Goal: Task Accomplishment & Management: Manage account settings

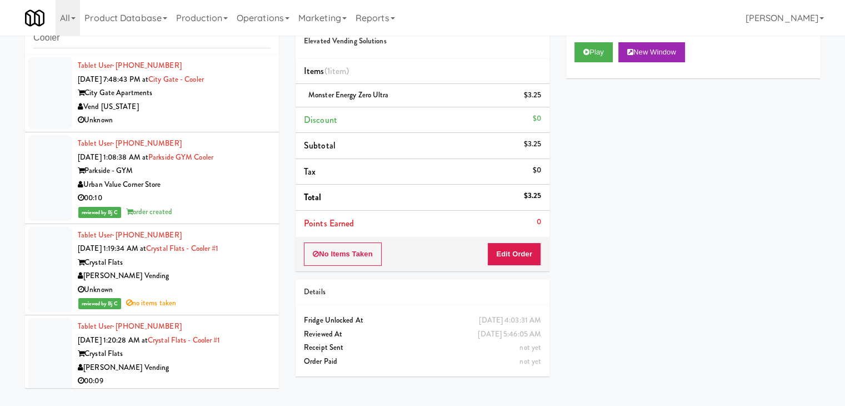
scroll to position [2837, 0]
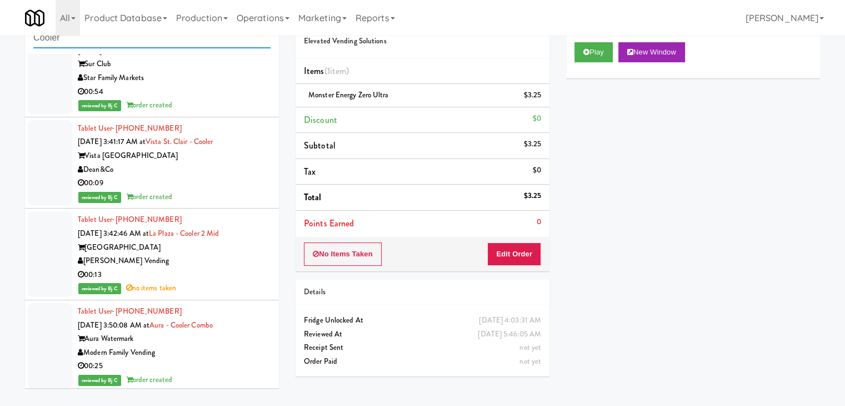
click at [107, 37] on input "Cooler" at bounding box center [151, 38] width 237 height 21
drag, startPoint x: 84, startPoint y: 44, endPoint x: 0, endPoint y: 41, distance: 84.0
click at [0, 41] on div "inbox reviewed all all unclear take inventory issue suspicious failed recent Co…" at bounding box center [422, 200] width 845 height 392
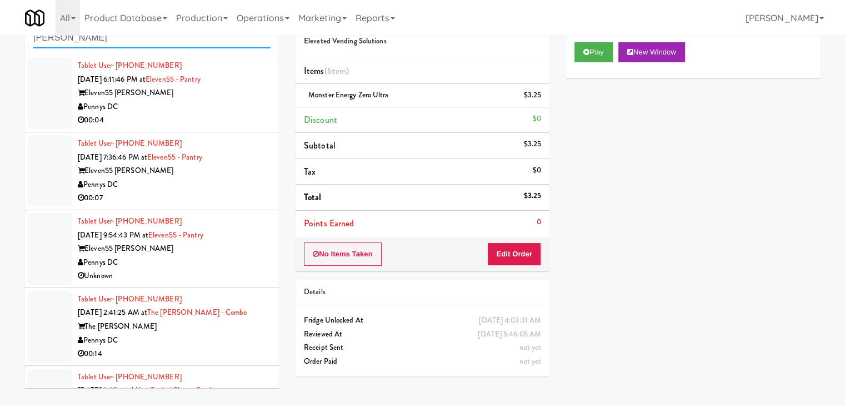
type input "[PERSON_NAME]"
click at [167, 116] on div "00:04" at bounding box center [174, 120] width 193 height 14
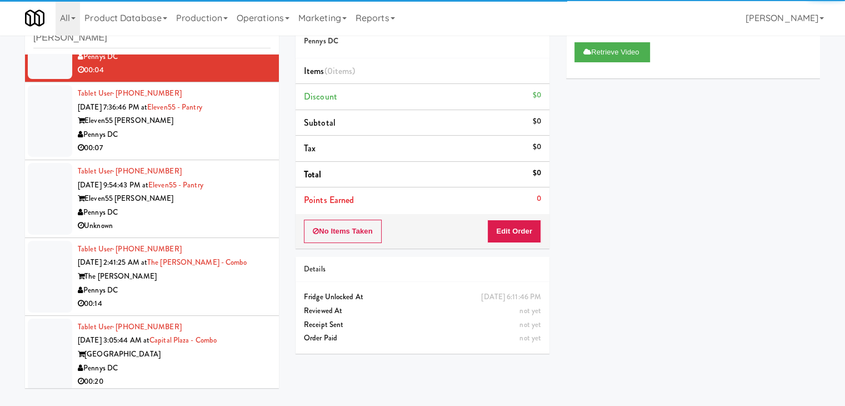
scroll to position [111, 0]
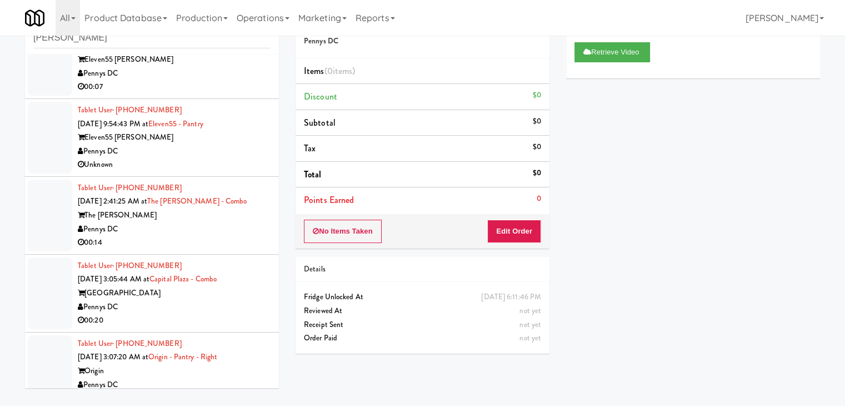
click at [212, 84] on div "00:07" at bounding box center [174, 87] width 193 height 14
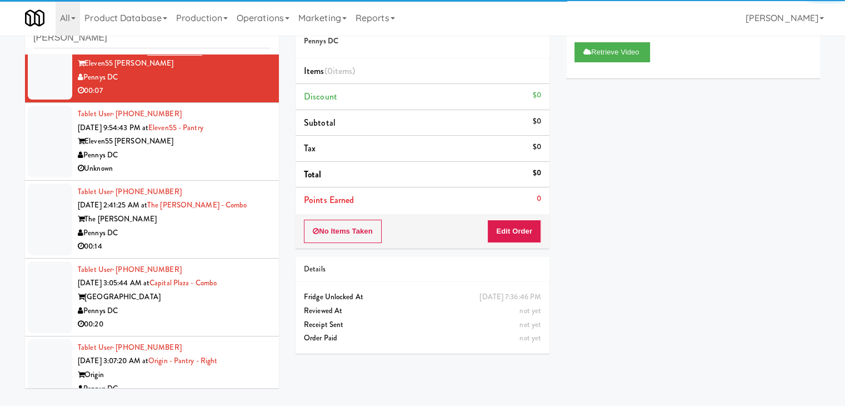
scroll to position [167, 0]
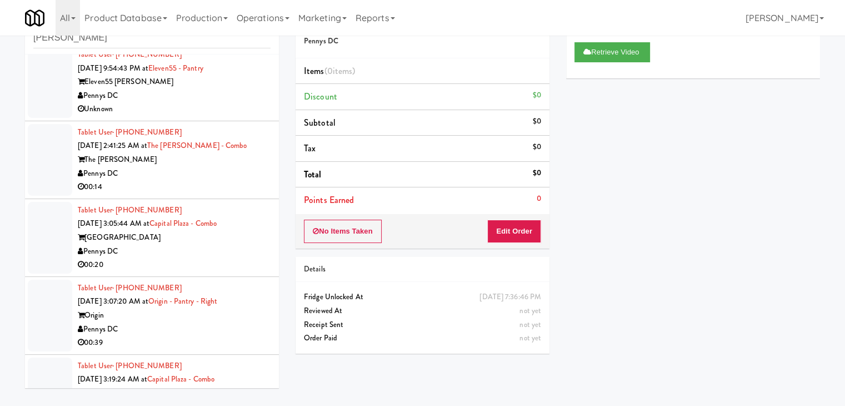
click at [221, 94] on div "Pennys DC" at bounding box center [174, 96] width 193 height 14
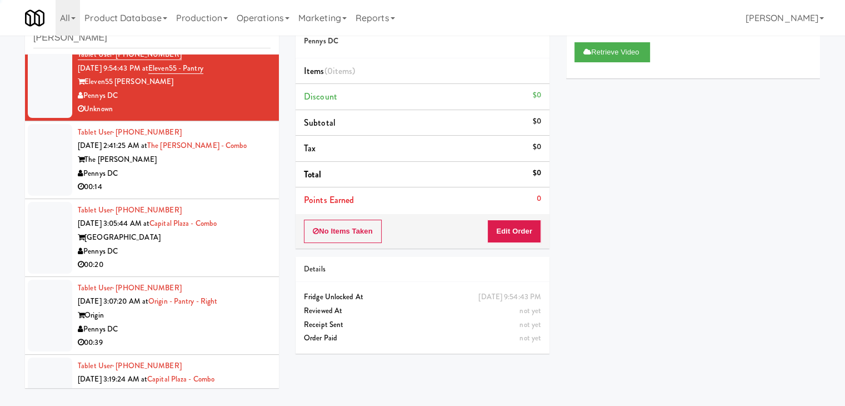
click at [231, 161] on div "The [PERSON_NAME]" at bounding box center [174, 160] width 193 height 14
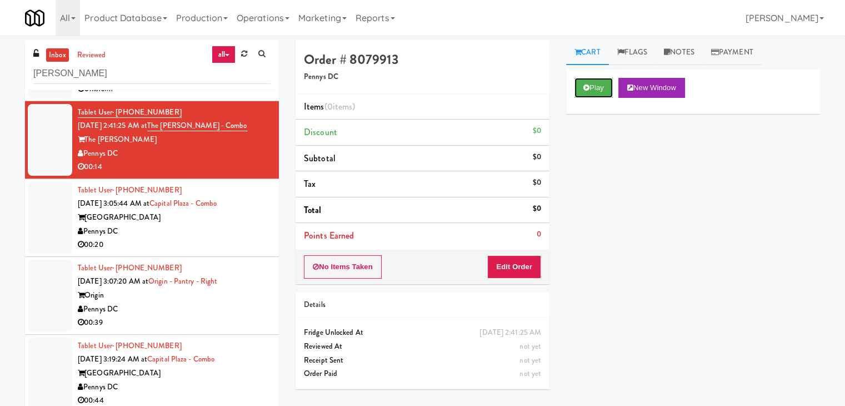
drag, startPoint x: 585, startPoint y: 85, endPoint x: 575, endPoint y: 118, distance: 34.5
click at [585, 84] on icon at bounding box center [587, 87] width 6 height 7
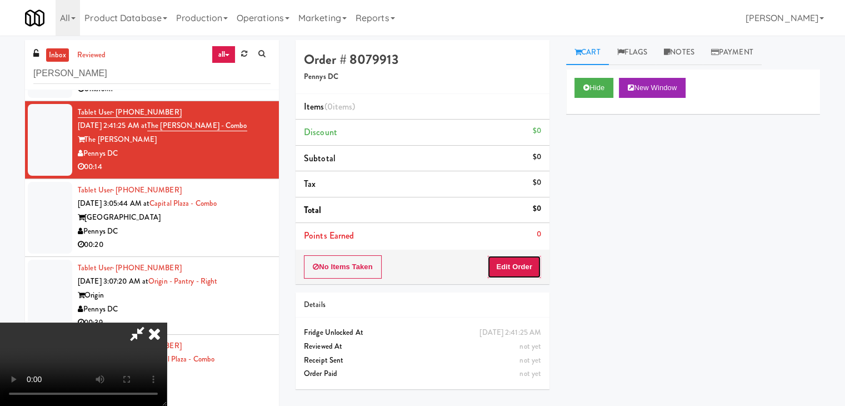
click at [508, 267] on button "Edit Order" at bounding box center [514, 266] width 54 height 23
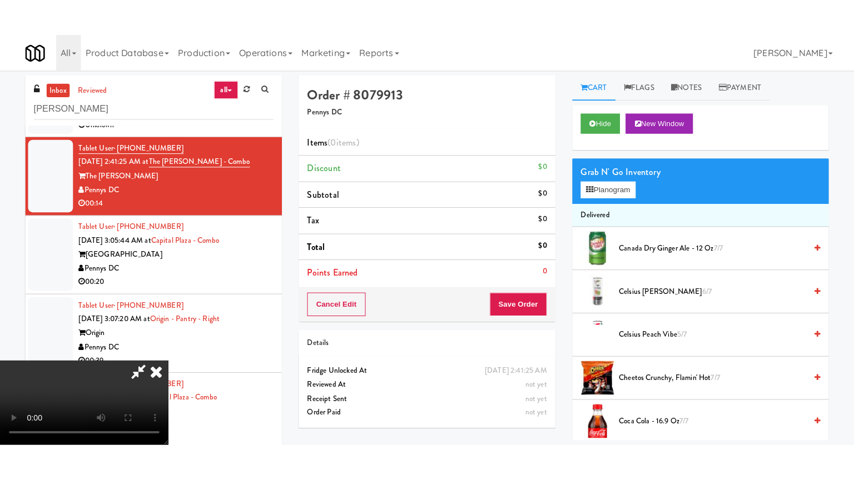
scroll to position [156, 0]
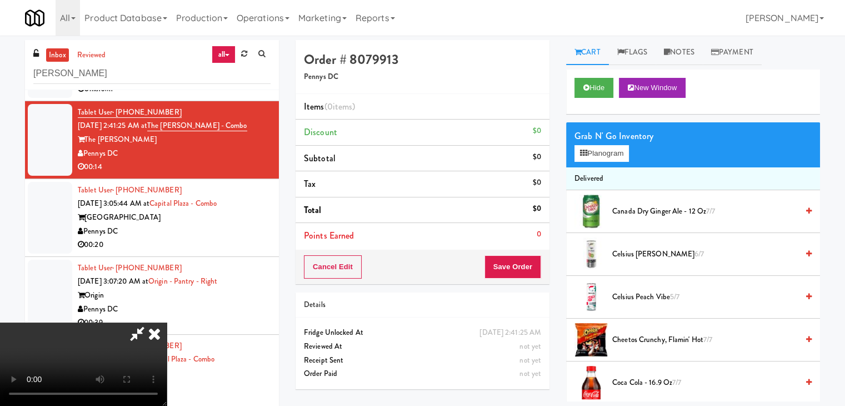
click at [167, 327] on video at bounding box center [83, 363] width 167 height 83
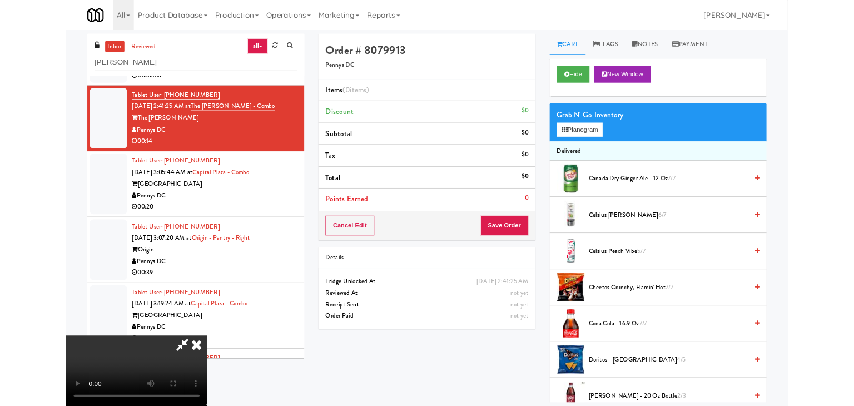
scroll to position [0, 0]
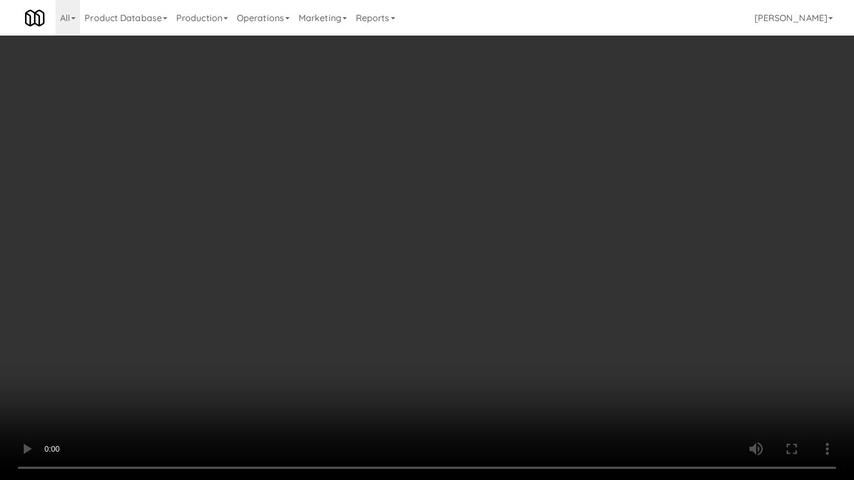
click at [466, 292] on video at bounding box center [427, 240] width 854 height 480
click at [478, 266] on video at bounding box center [427, 240] width 854 height 480
drag, startPoint x: 476, startPoint y: 267, endPoint x: 469, endPoint y: 273, distance: 9.4
click at [476, 267] on video at bounding box center [427, 240] width 854 height 480
click at [471, 272] on video at bounding box center [427, 240] width 854 height 480
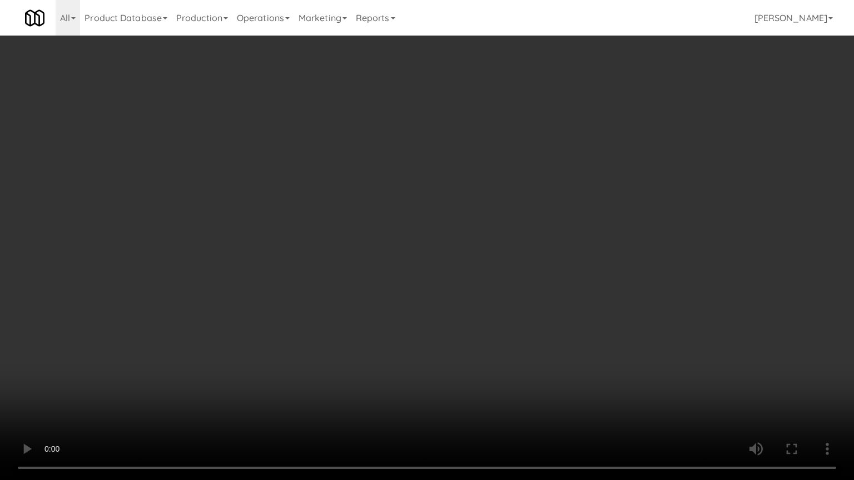
click at [471, 267] on video at bounding box center [427, 240] width 854 height 480
click at [479, 266] on video at bounding box center [427, 240] width 854 height 480
click at [479, 265] on video at bounding box center [427, 240] width 854 height 480
click at [479, 260] on video at bounding box center [427, 240] width 854 height 480
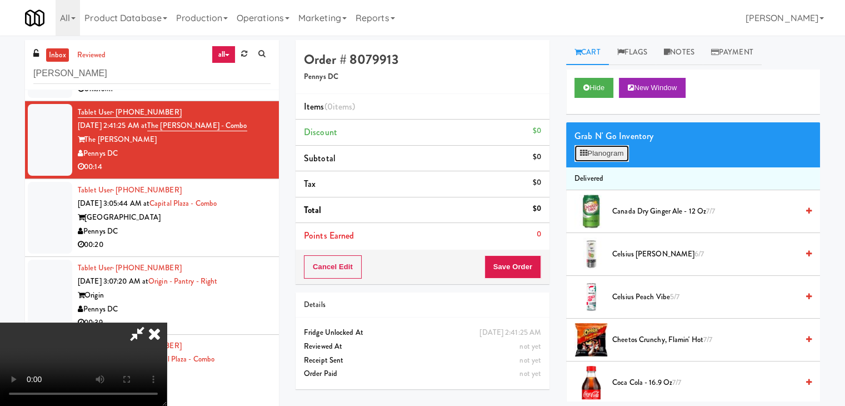
click at [610, 151] on button "Planogram" at bounding box center [602, 153] width 54 height 17
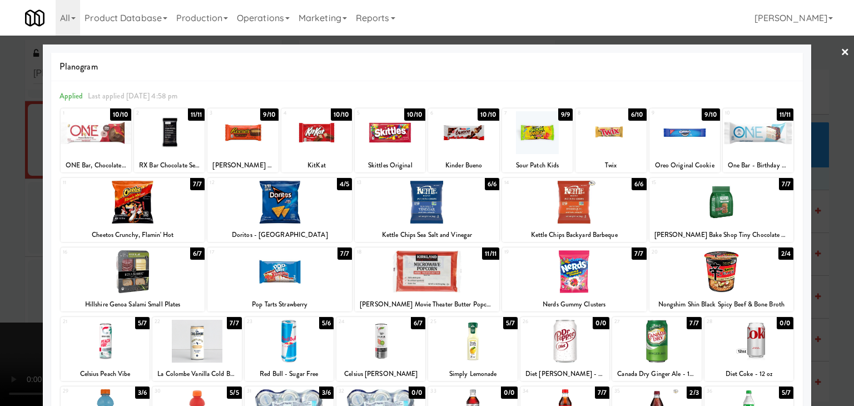
click at [396, 129] on div at bounding box center [390, 132] width 71 height 43
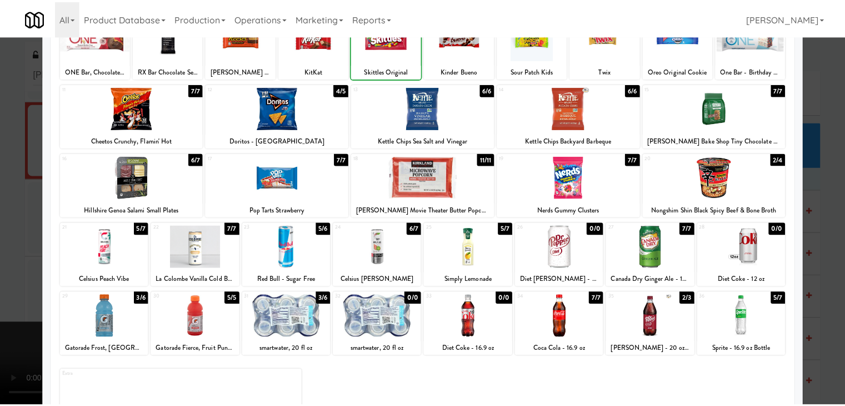
scroll to position [140, 0]
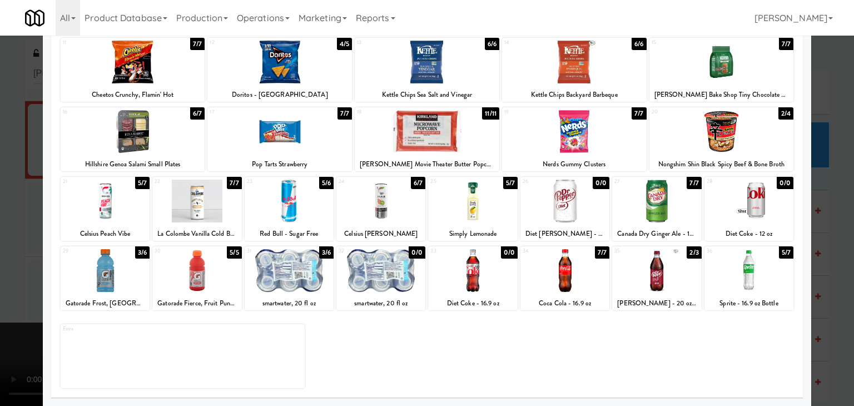
drag, startPoint x: 298, startPoint y: 216, endPoint x: 322, endPoint y: 215, distance: 23.9
click at [298, 215] on div at bounding box center [289, 201] width 89 height 43
click at [380, 210] on div at bounding box center [380, 201] width 89 height 43
drag, startPoint x: 0, startPoint y: 201, endPoint x: 20, endPoint y: 201, distance: 20.0
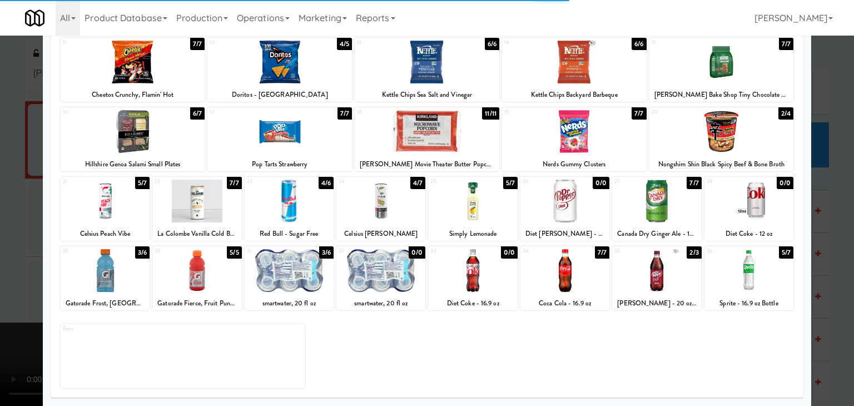
click at [7, 201] on div at bounding box center [427, 203] width 854 height 406
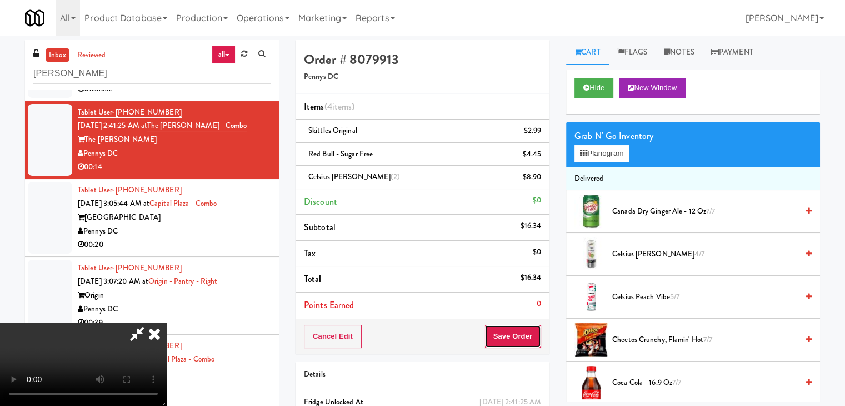
click at [510, 332] on button "Save Order" at bounding box center [513, 336] width 57 height 23
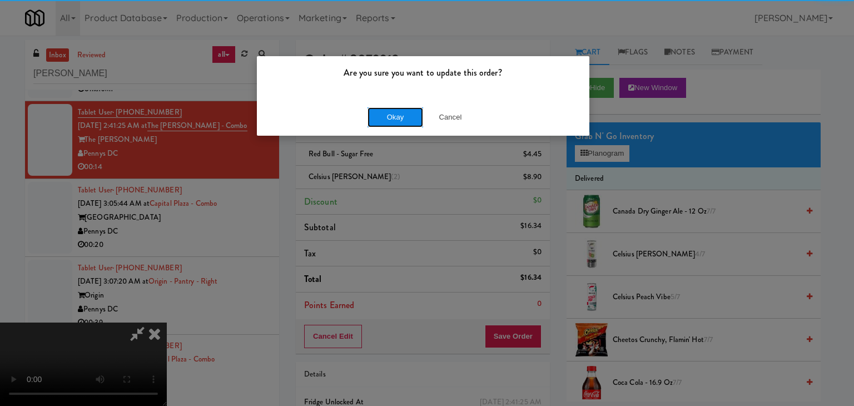
click at [387, 119] on button "Okay" at bounding box center [395, 117] width 56 height 20
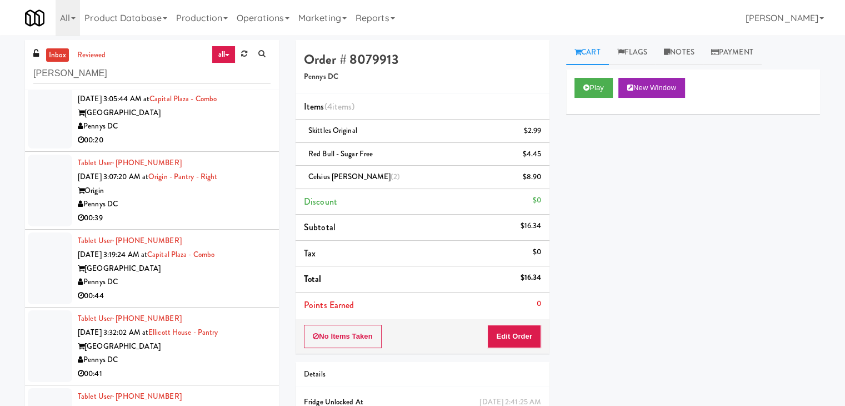
scroll to position [278, 0]
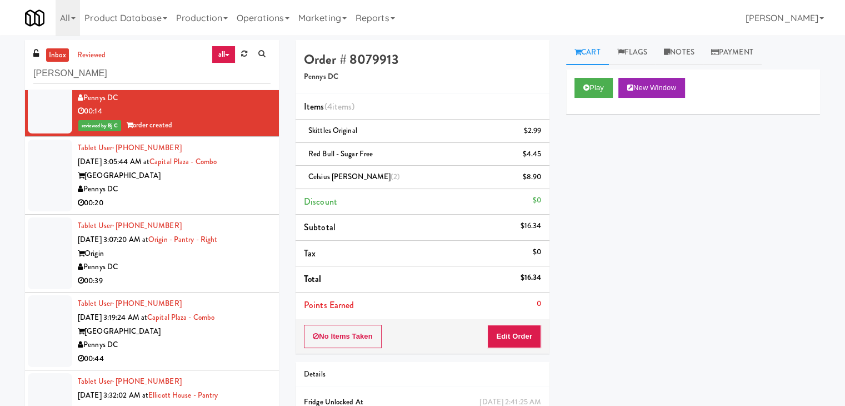
click at [225, 185] on div "Pennys DC" at bounding box center [174, 189] width 193 height 14
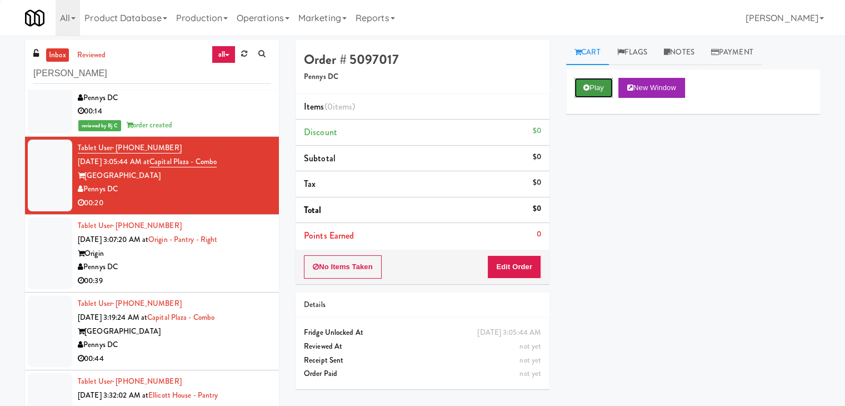
click at [584, 87] on icon at bounding box center [587, 87] width 6 height 7
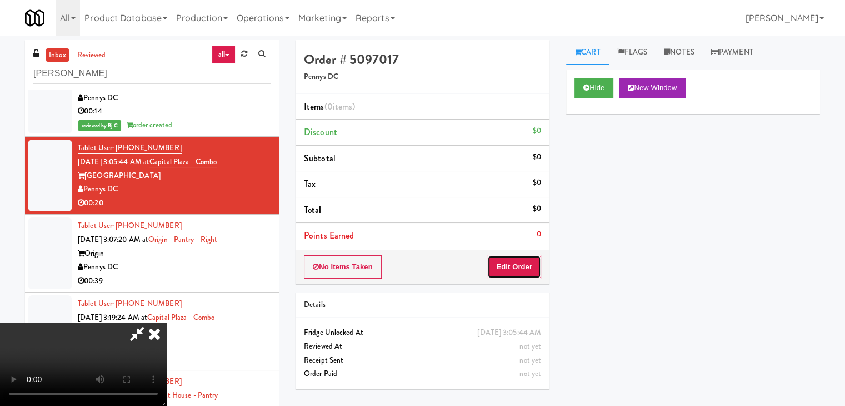
click at [502, 268] on button "Edit Order" at bounding box center [514, 266] width 54 height 23
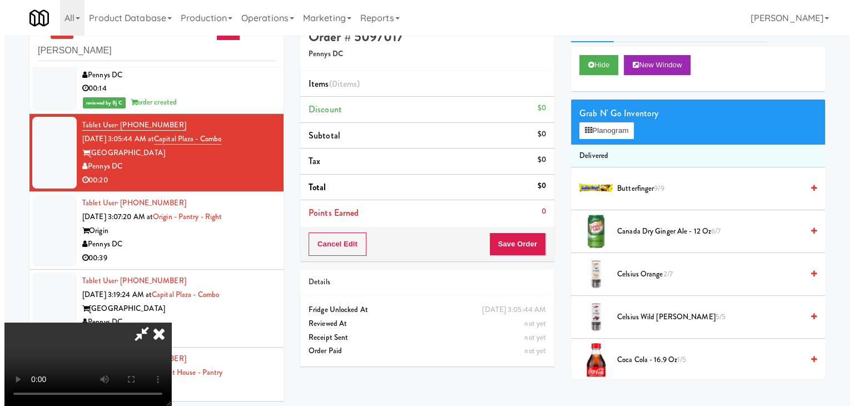
scroll to position [36, 0]
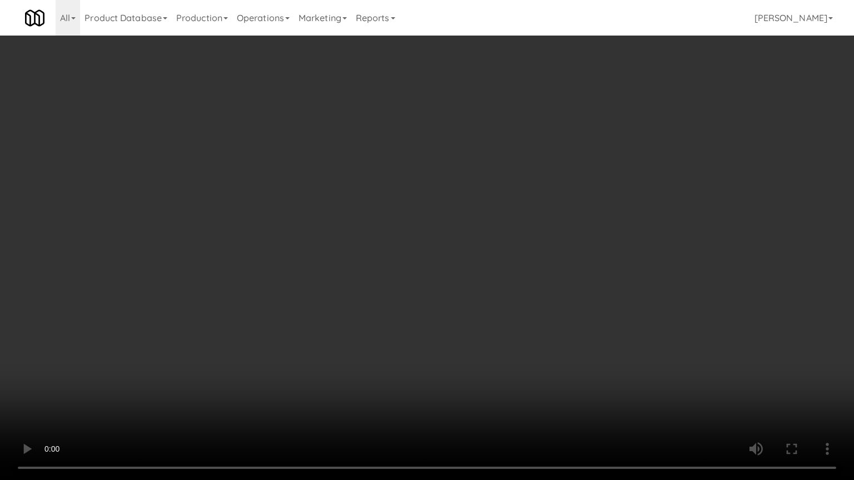
click at [525, 233] on video at bounding box center [427, 240] width 854 height 480
drag, startPoint x: 525, startPoint y: 220, endPoint x: 518, endPoint y: 226, distance: 9.0
click at [524, 222] on video at bounding box center [427, 240] width 854 height 480
click at [525, 212] on video at bounding box center [427, 240] width 854 height 480
click at [465, 275] on video at bounding box center [427, 240] width 854 height 480
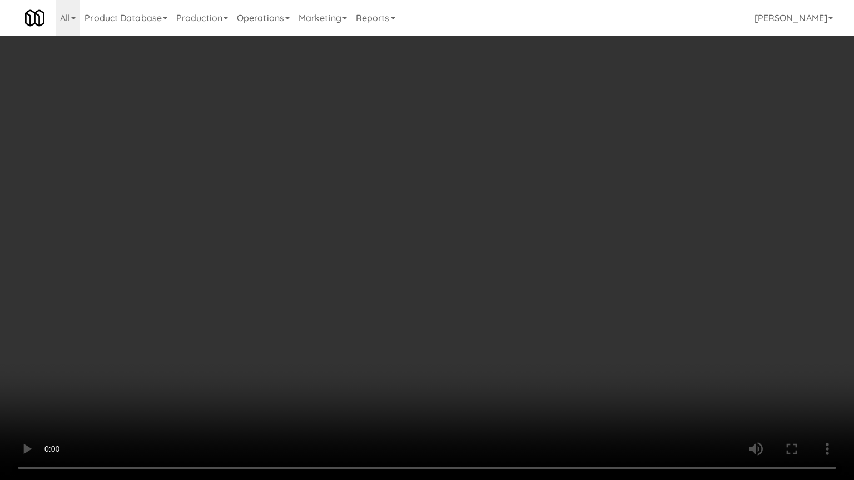
click at [465, 277] on video at bounding box center [427, 240] width 854 height 480
click at [466, 277] on video at bounding box center [427, 240] width 854 height 480
click at [471, 277] on video at bounding box center [427, 240] width 854 height 480
drag, startPoint x: 472, startPoint y: 274, endPoint x: 465, endPoint y: 277, distance: 7.7
click at [472, 275] on video at bounding box center [427, 240] width 854 height 480
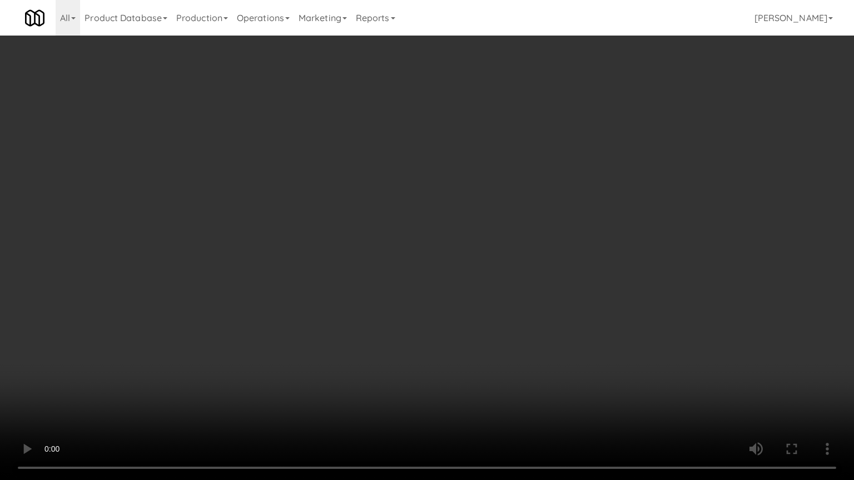
click at [487, 249] on video at bounding box center [427, 240] width 854 height 480
click at [487, 248] on video at bounding box center [427, 240] width 854 height 480
click at [490, 244] on video at bounding box center [427, 240] width 854 height 480
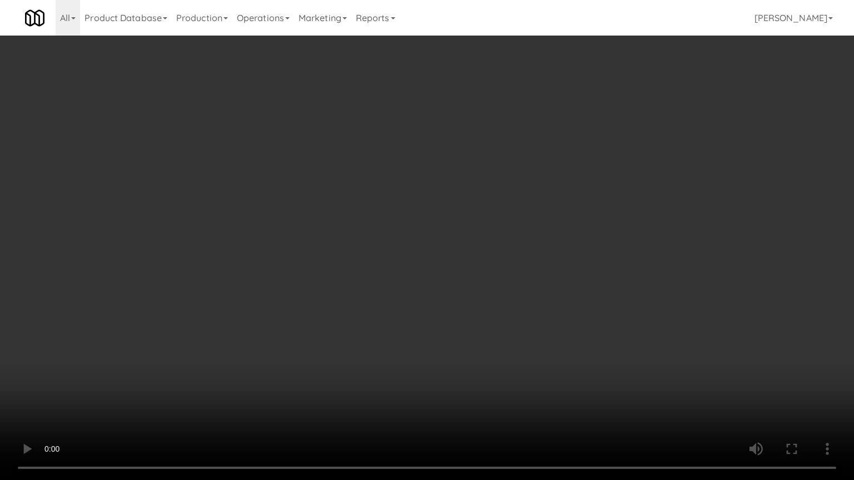
click at [490, 244] on video at bounding box center [427, 240] width 854 height 480
click at [490, 243] on video at bounding box center [427, 240] width 854 height 480
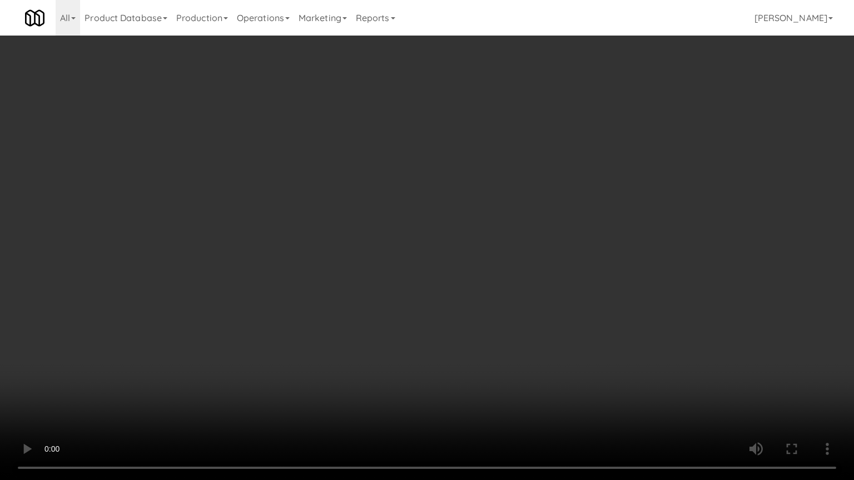
click at [502, 212] on video at bounding box center [427, 240] width 854 height 480
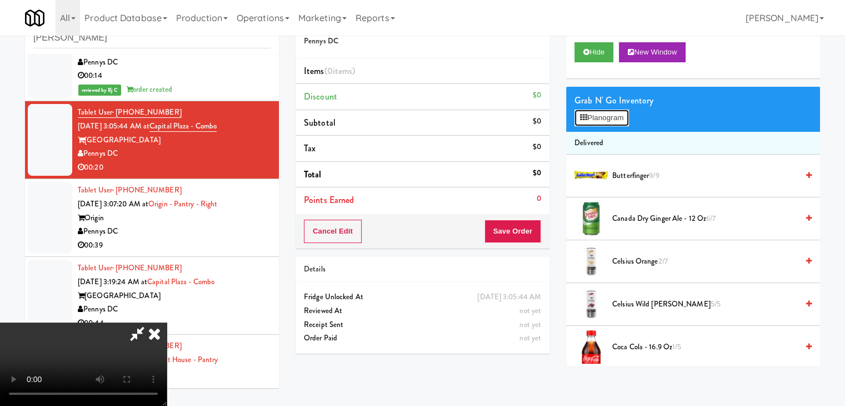
click at [598, 116] on button "Planogram" at bounding box center [602, 117] width 54 height 17
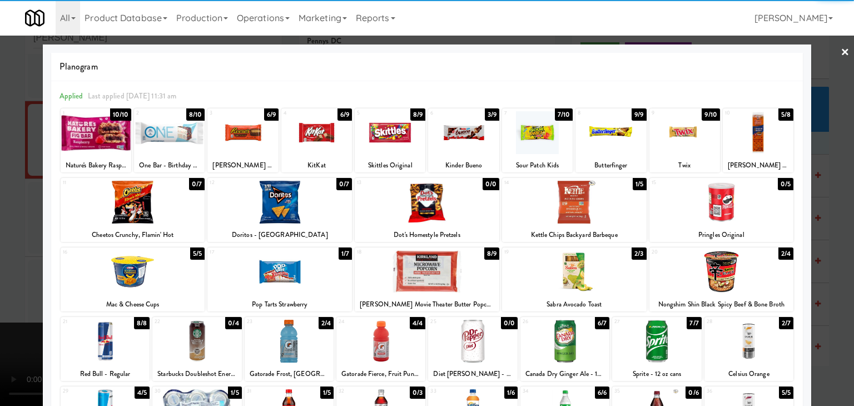
click at [456, 133] on div at bounding box center [463, 132] width 71 height 43
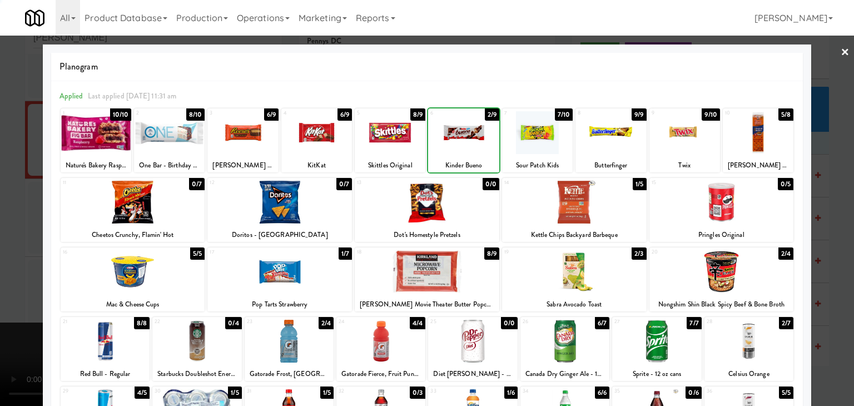
click at [456, 133] on div at bounding box center [463, 132] width 71 height 43
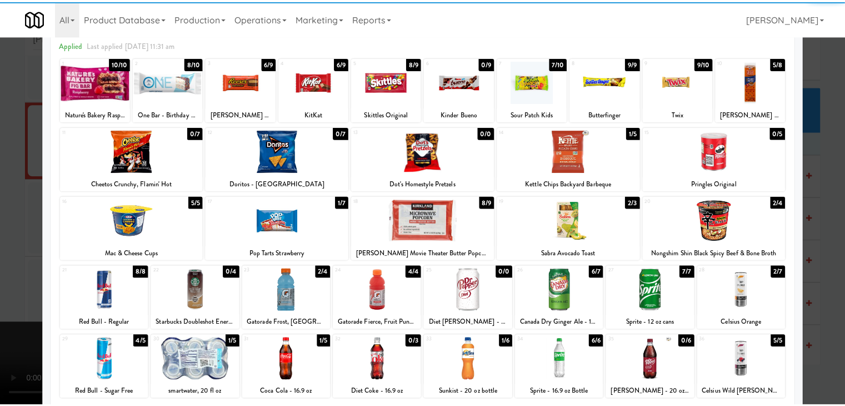
scroll to position [140, 0]
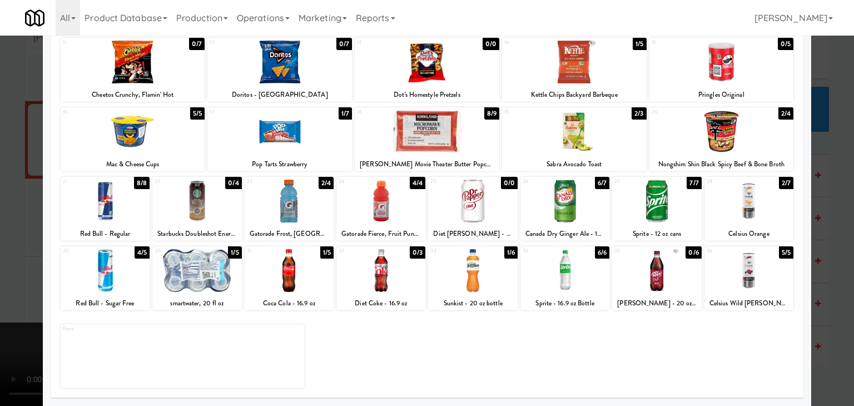
click at [197, 276] on div at bounding box center [196, 270] width 89 height 43
drag, startPoint x: 0, startPoint y: 276, endPoint x: 43, endPoint y: 274, distance: 42.8
click at [6, 274] on div at bounding box center [427, 203] width 854 height 406
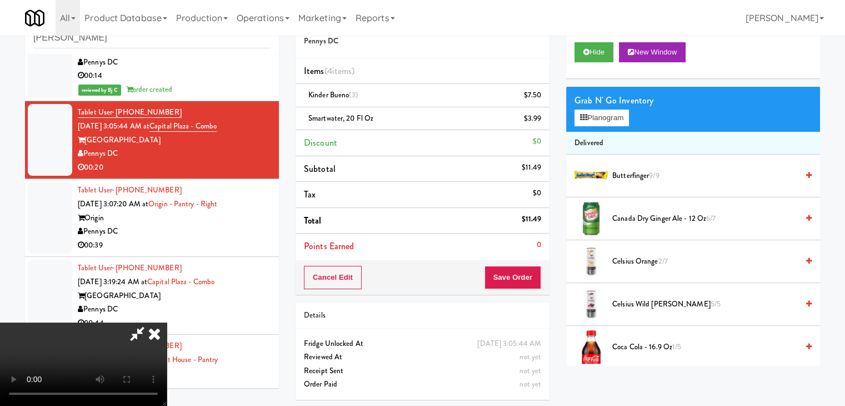
click at [542, 273] on div "Cancel Edit Save Order" at bounding box center [423, 277] width 254 height 34
click at [541, 274] on button "Save Order" at bounding box center [513, 277] width 57 height 23
click at [533, 274] on button "Save Order" at bounding box center [513, 277] width 57 height 23
click at [531, 274] on body "Are you sure you want to update this order? Okay Cancel Okay Are you sure you w…" at bounding box center [422, 203] width 845 height 406
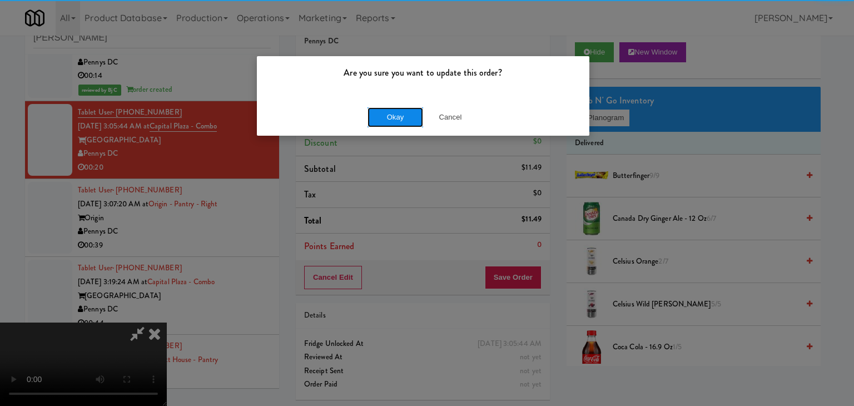
click at [404, 116] on button "Okay" at bounding box center [395, 117] width 56 height 20
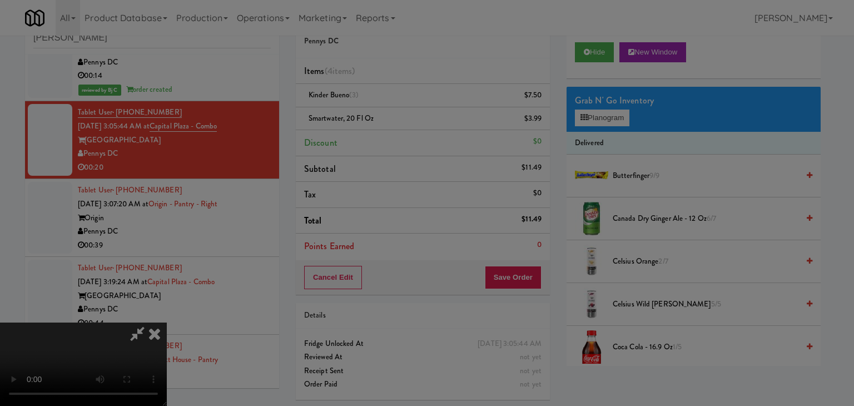
click at [404, 115] on div "Okay Cancel" at bounding box center [423, 96] width 332 height 37
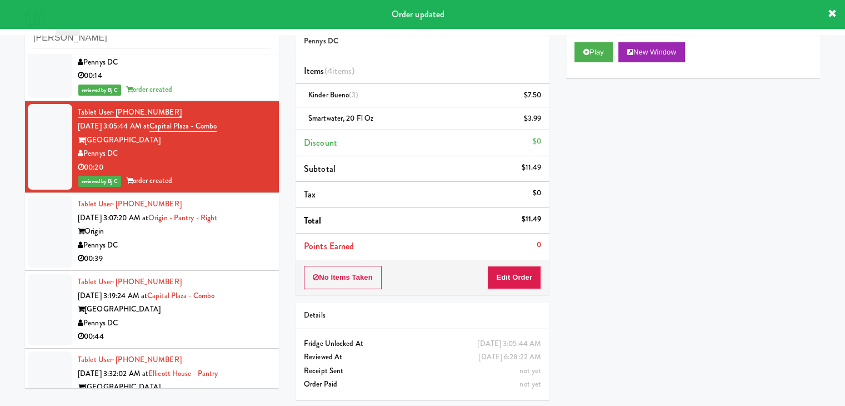
drag, startPoint x: 191, startPoint y: 251, endPoint x: 203, endPoint y: 243, distance: 14.8
click at [191, 251] on div "Tablet User · (202) 876-5934 [DATE] 3:07:20 AM at Origin - Pantry - Right Origi…" at bounding box center [174, 231] width 193 height 68
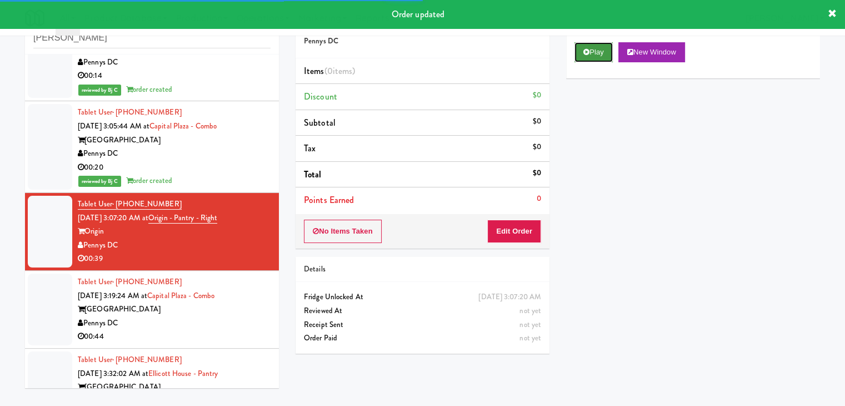
click at [591, 49] on button "Play" at bounding box center [594, 52] width 38 height 20
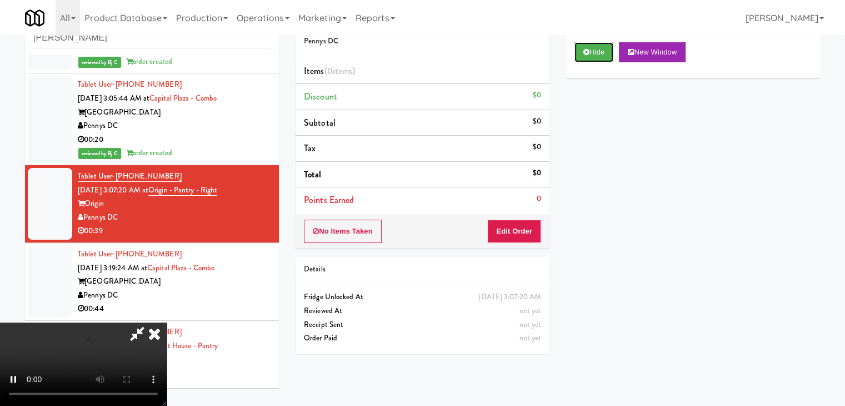
scroll to position [333, 0]
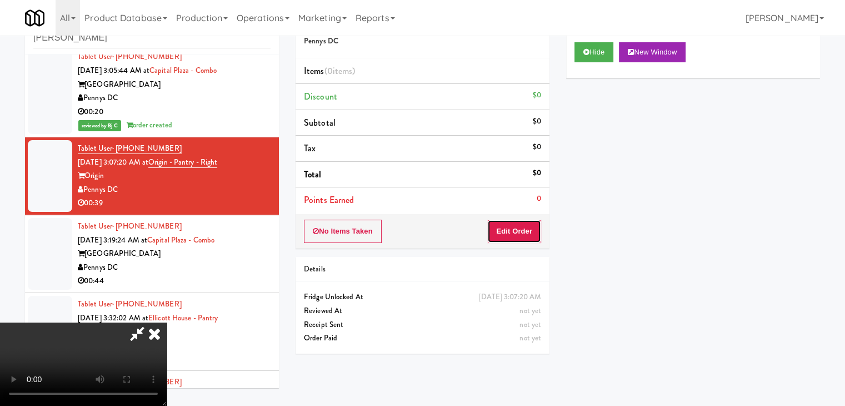
click at [527, 228] on button "Edit Order" at bounding box center [514, 231] width 54 height 23
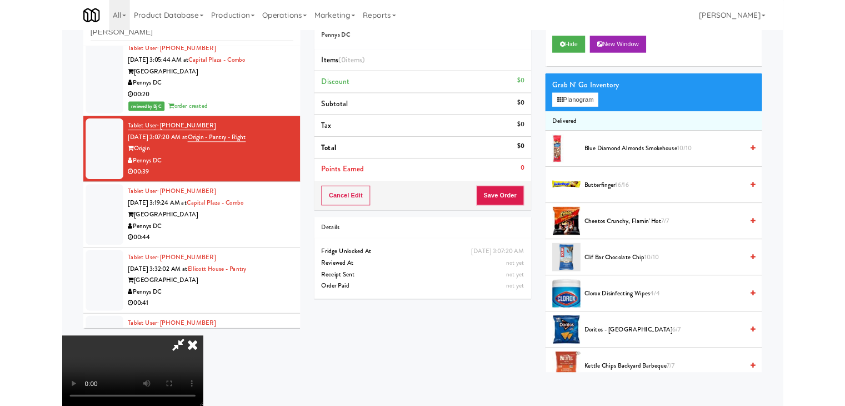
scroll to position [0, 0]
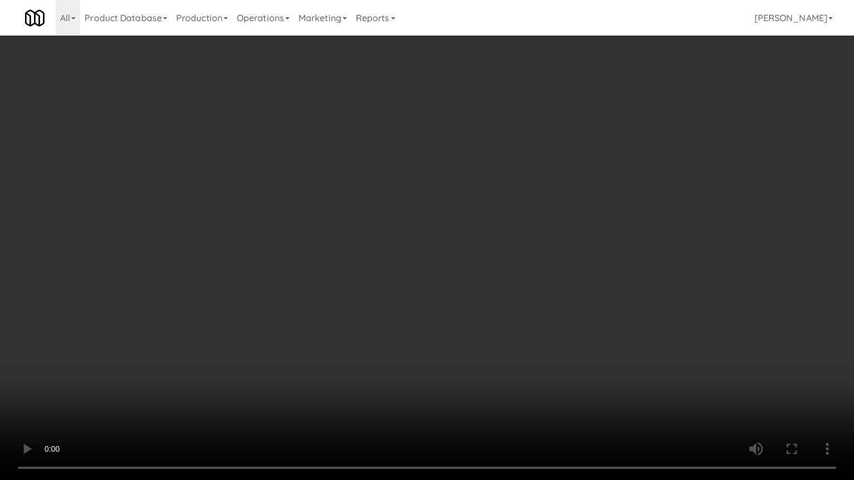
click at [420, 305] on video at bounding box center [427, 240] width 854 height 480
drag, startPoint x: 420, startPoint y: 305, endPoint x: 416, endPoint y: 258, distance: 47.4
click at [419, 306] on video at bounding box center [427, 240] width 854 height 480
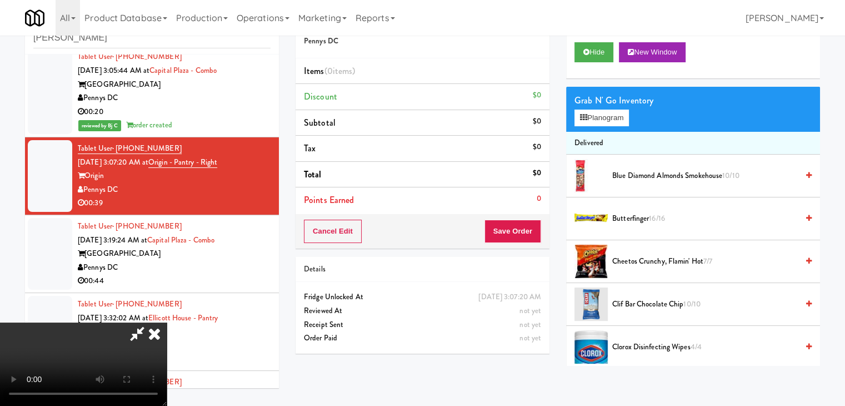
click at [167, 322] on icon at bounding box center [154, 333] width 24 height 22
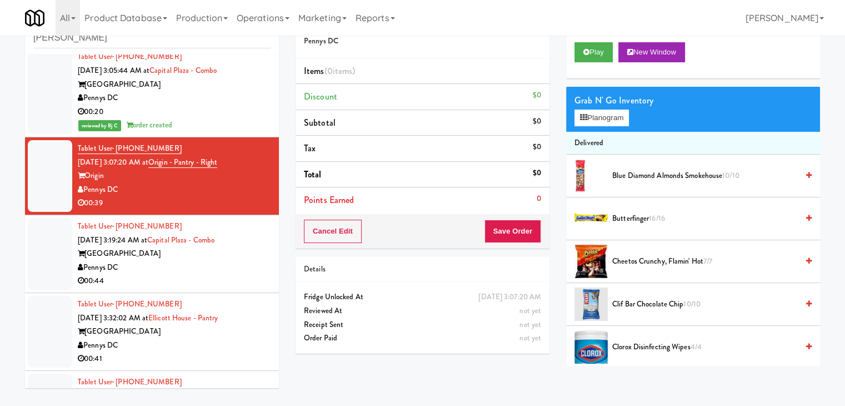
drag, startPoint x: 160, startPoint y: 272, endPoint x: 180, endPoint y: 245, distance: 33.3
click at [160, 270] on div "Pennys DC" at bounding box center [174, 268] width 193 height 14
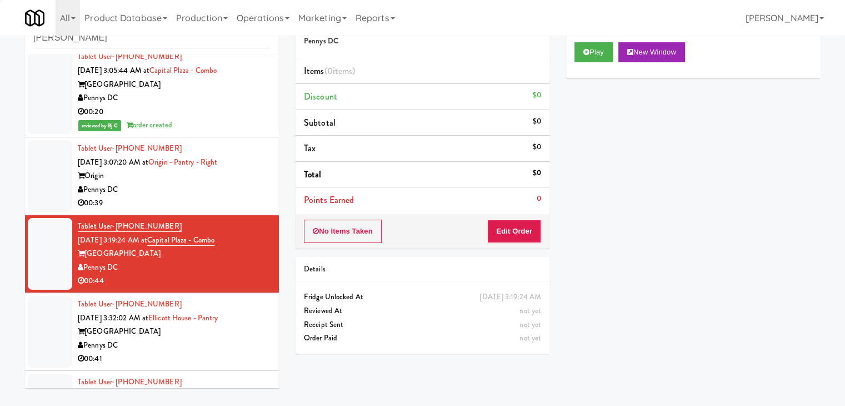
click at [218, 200] on div "00:39" at bounding box center [174, 203] width 193 height 14
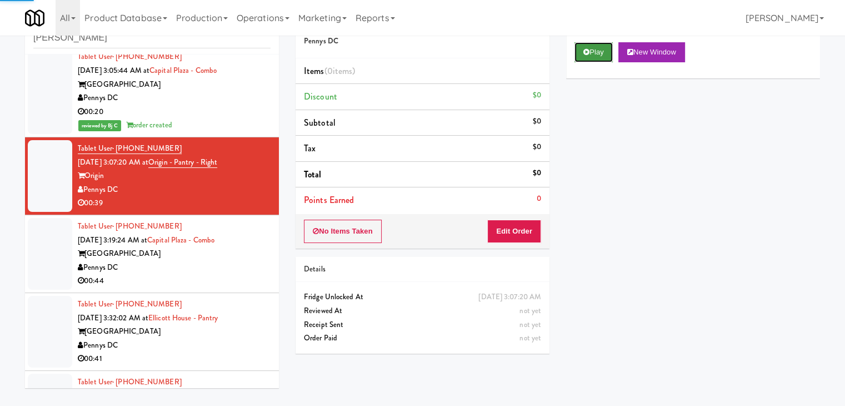
drag, startPoint x: 600, startPoint y: 48, endPoint x: 596, endPoint y: 60, distance: 12.3
click at [599, 49] on button "Play" at bounding box center [594, 52] width 38 height 20
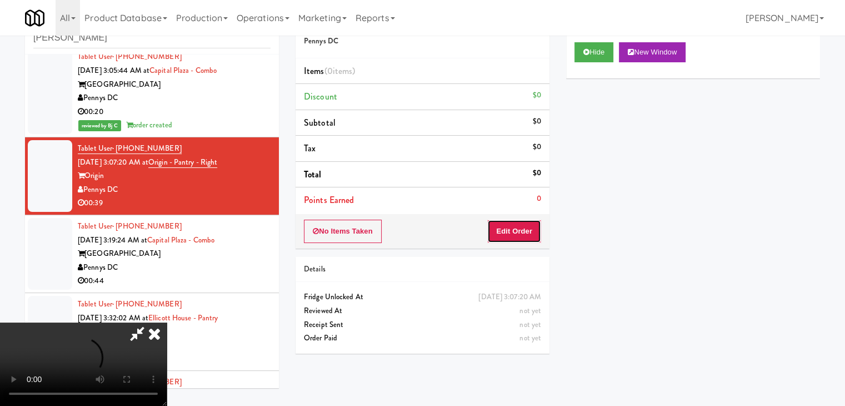
click at [502, 233] on button "Edit Order" at bounding box center [514, 231] width 54 height 23
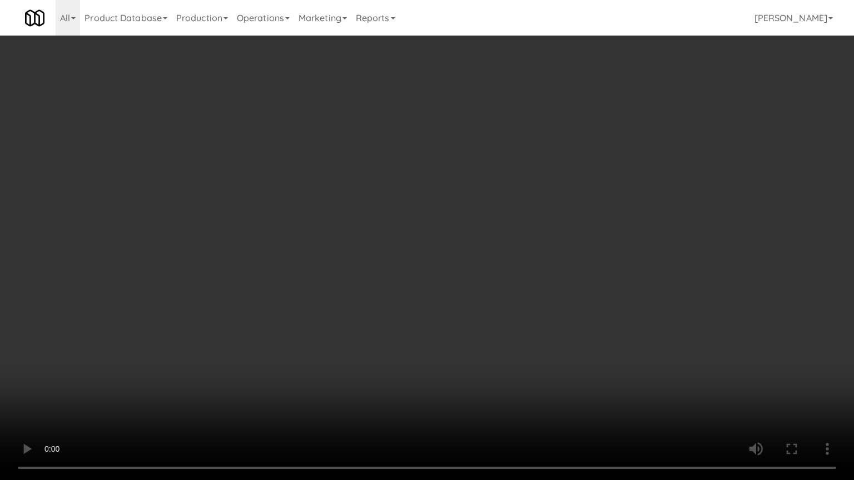
click at [370, 353] on video at bounding box center [427, 240] width 854 height 480
click at [297, 369] on video at bounding box center [427, 240] width 854 height 480
click at [381, 318] on video at bounding box center [427, 240] width 854 height 480
click at [391, 305] on video at bounding box center [427, 240] width 854 height 480
click at [479, 232] on video at bounding box center [427, 240] width 854 height 480
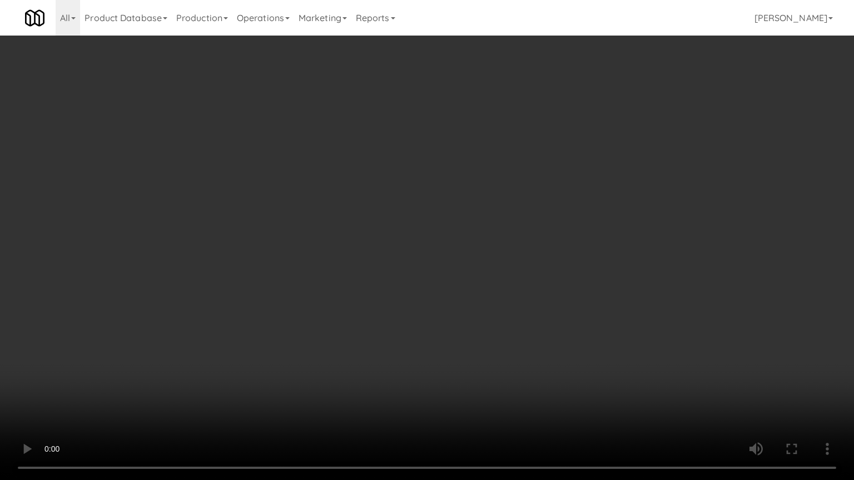
click at [486, 223] on video at bounding box center [427, 240] width 854 height 480
click at [605, 187] on video at bounding box center [427, 240] width 854 height 480
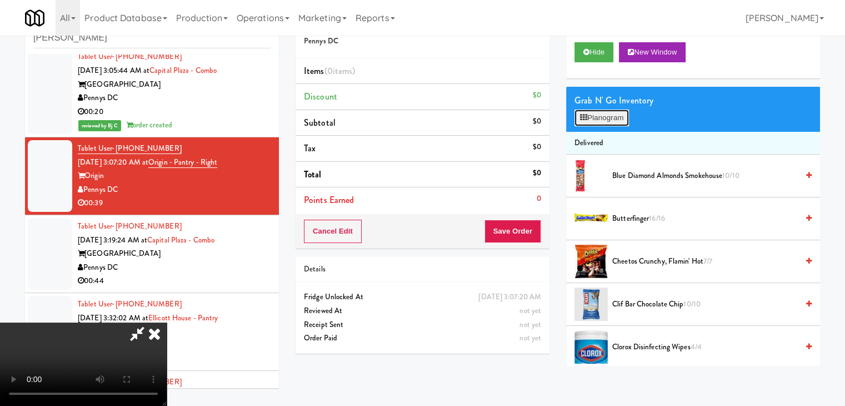
click at [607, 116] on button "Planogram" at bounding box center [602, 117] width 54 height 17
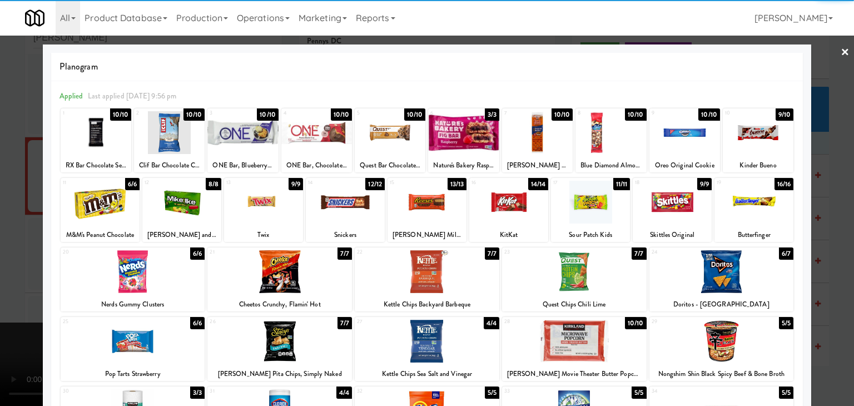
drag, startPoint x: 723, startPoint y: 271, endPoint x: 731, endPoint y: 271, distance: 8.9
click at [723, 271] on div at bounding box center [721, 271] width 145 height 43
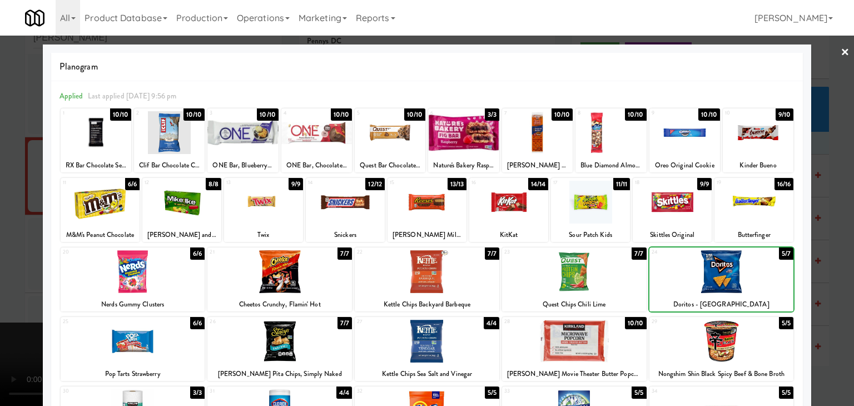
click at [827, 274] on div at bounding box center [427, 203] width 854 height 406
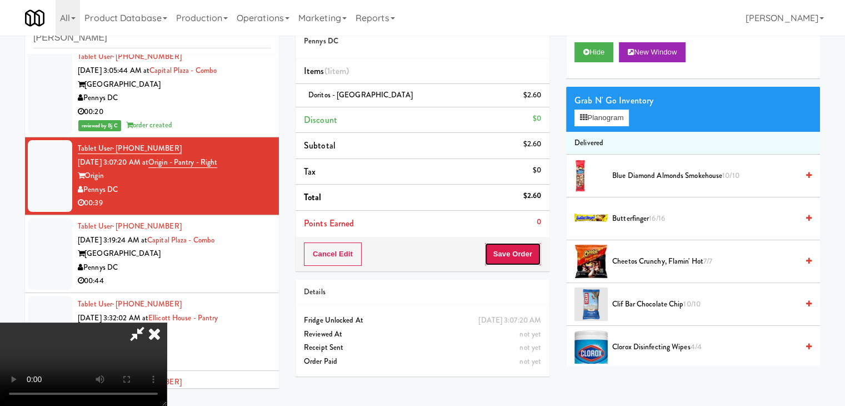
click at [531, 262] on button "Save Order" at bounding box center [513, 253] width 57 height 23
drag, startPoint x: 530, startPoint y: 259, endPoint x: 526, endPoint y: 254, distance: 6.7
click at [528, 256] on button "Save Order" at bounding box center [513, 253] width 57 height 23
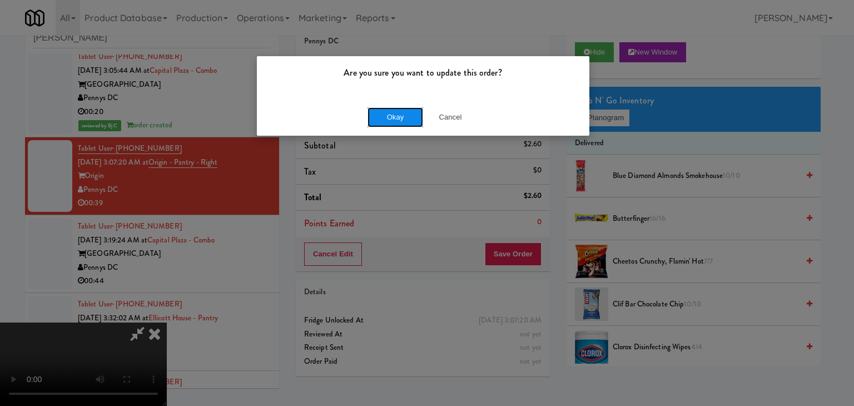
click at [395, 117] on button "Okay" at bounding box center [395, 117] width 56 height 20
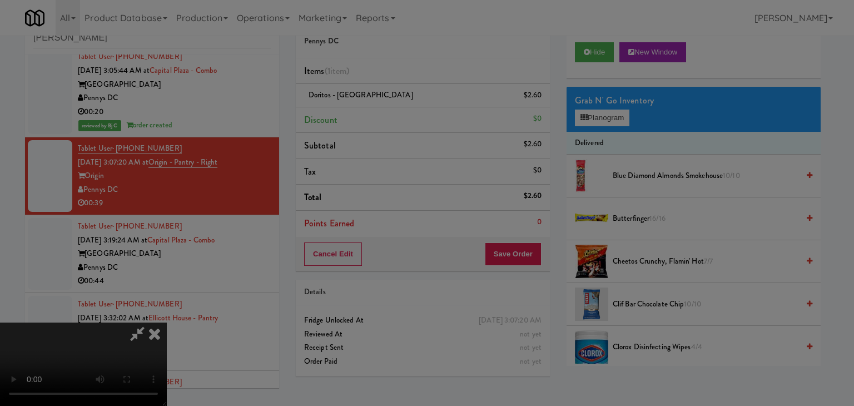
click at [395, 117] on body "Are you sure you want to update this order? Okay Cancel Okay Are you sure you w…" at bounding box center [427, 203] width 854 height 406
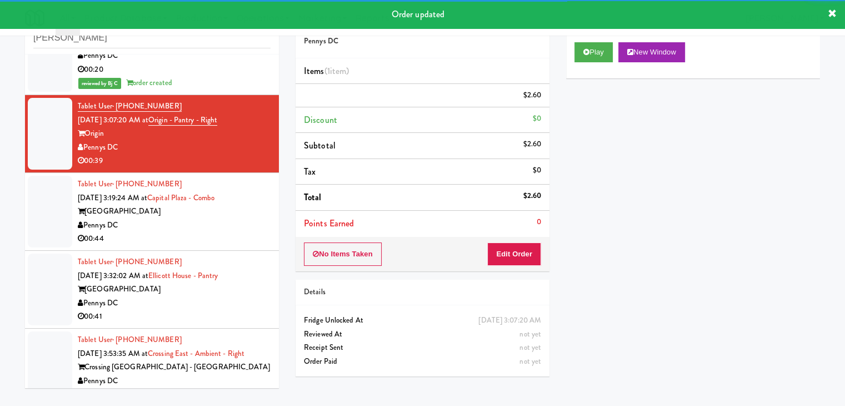
scroll to position [445, 0]
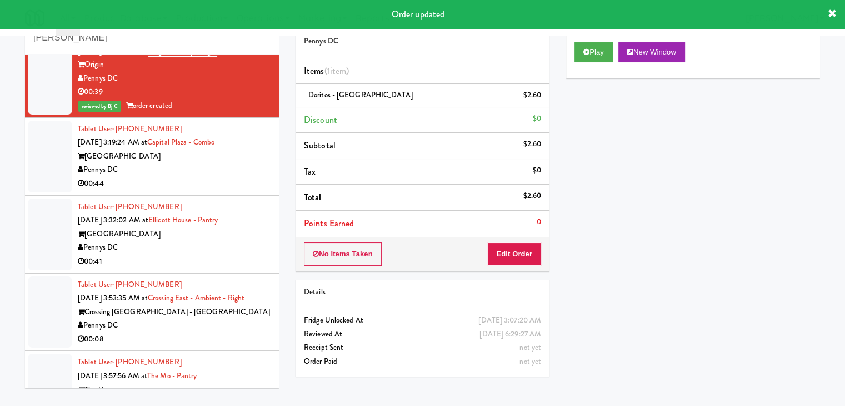
click at [193, 173] on div "Pennys DC" at bounding box center [174, 170] width 193 height 14
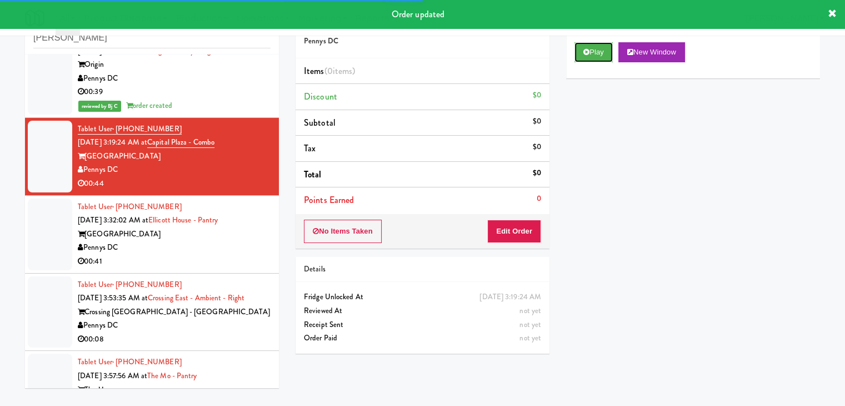
drag, startPoint x: 582, startPoint y: 55, endPoint x: 580, endPoint y: 62, distance: 7.0
click at [582, 57] on button "Play" at bounding box center [594, 52] width 38 height 20
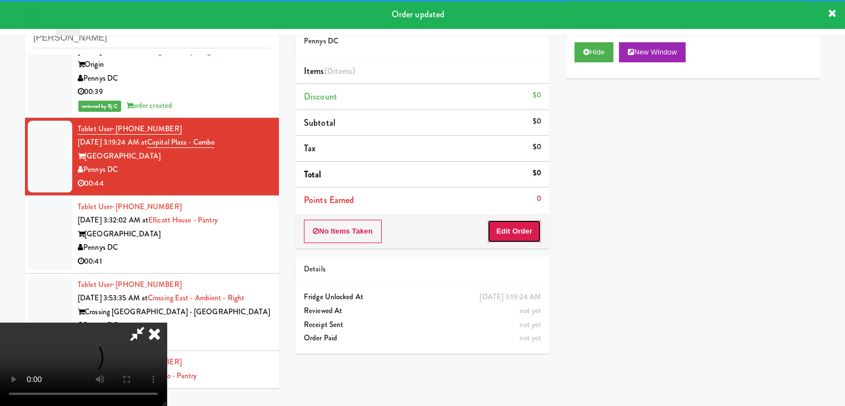
click at [514, 223] on button "Edit Order" at bounding box center [514, 231] width 54 height 23
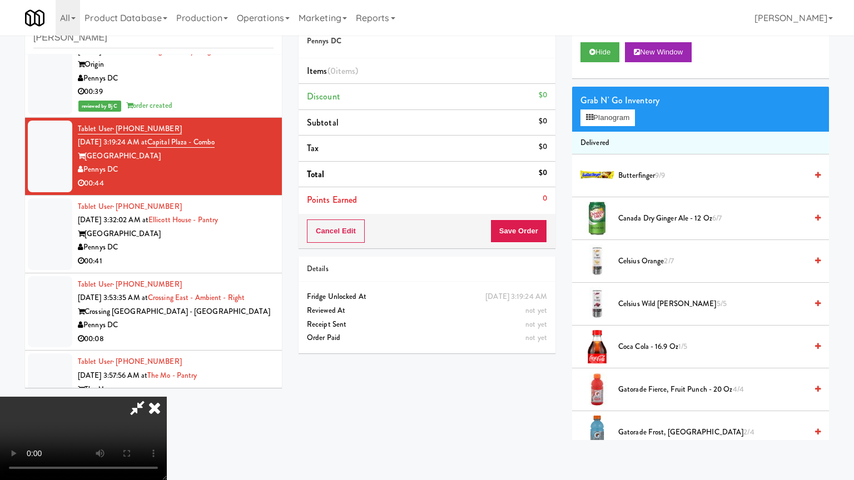
click at [167, 397] on video at bounding box center [83, 438] width 167 height 83
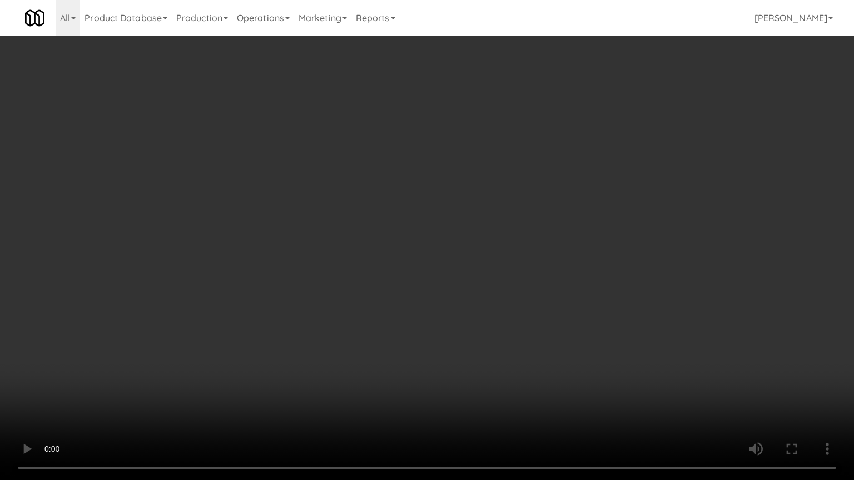
click at [462, 325] on video at bounding box center [427, 240] width 854 height 480
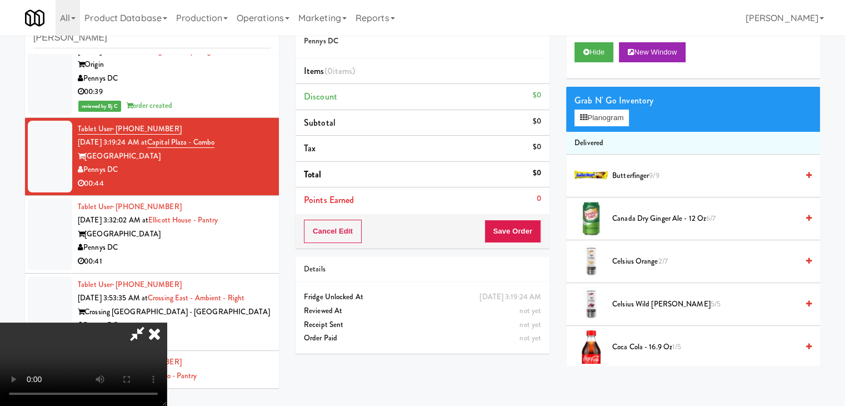
click at [167, 322] on icon at bounding box center [154, 333] width 24 height 22
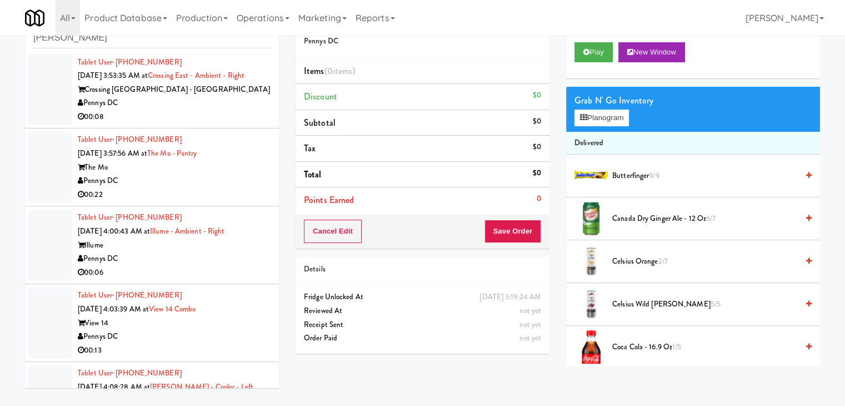
scroll to position [556, 0]
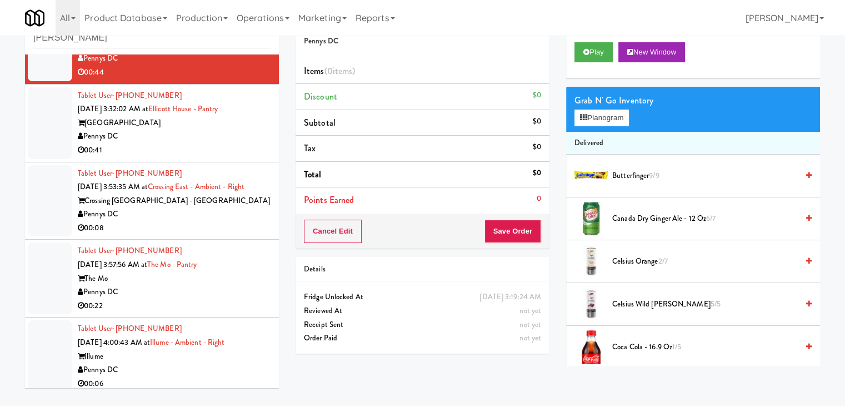
click at [193, 211] on div "Pennys DC" at bounding box center [174, 214] width 193 height 14
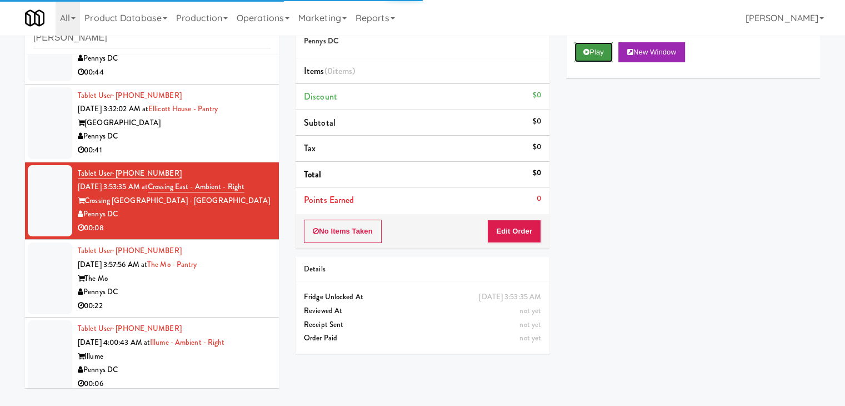
drag, startPoint x: 594, startPoint y: 50, endPoint x: 575, endPoint y: 123, distance: 75.2
click at [594, 52] on button "Play" at bounding box center [594, 52] width 38 height 20
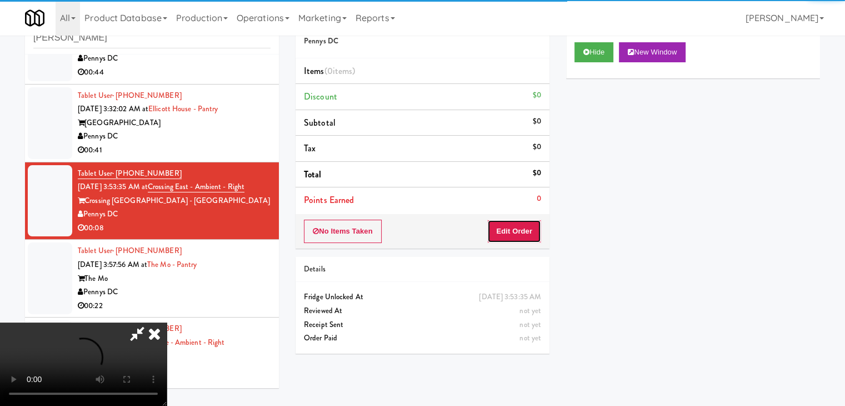
click at [516, 230] on button "Edit Order" at bounding box center [514, 231] width 54 height 23
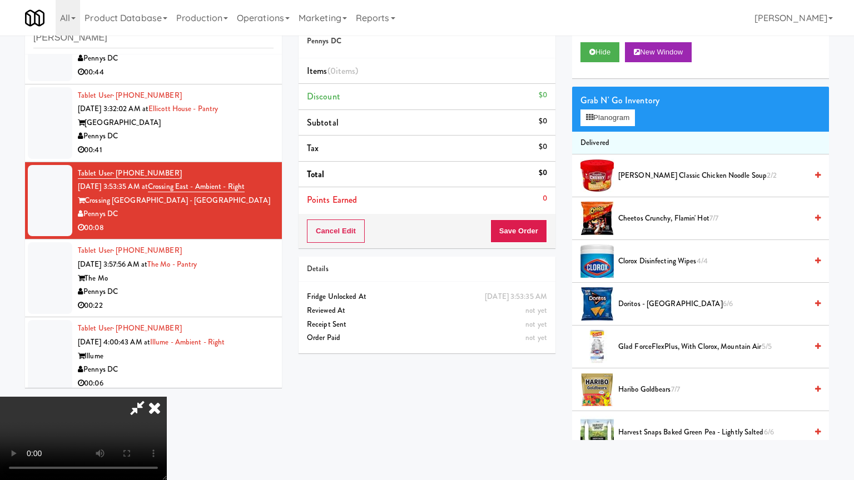
click at [167, 397] on video at bounding box center [83, 438] width 167 height 83
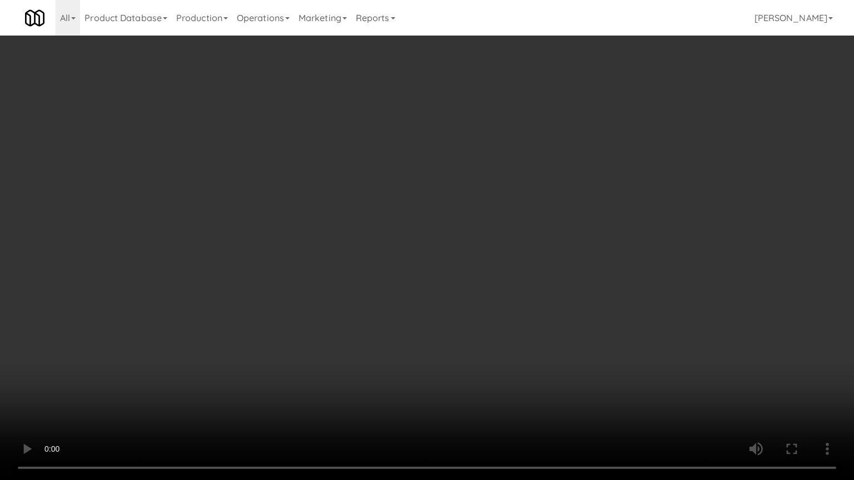
click at [514, 283] on video at bounding box center [427, 240] width 854 height 480
click at [521, 273] on video at bounding box center [427, 240] width 854 height 480
click at [524, 267] on video at bounding box center [427, 240] width 854 height 480
drag, startPoint x: 524, startPoint y: 267, endPoint x: 572, endPoint y: 171, distance: 107.1
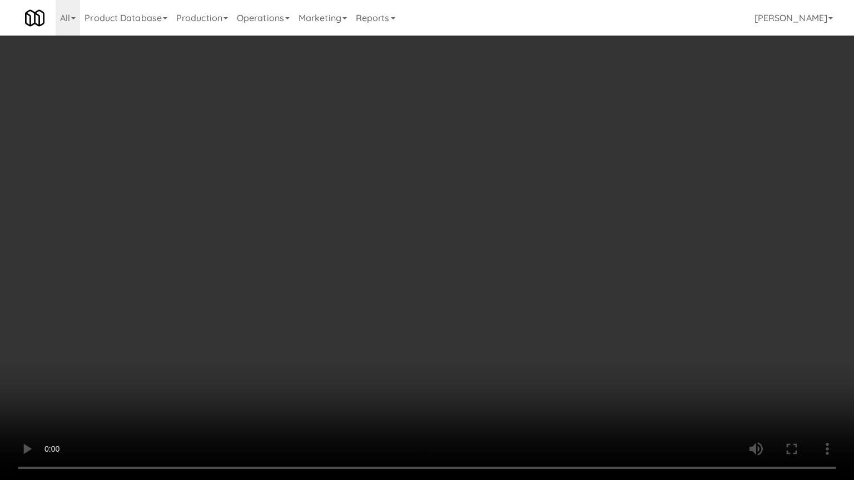
click at [533, 257] on video at bounding box center [427, 240] width 854 height 480
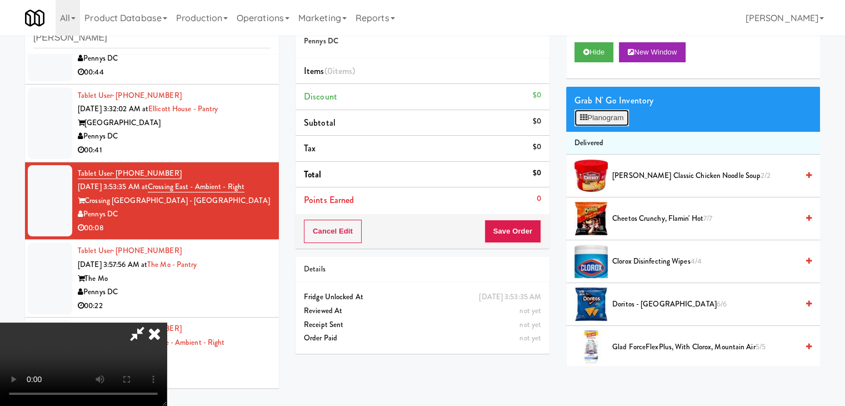
click at [609, 116] on button "Planogram" at bounding box center [602, 117] width 54 height 17
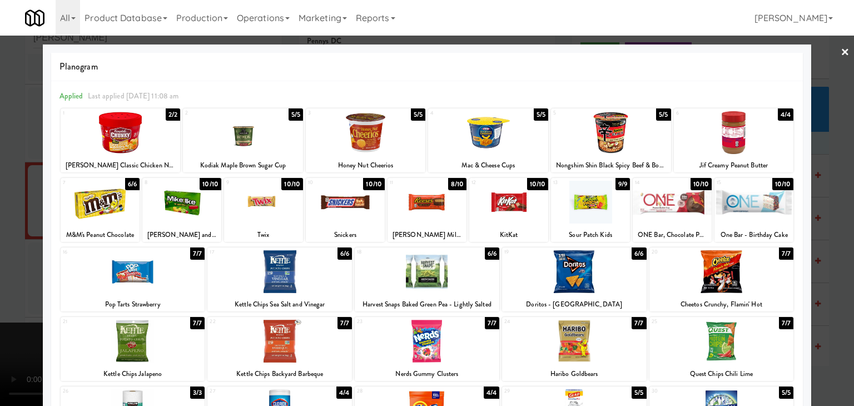
click at [609, 118] on div at bounding box center [611, 132] width 120 height 43
drag, startPoint x: 2, startPoint y: 231, endPoint x: 75, endPoint y: 228, distance: 72.9
click at [22, 231] on div at bounding box center [427, 203] width 854 height 406
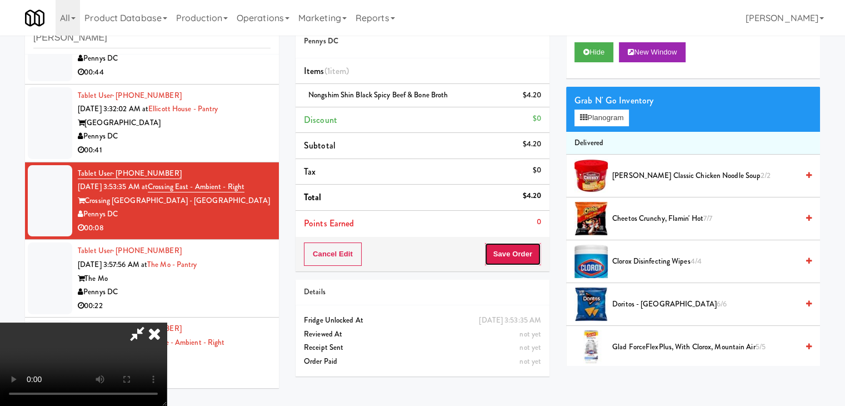
click at [521, 251] on button "Save Order" at bounding box center [513, 253] width 57 height 23
click at [522, 250] on button "Save Order" at bounding box center [513, 253] width 57 height 23
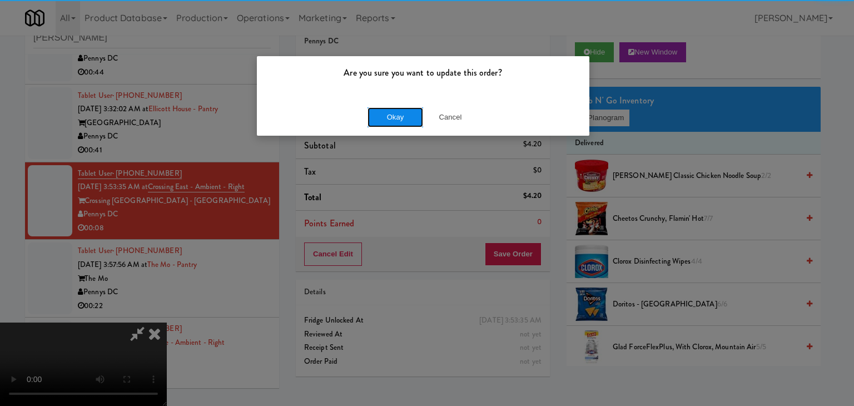
click at [385, 118] on button "Okay" at bounding box center [395, 117] width 56 height 20
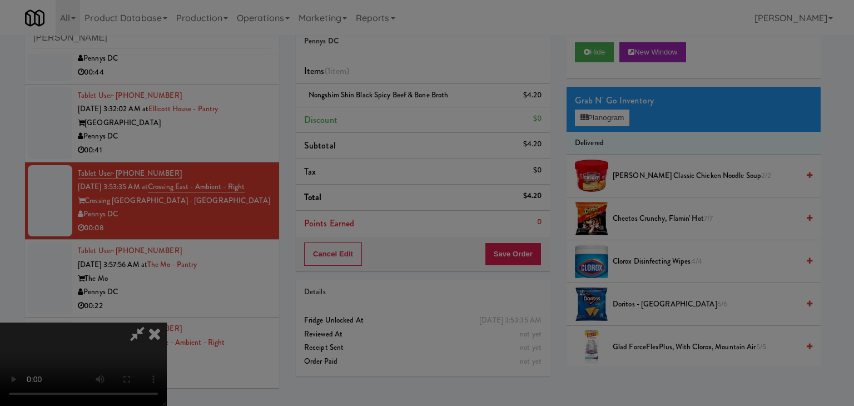
click at [385, 118] on body "Are you sure you want to update this order? Okay Cancel Okay Are you sure you w…" at bounding box center [427, 203] width 854 height 406
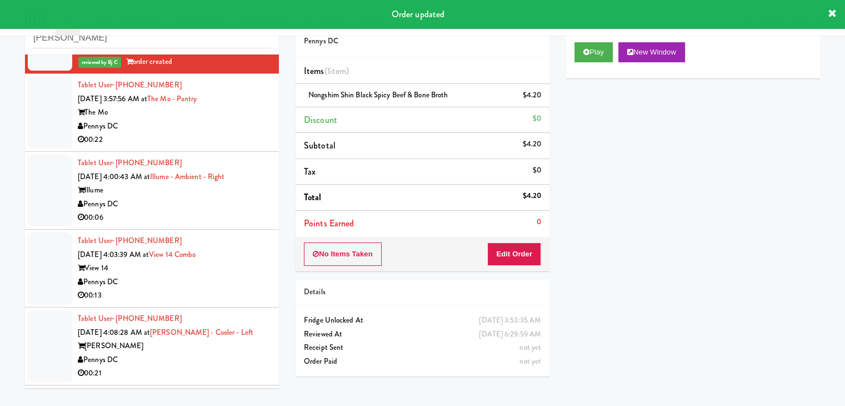
scroll to position [667, 0]
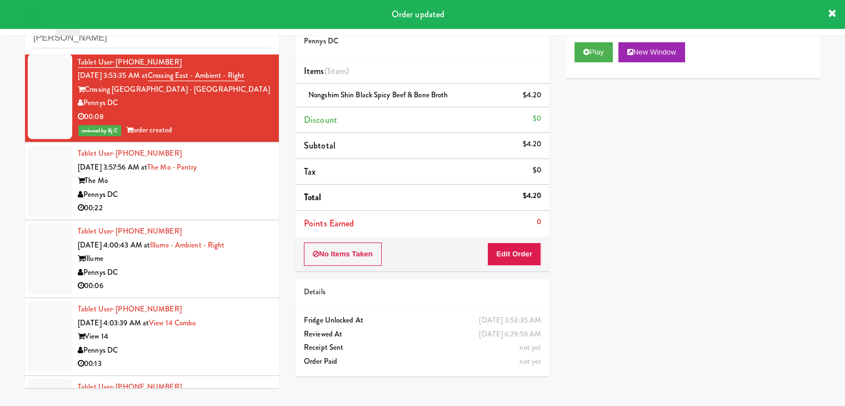
click at [241, 176] on div "The Mo" at bounding box center [174, 181] width 193 height 14
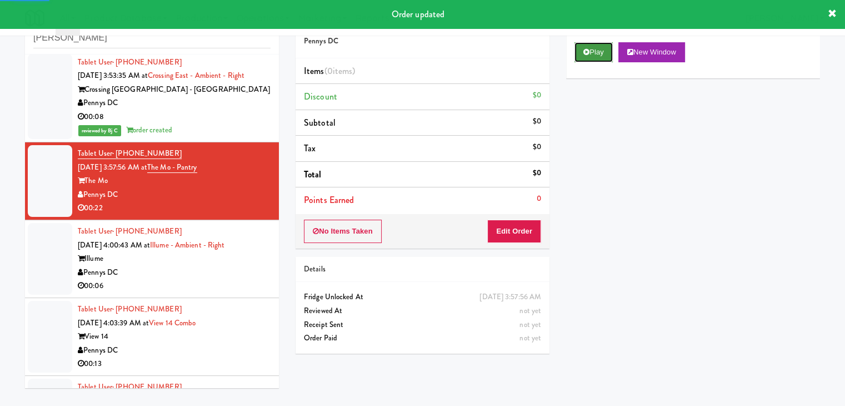
click at [589, 59] on button "Play" at bounding box center [594, 52] width 38 height 20
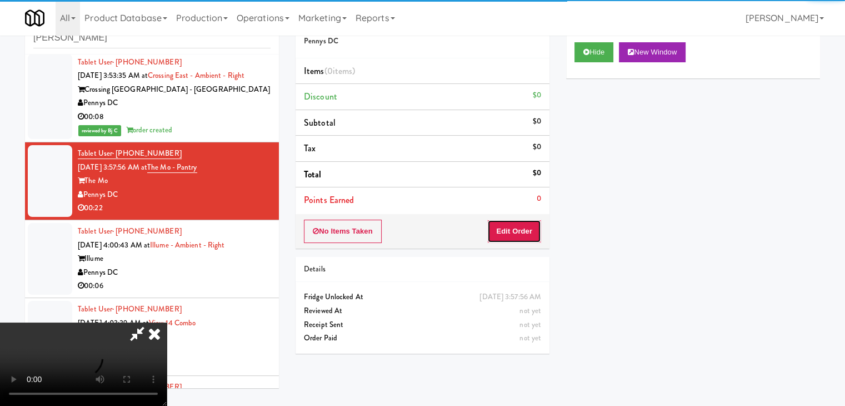
click at [507, 237] on button "Edit Order" at bounding box center [514, 231] width 54 height 23
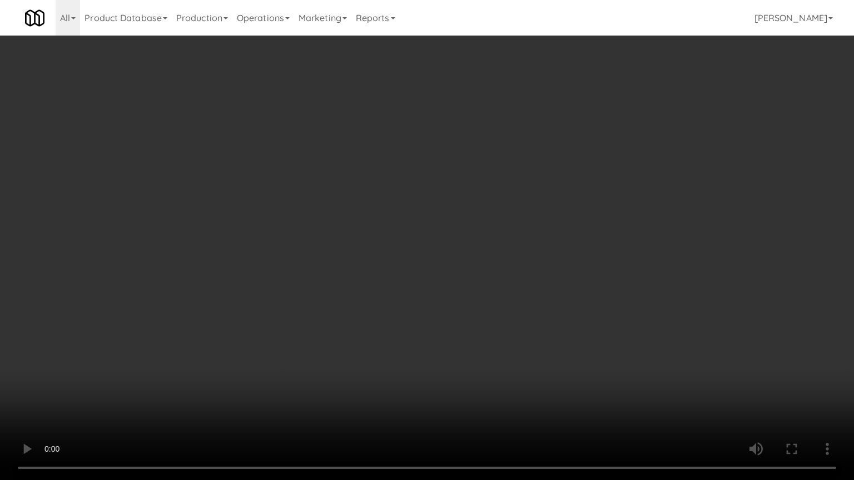
click at [468, 287] on video at bounding box center [427, 240] width 854 height 480
click at [462, 289] on video at bounding box center [427, 240] width 854 height 480
click at [462, 288] on video at bounding box center [427, 240] width 854 height 480
click at [465, 289] on video at bounding box center [427, 240] width 854 height 480
click at [475, 286] on video at bounding box center [427, 240] width 854 height 480
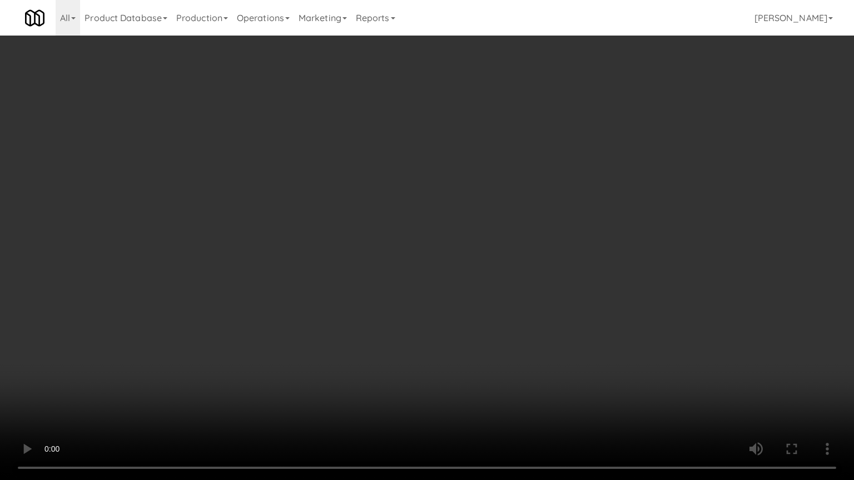
click at [475, 286] on video at bounding box center [427, 240] width 854 height 480
click at [475, 285] on video at bounding box center [427, 240] width 854 height 480
click at [474, 287] on video at bounding box center [427, 240] width 854 height 480
click at [472, 285] on video at bounding box center [427, 240] width 854 height 480
click at [470, 288] on video at bounding box center [427, 240] width 854 height 480
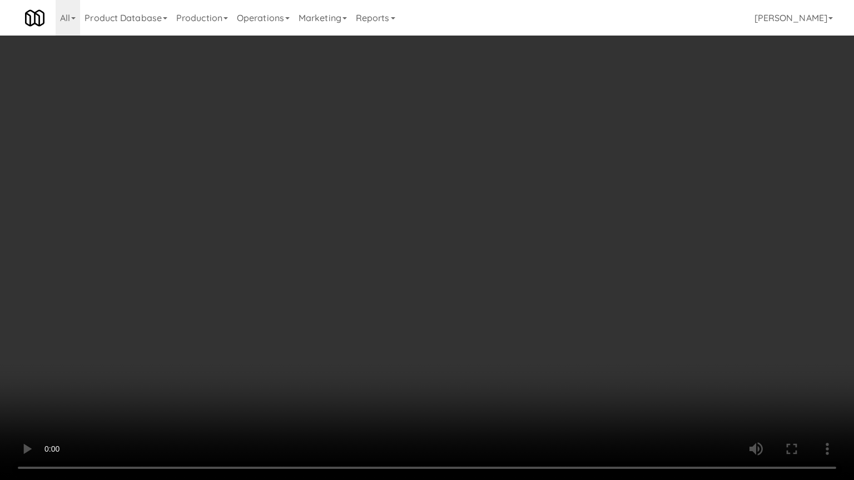
click at [485, 281] on video at bounding box center [427, 240] width 854 height 480
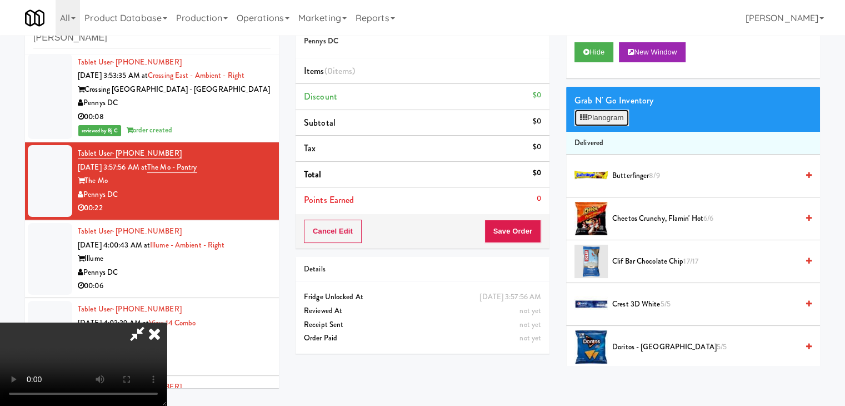
click at [602, 122] on button "Planogram" at bounding box center [602, 117] width 54 height 17
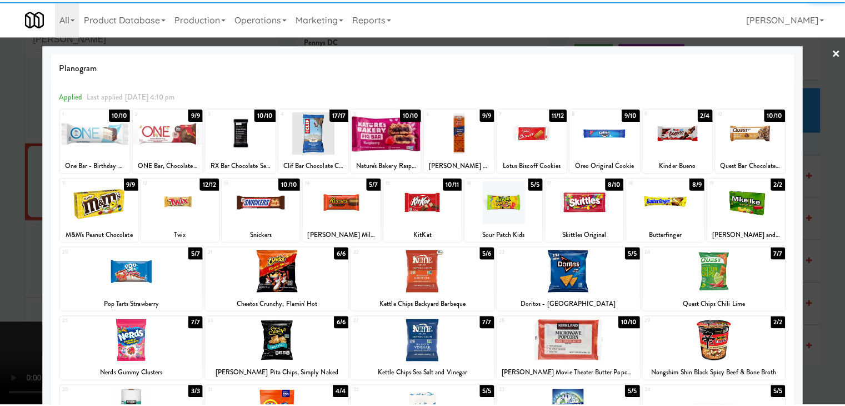
scroll to position [56, 0]
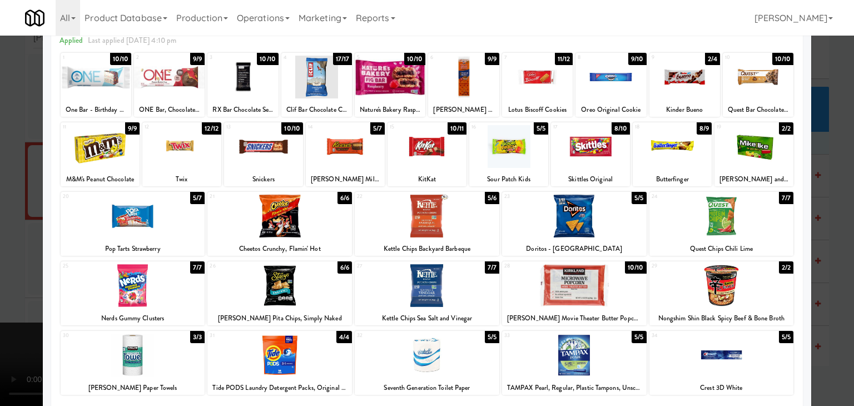
click at [432, 285] on div at bounding box center [427, 285] width 145 height 43
drag, startPoint x: 336, startPoint y: 148, endPoint x: 329, endPoint y: 148, distance: 6.7
click at [333, 148] on div at bounding box center [345, 146] width 79 height 43
click at [0, 176] on div at bounding box center [427, 203] width 854 height 406
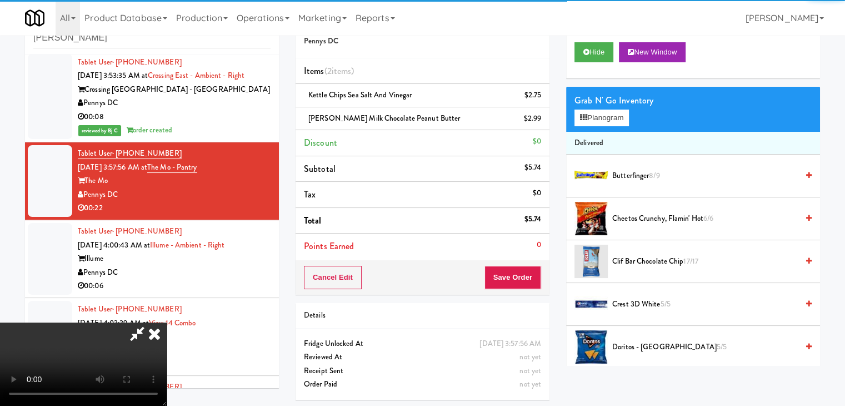
click at [167, 322] on video at bounding box center [83, 363] width 167 height 83
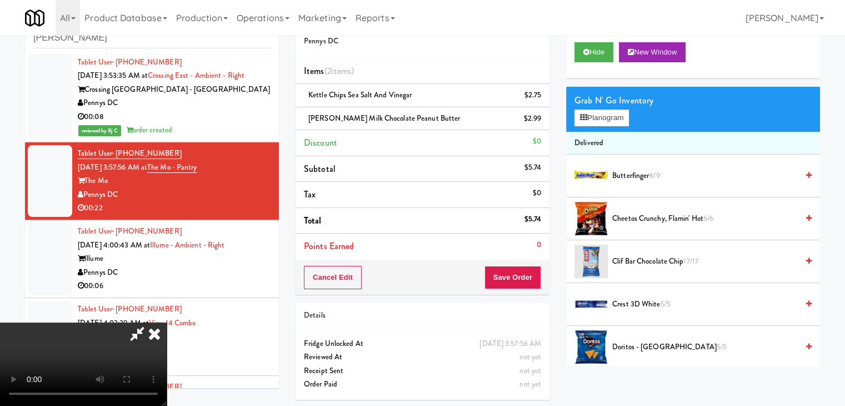
click at [167, 322] on video at bounding box center [83, 363] width 167 height 83
click at [598, 117] on button "Planogram" at bounding box center [602, 117] width 54 height 17
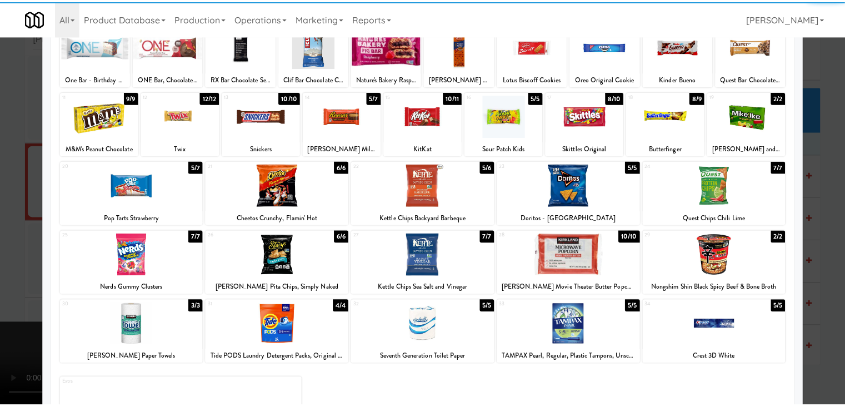
scroll to position [111, 0]
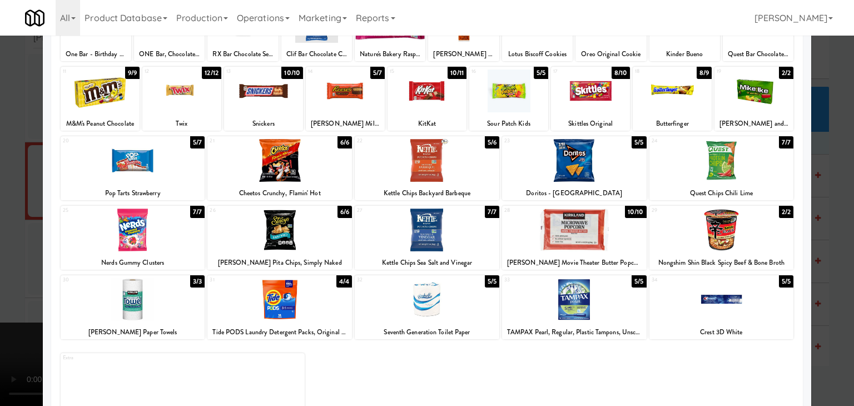
click at [427, 228] on div at bounding box center [427, 229] width 145 height 43
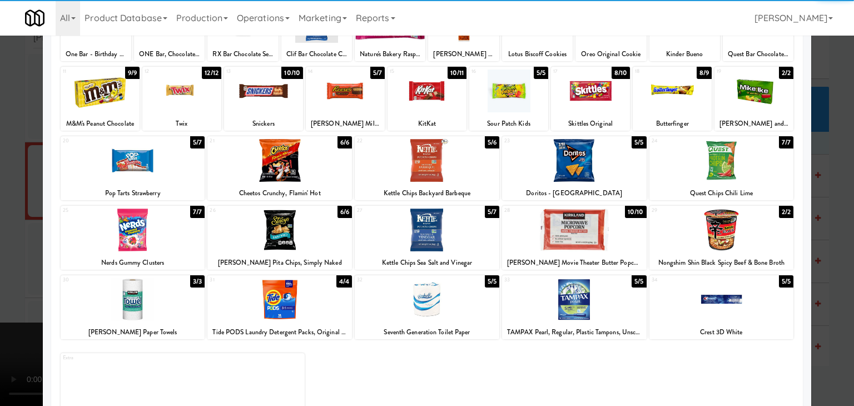
drag, startPoint x: 0, startPoint y: 238, endPoint x: 34, endPoint y: 238, distance: 34.5
click at [3, 238] on div at bounding box center [427, 203] width 854 height 406
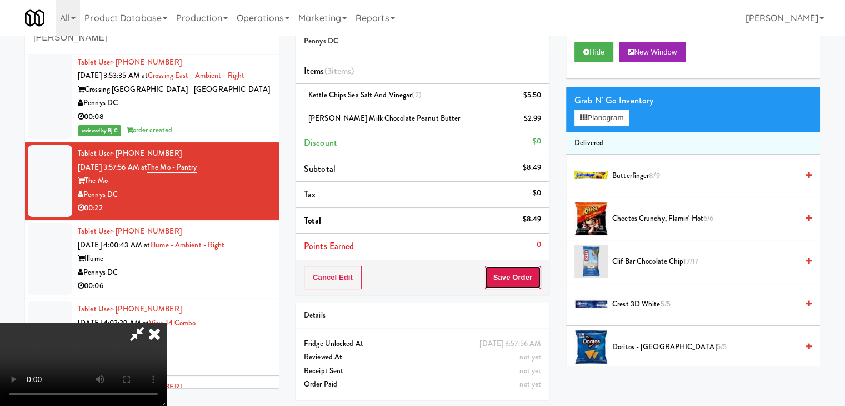
click at [530, 278] on button "Save Order" at bounding box center [513, 277] width 57 height 23
click at [530, 279] on button "Save Order" at bounding box center [513, 277] width 57 height 23
click at [526, 276] on body "Are you sure you want to update this order? Okay Cancel Okay Are you sure you w…" at bounding box center [422, 203] width 845 height 406
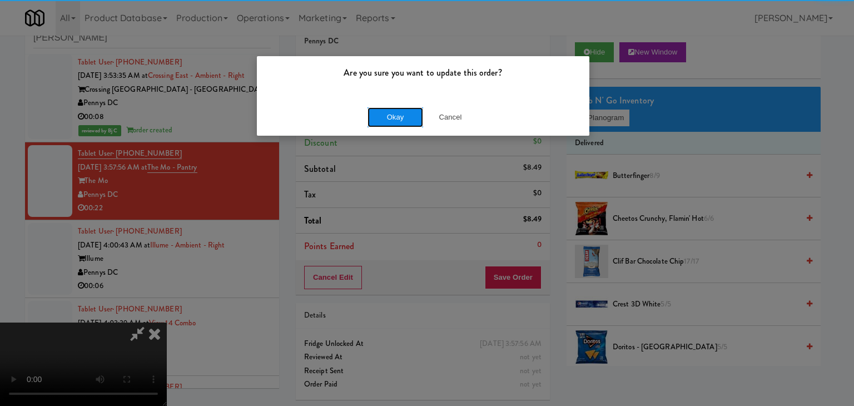
click at [400, 122] on button "Okay" at bounding box center [395, 117] width 56 height 20
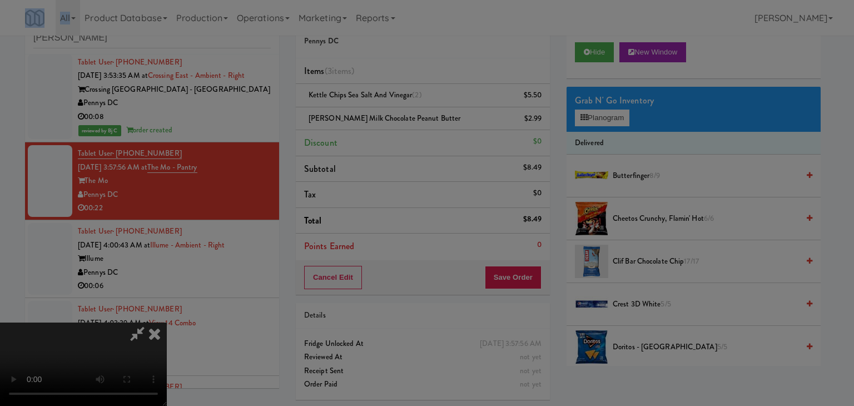
click at [399, 122] on body "Are you sure you want to update this order? Okay Cancel Okay Are you sure you w…" at bounding box center [427, 203] width 854 height 406
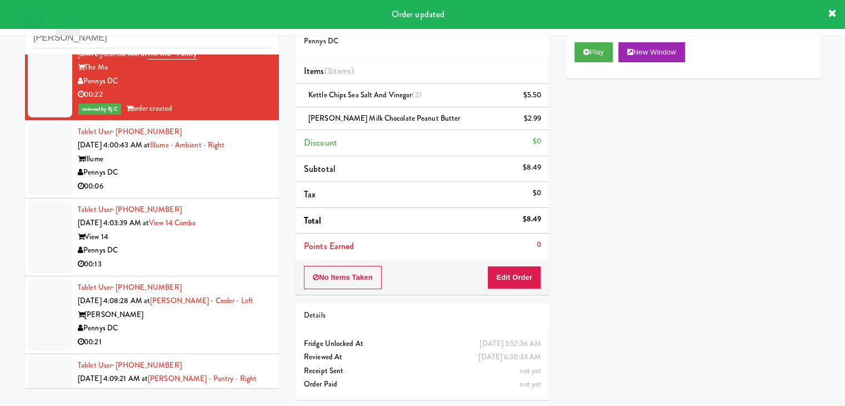
scroll to position [834, 0]
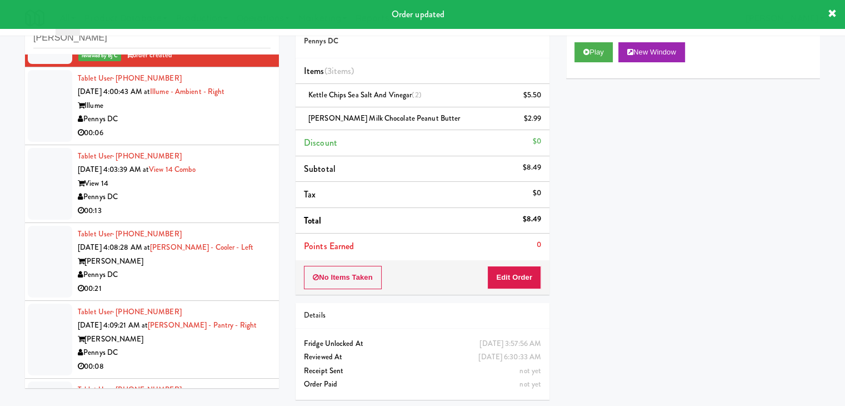
click at [221, 133] on div "00:06" at bounding box center [174, 133] width 193 height 14
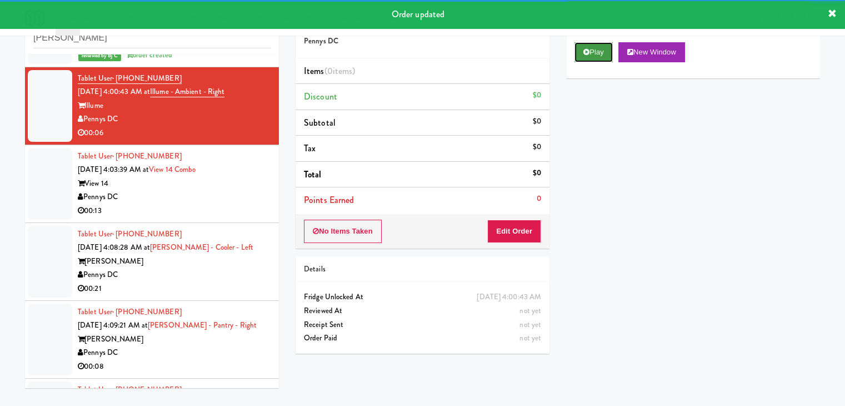
drag, startPoint x: 596, startPoint y: 52, endPoint x: 547, endPoint y: 176, distance: 134.0
click at [596, 53] on button "Play" at bounding box center [594, 52] width 38 height 20
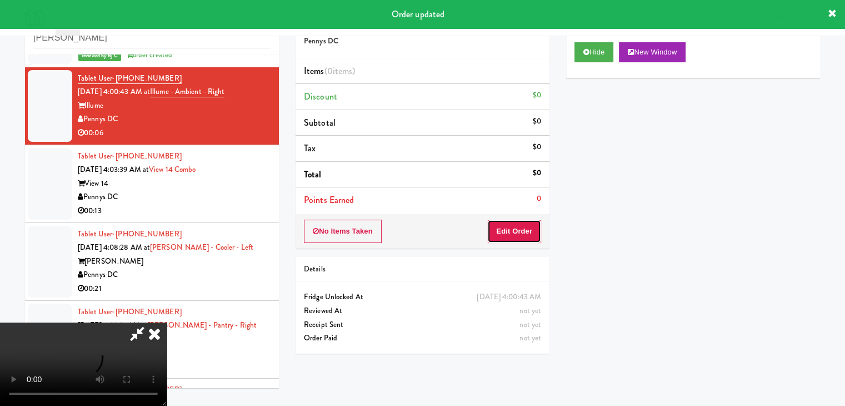
click at [515, 232] on button "Edit Order" at bounding box center [514, 231] width 54 height 23
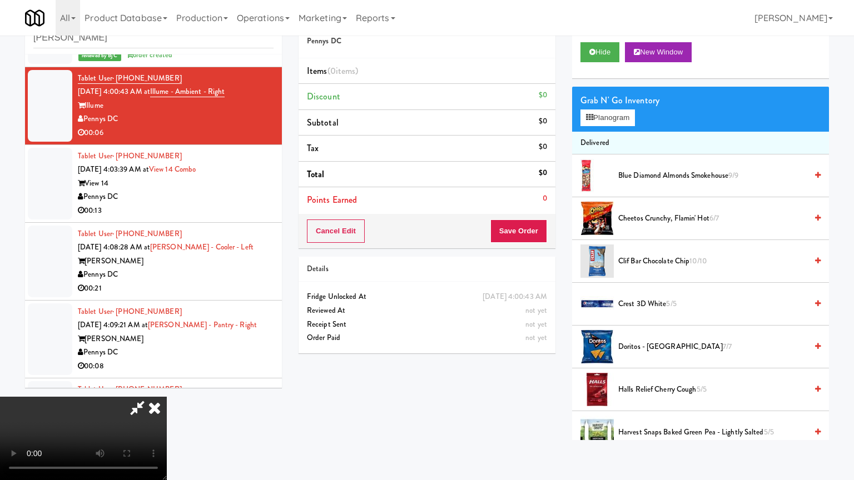
click at [167, 397] on video at bounding box center [83, 438] width 167 height 83
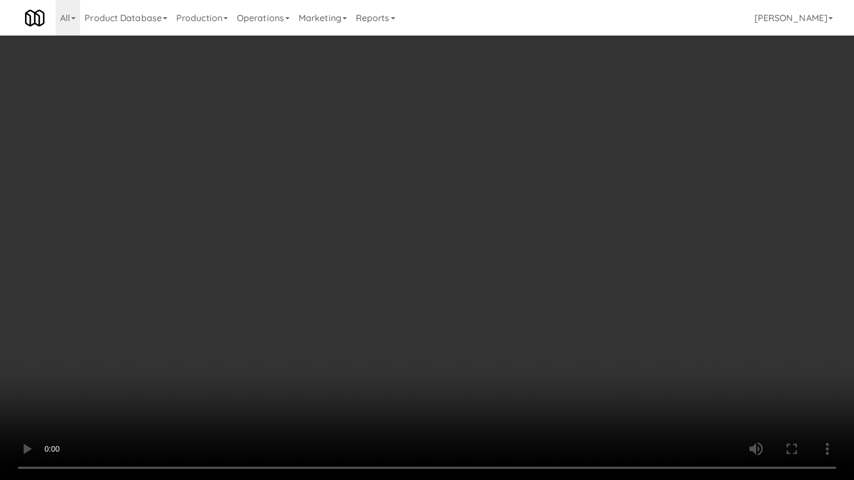
drag, startPoint x: 498, startPoint y: 332, endPoint x: 485, endPoint y: 275, distance: 58.8
click at [496, 331] on video at bounding box center [427, 240] width 854 height 480
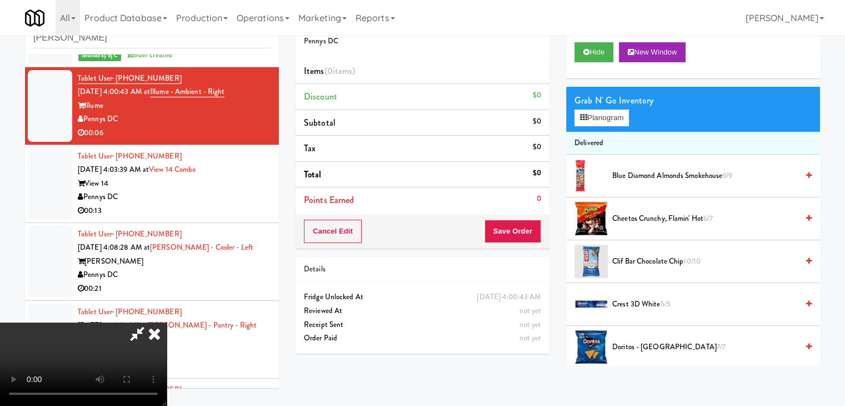
click at [167, 322] on icon at bounding box center [154, 333] width 24 height 22
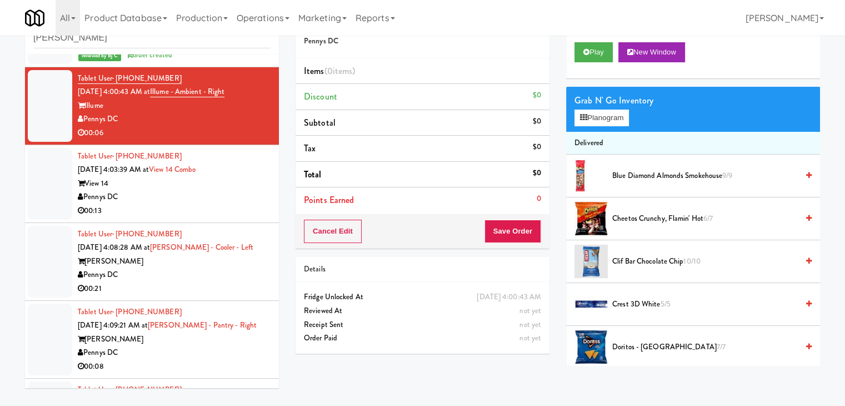
click at [181, 198] on div "Pennys DC" at bounding box center [174, 197] width 193 height 14
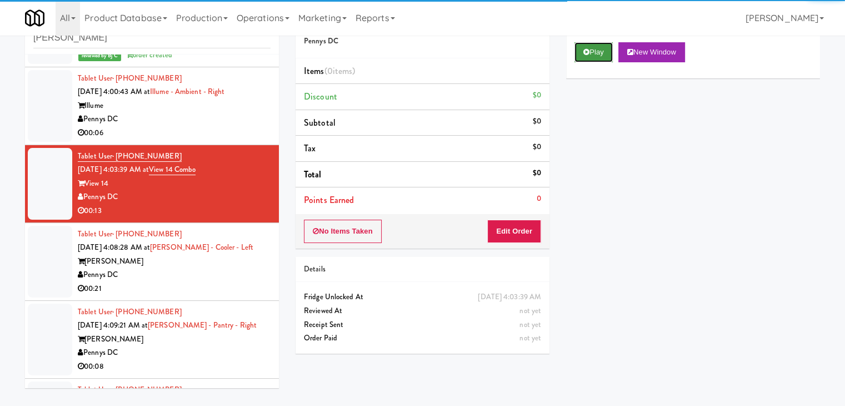
click at [593, 49] on button "Play" at bounding box center [594, 52] width 38 height 20
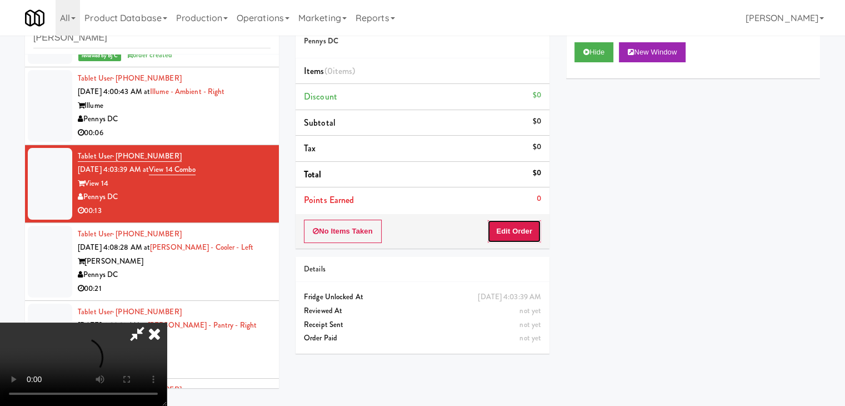
click at [516, 223] on button "Edit Order" at bounding box center [514, 231] width 54 height 23
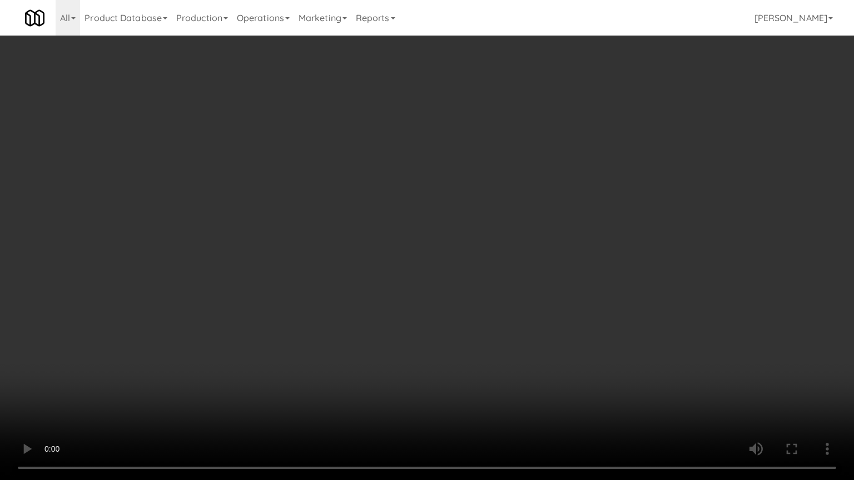
click at [532, 276] on video at bounding box center [427, 240] width 854 height 480
click at [546, 265] on video at bounding box center [427, 240] width 854 height 480
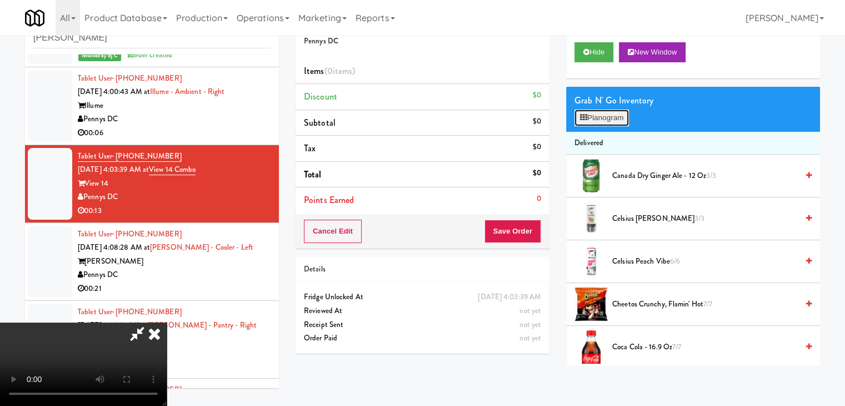
click at [626, 111] on button "Planogram" at bounding box center [602, 117] width 54 height 17
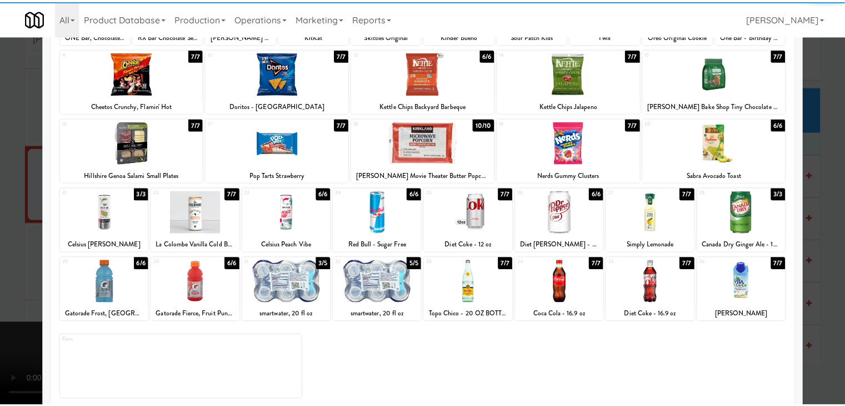
scroll to position [140, 0]
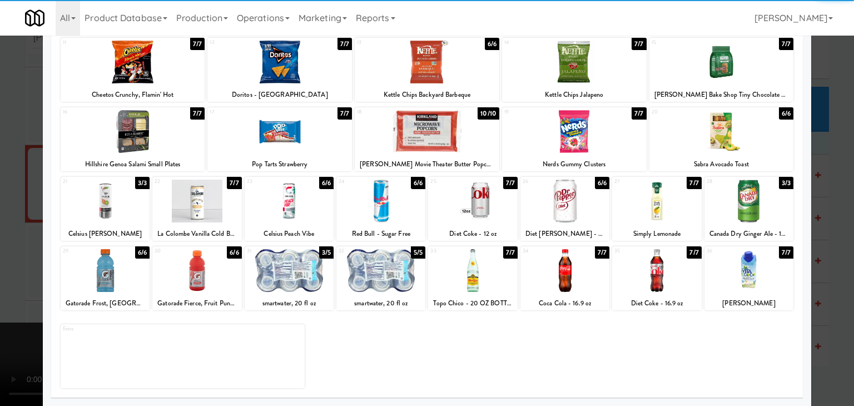
click at [642, 265] on div at bounding box center [656, 270] width 89 height 43
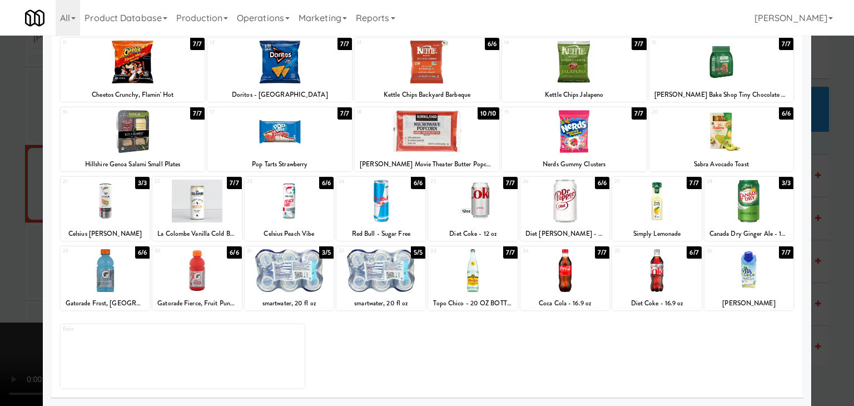
click at [820, 281] on div at bounding box center [427, 203] width 854 height 406
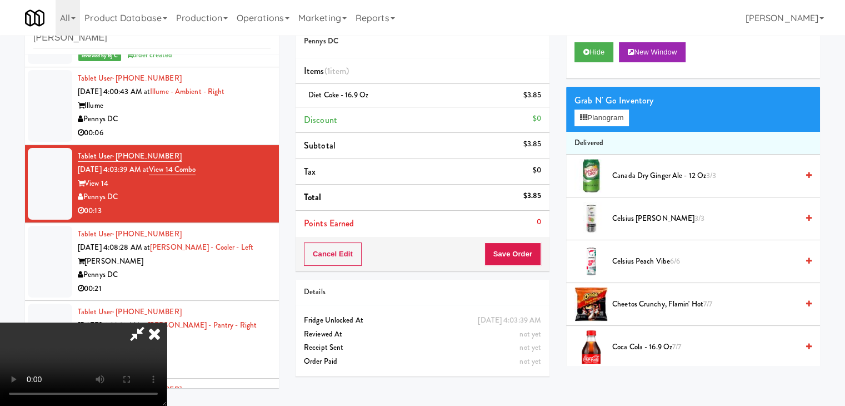
drag, startPoint x: 538, startPoint y: 258, endPoint x: 526, endPoint y: 256, distance: 12.5
click at [529, 256] on div "Cancel Edit Save Order" at bounding box center [423, 254] width 254 height 34
click at [526, 256] on button "Save Order" at bounding box center [513, 253] width 57 height 23
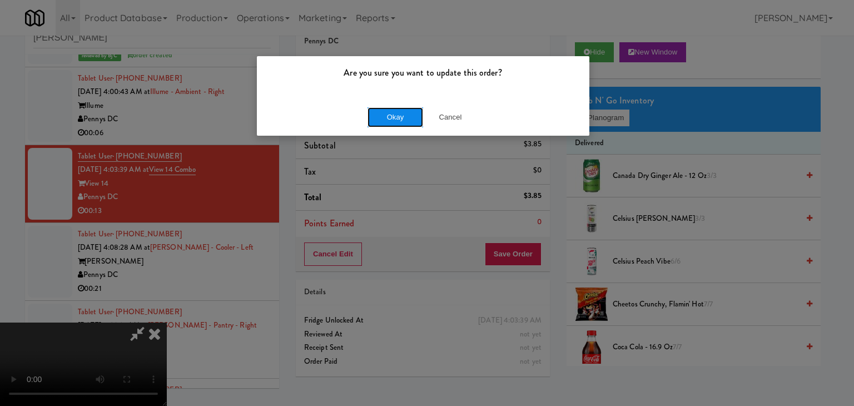
click at [390, 124] on button "Okay" at bounding box center [395, 117] width 56 height 20
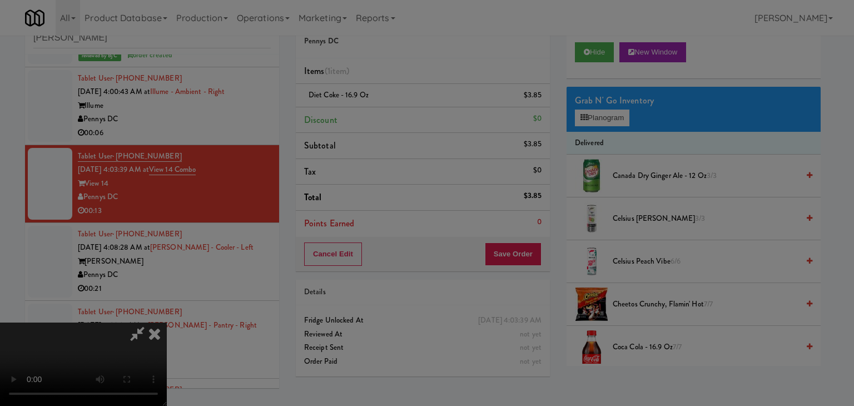
click at [390, 122] on body "Are you sure you want to update this order? Okay Cancel Okay Are you sure you w…" at bounding box center [427, 203] width 854 height 406
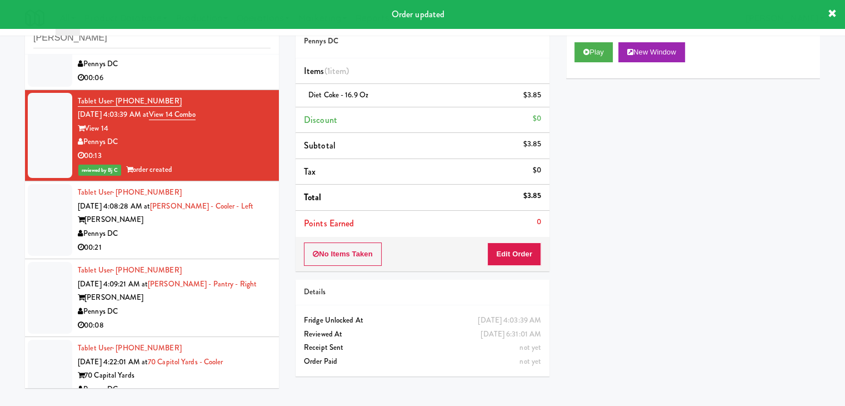
scroll to position [889, 0]
click at [205, 230] on div "Pennys DC" at bounding box center [174, 233] width 193 height 14
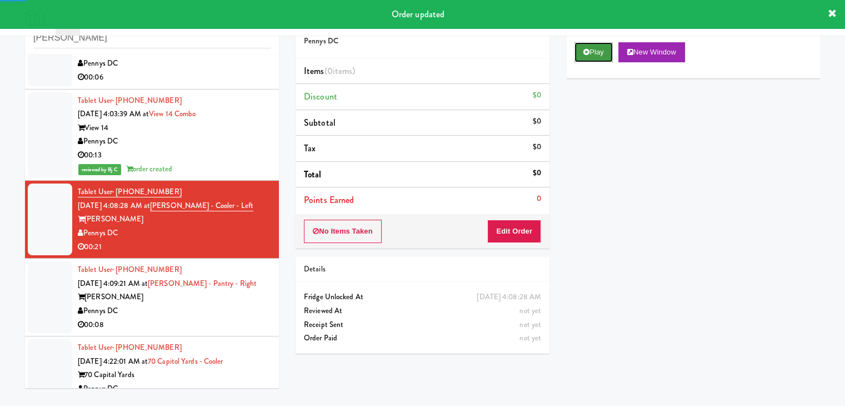
click at [603, 53] on button "Play" at bounding box center [594, 52] width 38 height 20
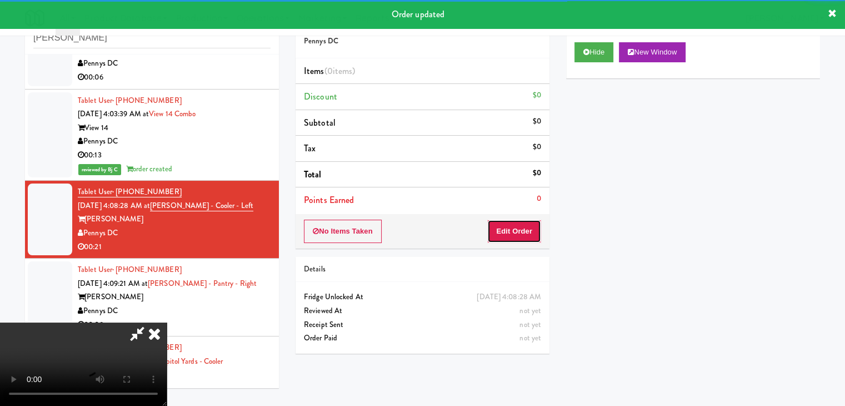
click at [518, 232] on button "Edit Order" at bounding box center [514, 231] width 54 height 23
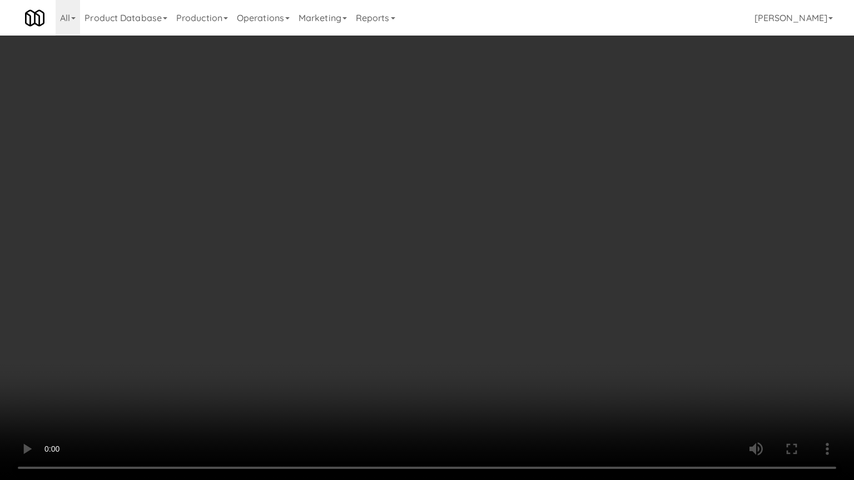
click at [460, 351] on video at bounding box center [427, 240] width 854 height 480
drag, startPoint x: 460, startPoint y: 351, endPoint x: 456, endPoint y: 303, distance: 47.4
click at [458, 351] on video at bounding box center [427, 240] width 854 height 480
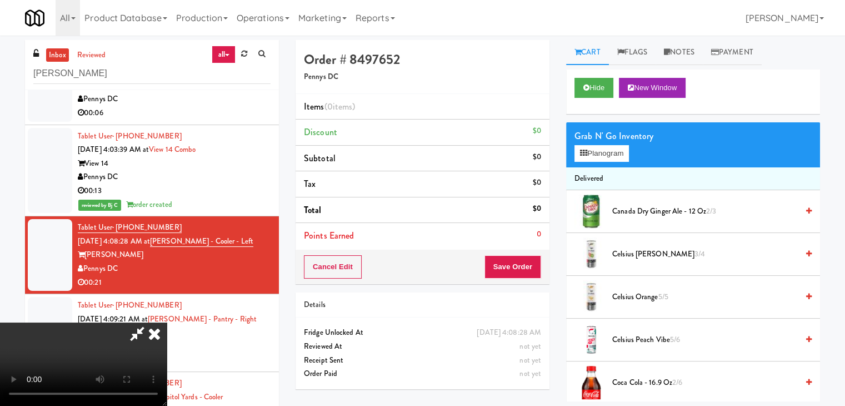
click at [167, 322] on icon at bounding box center [154, 333] width 24 height 22
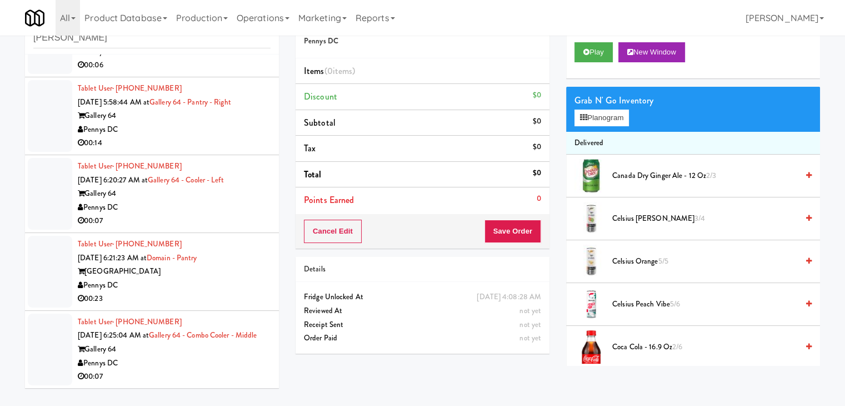
scroll to position [1472, 0]
click at [202, 358] on div "Pennys DC" at bounding box center [174, 363] width 193 height 14
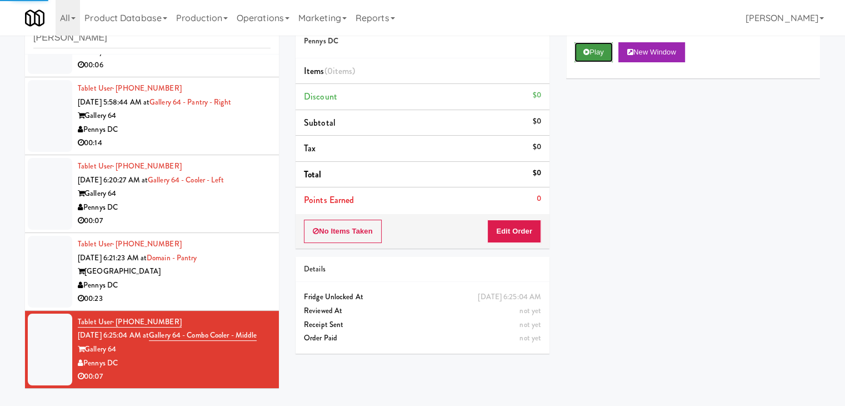
click at [594, 46] on button "Play" at bounding box center [594, 52] width 38 height 20
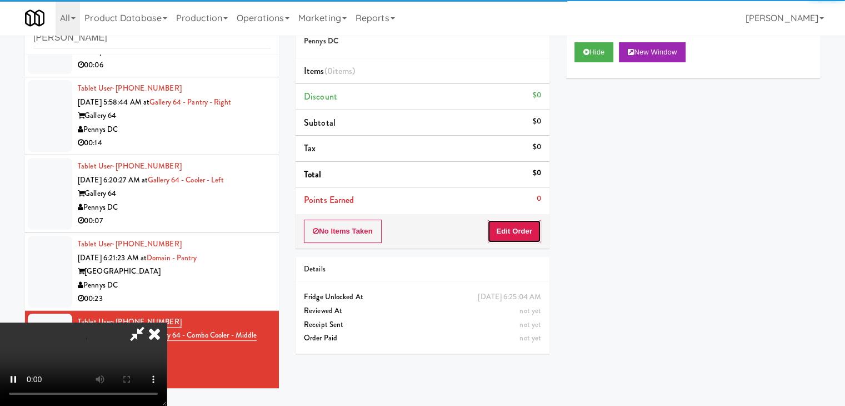
click at [507, 223] on button "Edit Order" at bounding box center [514, 231] width 54 height 23
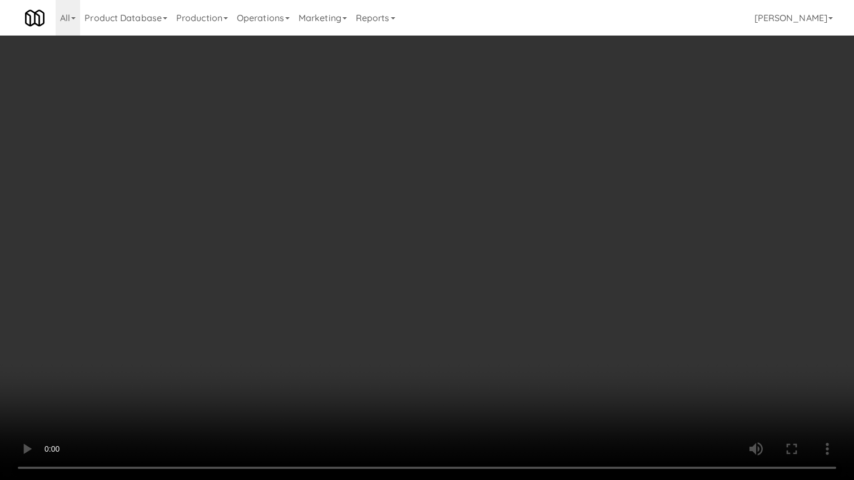
click at [525, 278] on video at bounding box center [427, 240] width 854 height 480
click at [522, 274] on video at bounding box center [427, 240] width 854 height 480
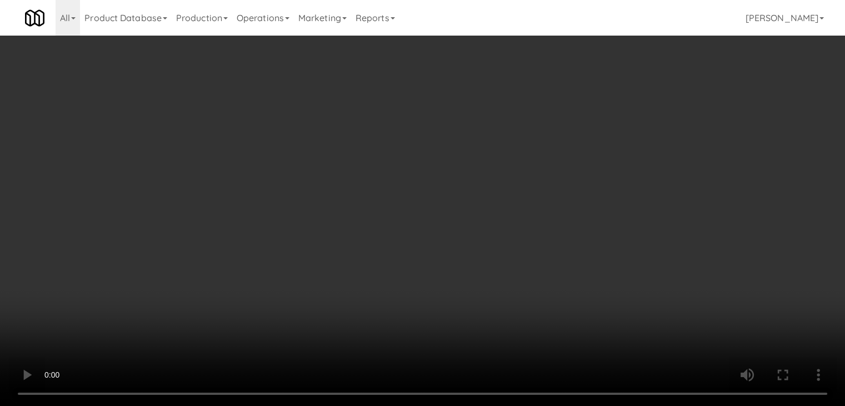
click at [597, 123] on button "Planogram" at bounding box center [602, 117] width 54 height 17
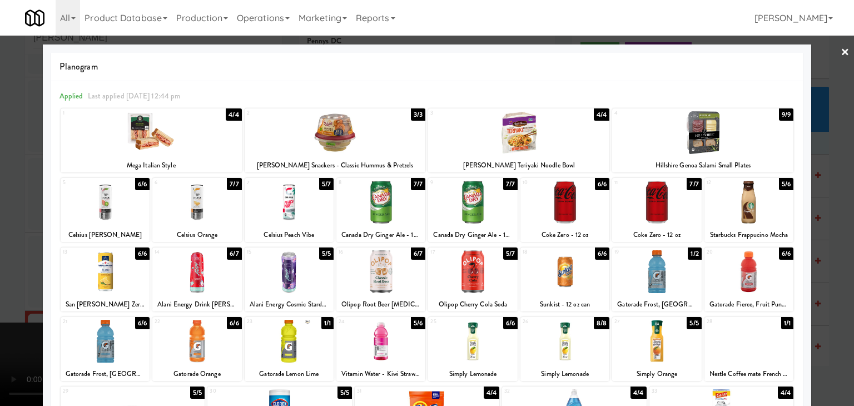
click at [300, 208] on div at bounding box center [289, 202] width 89 height 43
click at [190, 272] on div at bounding box center [196, 271] width 89 height 43
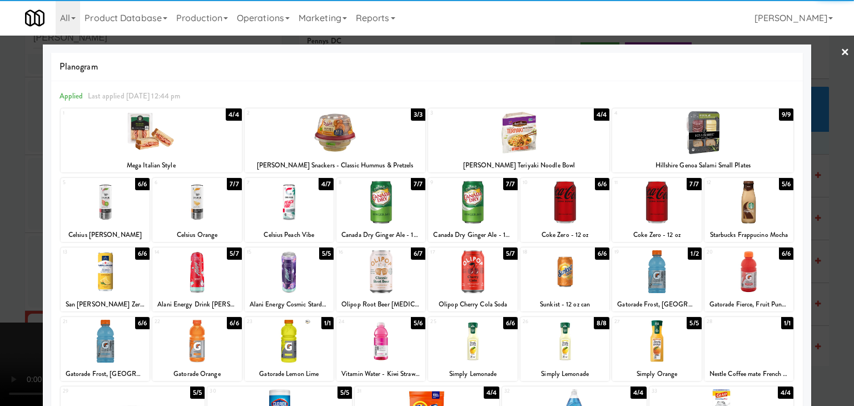
drag, startPoint x: 0, startPoint y: 295, endPoint x: 244, endPoint y: 285, distance: 244.2
click at [2, 295] on div at bounding box center [427, 203] width 854 height 406
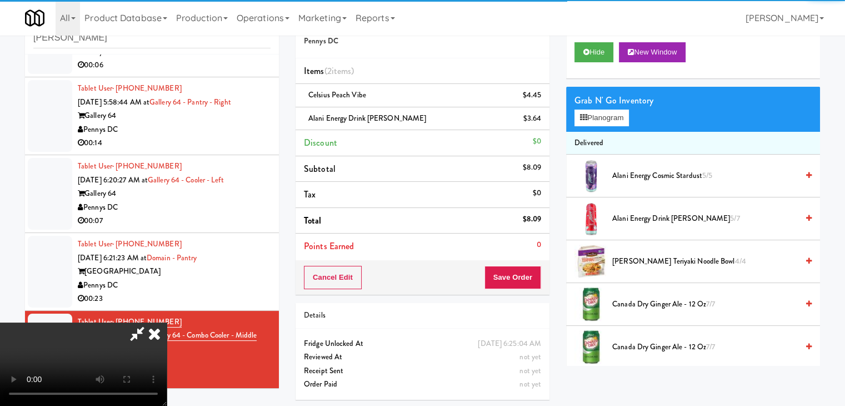
click at [167, 322] on video at bounding box center [83, 363] width 167 height 83
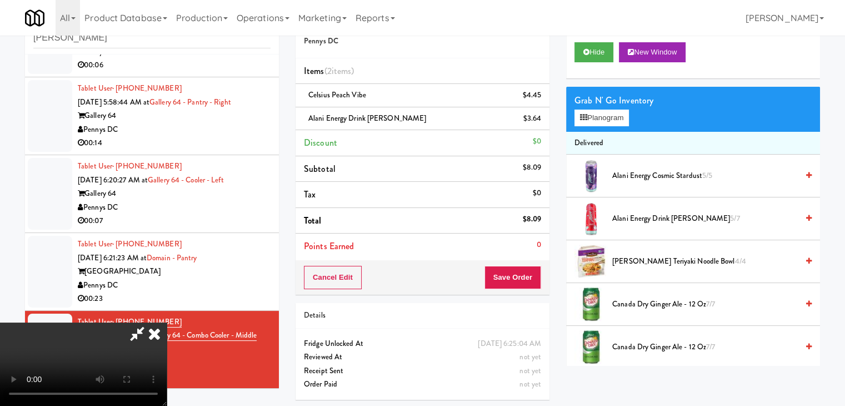
click at [167, 322] on video at bounding box center [83, 363] width 167 height 83
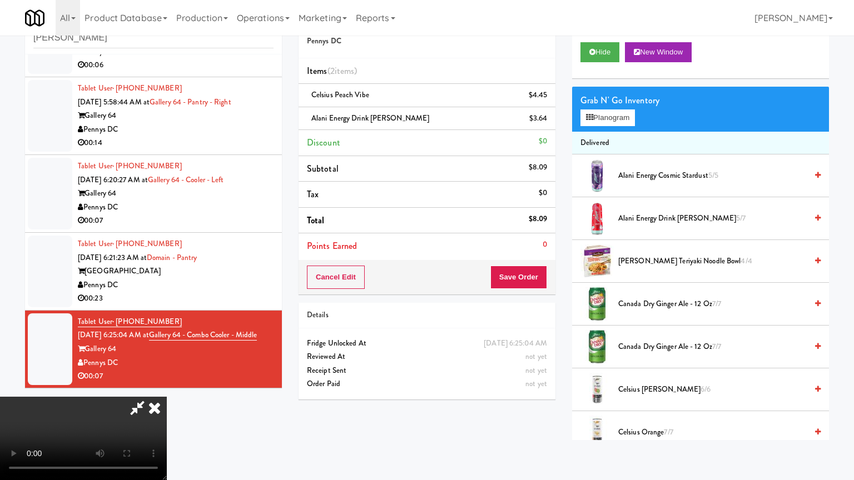
click at [167, 397] on video at bounding box center [83, 438] width 167 height 83
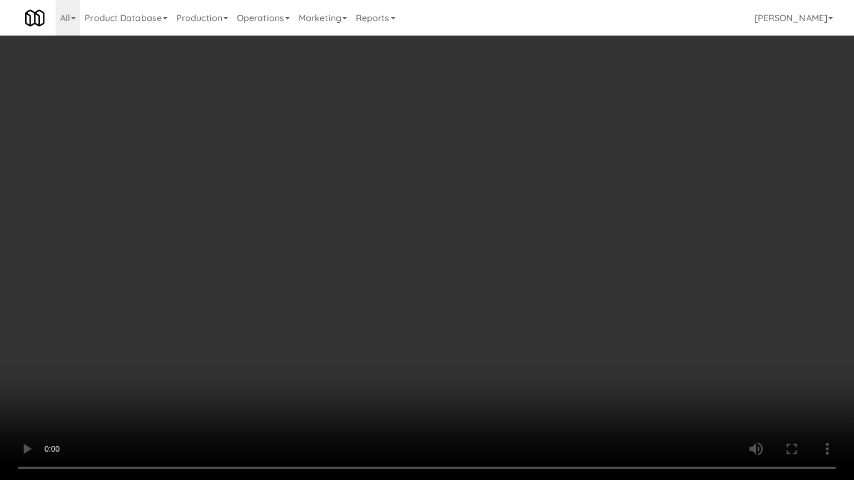
click at [471, 312] on video at bounding box center [427, 240] width 854 height 480
click at [473, 311] on video at bounding box center [427, 240] width 854 height 480
click at [471, 314] on video at bounding box center [427, 240] width 854 height 480
click at [471, 312] on video at bounding box center [427, 240] width 854 height 480
click at [471, 306] on video at bounding box center [427, 240] width 854 height 480
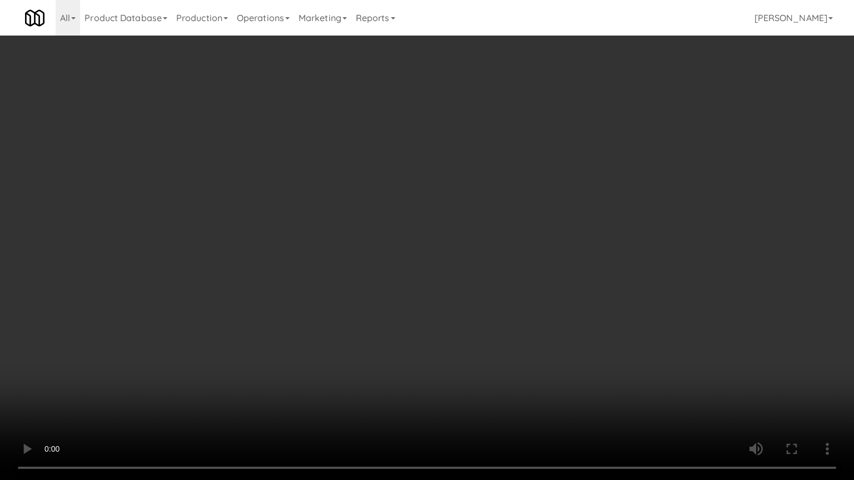
click at [465, 311] on video at bounding box center [427, 240] width 854 height 480
click at [465, 310] on video at bounding box center [427, 240] width 854 height 480
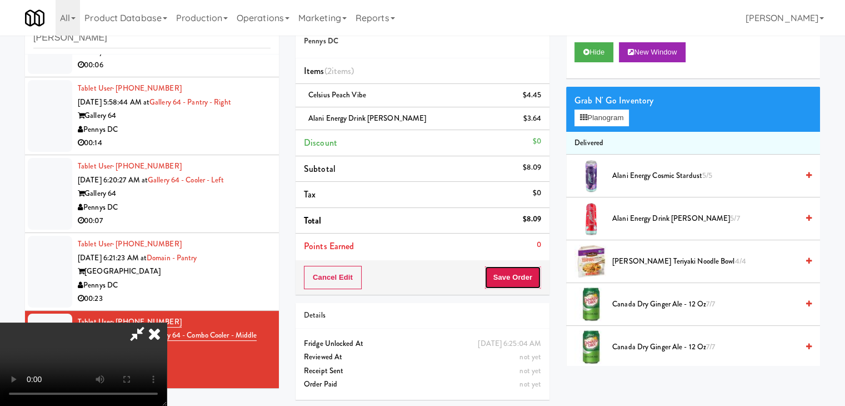
click at [529, 273] on button "Save Order" at bounding box center [513, 277] width 57 height 23
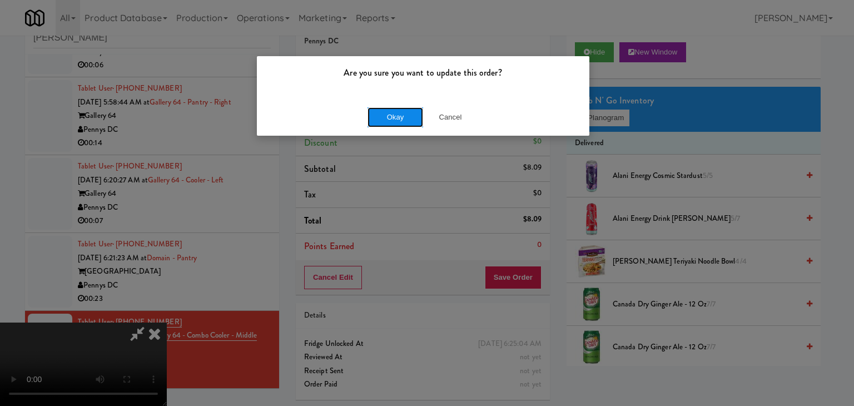
click at [396, 119] on button "Okay" at bounding box center [395, 117] width 56 height 20
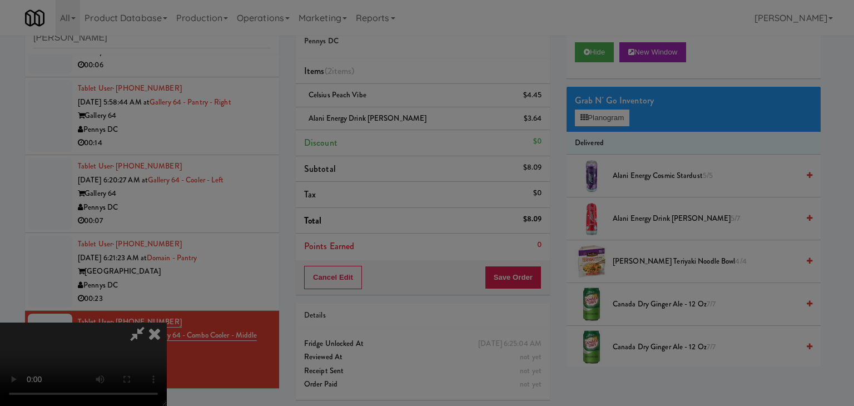
click at [396, 119] on body "Are you sure you want to update this order? Okay Cancel Okay Are you sure you w…" at bounding box center [427, 203] width 854 height 406
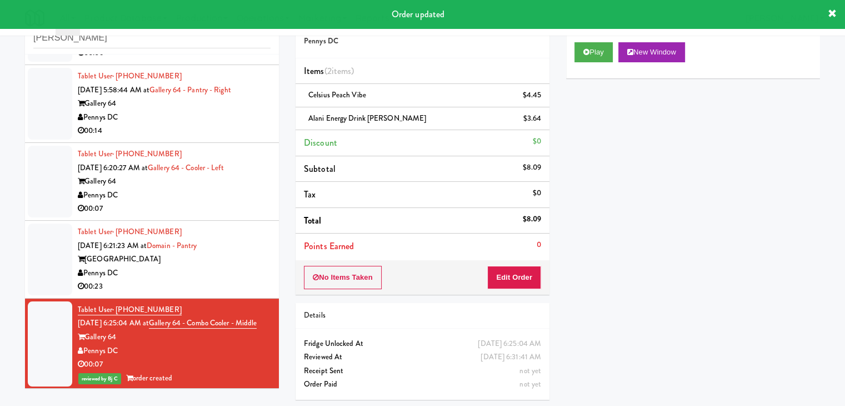
click at [207, 287] on div "00:23" at bounding box center [174, 287] width 193 height 14
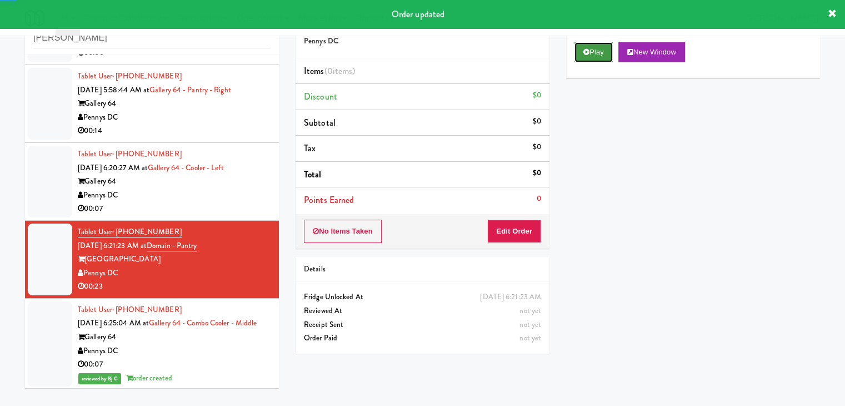
click at [597, 49] on button "Play" at bounding box center [594, 52] width 38 height 20
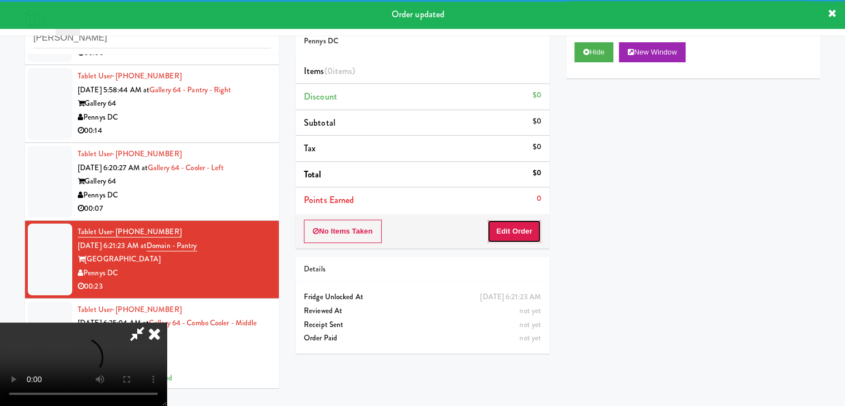
click at [514, 221] on button "Edit Order" at bounding box center [514, 231] width 54 height 23
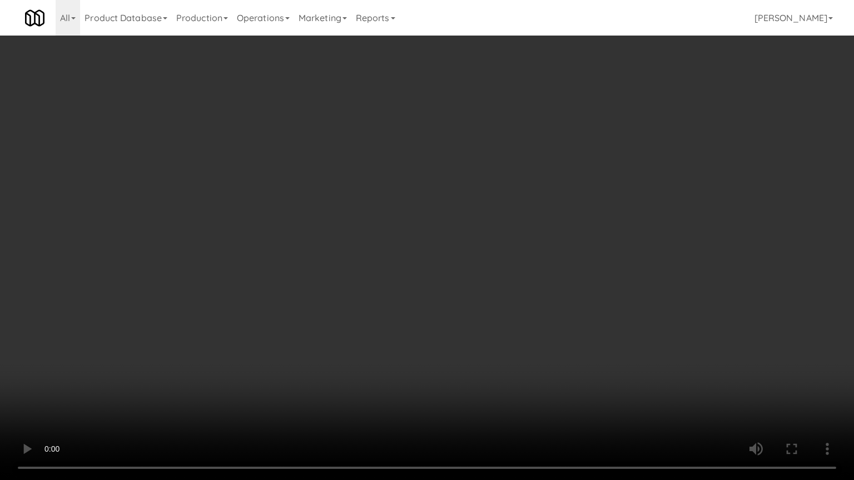
click at [542, 238] on video at bounding box center [427, 240] width 854 height 480
click at [551, 243] on video at bounding box center [427, 240] width 854 height 480
click at [551, 238] on video at bounding box center [427, 240] width 854 height 480
drag, startPoint x: 551, startPoint y: 238, endPoint x: 576, endPoint y: 150, distance: 91.3
click at [552, 235] on video at bounding box center [427, 240] width 854 height 480
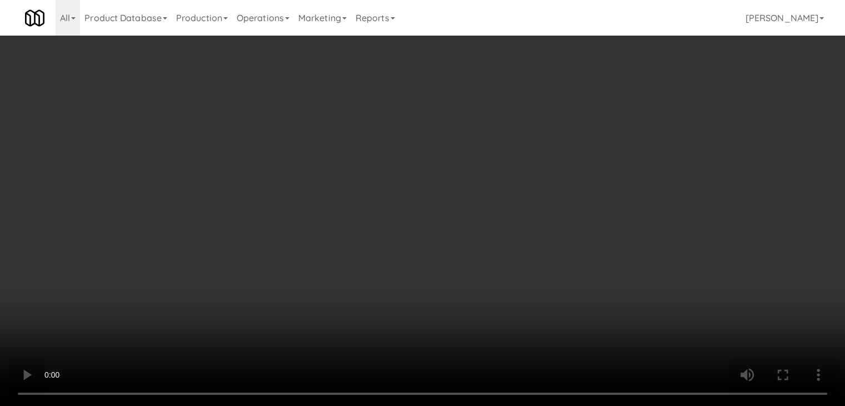
click at [595, 107] on div "Grab N' Go Inventory" at bounding box center [693, 100] width 237 height 17
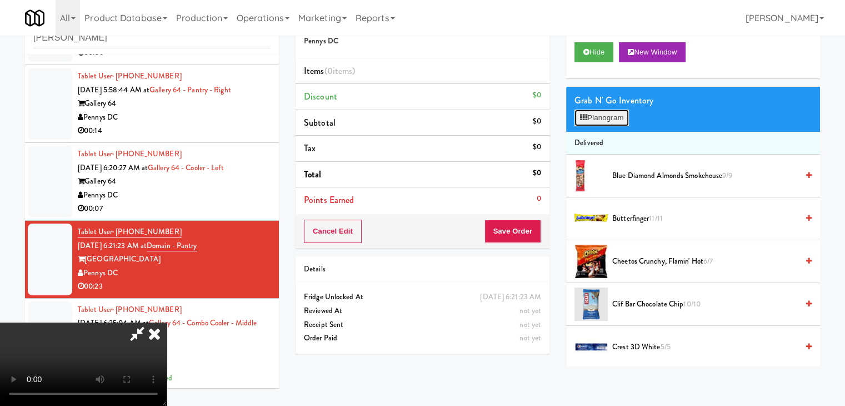
click at [597, 109] on button "Planogram" at bounding box center [602, 117] width 54 height 17
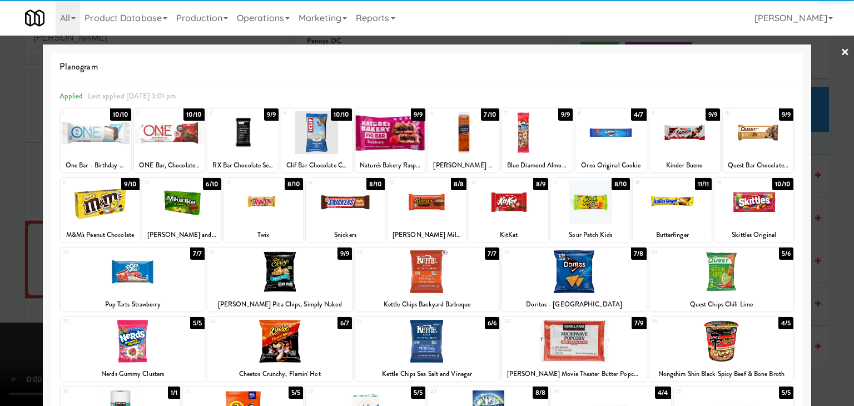
click at [142, 268] on div at bounding box center [133, 271] width 145 height 43
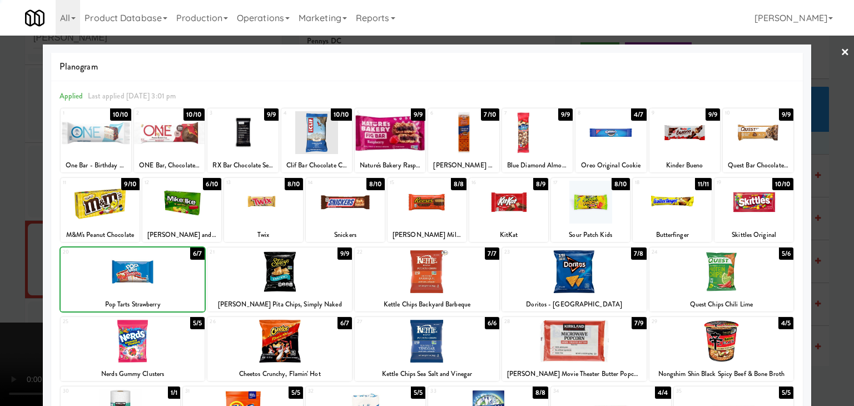
drag, startPoint x: 0, startPoint y: 262, endPoint x: 130, endPoint y: 261, distance: 130.1
click at [0, 261] on div at bounding box center [427, 203] width 854 height 406
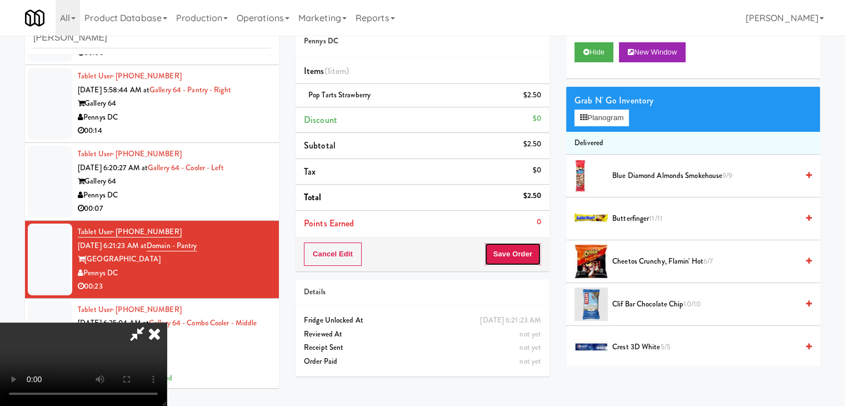
click at [514, 247] on button "Save Order" at bounding box center [513, 253] width 57 height 23
click at [517, 256] on button "Save Order" at bounding box center [513, 253] width 57 height 23
click at [517, 255] on button "Save Order" at bounding box center [513, 253] width 57 height 23
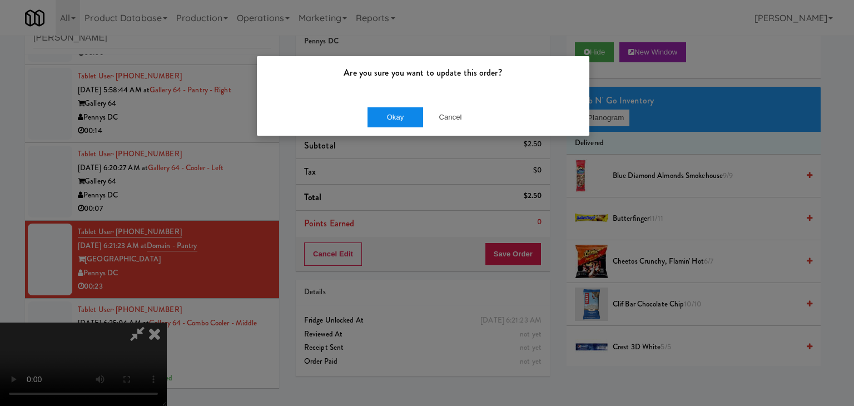
click at [403, 107] on div "Okay Cancel" at bounding box center [423, 116] width 332 height 37
click at [402, 111] on button "Okay" at bounding box center [395, 117] width 56 height 20
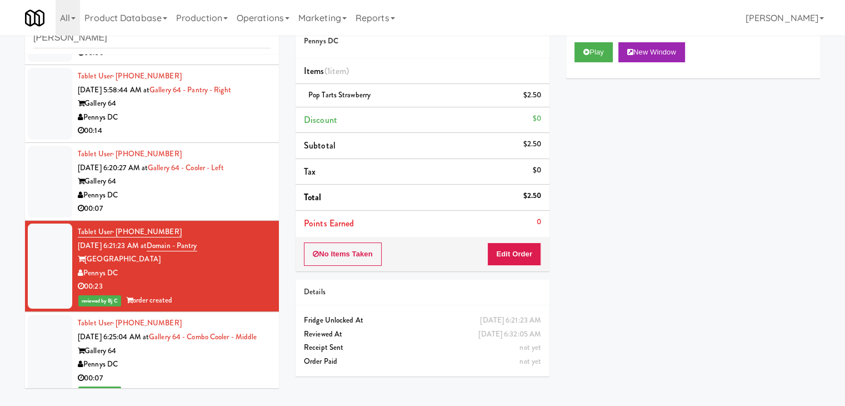
click at [207, 185] on div "Gallery 64" at bounding box center [174, 182] width 193 height 14
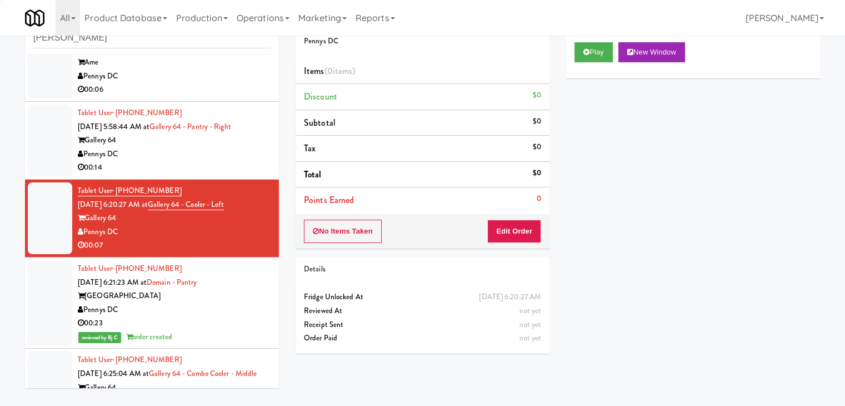
scroll to position [1416, 0]
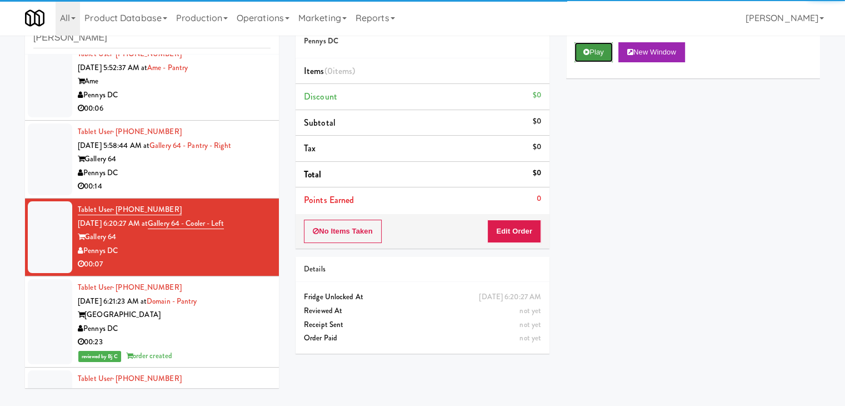
click at [594, 54] on button "Play" at bounding box center [594, 52] width 38 height 20
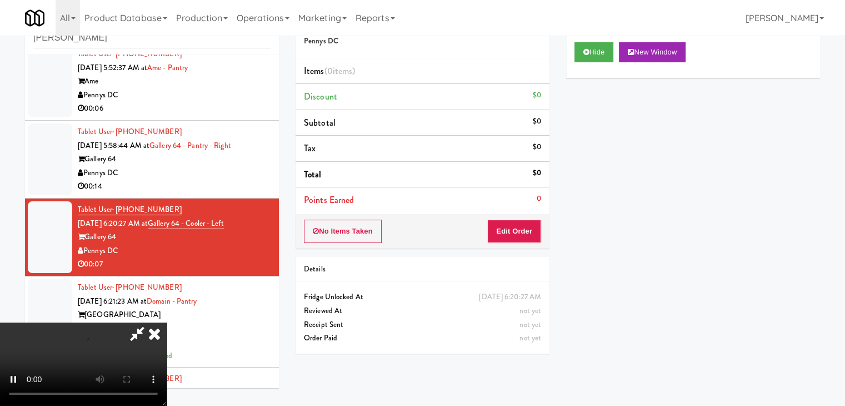
drag, startPoint x: 507, startPoint y: 247, endPoint x: 514, endPoint y: 242, distance: 8.7
click at [509, 245] on div "Order # 1816709 Pennys DC Items (0 items ) Discount $0 Subtotal $0 Tax $0 Total…" at bounding box center [422, 182] width 271 height 357
click at [515, 239] on button "Edit Order" at bounding box center [514, 231] width 54 height 23
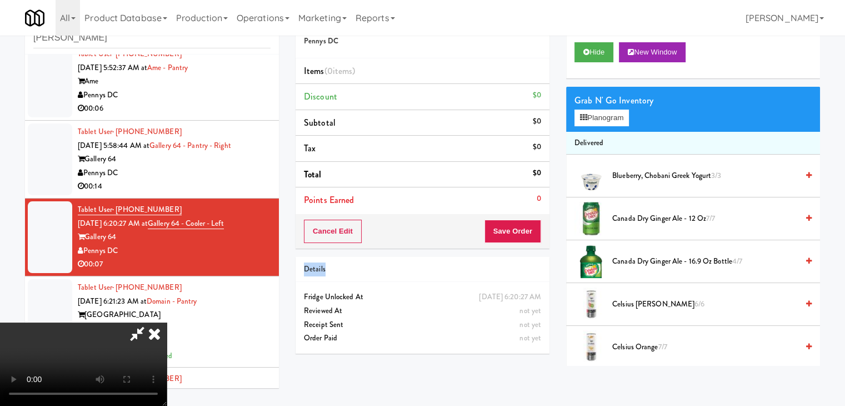
scroll to position [0, 0]
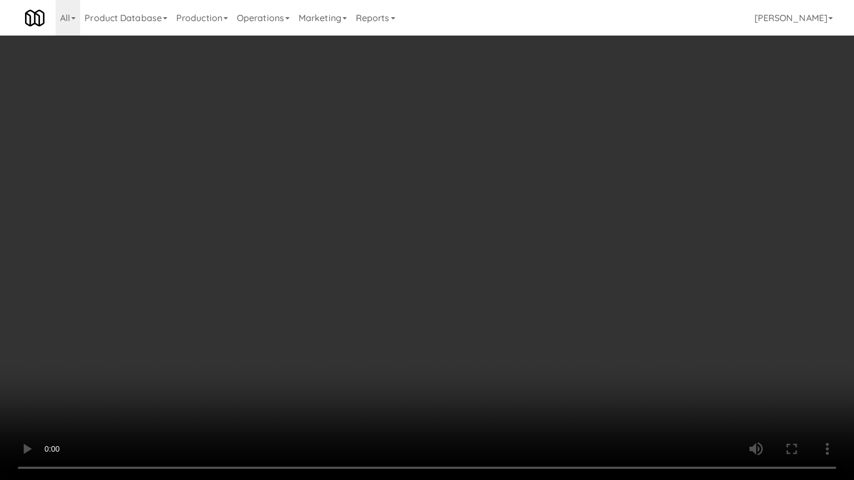
click at [500, 233] on video at bounding box center [427, 240] width 854 height 480
drag, startPoint x: 485, startPoint y: 230, endPoint x: 485, endPoint y: 246, distance: 15.6
click at [485, 242] on video at bounding box center [427, 240] width 854 height 480
click at [489, 241] on video at bounding box center [427, 240] width 854 height 480
drag, startPoint x: 490, startPoint y: 241, endPoint x: 532, endPoint y: 140, distance: 110.3
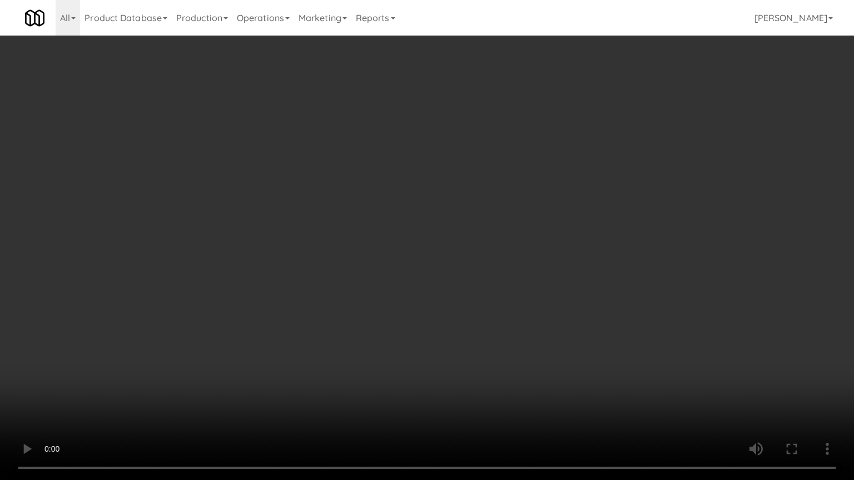
click at [502, 225] on video at bounding box center [427, 240] width 854 height 480
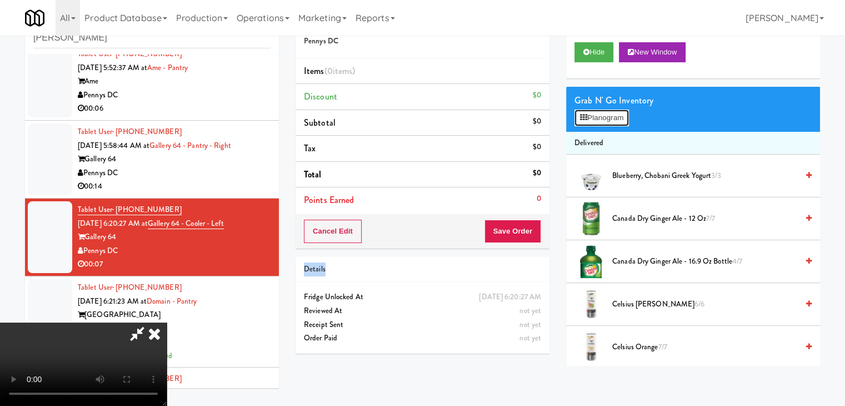
click at [602, 119] on button "Planogram" at bounding box center [602, 117] width 54 height 17
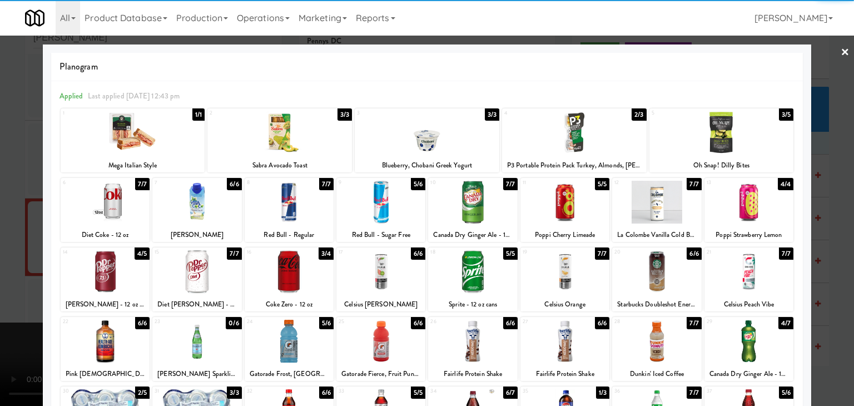
click at [640, 210] on div at bounding box center [656, 202] width 89 height 43
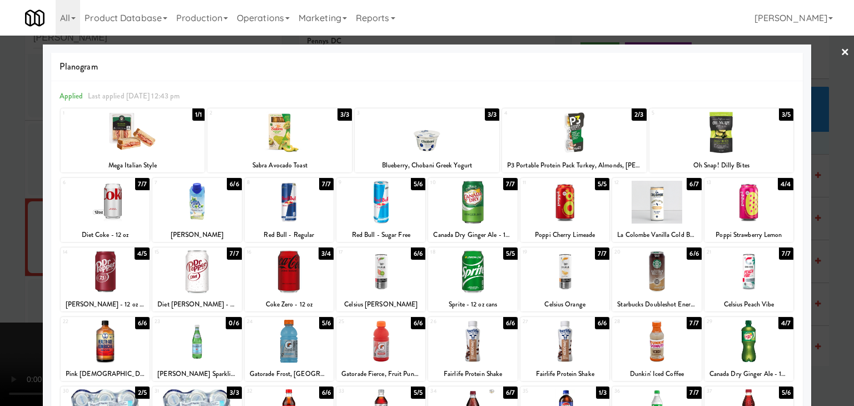
drag, startPoint x: 0, startPoint y: 173, endPoint x: 117, endPoint y: 174, distance: 116.7
click at [13, 172] on div at bounding box center [427, 203] width 854 height 406
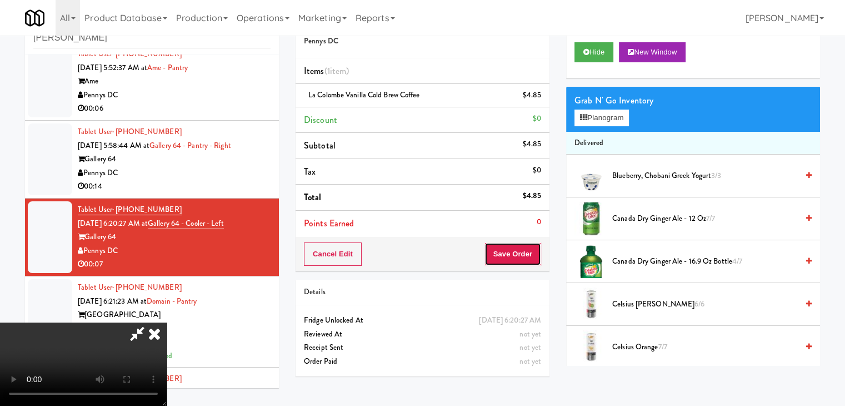
click at [524, 252] on button "Save Order" at bounding box center [513, 253] width 57 height 23
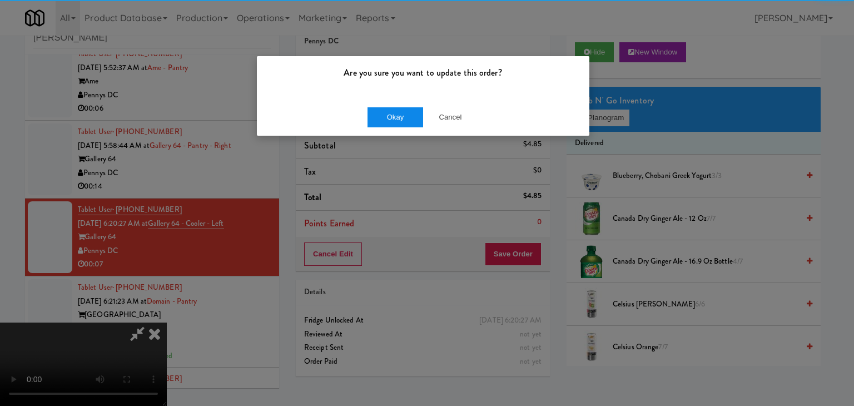
click at [400, 106] on div "Okay Cancel" at bounding box center [423, 116] width 332 height 37
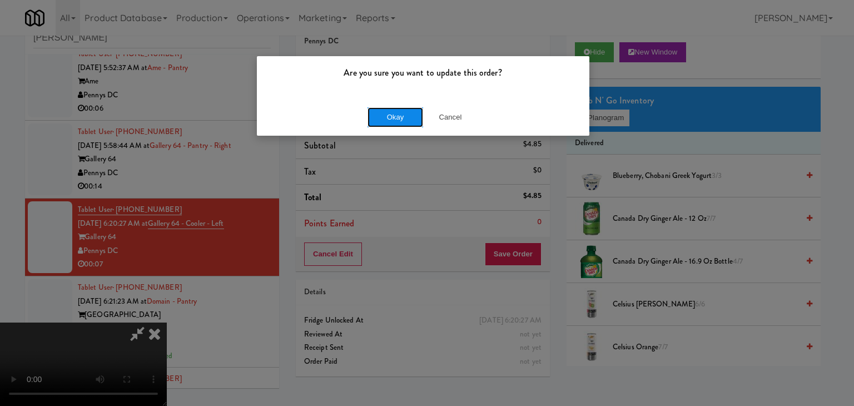
click at [400, 107] on button "Okay" at bounding box center [395, 117] width 56 height 20
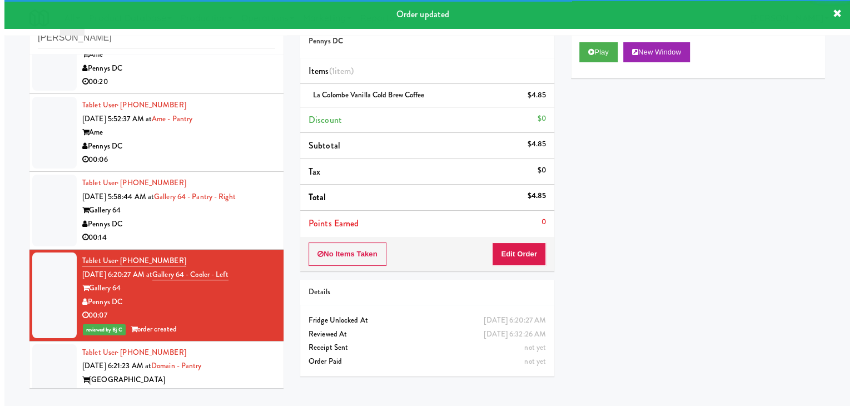
scroll to position [1305, 0]
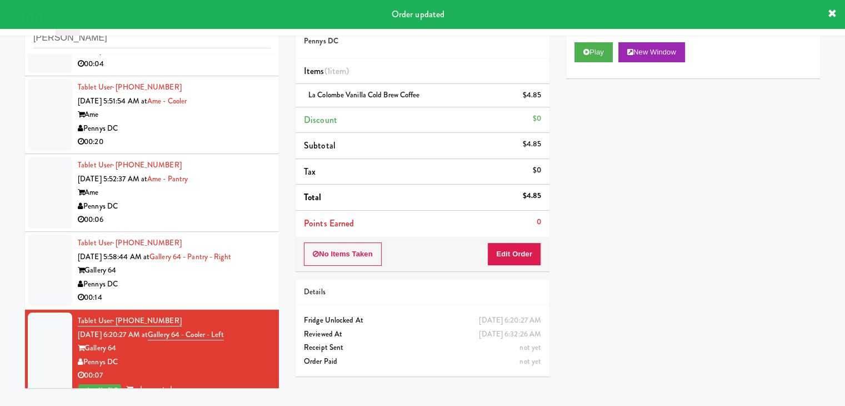
click at [200, 267] on div "Gallery 64" at bounding box center [174, 270] width 193 height 14
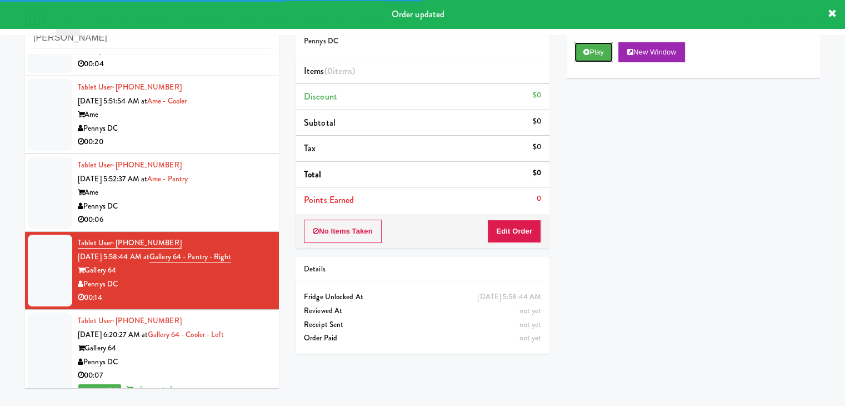
drag, startPoint x: 599, startPoint y: 54, endPoint x: 586, endPoint y: 76, distance: 24.7
click at [598, 55] on button "Play" at bounding box center [594, 52] width 38 height 20
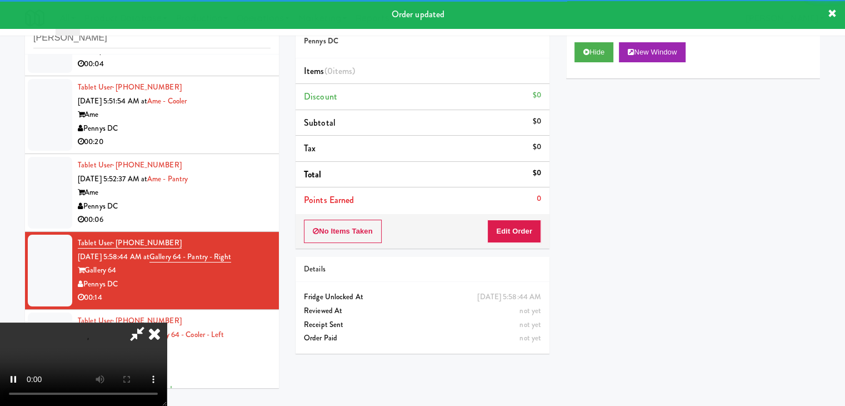
click at [514, 218] on div "No Items Taken Edit Order" at bounding box center [423, 231] width 254 height 34
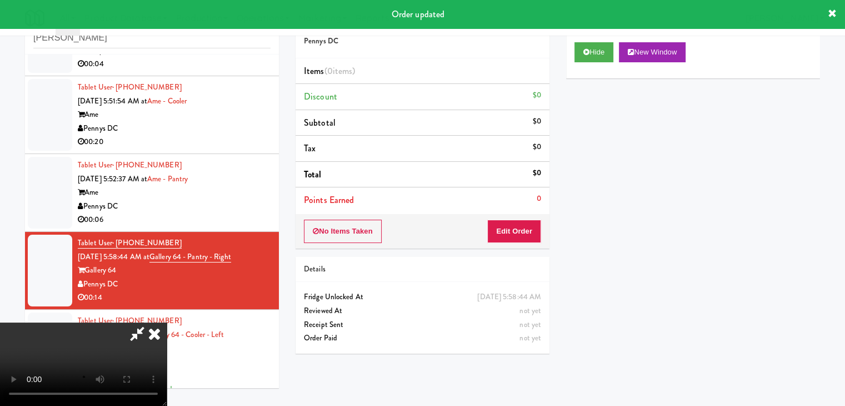
click at [516, 218] on div "No Items Taken Edit Order" at bounding box center [423, 231] width 254 height 34
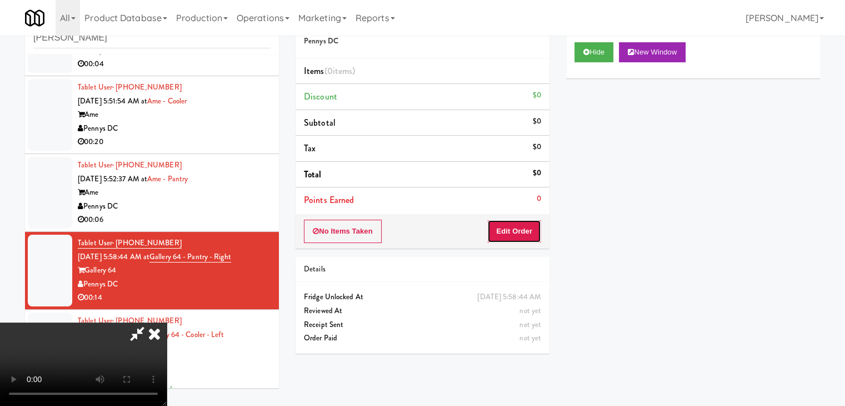
click at [516, 220] on button "Edit Order" at bounding box center [514, 231] width 54 height 23
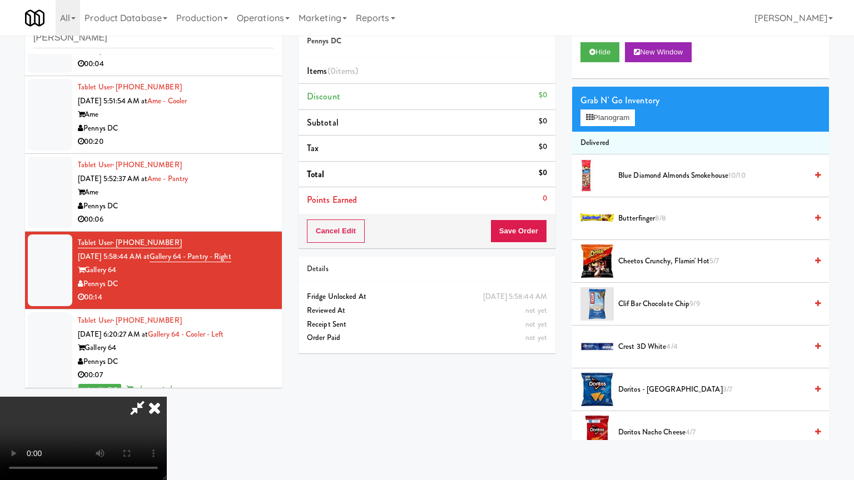
click at [167, 397] on video at bounding box center [83, 438] width 167 height 83
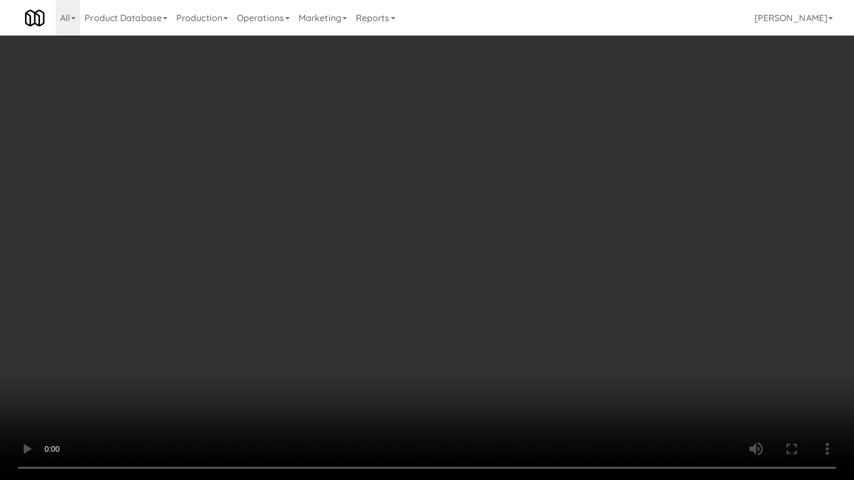
click at [420, 275] on video at bounding box center [427, 240] width 854 height 480
click at [422, 271] on video at bounding box center [427, 240] width 854 height 480
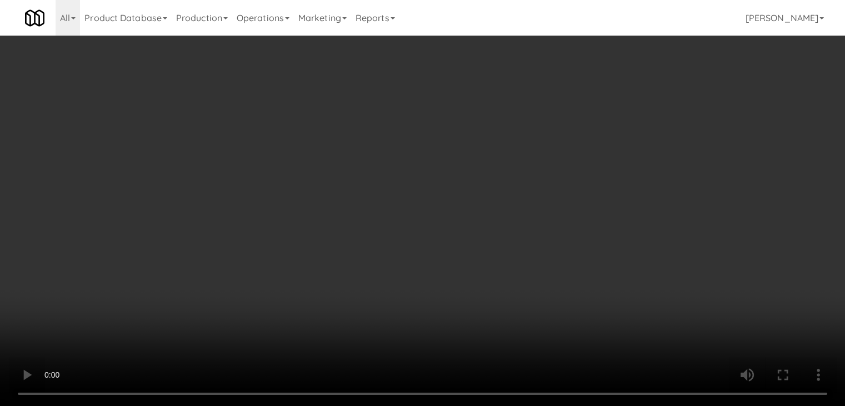
click at [309, 264] on video at bounding box center [422, 203] width 845 height 406
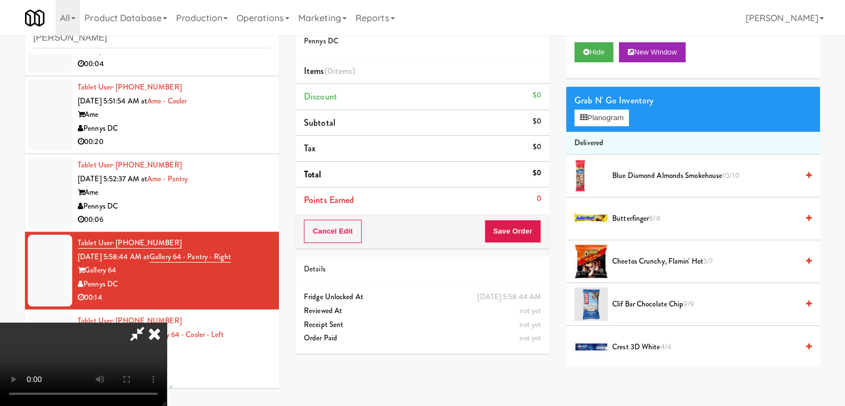
drag, startPoint x: 309, startPoint y: 264, endPoint x: 295, endPoint y: 280, distance: 21.2
click at [167, 322] on video at bounding box center [83, 363] width 167 height 83
drag, startPoint x: 431, startPoint y: 210, endPoint x: 435, endPoint y: 256, distance: 45.7
click at [167, 322] on video at bounding box center [83, 363] width 167 height 83
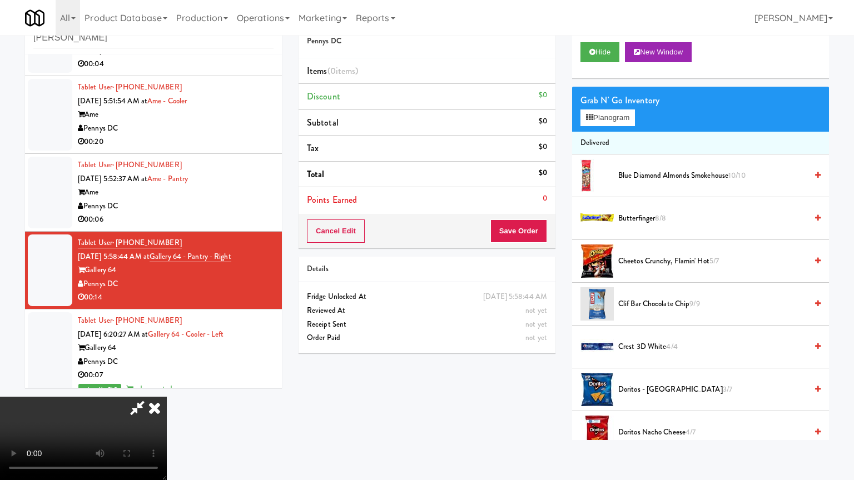
click at [167, 397] on video at bounding box center [83, 438] width 167 height 83
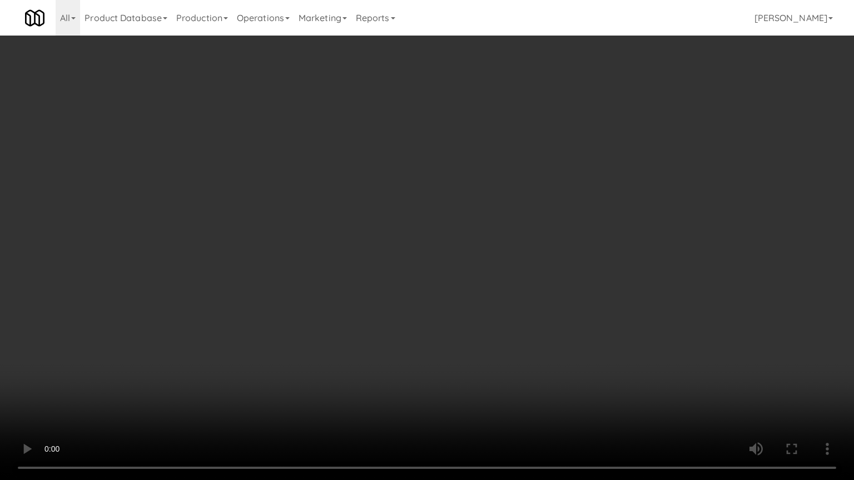
click at [498, 203] on video at bounding box center [427, 240] width 854 height 480
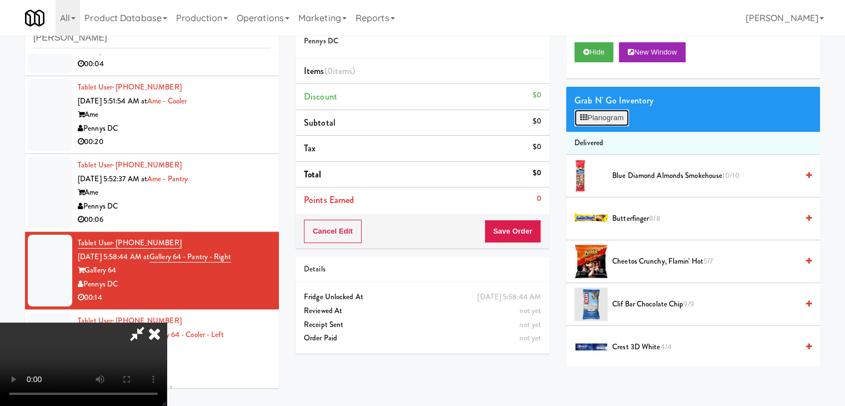
click at [615, 118] on button "Planogram" at bounding box center [602, 117] width 54 height 17
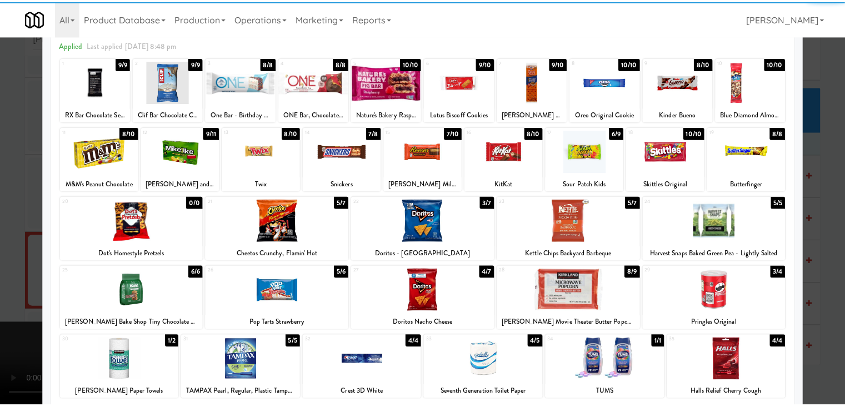
scroll to position [140, 0]
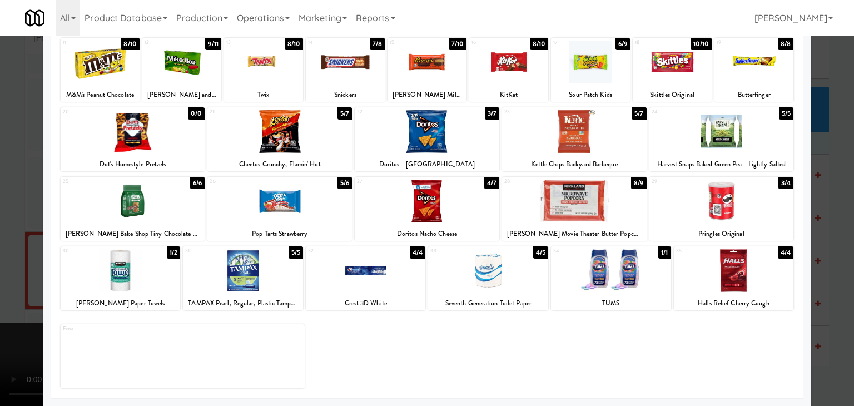
click at [103, 82] on div at bounding box center [100, 62] width 79 height 43
drag, startPoint x: 0, startPoint y: 106, endPoint x: 42, endPoint y: 116, distance: 43.0
click at [9, 107] on div at bounding box center [427, 203] width 854 height 406
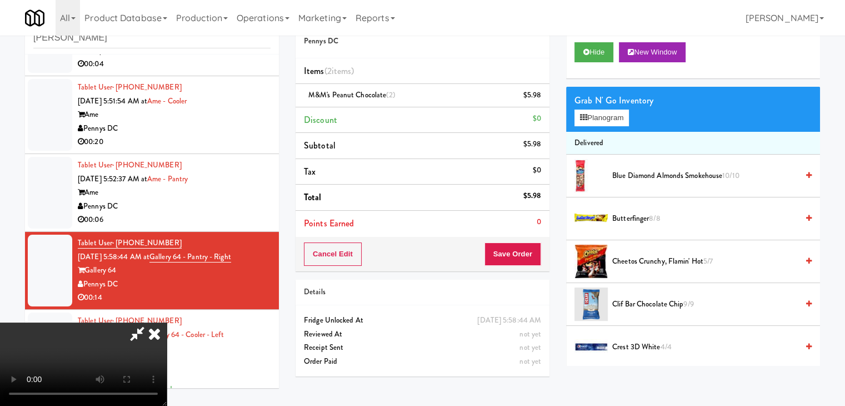
click at [522, 263] on div "Cancel Edit Save Order" at bounding box center [423, 254] width 254 height 34
click at [522, 262] on button "Save Order" at bounding box center [513, 253] width 57 height 23
click at [521, 261] on button "Save Order" at bounding box center [513, 253] width 57 height 23
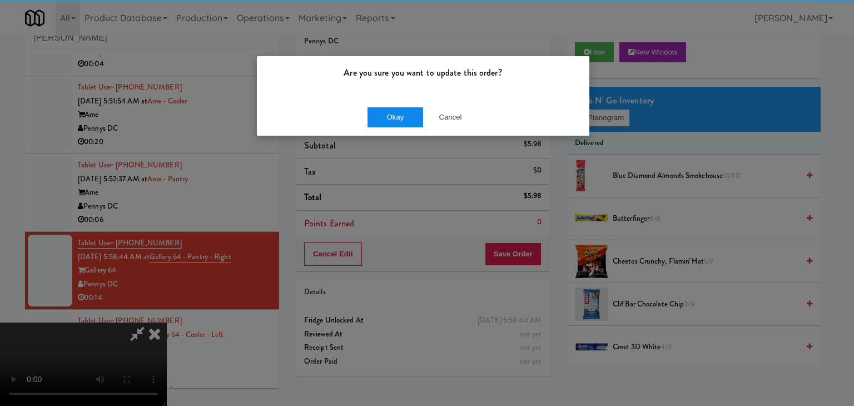
click at [402, 107] on div "Okay Cancel" at bounding box center [423, 116] width 332 height 37
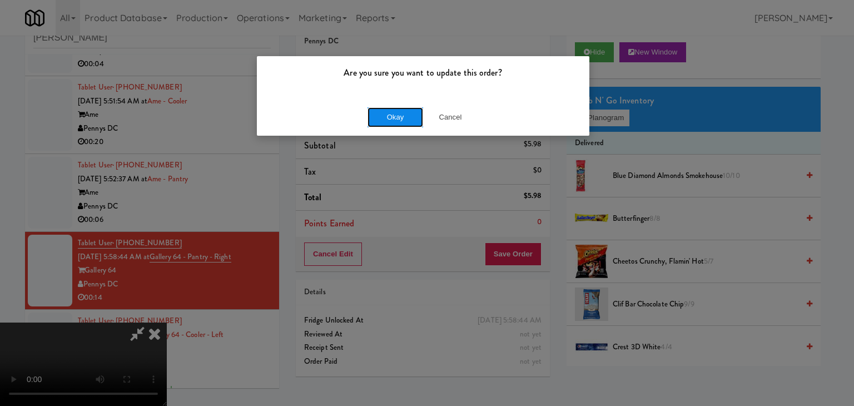
click at [401, 108] on button "Okay" at bounding box center [395, 117] width 56 height 20
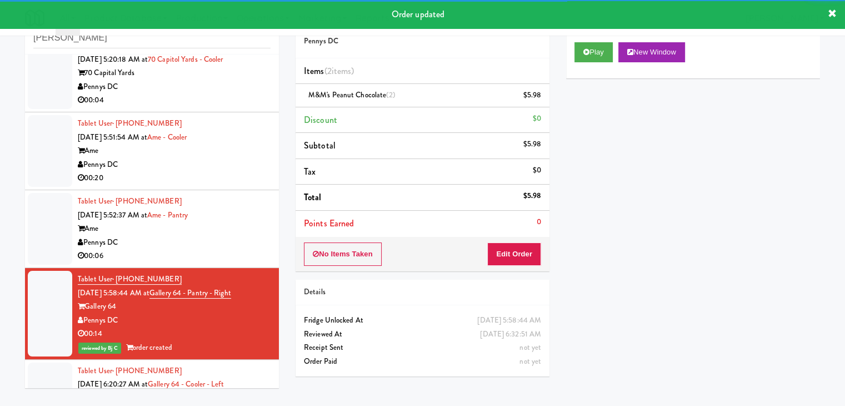
scroll to position [1249, 0]
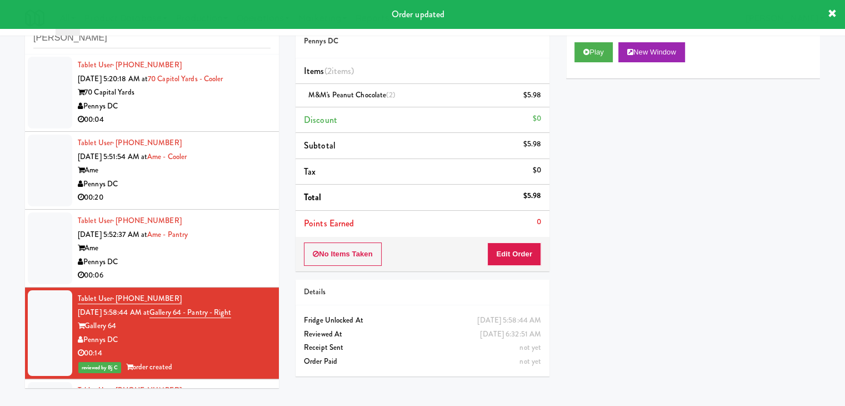
click at [225, 256] on div "Pennys DC" at bounding box center [174, 262] width 193 height 14
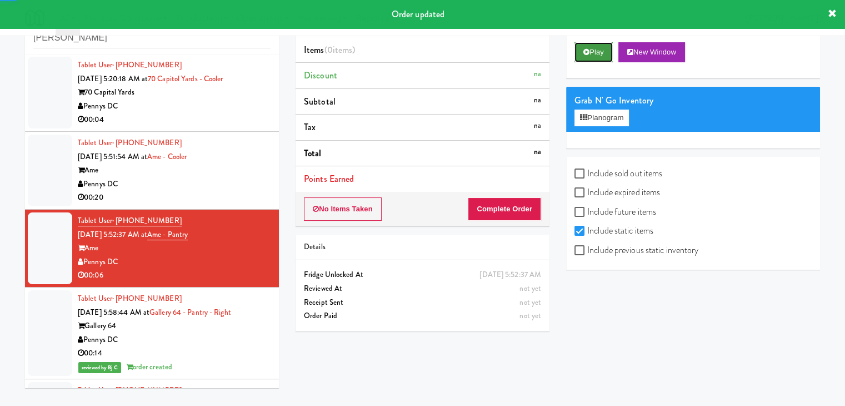
click at [591, 53] on button "Play" at bounding box center [594, 52] width 38 height 20
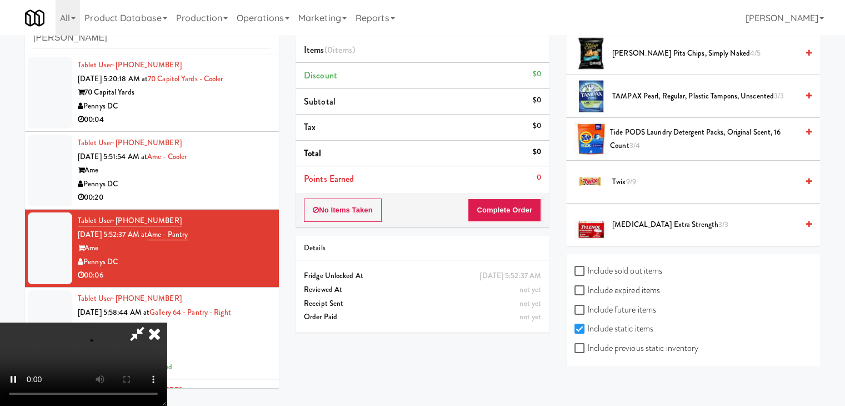
scroll to position [1326, 0]
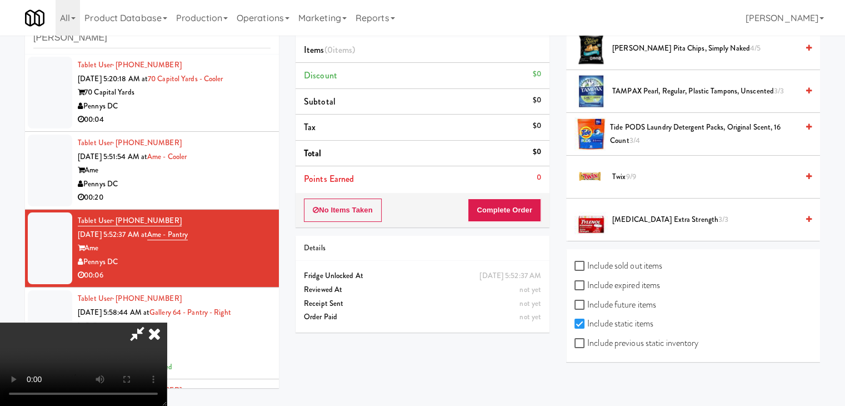
click at [626, 340] on label "Include previous static inventory" at bounding box center [637, 343] width 124 height 17
click at [587, 340] on input "Include previous static inventory" at bounding box center [581, 343] width 13 height 9
checkbox input "true"
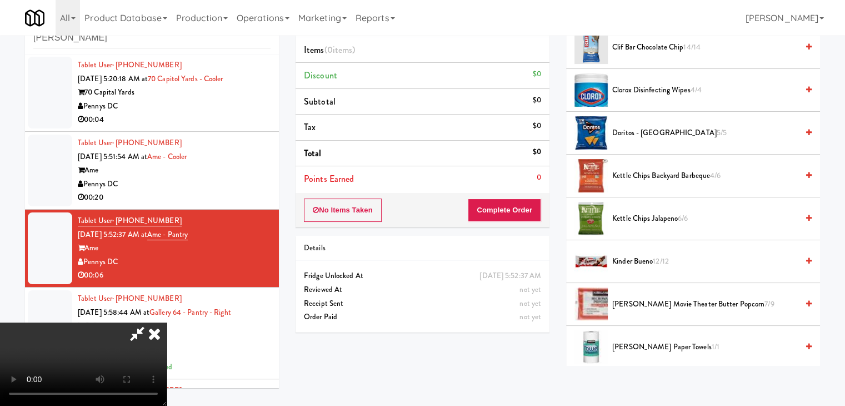
scroll to position [0, 0]
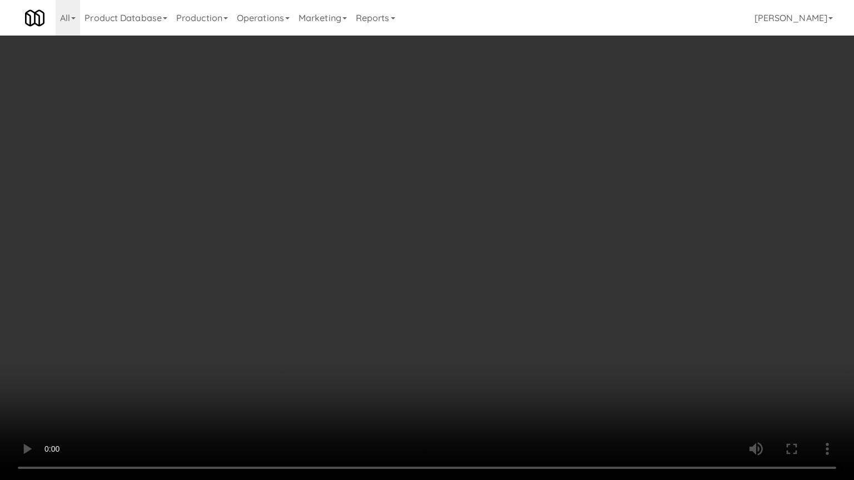
click at [478, 340] on video at bounding box center [427, 240] width 854 height 480
click at [481, 338] on video at bounding box center [427, 240] width 854 height 480
drag, startPoint x: 470, startPoint y: 324, endPoint x: 478, endPoint y: 325, distance: 7.8
click at [476, 325] on video at bounding box center [427, 240] width 854 height 480
drag, startPoint x: 478, startPoint y: 325, endPoint x: 496, endPoint y: 208, distance: 118.1
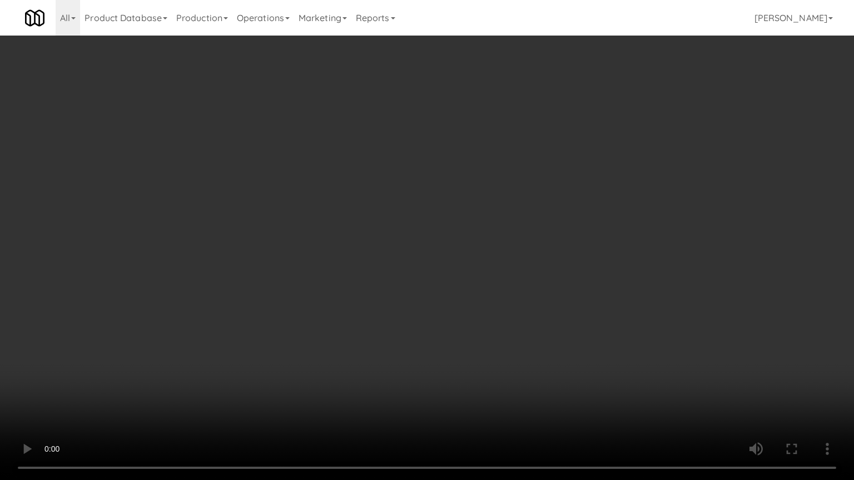
click at [480, 322] on video at bounding box center [427, 240] width 854 height 480
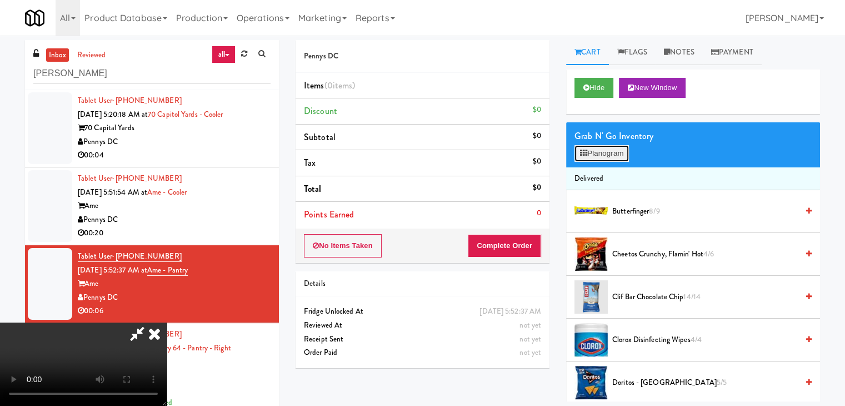
click at [614, 149] on button "Planogram" at bounding box center [602, 153] width 54 height 17
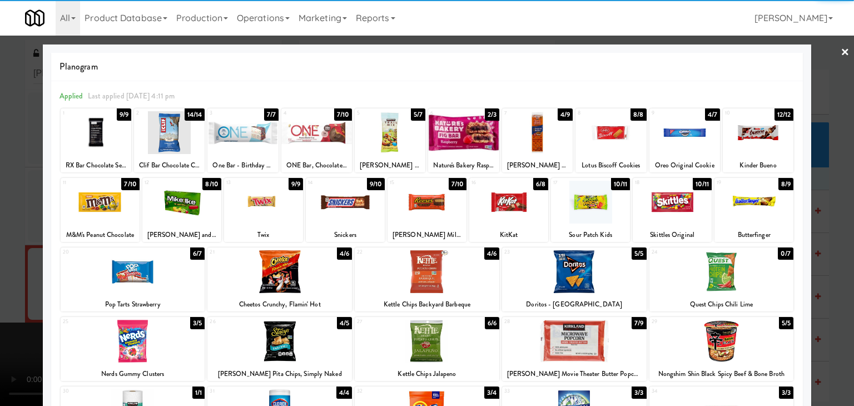
drag, startPoint x: 309, startPoint y: 141, endPoint x: 302, endPoint y: 146, distance: 8.0
click at [307, 141] on div at bounding box center [316, 132] width 71 height 43
drag, startPoint x: 0, startPoint y: 234, endPoint x: 242, endPoint y: 239, distance: 242.4
click at [12, 233] on div at bounding box center [427, 203] width 854 height 406
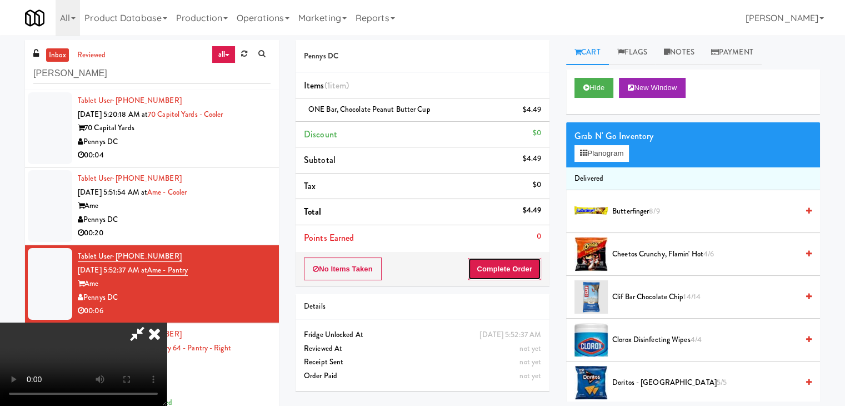
click at [521, 267] on button "Complete Order" at bounding box center [504, 268] width 73 height 23
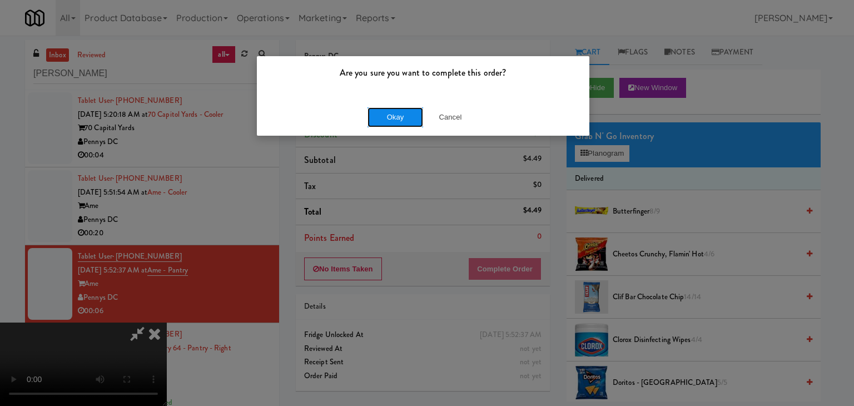
click at [410, 112] on button "Okay" at bounding box center [395, 117] width 56 height 20
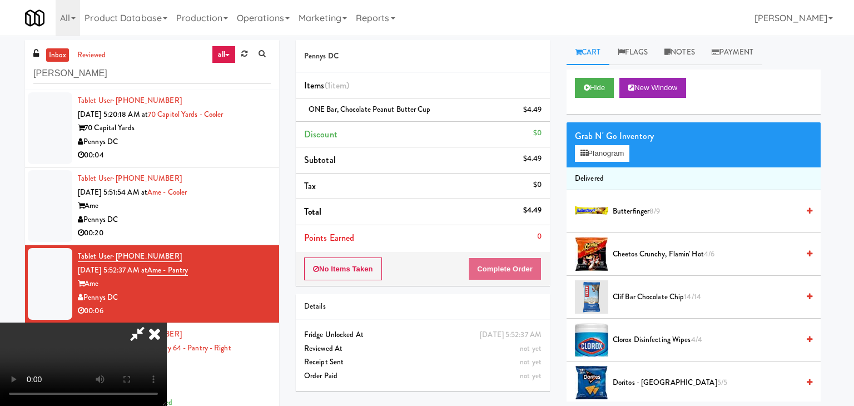
click at [410, 112] on body "Are you sure you want to complete this order? Okay Cancel Okay Are you sure you…" at bounding box center [427, 239] width 854 height 406
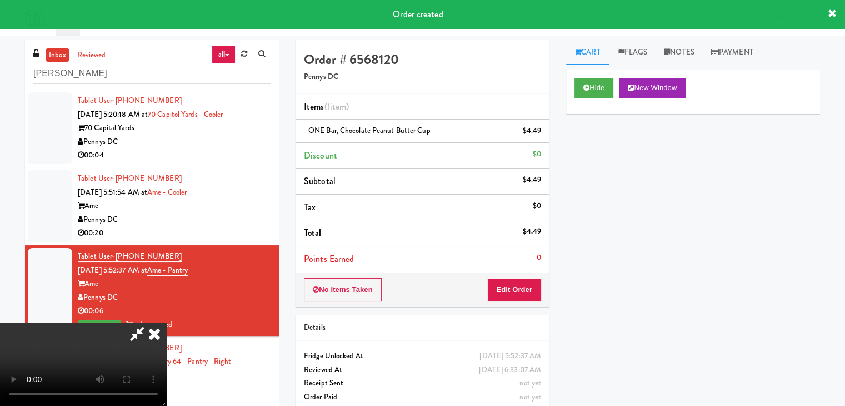
click at [167, 322] on icon at bounding box center [154, 333] width 24 height 22
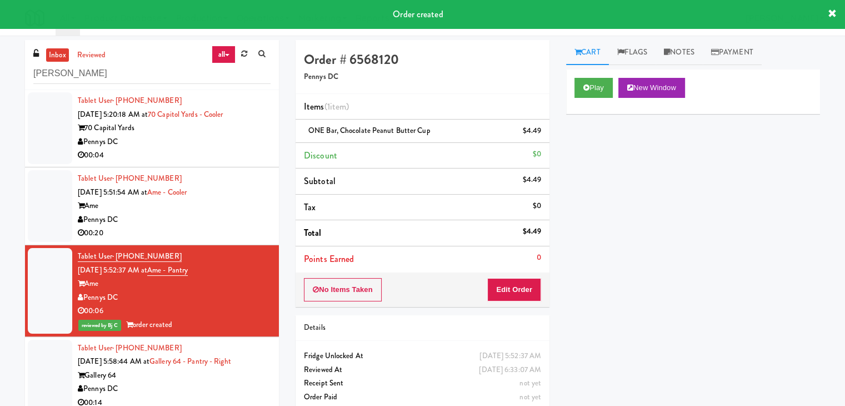
click at [221, 224] on div "Pennys DC" at bounding box center [174, 220] width 193 height 14
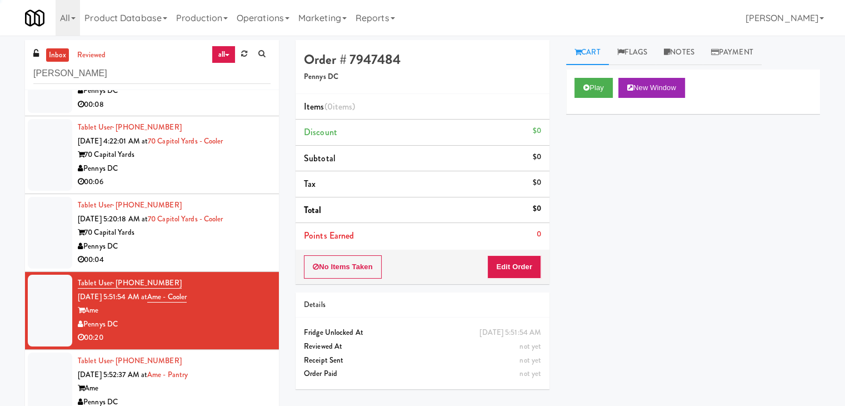
scroll to position [1138, 0]
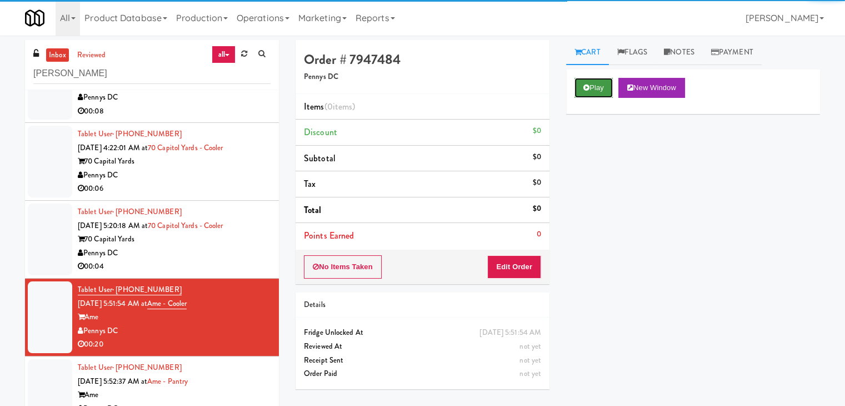
click at [596, 84] on button "Play" at bounding box center [594, 88] width 38 height 20
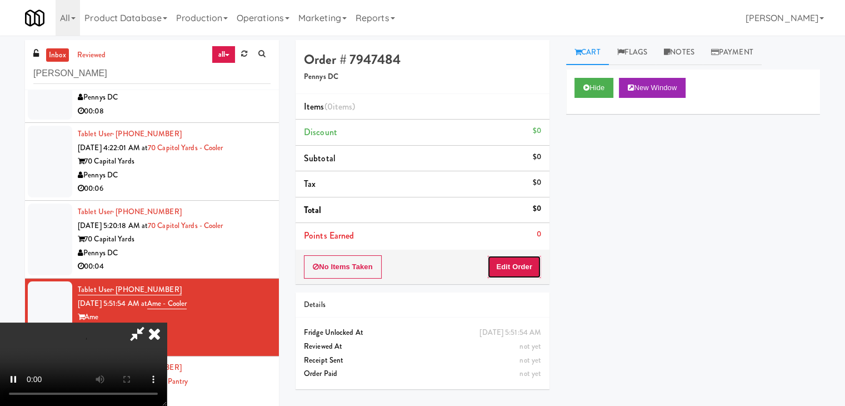
click at [509, 255] on button "Edit Order" at bounding box center [514, 266] width 54 height 23
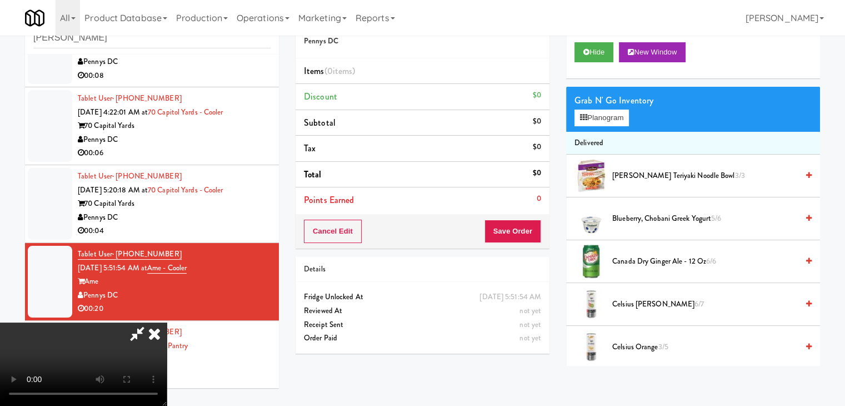
scroll to position [0, 0]
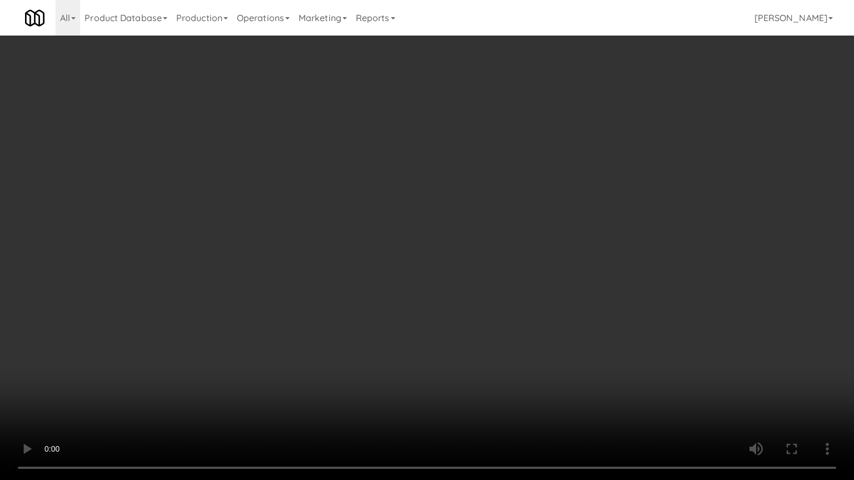
click at [476, 243] on video at bounding box center [427, 240] width 854 height 480
click at [476, 244] on video at bounding box center [427, 240] width 854 height 480
click at [476, 237] on video at bounding box center [427, 240] width 854 height 480
drag, startPoint x: 476, startPoint y: 237, endPoint x: 500, endPoint y: 167, distance: 73.5
click at [477, 235] on video at bounding box center [427, 240] width 854 height 480
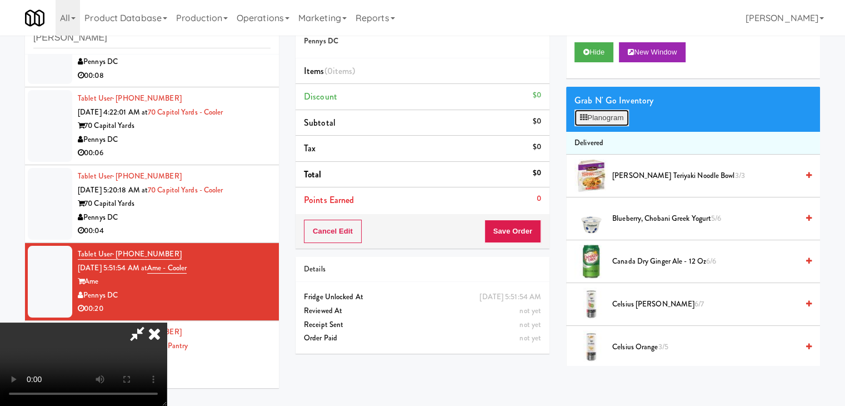
click at [594, 116] on button "Planogram" at bounding box center [602, 117] width 54 height 17
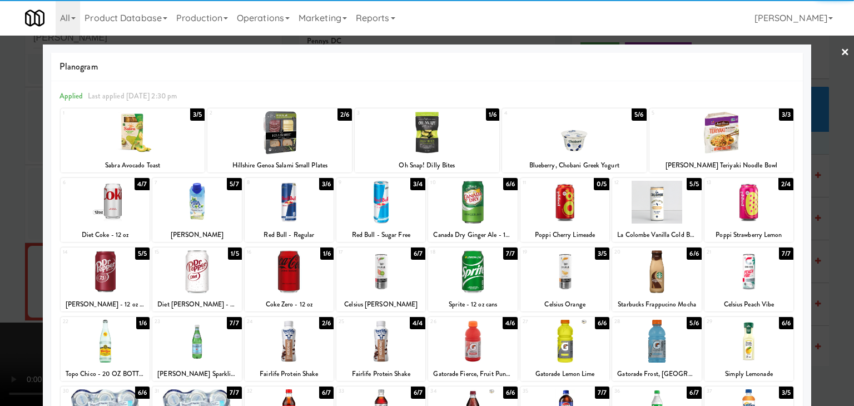
click at [448, 138] on div at bounding box center [427, 132] width 145 height 43
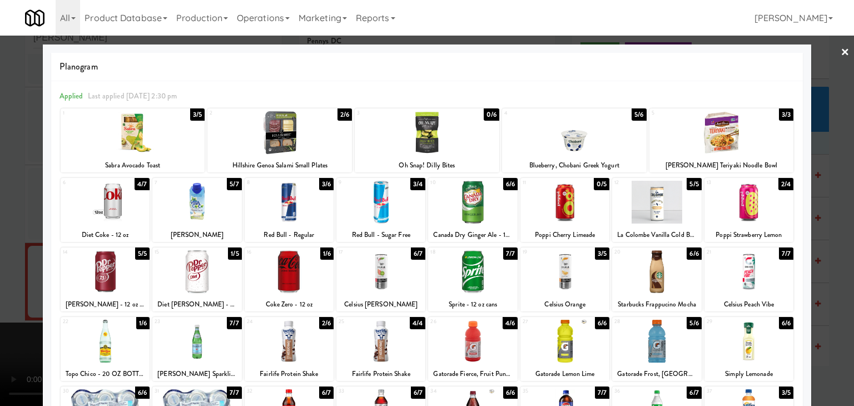
click at [629, 207] on div at bounding box center [656, 202] width 89 height 43
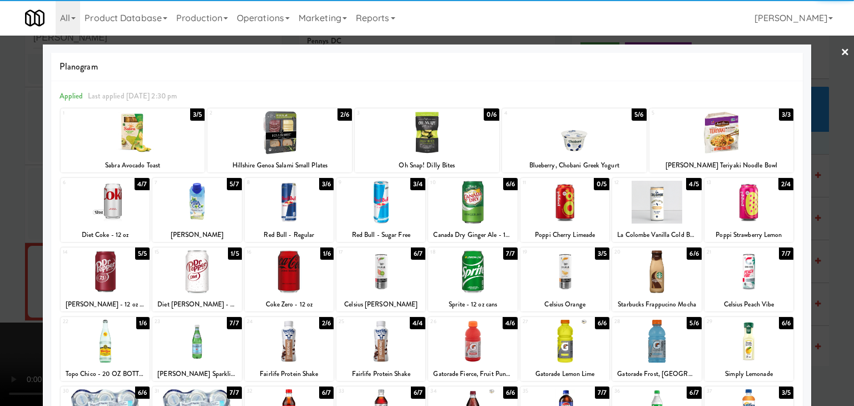
click at [6, 245] on div at bounding box center [427, 203] width 854 height 406
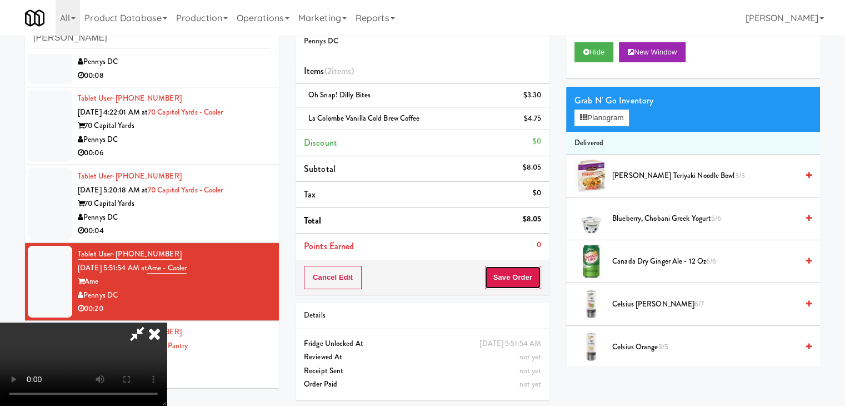
drag, startPoint x: 511, startPoint y: 280, endPoint x: 530, endPoint y: 280, distance: 18.3
click at [517, 280] on button "Save Order" at bounding box center [513, 277] width 57 height 23
click at [532, 278] on button "Save Order" at bounding box center [513, 277] width 57 height 23
click at [524, 265] on body "Are you sure you want to complete this order? Okay Cancel Okay Are you sure you…" at bounding box center [427, 203] width 854 height 406
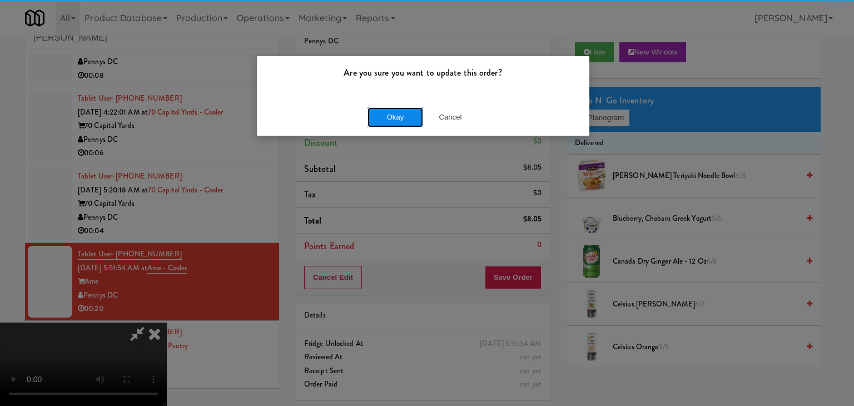
click at [409, 119] on button "Okay" at bounding box center [395, 117] width 56 height 20
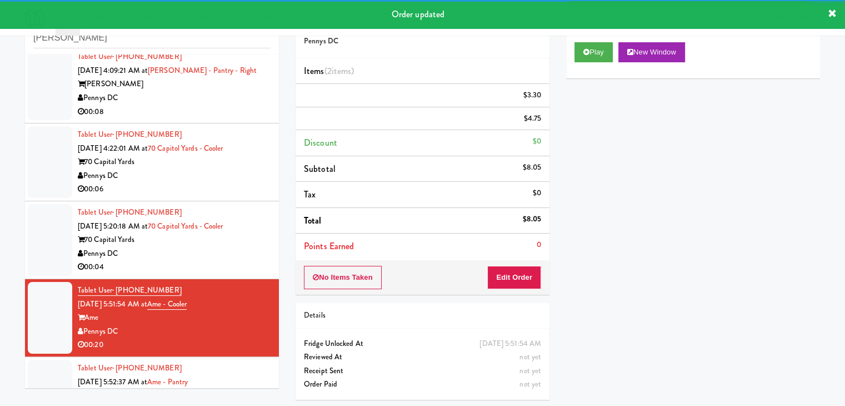
scroll to position [1083, 0]
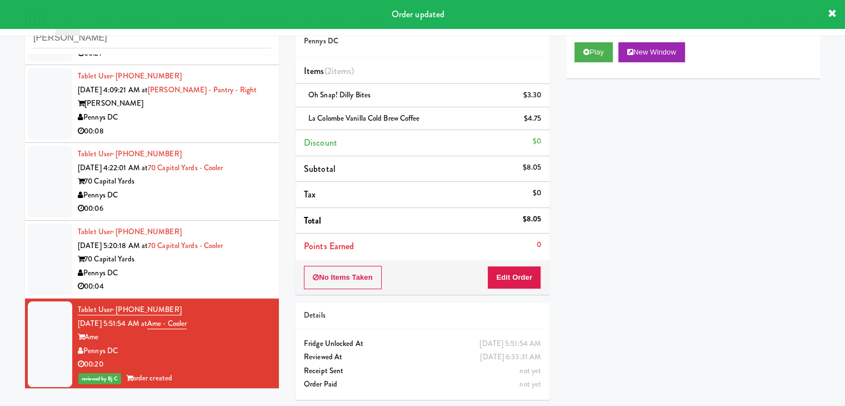
click at [209, 281] on div "00:04" at bounding box center [174, 287] width 193 height 14
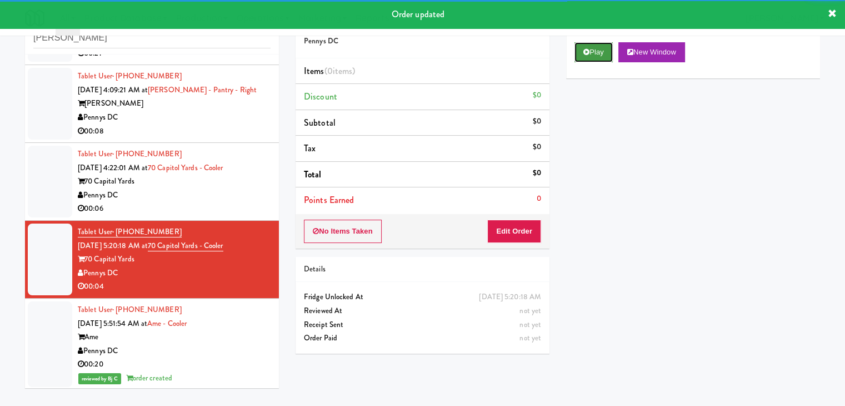
click at [594, 48] on button "Play" at bounding box center [594, 52] width 38 height 20
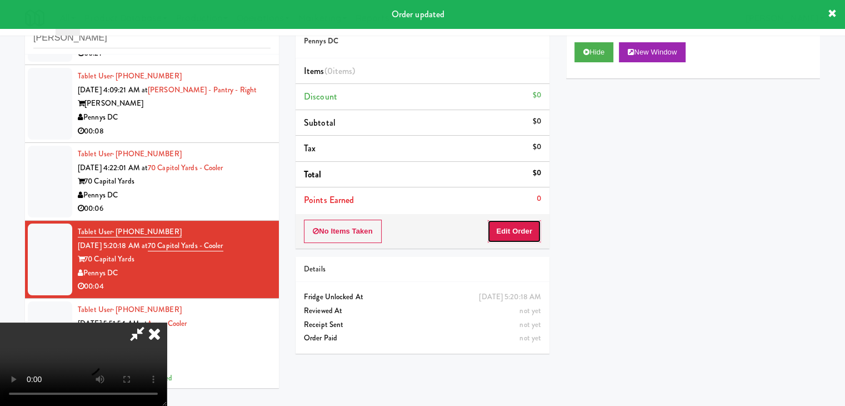
click at [518, 230] on button "Edit Order" at bounding box center [514, 231] width 54 height 23
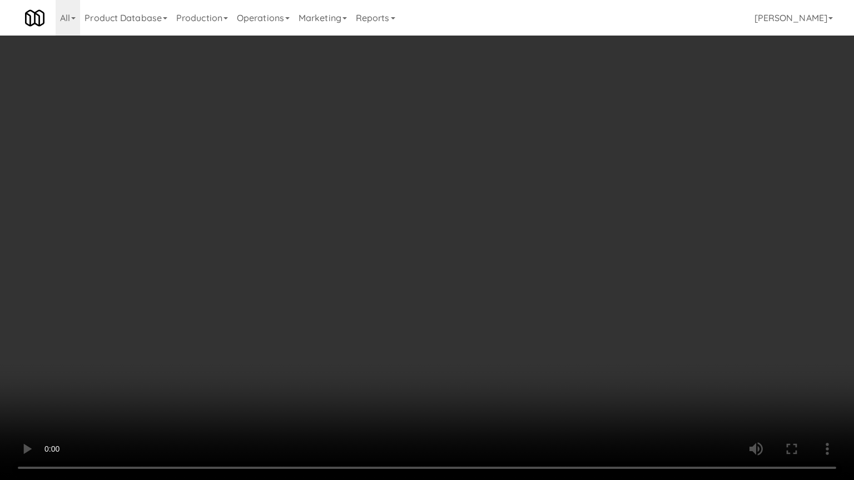
click at [470, 286] on video at bounding box center [427, 240] width 854 height 480
drag, startPoint x: 466, startPoint y: 287, endPoint x: 467, endPoint y: 280, distance: 6.8
click at [467, 280] on video at bounding box center [427, 240] width 854 height 480
click at [494, 265] on video at bounding box center [427, 240] width 854 height 480
click at [520, 248] on video at bounding box center [427, 240] width 854 height 480
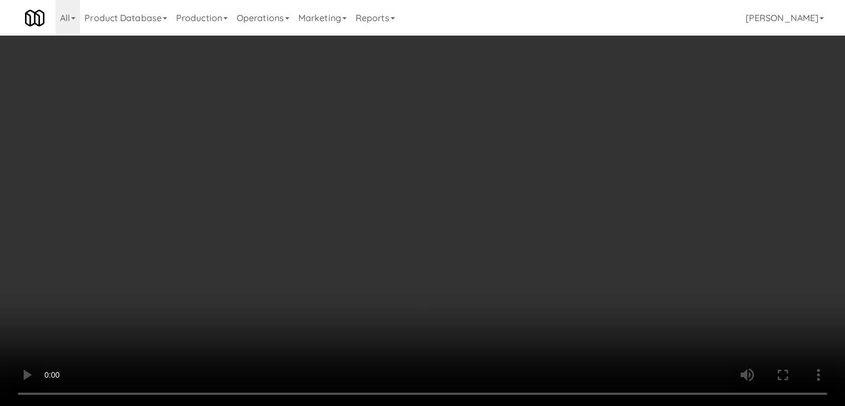
click at [615, 120] on button "Planogram" at bounding box center [602, 117] width 54 height 17
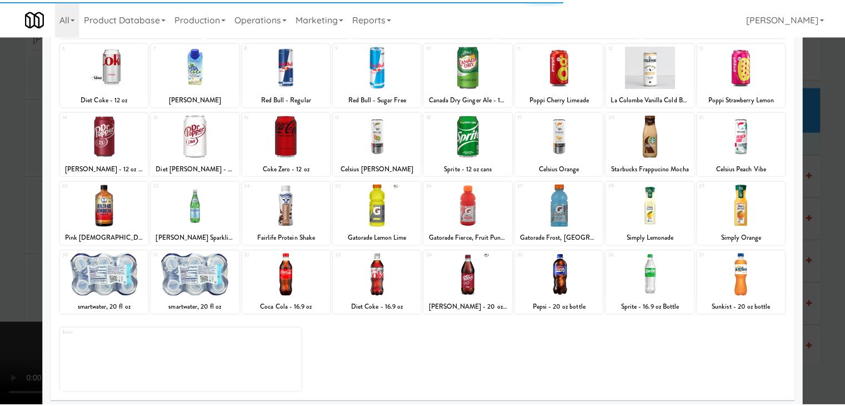
scroll to position [140, 0]
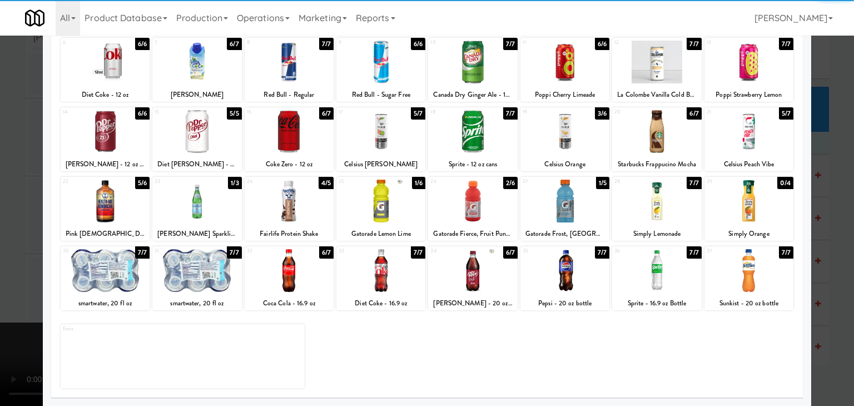
click at [201, 265] on div at bounding box center [196, 270] width 89 height 43
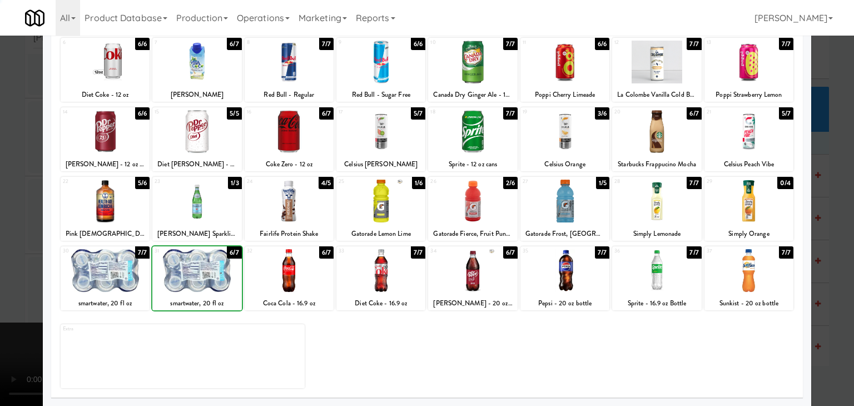
drag, startPoint x: 0, startPoint y: 256, endPoint x: 142, endPoint y: 252, distance: 141.8
click at [23, 256] on div at bounding box center [427, 203] width 854 height 406
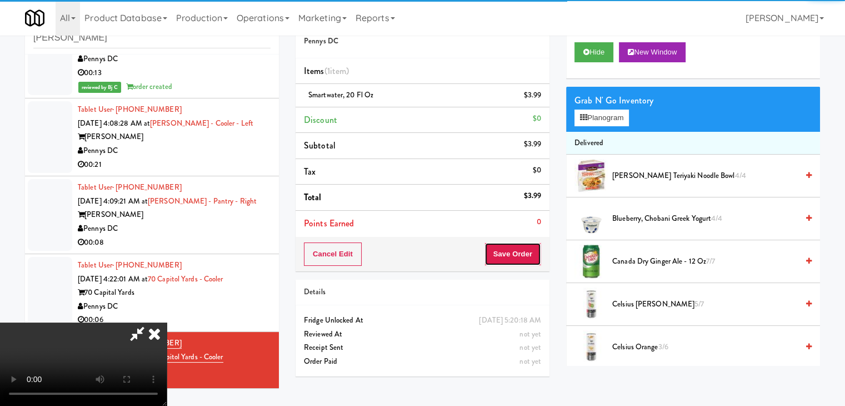
click at [537, 256] on button "Save Order" at bounding box center [513, 253] width 57 height 23
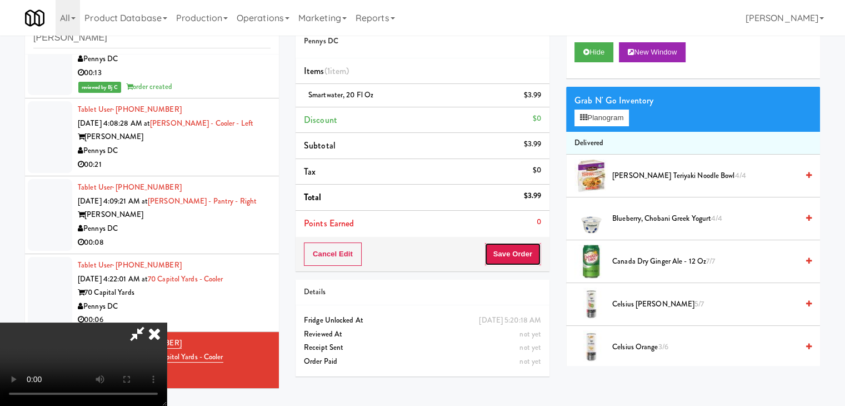
click at [533, 256] on button "Save Order" at bounding box center [513, 253] width 57 height 23
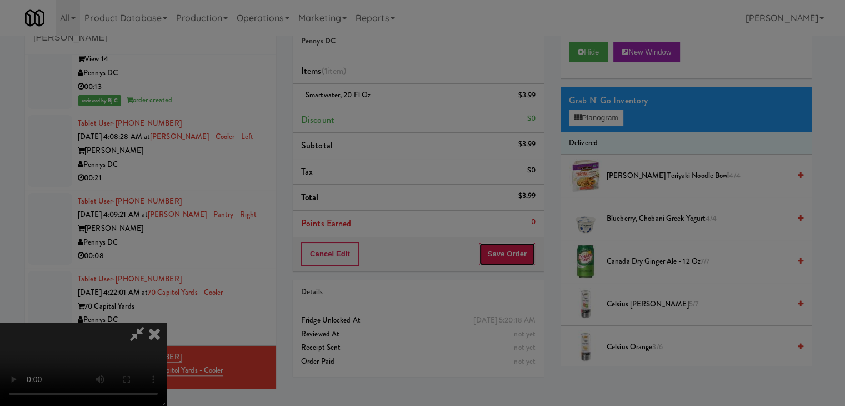
drag, startPoint x: 533, startPoint y: 255, endPoint x: 490, endPoint y: 195, distance: 73.7
click at [518, 230] on body "Are you sure you want to update this order? Okay Cancel Okay Are you sure you w…" at bounding box center [422, 203] width 845 height 406
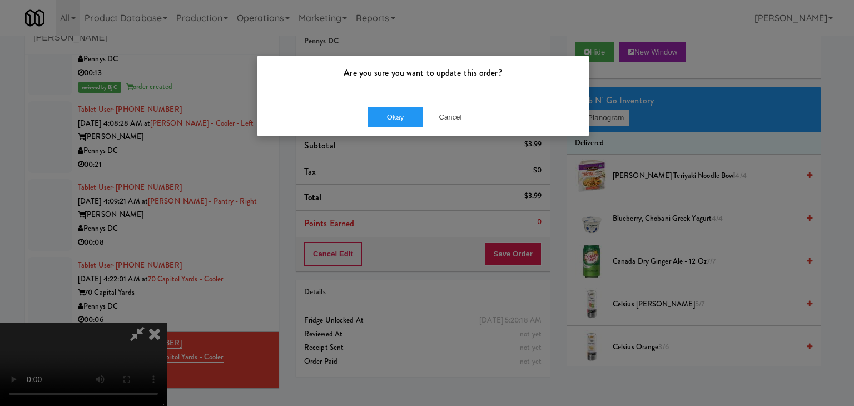
click at [396, 99] on div "Okay Cancel" at bounding box center [423, 116] width 332 height 37
click at [396, 113] on button "Okay" at bounding box center [395, 117] width 56 height 20
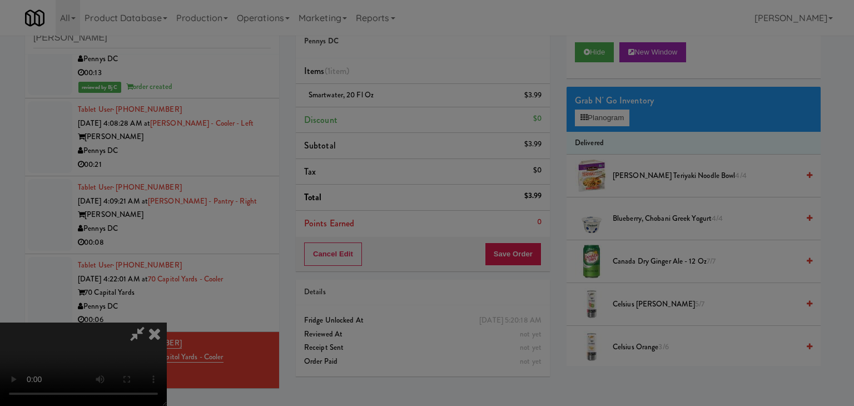
click at [396, 113] on body "Are you sure you want to update this order? Okay Cancel Okay Are you sure you w…" at bounding box center [427, 203] width 854 height 406
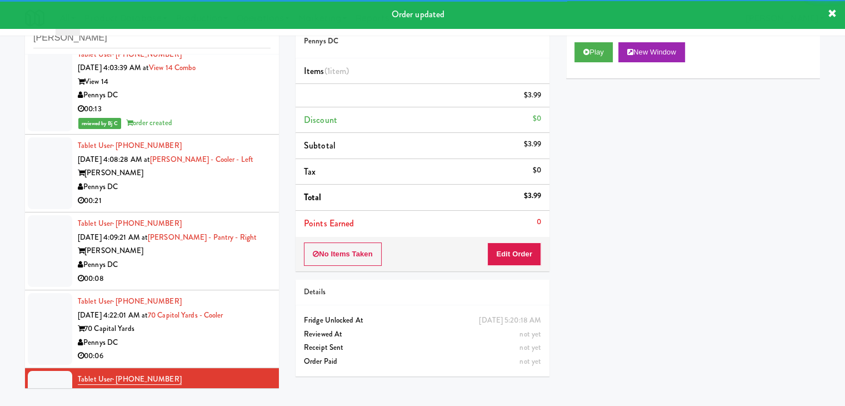
scroll to position [916, 0]
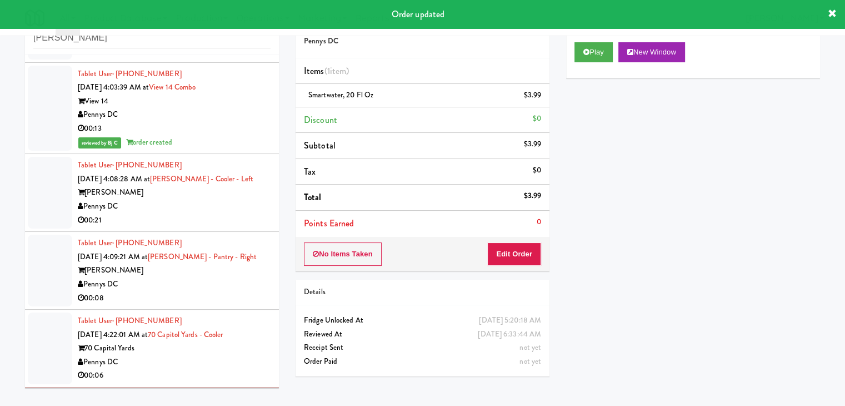
click at [218, 358] on div "Pennys DC" at bounding box center [174, 362] width 193 height 14
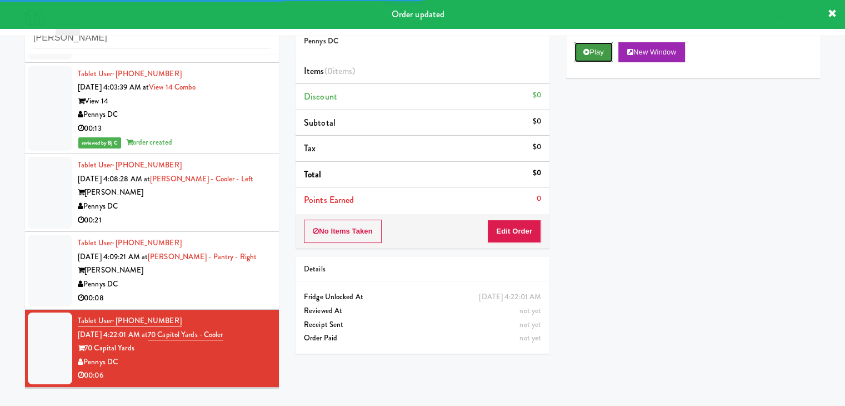
drag, startPoint x: 591, startPoint y: 52, endPoint x: 568, endPoint y: 103, distance: 56.2
click at [591, 52] on button "Play" at bounding box center [594, 52] width 38 height 20
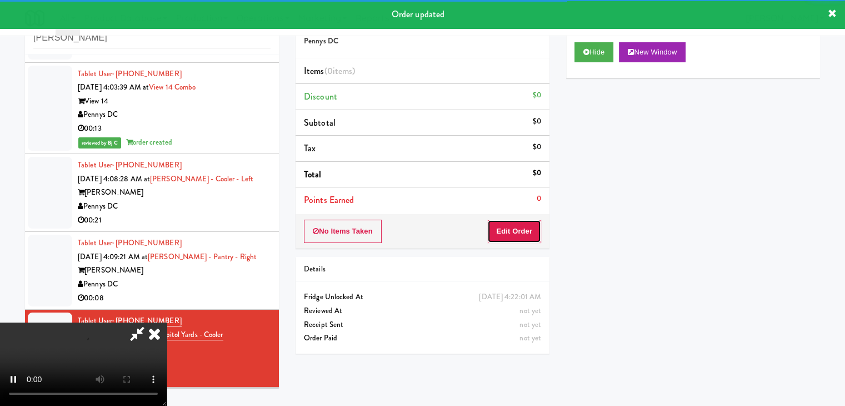
click at [514, 232] on button "Edit Order" at bounding box center [514, 231] width 54 height 23
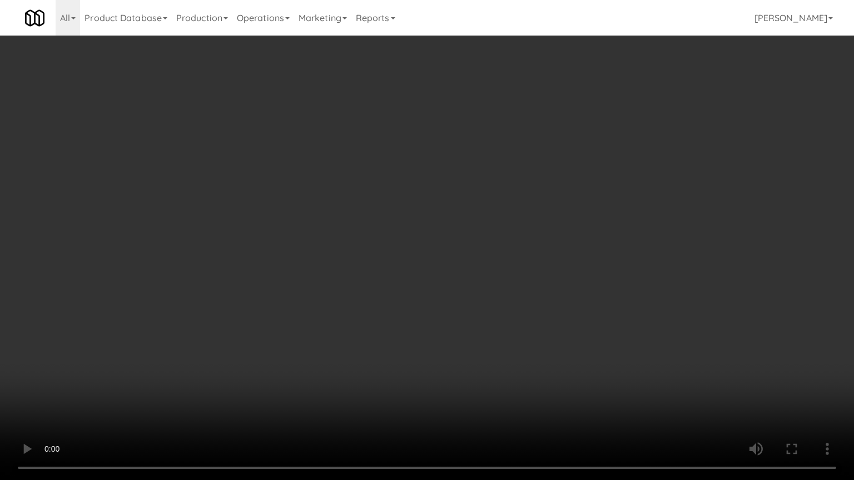
click at [470, 291] on video at bounding box center [427, 240] width 854 height 480
drag, startPoint x: 467, startPoint y: 291, endPoint x: 461, endPoint y: 291, distance: 6.7
click at [467, 291] on video at bounding box center [427, 240] width 854 height 480
click at [462, 288] on video at bounding box center [427, 240] width 854 height 480
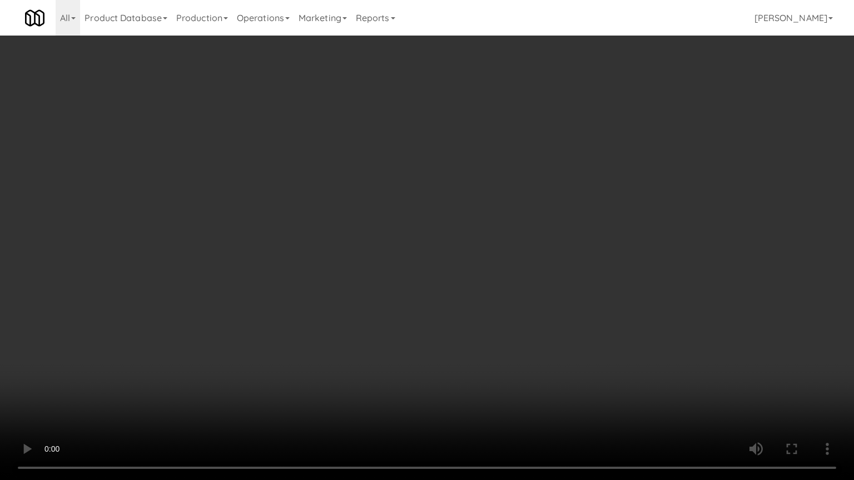
click at [460, 287] on video at bounding box center [427, 240] width 854 height 480
drag, startPoint x: 460, startPoint y: 287, endPoint x: 534, endPoint y: 173, distance: 136.1
click at [464, 281] on video at bounding box center [427, 240] width 854 height 480
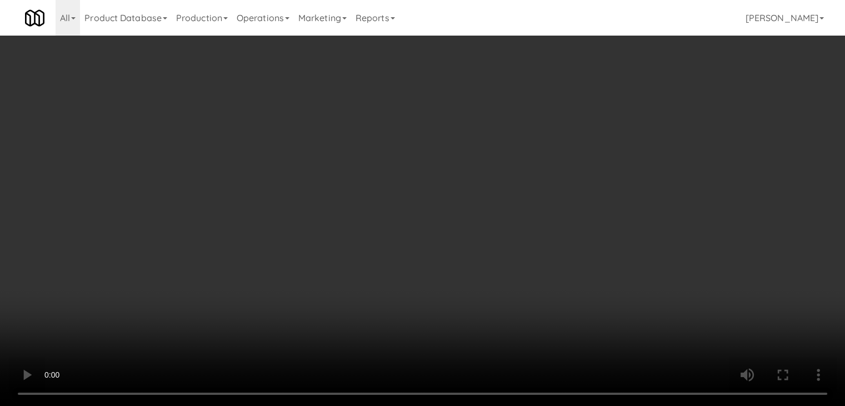
click at [599, 116] on button "Planogram" at bounding box center [602, 117] width 54 height 17
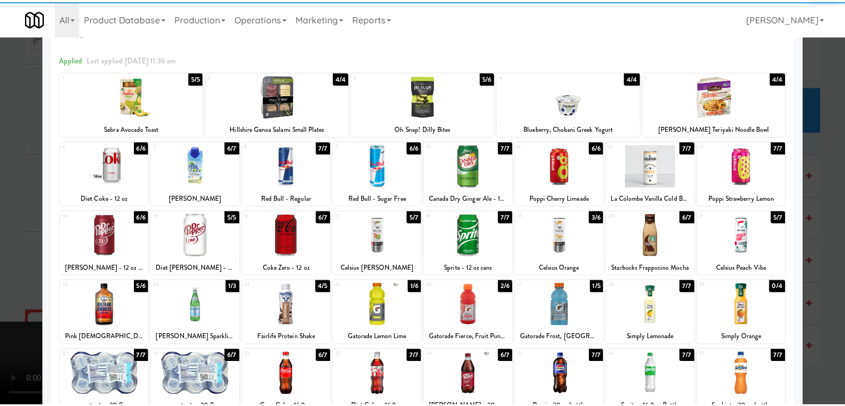
scroll to position [111, 0]
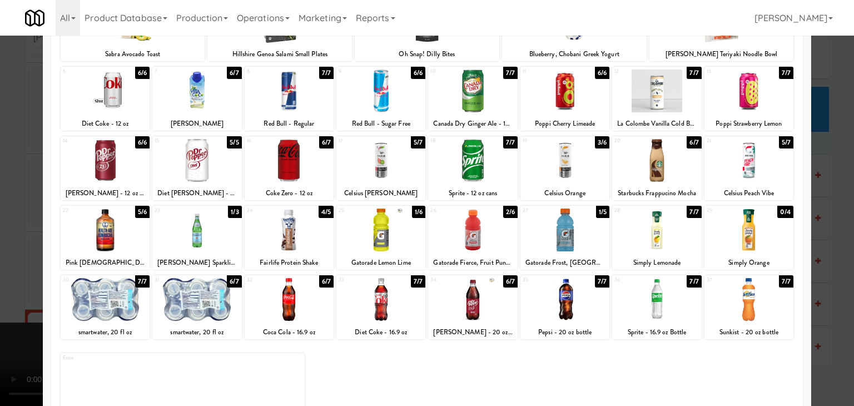
click at [564, 223] on div at bounding box center [564, 229] width 89 height 43
drag, startPoint x: 0, startPoint y: 233, endPoint x: 232, endPoint y: 237, distance: 232.4
click at [9, 233] on div at bounding box center [427, 203] width 854 height 406
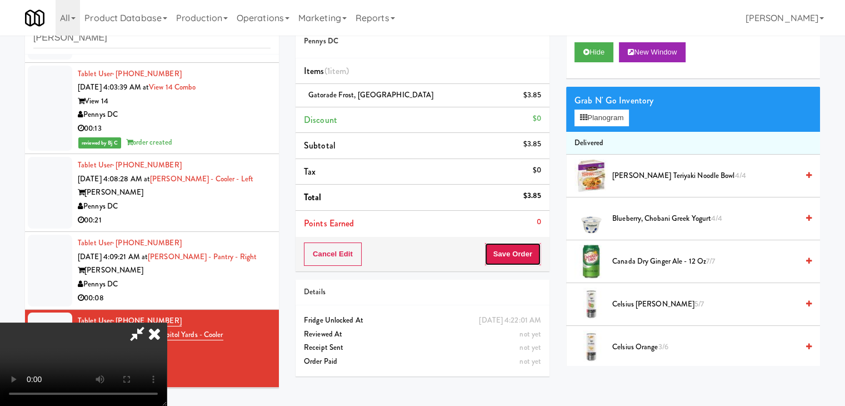
click at [521, 254] on button "Save Order" at bounding box center [513, 253] width 57 height 23
click at [522, 252] on button "Save Order" at bounding box center [513, 253] width 57 height 23
click at [503, 232] on body "Are you sure you want to update this order? Okay Cancel Okay Are you sure you w…" at bounding box center [422, 203] width 845 height 406
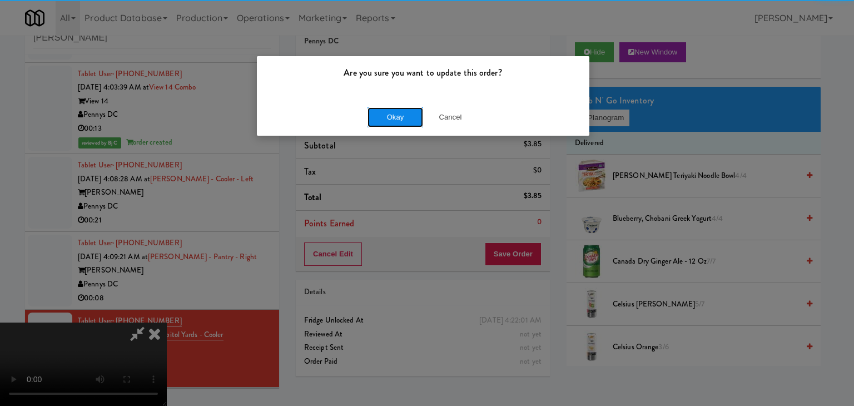
click at [396, 117] on button "Okay" at bounding box center [395, 117] width 56 height 20
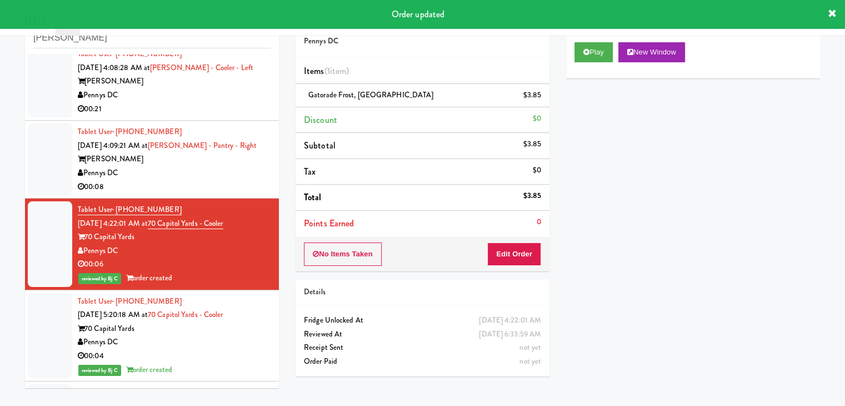
click at [213, 185] on div "00:08" at bounding box center [174, 187] width 193 height 14
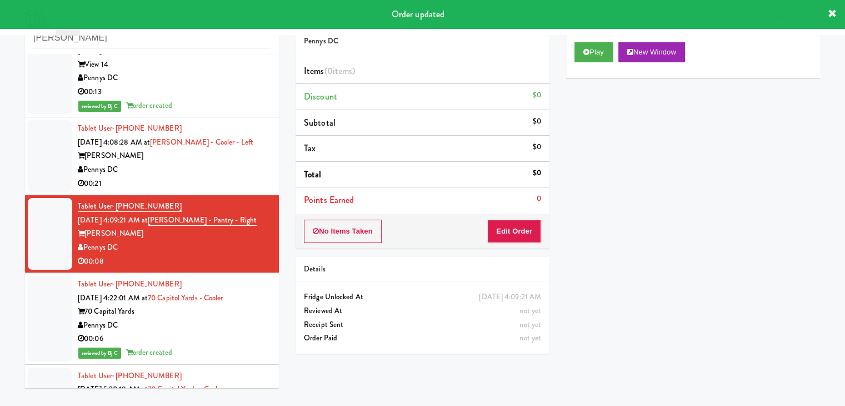
scroll to position [860, 0]
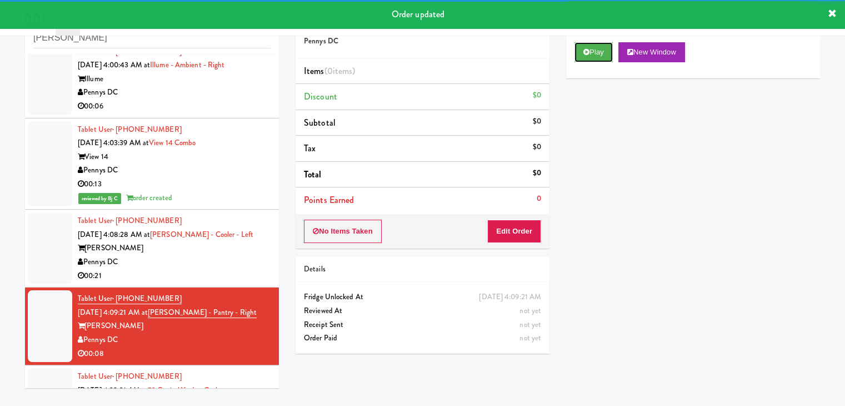
drag, startPoint x: 596, startPoint y: 52, endPoint x: 587, endPoint y: 71, distance: 20.7
click at [596, 51] on button "Play" at bounding box center [594, 52] width 38 height 20
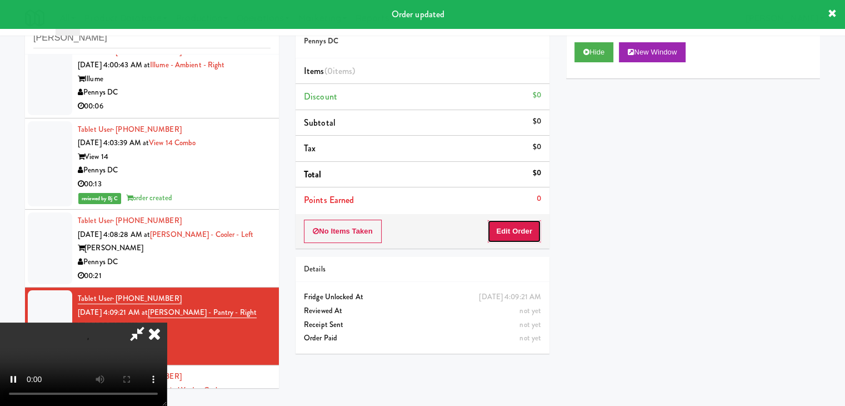
click at [516, 221] on button "Edit Order" at bounding box center [514, 231] width 54 height 23
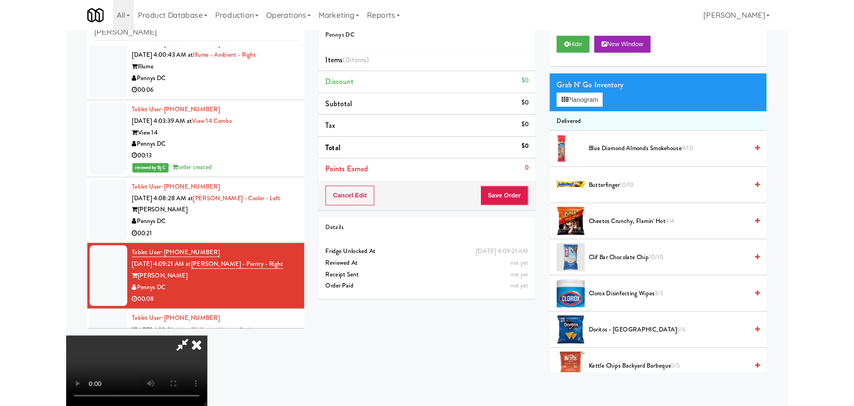
scroll to position [0, 0]
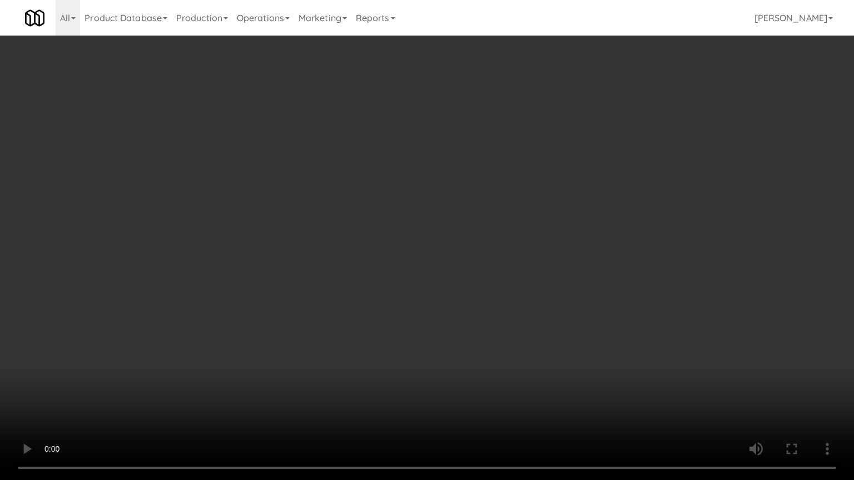
click at [499, 291] on video at bounding box center [427, 240] width 854 height 480
click at [491, 296] on video at bounding box center [427, 240] width 854 height 480
click at [492, 296] on video at bounding box center [427, 240] width 854 height 480
click at [494, 294] on video at bounding box center [427, 240] width 854 height 480
click at [490, 291] on video at bounding box center [427, 240] width 854 height 480
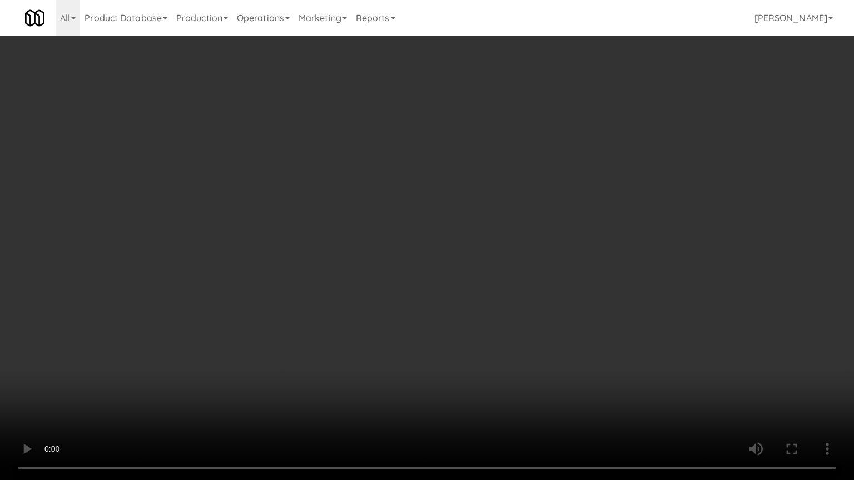
drag, startPoint x: 490, startPoint y: 291, endPoint x: 534, endPoint y: 192, distance: 107.5
click at [491, 287] on video at bounding box center [427, 240] width 854 height 480
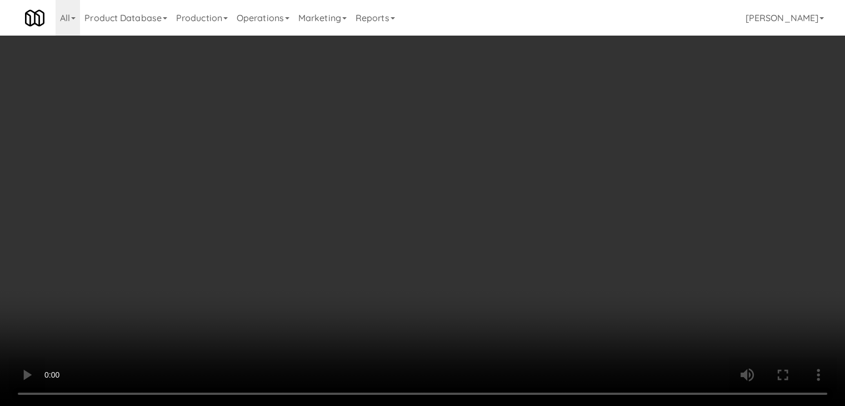
click at [602, 114] on button "Planogram" at bounding box center [602, 117] width 54 height 17
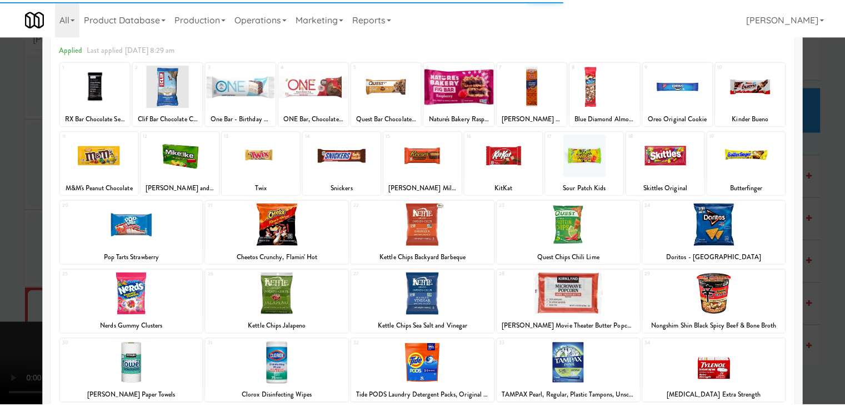
scroll to position [111, 0]
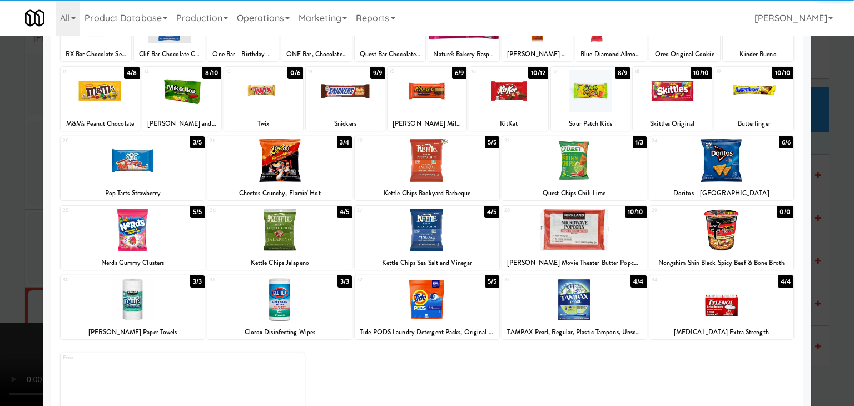
click at [437, 226] on div at bounding box center [427, 229] width 145 height 43
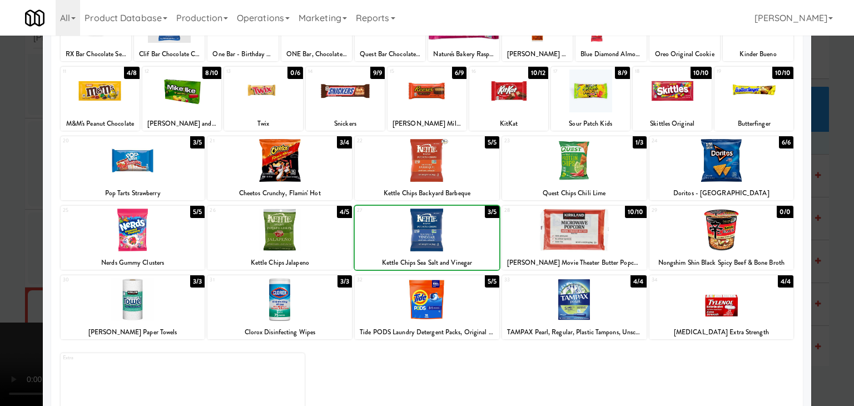
click at [7, 238] on div at bounding box center [427, 203] width 854 height 406
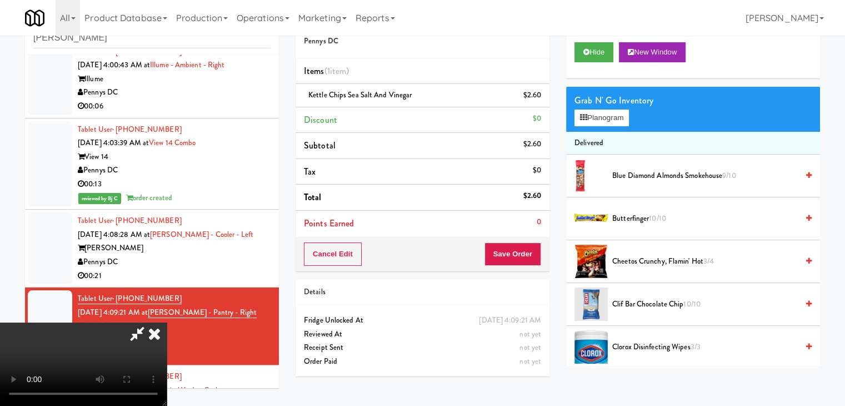
drag, startPoint x: 455, startPoint y: 253, endPoint x: 463, endPoint y: 255, distance: 8.0
click at [167, 322] on video at bounding box center [83, 363] width 167 height 83
click at [526, 258] on button "Save Order" at bounding box center [513, 253] width 57 height 23
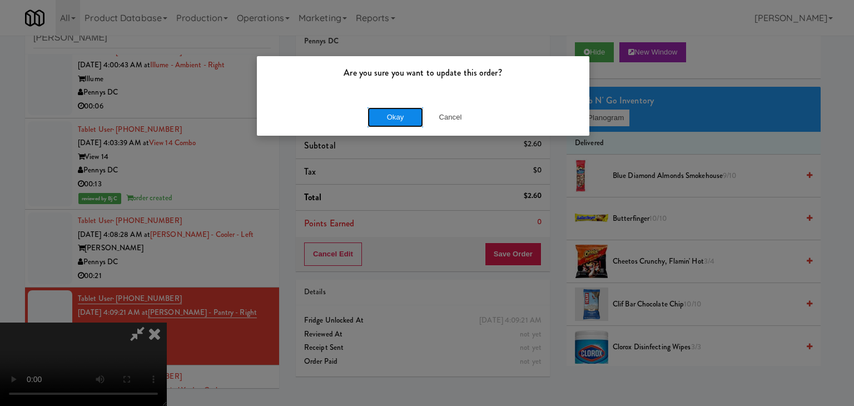
drag, startPoint x: 400, startPoint y: 108, endPoint x: 393, endPoint y: 114, distance: 9.0
click at [395, 109] on button "Okay" at bounding box center [395, 117] width 56 height 20
click at [393, 114] on body "Are you sure you want to update this order? Okay Cancel Okay Are you sure you w…" at bounding box center [427, 203] width 854 height 406
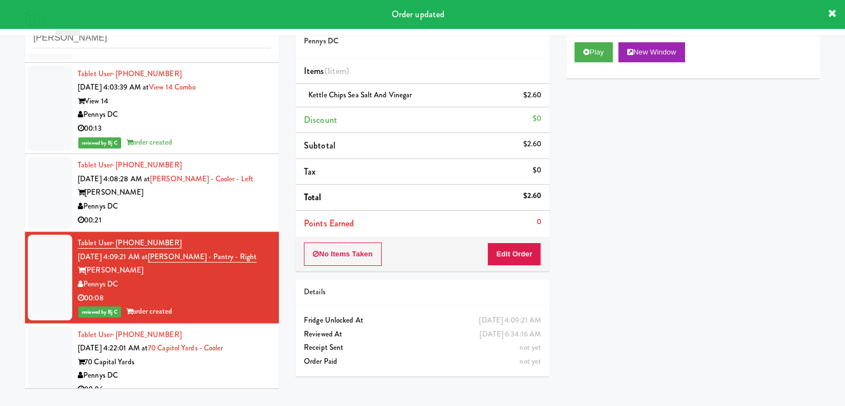
drag, startPoint x: 206, startPoint y: 205, endPoint x: 225, endPoint y: 215, distance: 20.6
click at [207, 205] on div "Pennys DC" at bounding box center [174, 207] width 193 height 14
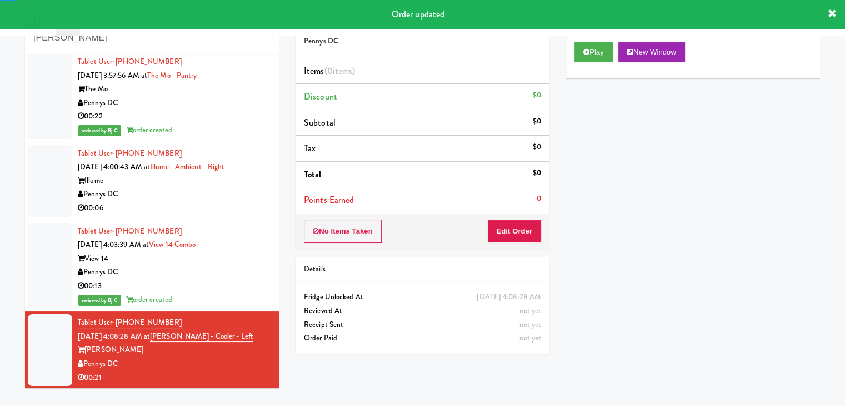
scroll to position [749, 0]
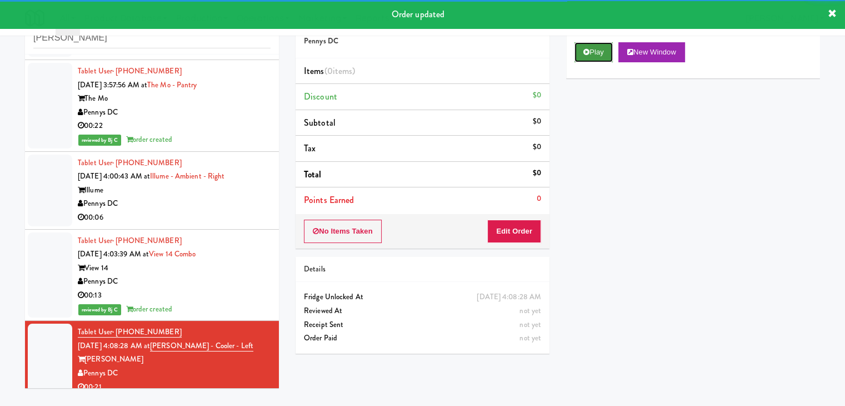
click at [606, 52] on button "Play" at bounding box center [594, 52] width 38 height 20
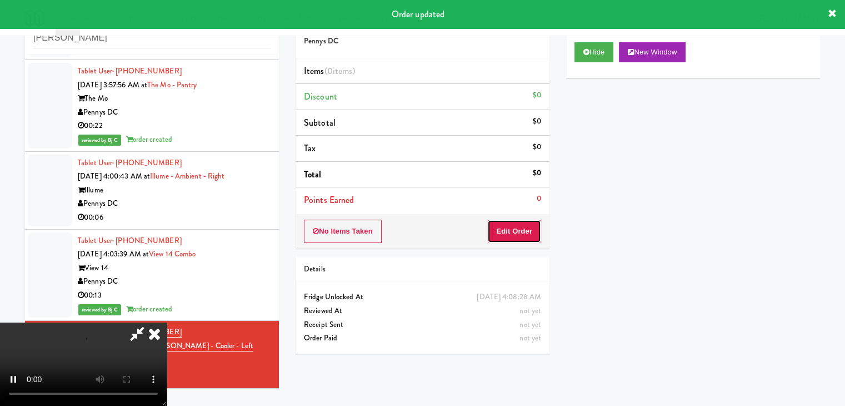
click at [516, 233] on button "Edit Order" at bounding box center [514, 231] width 54 height 23
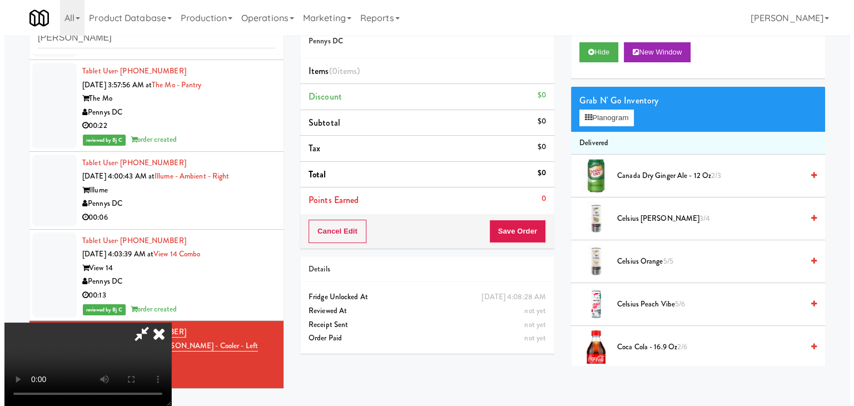
scroll to position [0, 0]
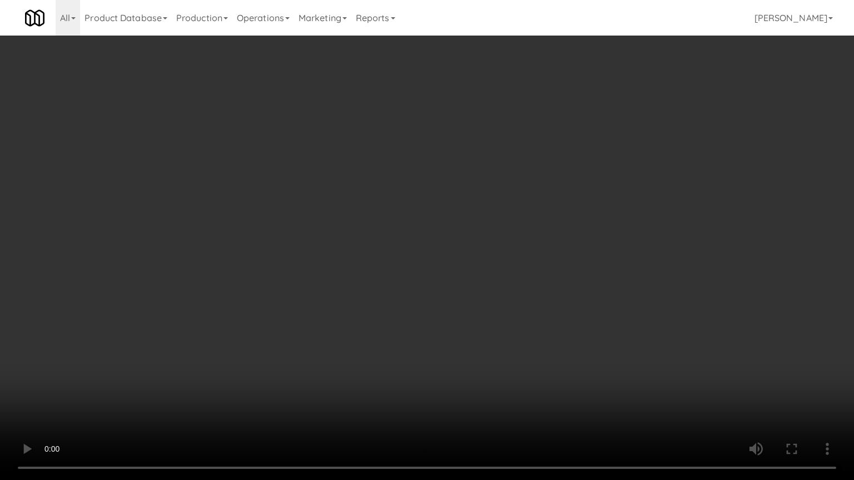
click at [503, 318] on video at bounding box center [427, 240] width 854 height 480
click at [509, 314] on video at bounding box center [427, 240] width 854 height 480
click at [522, 293] on video at bounding box center [427, 240] width 854 height 480
drag, startPoint x: 512, startPoint y: 301, endPoint x: 509, endPoint y: 307, distance: 6.2
click at [512, 302] on video at bounding box center [427, 240] width 854 height 480
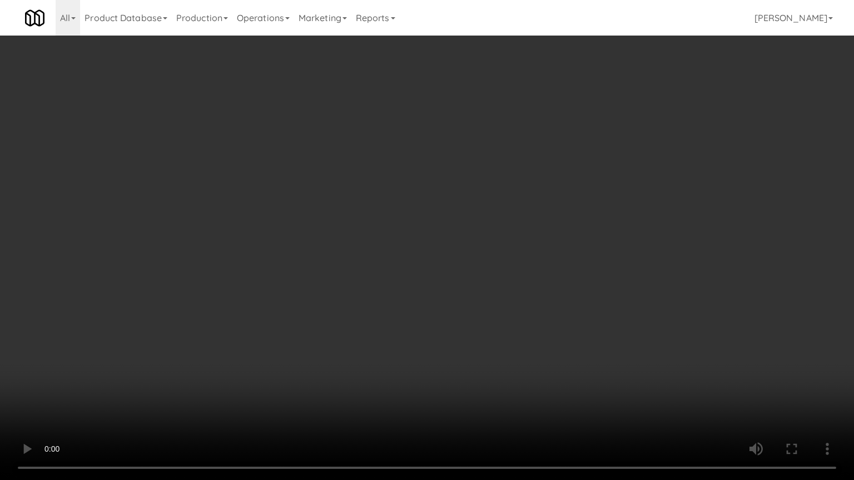
click at [545, 287] on video at bounding box center [427, 240] width 854 height 480
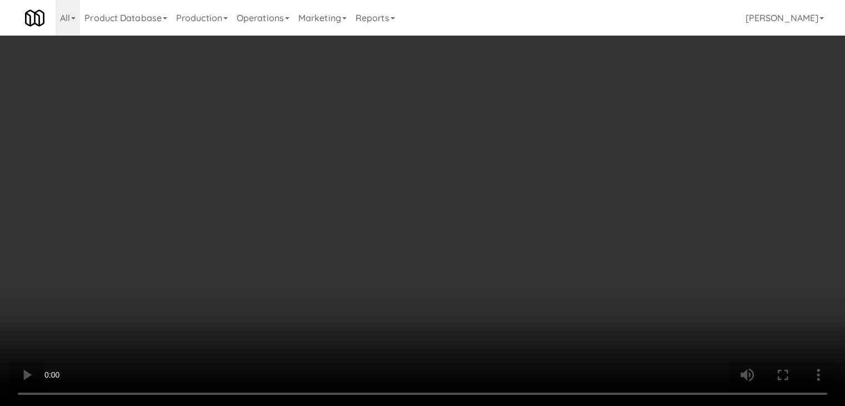
click at [616, 118] on button "Planogram" at bounding box center [602, 117] width 54 height 17
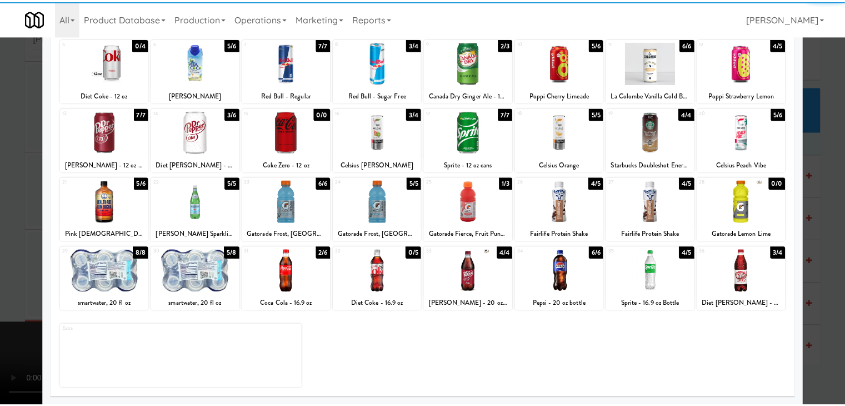
scroll to position [140, 0]
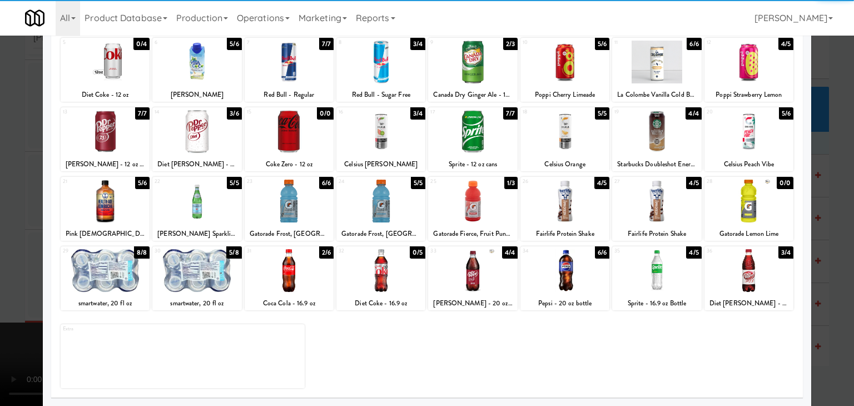
click at [173, 207] on div at bounding box center [196, 201] width 89 height 43
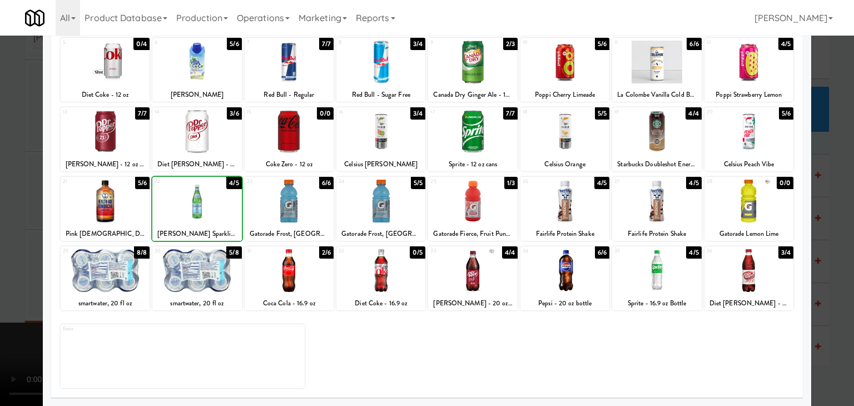
drag, startPoint x: 0, startPoint y: 232, endPoint x: 58, endPoint y: 232, distance: 58.4
click at [4, 232] on div at bounding box center [427, 203] width 854 height 406
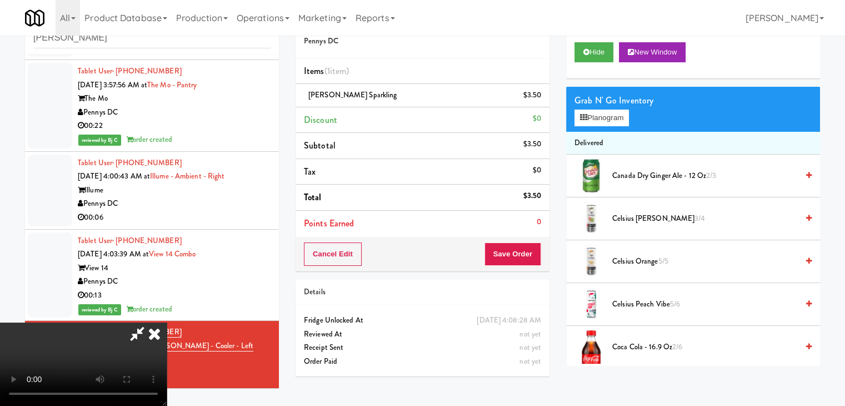
click at [167, 322] on video at bounding box center [83, 363] width 167 height 83
drag, startPoint x: 461, startPoint y: 177, endPoint x: 513, endPoint y: 162, distance: 54.4
click at [167, 322] on video at bounding box center [83, 363] width 167 height 83
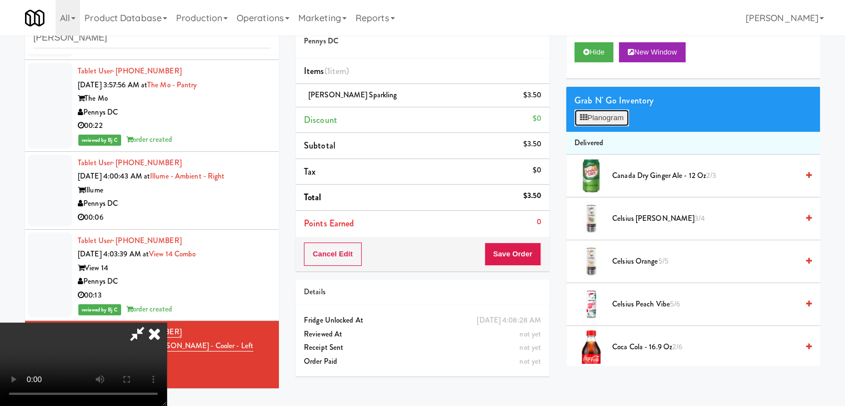
click at [617, 121] on button "Planogram" at bounding box center [602, 117] width 54 height 17
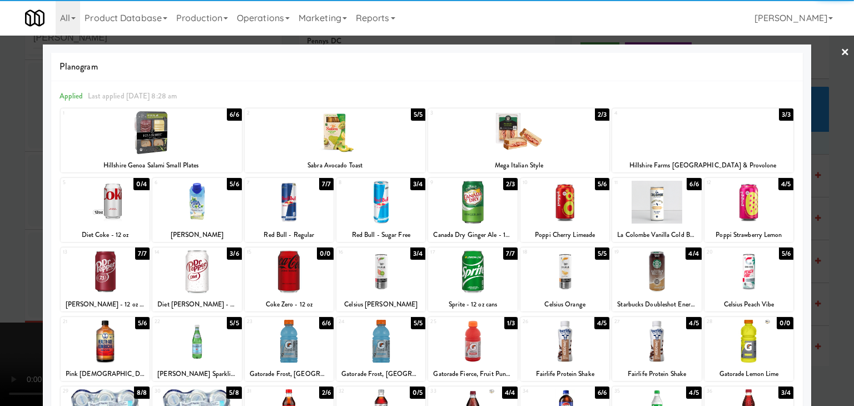
drag, startPoint x: 176, startPoint y: 126, endPoint x: 76, endPoint y: 145, distance: 101.2
click at [175, 126] on div at bounding box center [151, 132] width 181 height 43
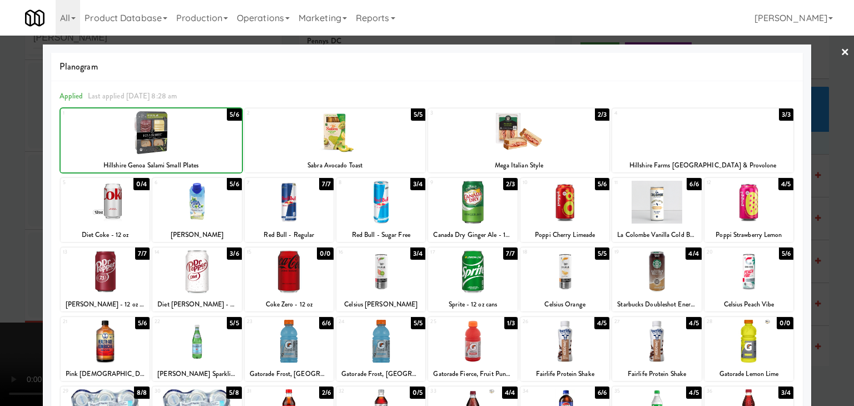
drag, startPoint x: 0, startPoint y: 158, endPoint x: 226, endPoint y: 206, distance: 231.3
click at [6, 158] on div at bounding box center [427, 203] width 854 height 406
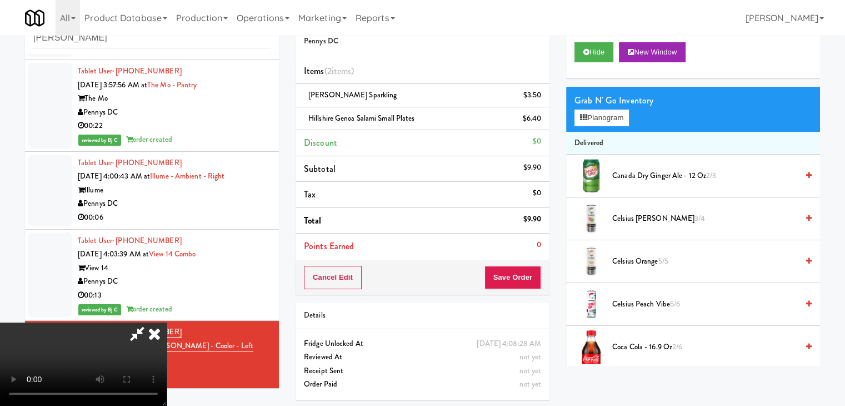
click at [167, 322] on video at bounding box center [83, 363] width 167 height 83
drag, startPoint x: 514, startPoint y: 273, endPoint x: 442, endPoint y: 276, distance: 72.3
click at [442, 276] on div "Order # 8497652 Pennys DC Items (2 items ) [PERSON_NAME] Sparkling $3.50 Hillsh…" at bounding box center [558, 206] width 525 height 404
click at [531, 271] on button "Save Order" at bounding box center [513, 277] width 57 height 23
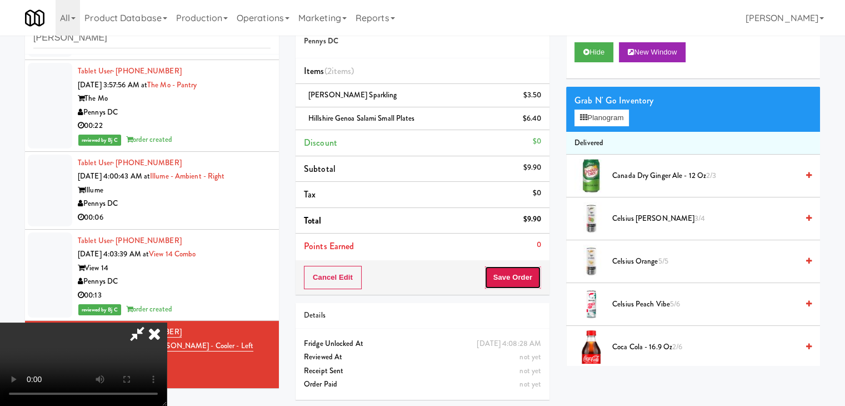
drag, startPoint x: 531, startPoint y: 271, endPoint x: 522, endPoint y: 270, distance: 8.5
click at [530, 270] on button "Save Order" at bounding box center [513, 277] width 57 height 23
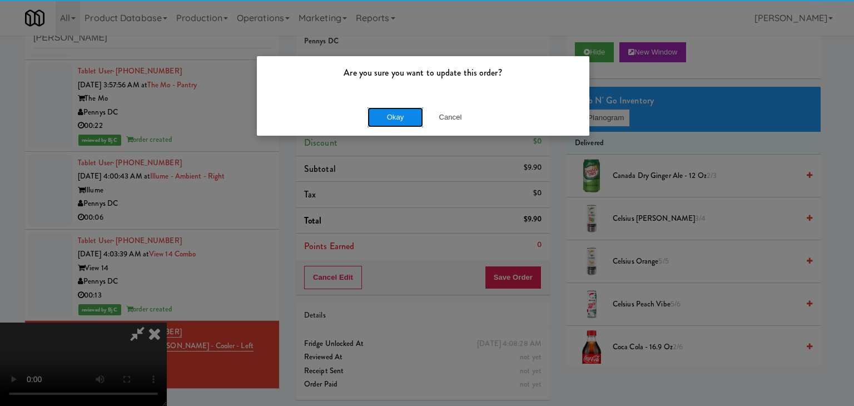
click at [389, 113] on button "Okay" at bounding box center [395, 117] width 56 height 20
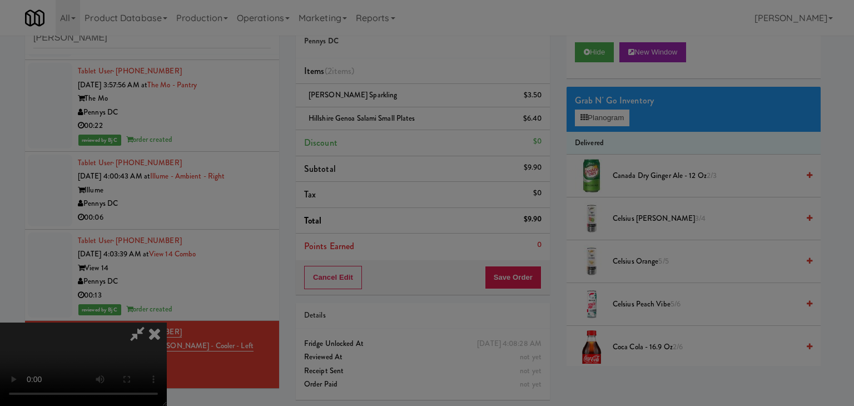
drag, startPoint x: 390, startPoint y: 113, endPoint x: 395, endPoint y: 121, distance: 9.6
click at [391, 114] on body "Are you sure you want to update this order? Okay Cancel Okay Are you sure you w…" at bounding box center [427, 203] width 854 height 406
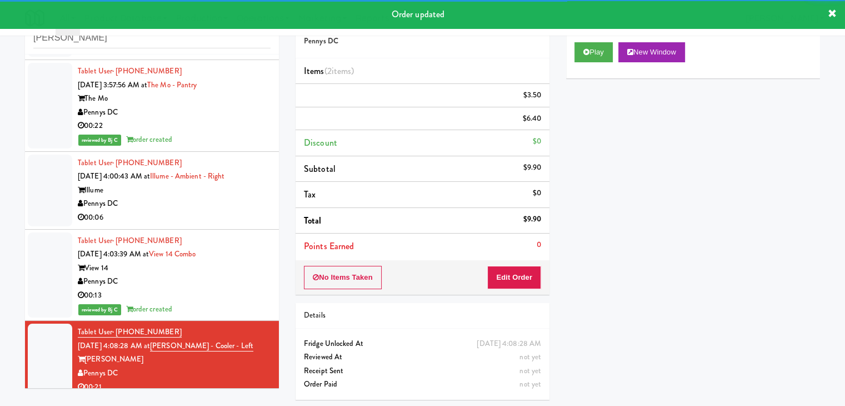
scroll to position [694, 0]
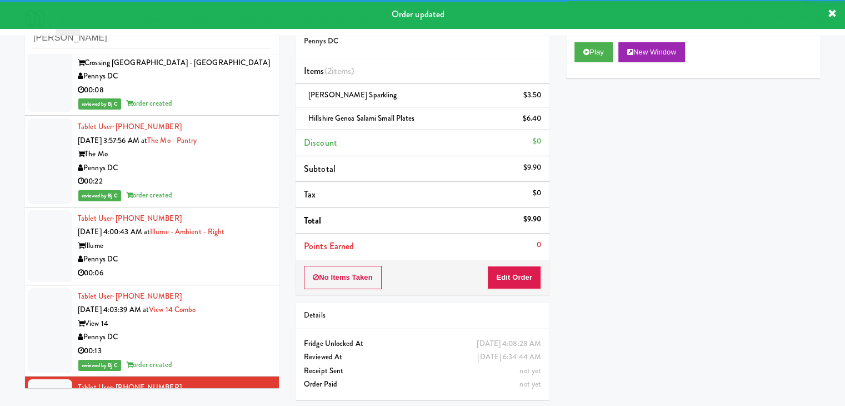
click at [215, 265] on div "Pennys DC" at bounding box center [174, 259] width 193 height 14
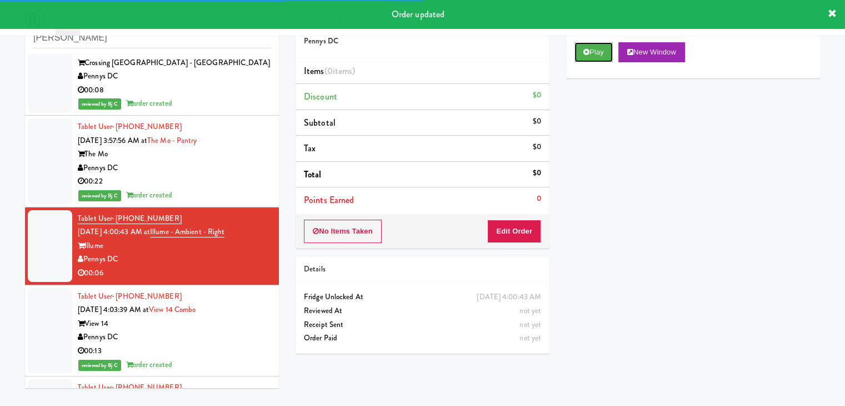
click at [595, 57] on button "Play" at bounding box center [594, 52] width 38 height 20
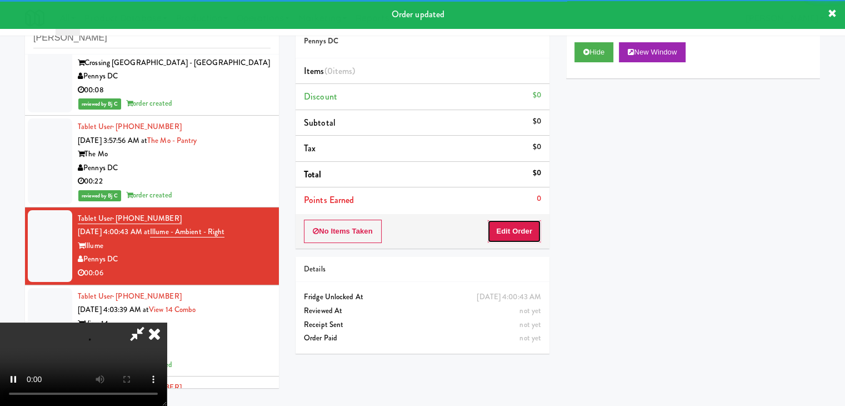
click at [524, 227] on button "Edit Order" at bounding box center [514, 231] width 54 height 23
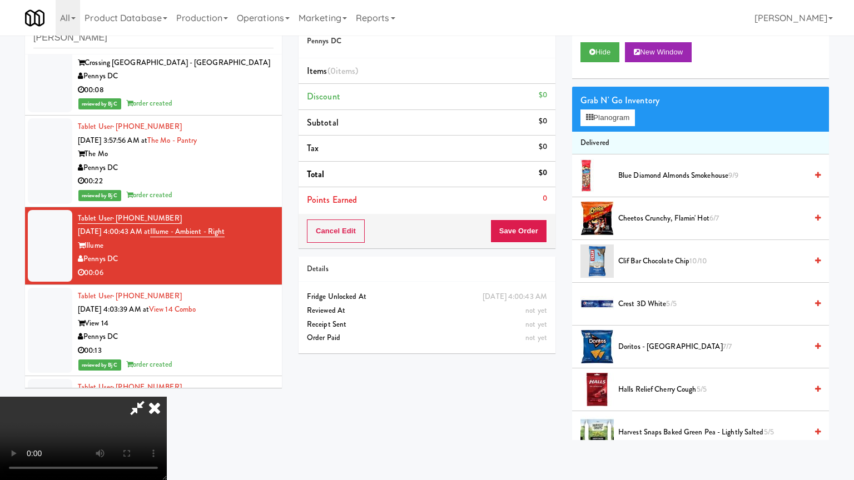
click at [167, 397] on video at bounding box center [83, 438] width 167 height 83
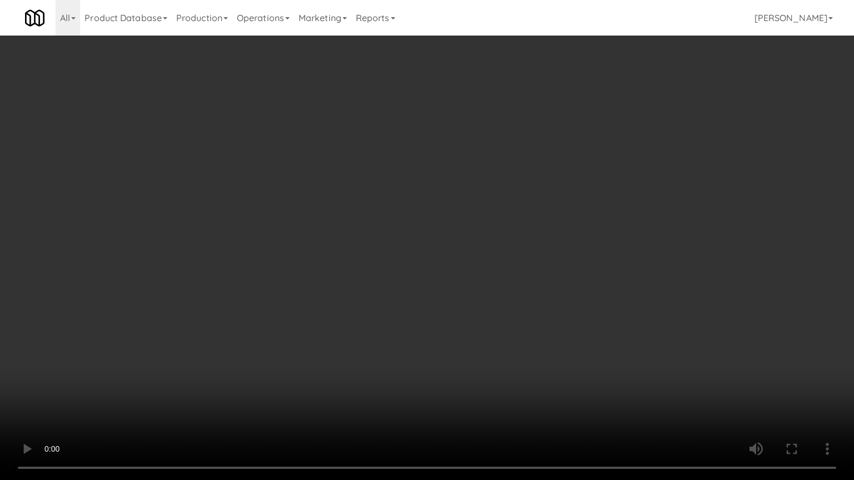
click at [529, 336] on video at bounding box center [427, 240] width 854 height 480
click at [527, 334] on video at bounding box center [427, 240] width 854 height 480
click at [521, 338] on video at bounding box center [427, 240] width 854 height 480
click at [529, 326] on video at bounding box center [427, 240] width 854 height 480
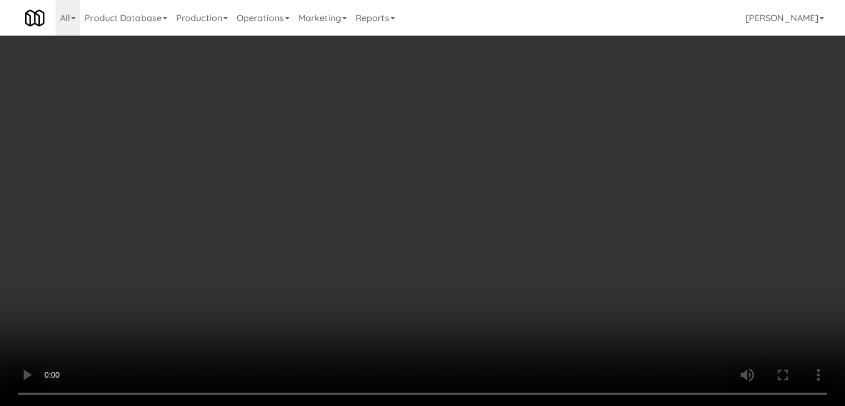
click at [616, 122] on button "Planogram" at bounding box center [602, 117] width 54 height 17
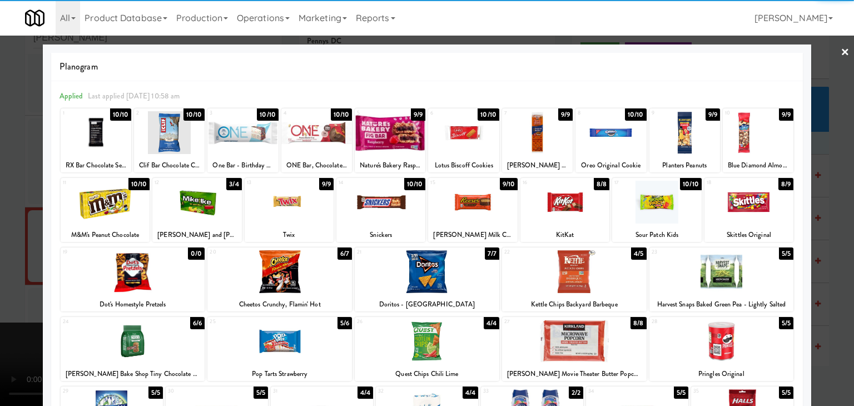
click at [457, 205] on div at bounding box center [472, 202] width 89 height 43
drag, startPoint x: 0, startPoint y: 256, endPoint x: 241, endPoint y: 256, distance: 240.7
click at [0, 254] on div at bounding box center [427, 203] width 854 height 406
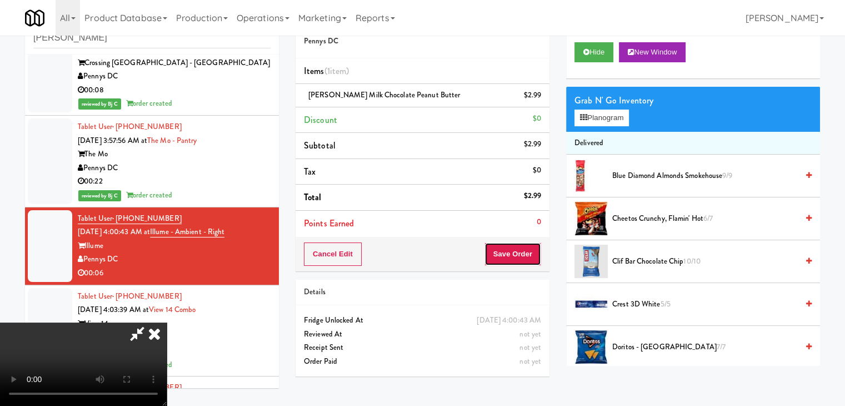
click at [531, 261] on button "Save Order" at bounding box center [513, 253] width 57 height 23
click at [531, 260] on button "Save Order" at bounding box center [513, 253] width 57 height 23
click at [527, 252] on body "Are you sure you want to update this order? Okay Cancel Okay Are you sure you w…" at bounding box center [422, 203] width 845 height 406
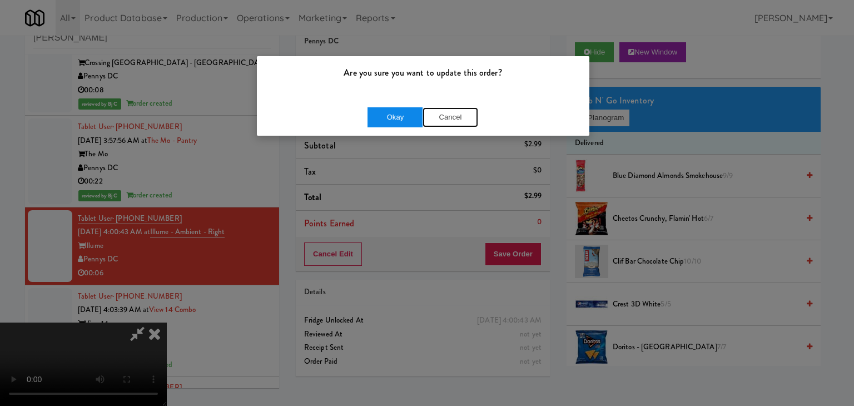
click at [414, 120] on div "Okay Cancel" at bounding box center [422, 117] width 111 height 20
click at [409, 119] on button "Okay" at bounding box center [395, 117] width 56 height 20
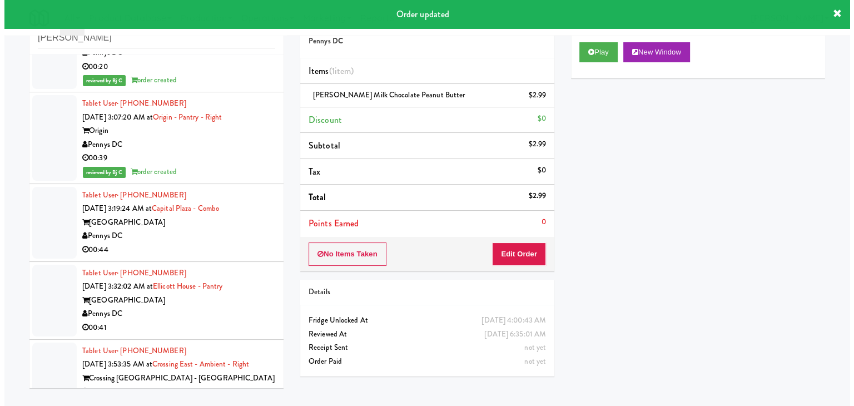
scroll to position [360, 0]
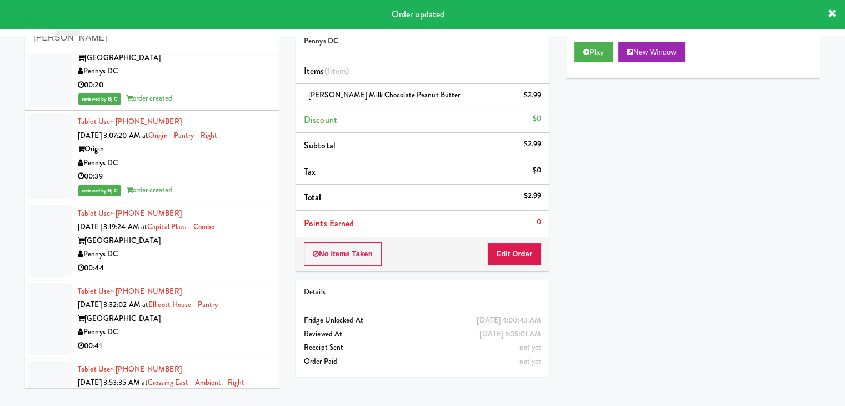
click at [192, 253] on div "Pennys DC" at bounding box center [174, 254] width 193 height 14
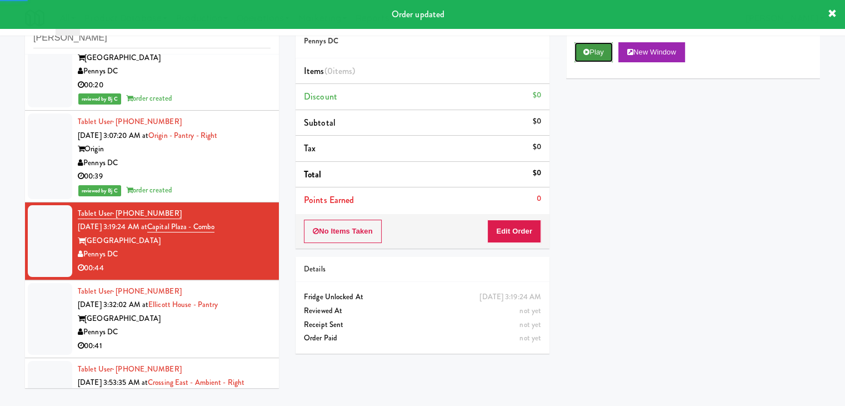
drag, startPoint x: 594, startPoint y: 45, endPoint x: 592, endPoint y: 51, distance: 5.8
click at [594, 46] on button "Play" at bounding box center [594, 52] width 38 height 20
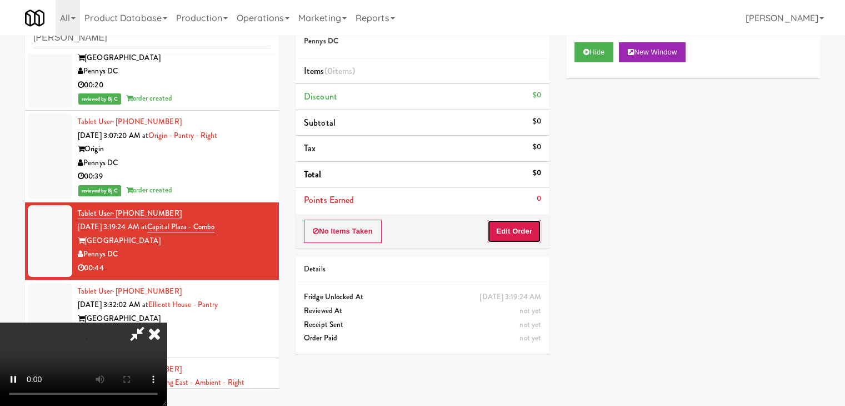
click at [510, 230] on button "Edit Order" at bounding box center [514, 231] width 54 height 23
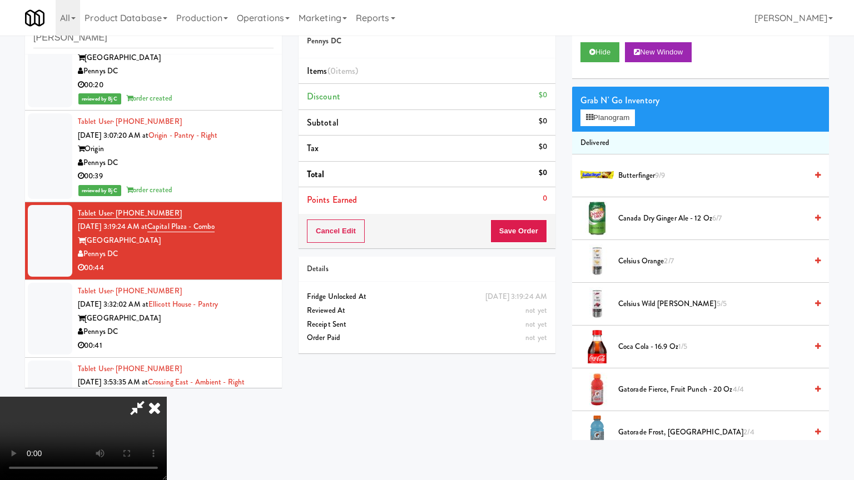
click at [167, 397] on video at bounding box center [83, 438] width 167 height 83
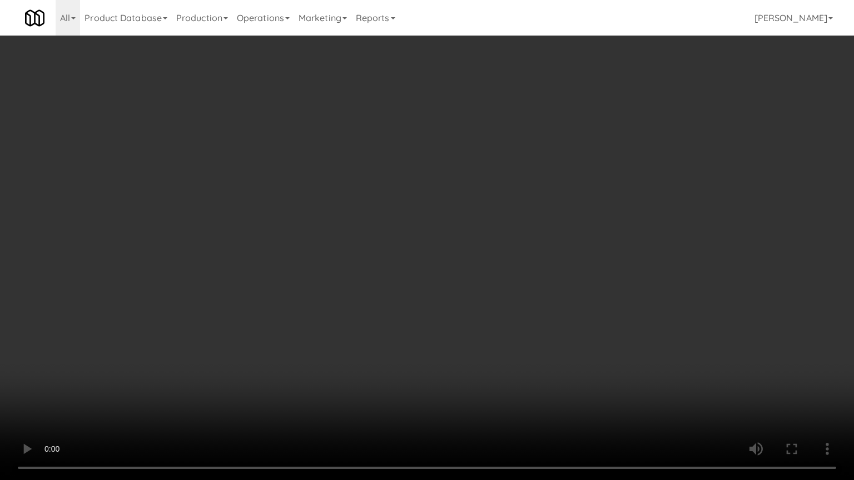
drag, startPoint x: 582, startPoint y: 232, endPoint x: 578, endPoint y: 238, distance: 6.8
click at [580, 235] on video at bounding box center [427, 240] width 854 height 480
click at [584, 231] on video at bounding box center [427, 240] width 854 height 480
click at [580, 233] on video at bounding box center [427, 240] width 854 height 480
click at [578, 230] on video at bounding box center [427, 240] width 854 height 480
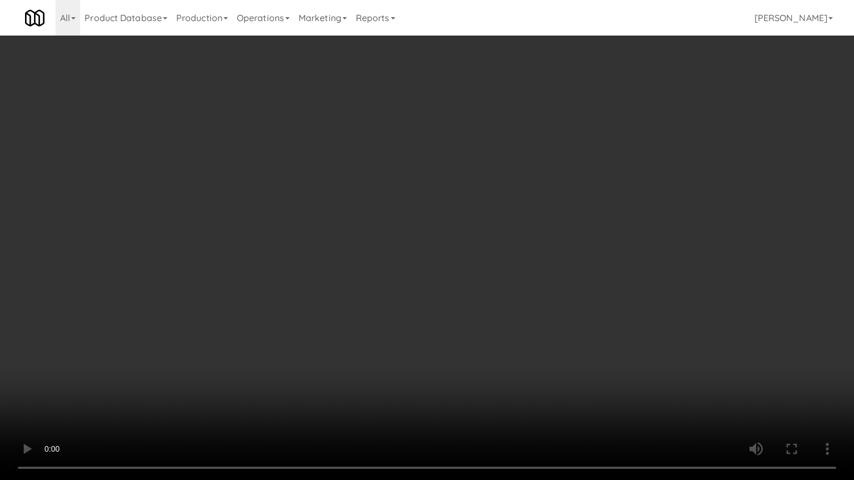
click at [579, 230] on video at bounding box center [427, 240] width 854 height 480
click at [581, 230] on video at bounding box center [427, 240] width 854 height 480
click at [584, 230] on video at bounding box center [427, 240] width 854 height 480
click at [582, 225] on video at bounding box center [427, 240] width 854 height 480
drag, startPoint x: 582, startPoint y: 227, endPoint x: 579, endPoint y: 232, distance: 6.5
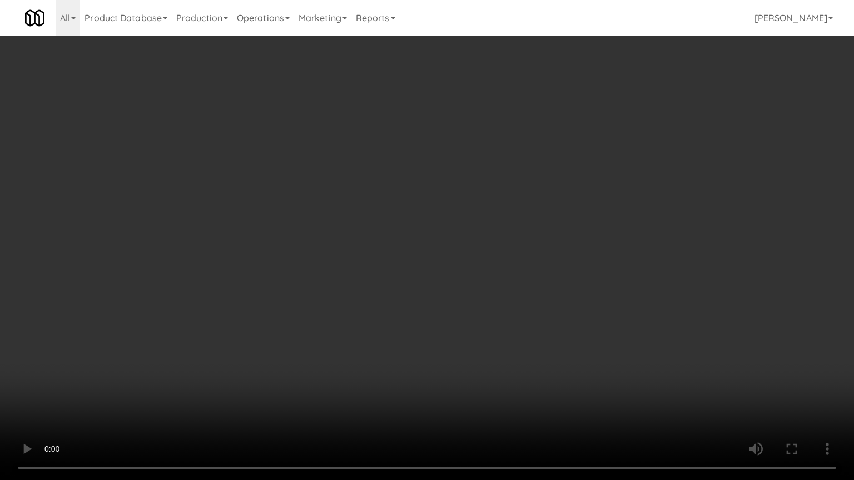
click at [581, 230] on video at bounding box center [427, 240] width 854 height 480
click at [549, 212] on video at bounding box center [427, 240] width 854 height 480
click at [549, 211] on video at bounding box center [427, 240] width 854 height 480
click at [556, 158] on div "Order # 6014486 Pennys DC Items (0 items ) Discount $0 Subtotal $0 Tax $0 Total…" at bounding box center [426, 182] width 273 height 357
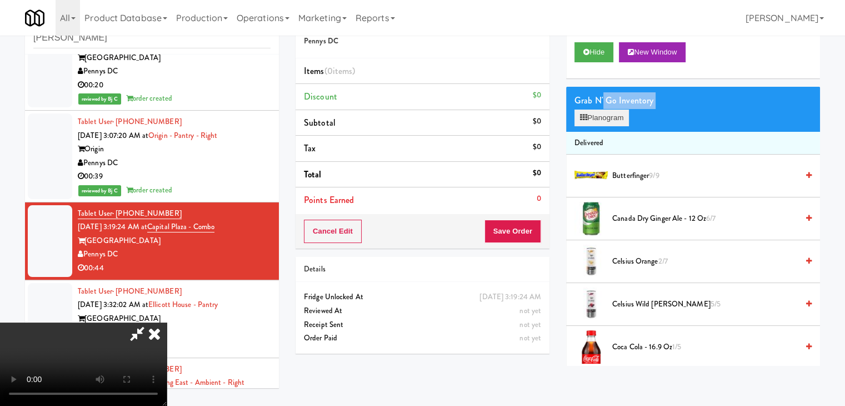
click at [598, 109] on div "Grab N' Go Inventory Planogram" at bounding box center [693, 109] width 254 height 45
click at [597, 112] on button "Planogram" at bounding box center [602, 117] width 54 height 17
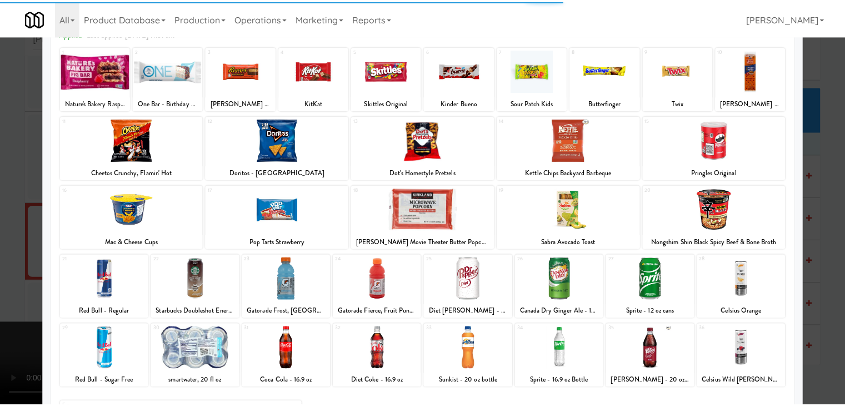
scroll to position [140, 0]
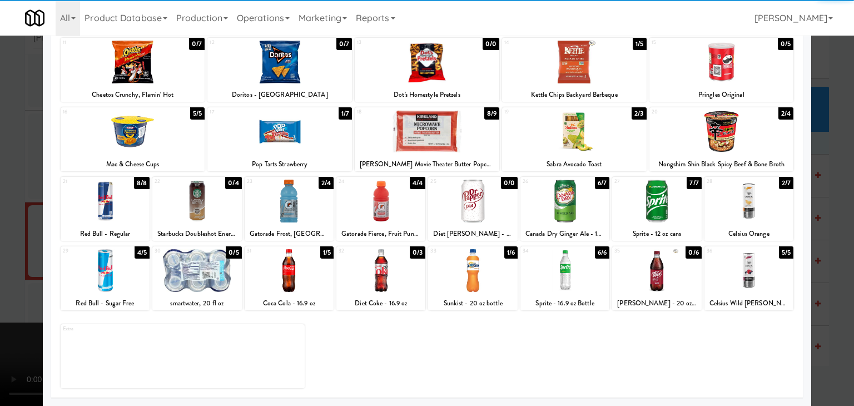
click at [753, 260] on div at bounding box center [748, 270] width 89 height 43
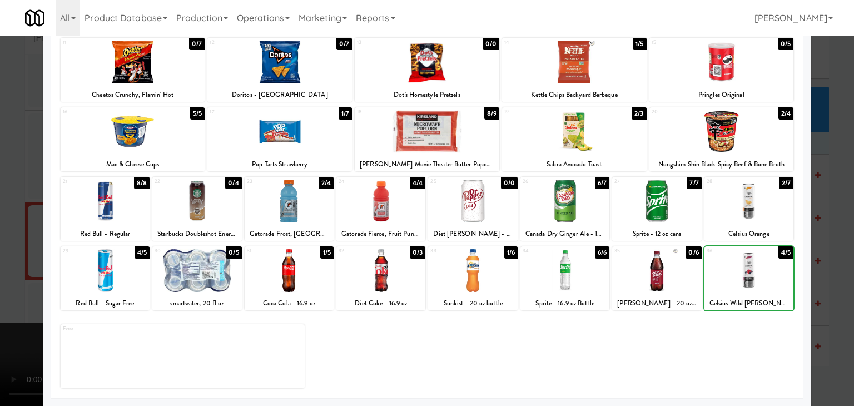
click at [821, 258] on div at bounding box center [427, 203] width 854 height 406
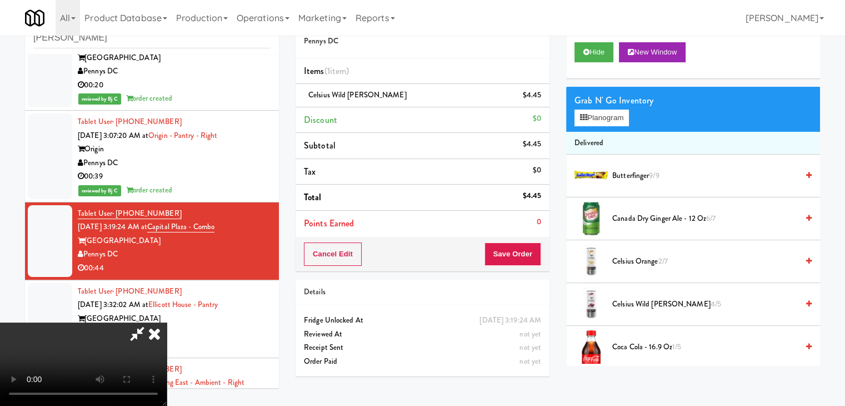
click at [167, 322] on video at bounding box center [83, 363] width 167 height 83
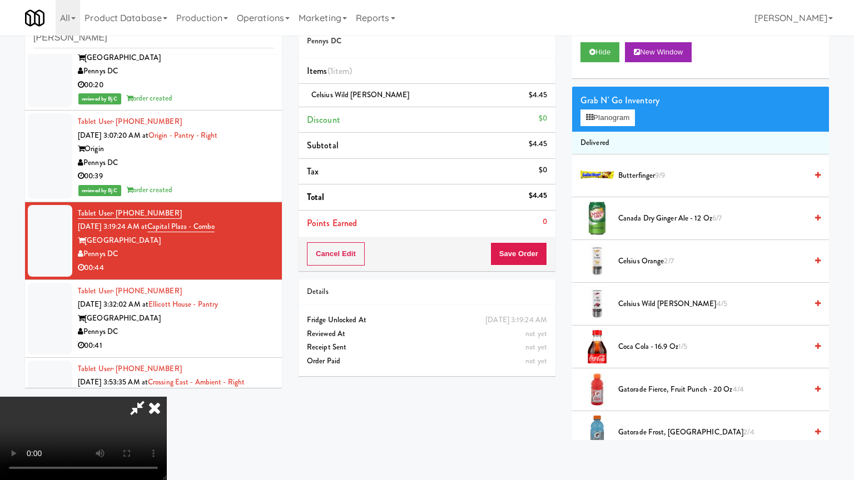
click at [167, 397] on video at bounding box center [83, 438] width 167 height 83
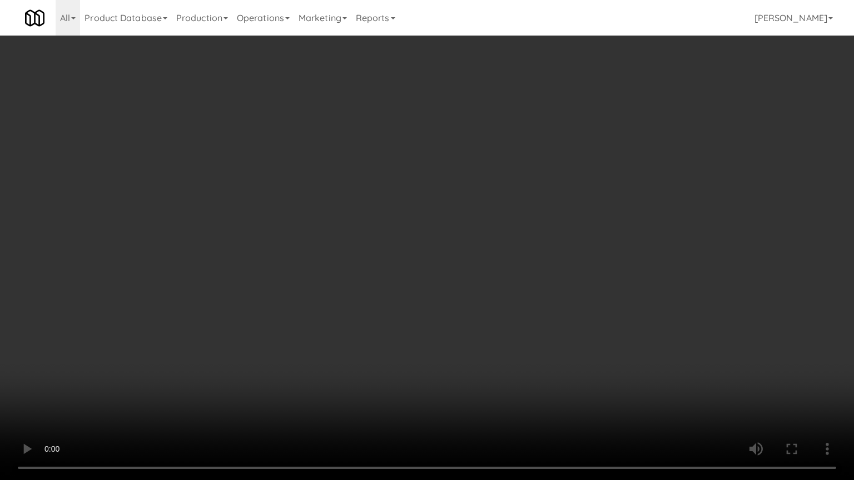
click at [520, 315] on video at bounding box center [427, 240] width 854 height 480
click at [537, 295] on video at bounding box center [427, 240] width 854 height 480
click at [540, 293] on video at bounding box center [427, 240] width 854 height 480
click at [542, 286] on video at bounding box center [427, 240] width 854 height 480
click at [544, 285] on video at bounding box center [427, 240] width 854 height 480
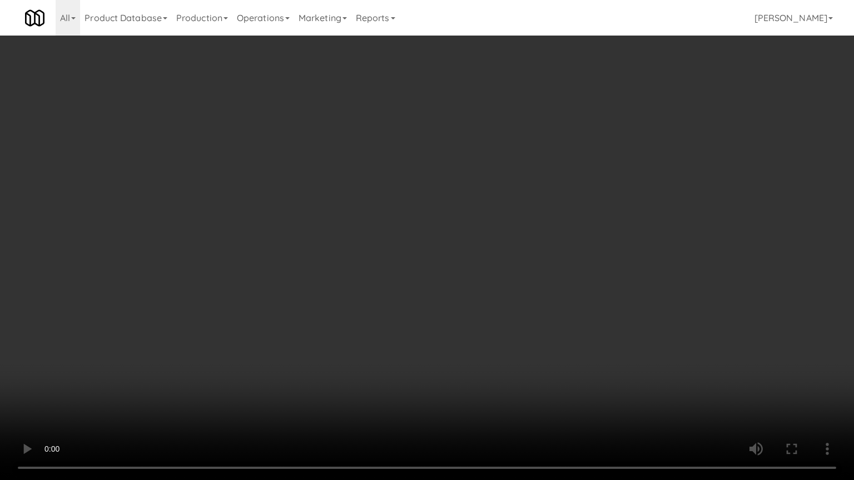
click at [541, 282] on video at bounding box center [427, 240] width 854 height 480
click at [542, 282] on video at bounding box center [427, 240] width 854 height 480
click at [545, 276] on video at bounding box center [427, 240] width 854 height 480
click at [551, 271] on video at bounding box center [427, 240] width 854 height 480
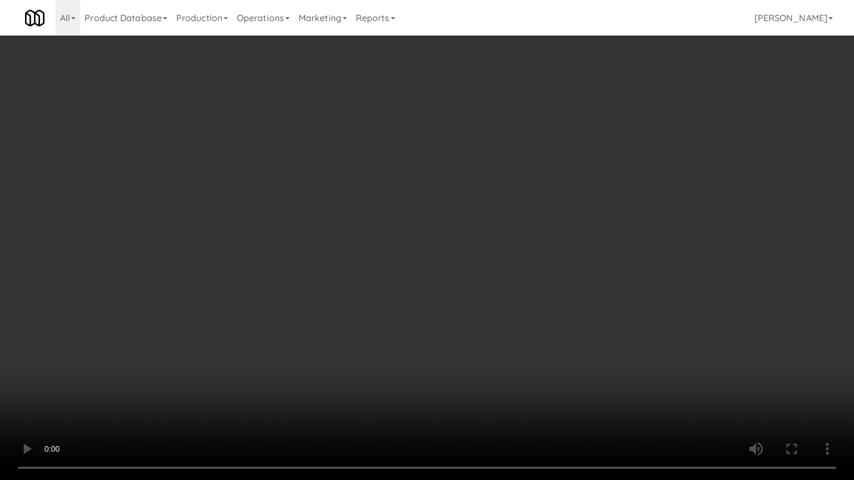
drag, startPoint x: 551, startPoint y: 271, endPoint x: 534, endPoint y: 277, distance: 18.6
click at [547, 274] on video at bounding box center [427, 240] width 854 height 480
click at [561, 258] on video at bounding box center [427, 240] width 854 height 480
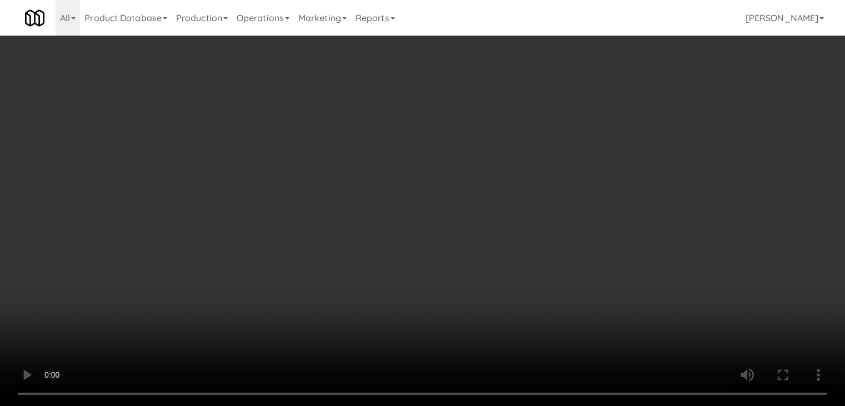
click at [481, 164] on video at bounding box center [422, 203] width 845 height 406
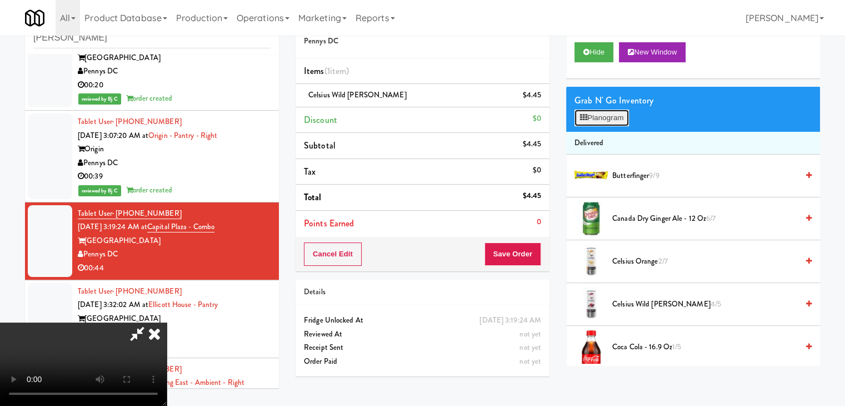
click at [609, 121] on button "Planogram" at bounding box center [602, 117] width 54 height 17
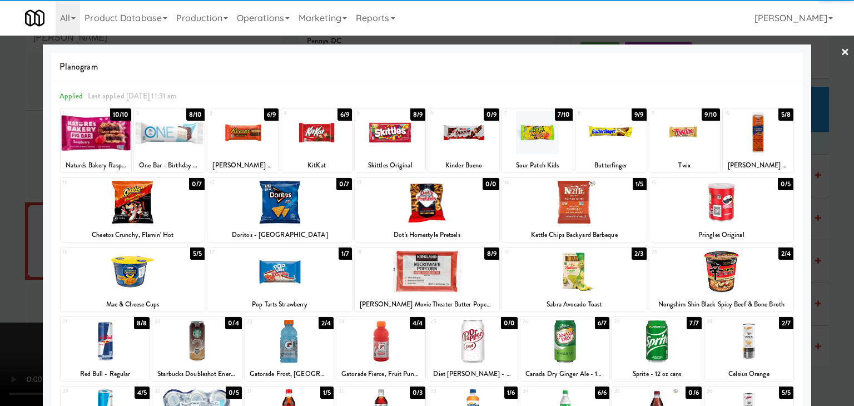
drag, startPoint x: 760, startPoint y: 136, endPoint x: 768, endPoint y: 138, distance: 8.1
click at [764, 138] on div at bounding box center [758, 132] width 71 height 43
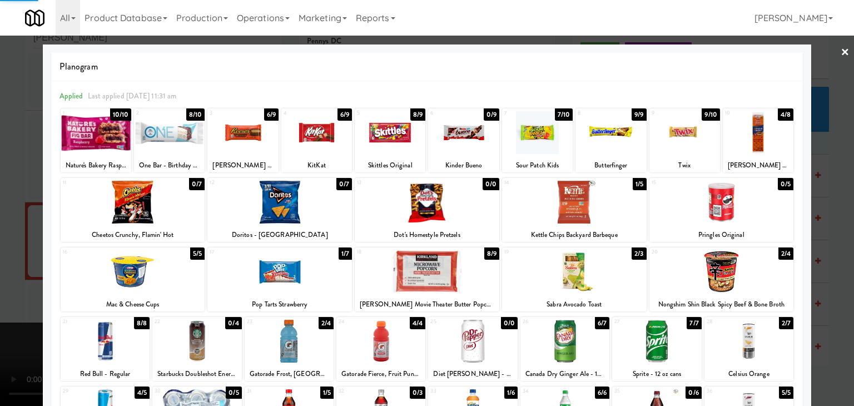
click at [832, 156] on div at bounding box center [427, 203] width 854 height 406
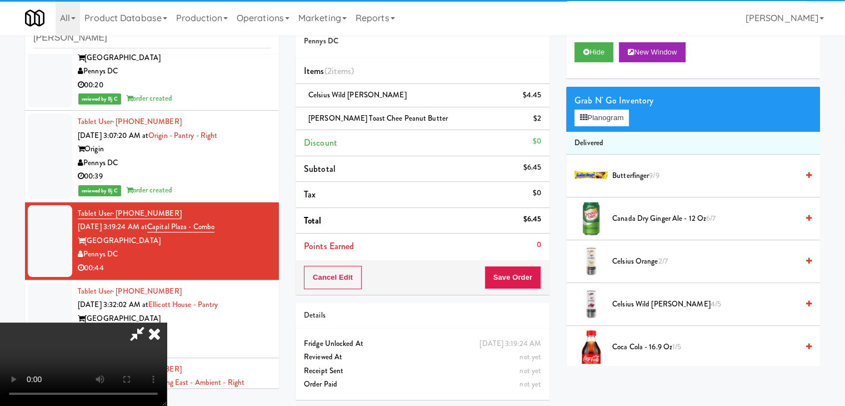
drag, startPoint x: 385, startPoint y: 205, endPoint x: 395, endPoint y: 260, distance: 55.9
click at [167, 322] on video at bounding box center [83, 363] width 167 height 83
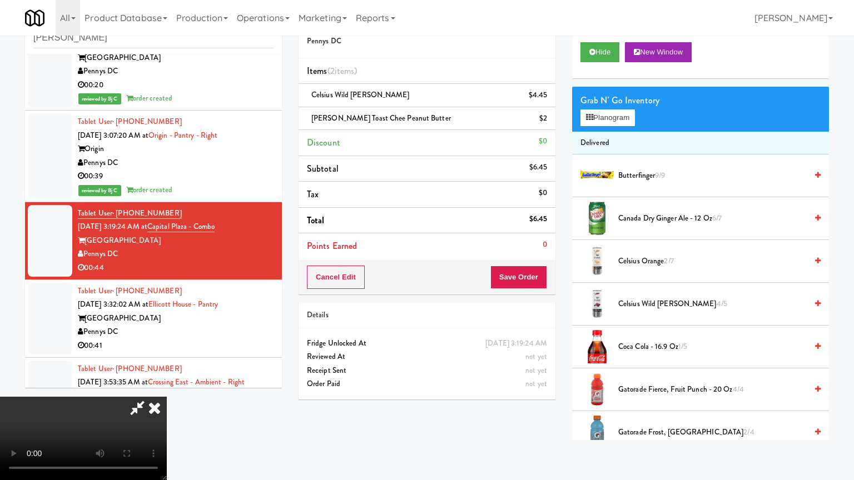
click at [167, 397] on video at bounding box center [83, 438] width 167 height 83
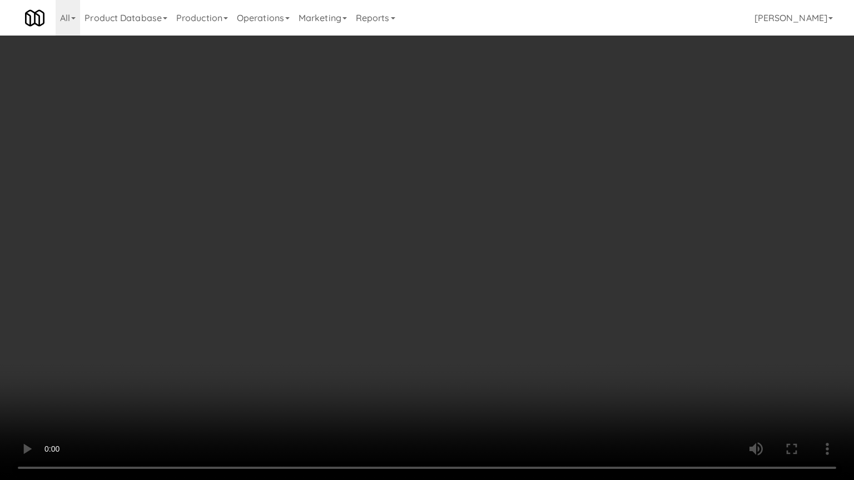
click at [589, 269] on video at bounding box center [427, 240] width 854 height 480
click at [592, 265] on video at bounding box center [427, 240] width 854 height 480
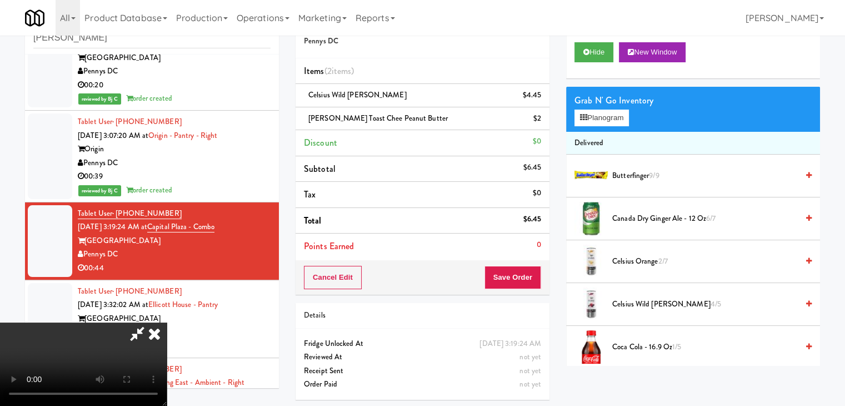
click at [642, 221] on span "Canada Dry Ginger Ale - 12 oz 6/7" at bounding box center [705, 219] width 186 height 14
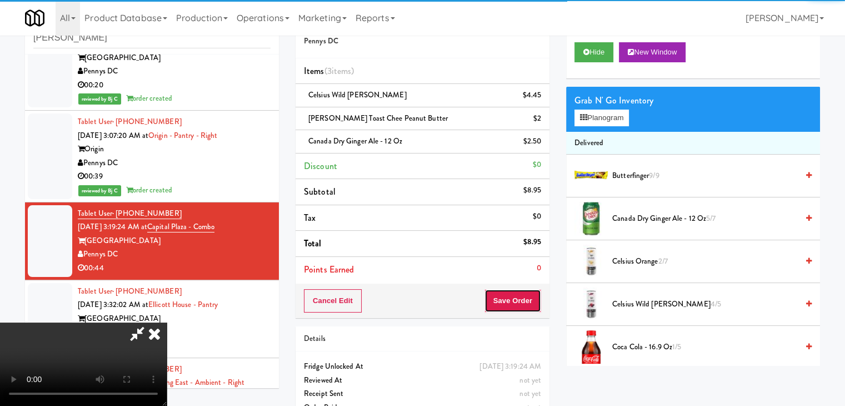
click at [530, 300] on button "Save Order" at bounding box center [513, 300] width 57 height 23
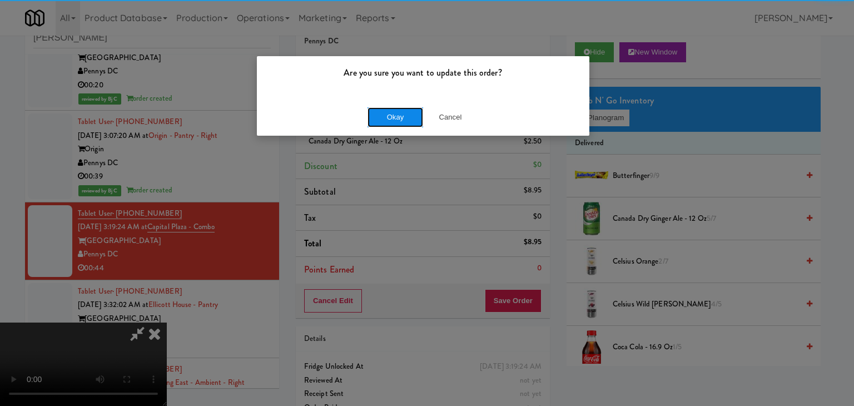
click at [388, 117] on button "Okay" at bounding box center [395, 117] width 56 height 20
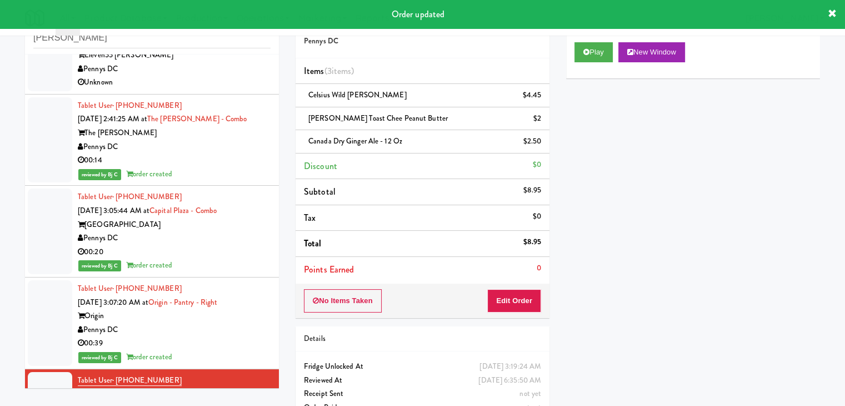
scroll to position [27, 0]
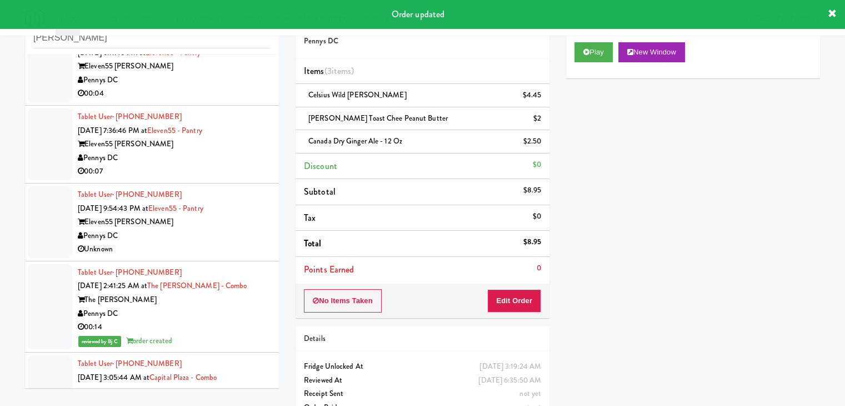
click at [198, 232] on div "Pennys DC" at bounding box center [174, 236] width 193 height 14
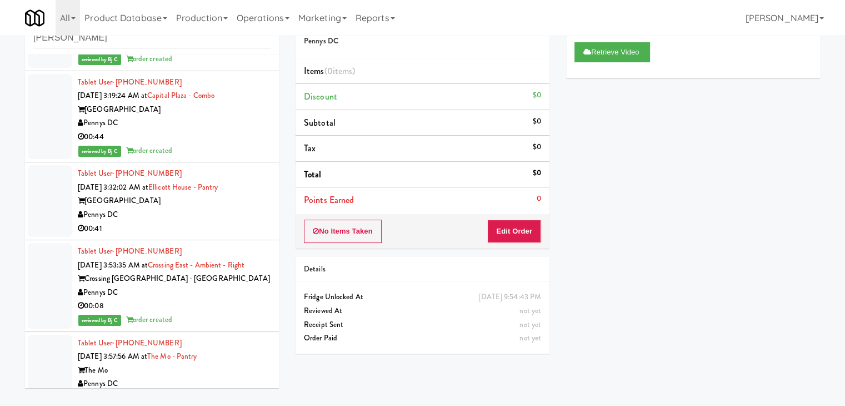
scroll to position [527, 0]
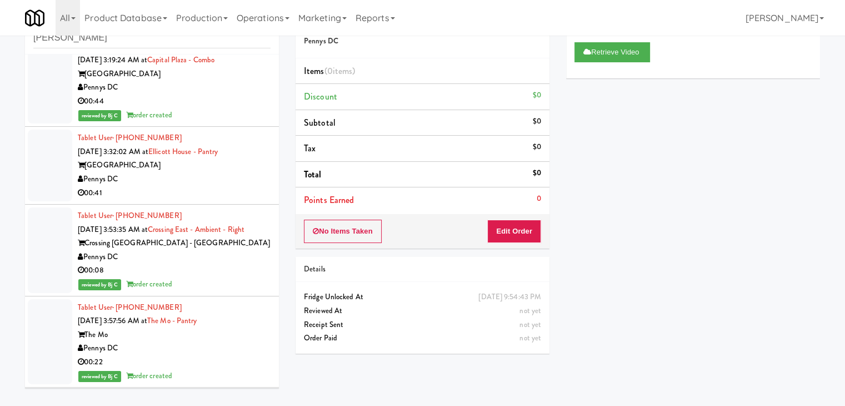
drag, startPoint x: 200, startPoint y: 178, endPoint x: 195, endPoint y: 184, distance: 7.1
click at [199, 180] on div "Pennys DC" at bounding box center [174, 179] width 193 height 14
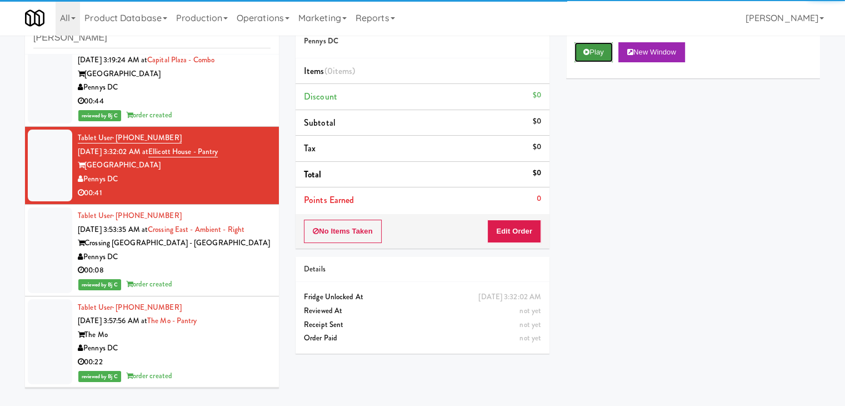
click at [593, 54] on button "Play" at bounding box center [594, 52] width 38 height 20
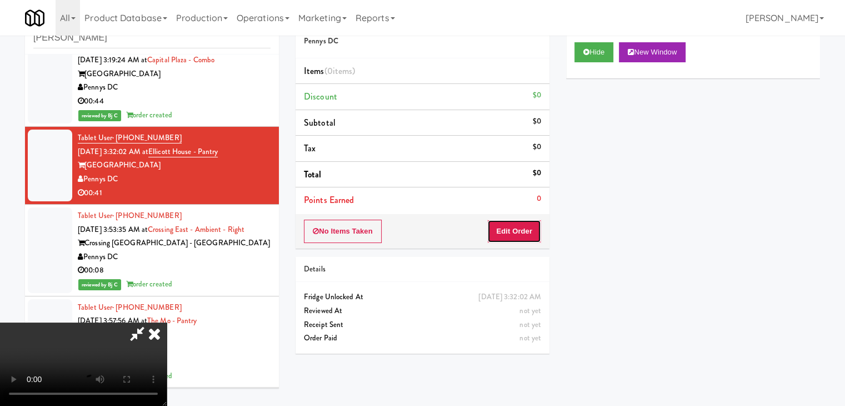
click at [522, 226] on button "Edit Order" at bounding box center [514, 231] width 54 height 23
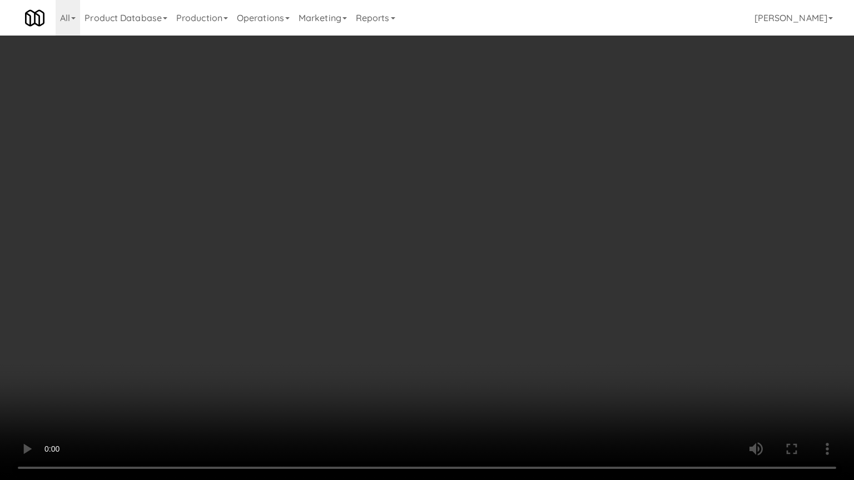
click at [408, 305] on video at bounding box center [427, 240] width 854 height 480
click at [405, 305] on video at bounding box center [427, 240] width 854 height 480
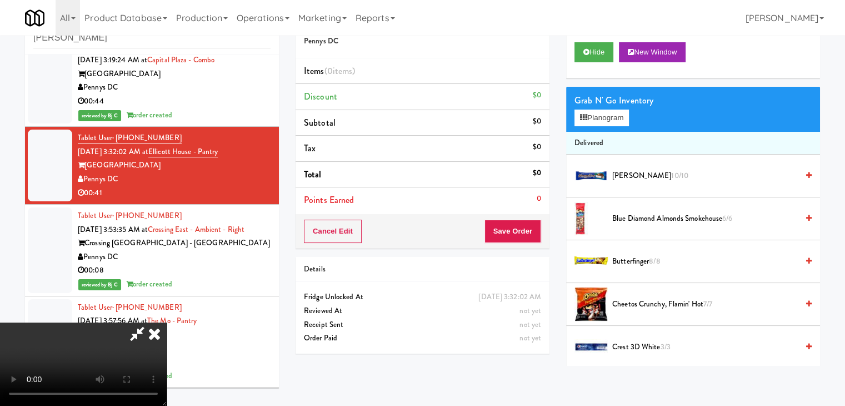
click at [167, 322] on icon at bounding box center [154, 333] width 24 height 22
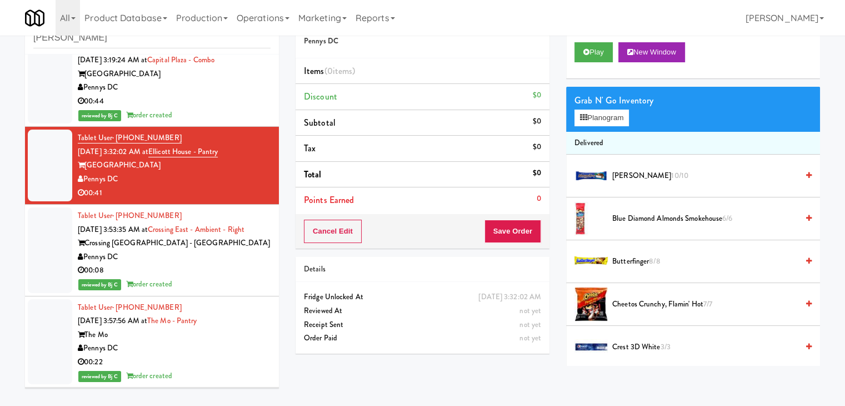
click at [208, 258] on div "Pennys DC" at bounding box center [174, 257] width 193 height 14
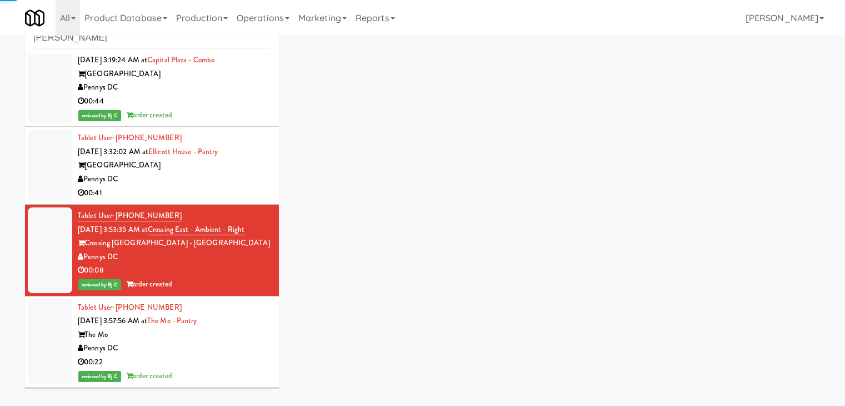
click at [233, 195] on div "00:41" at bounding box center [174, 193] width 193 height 14
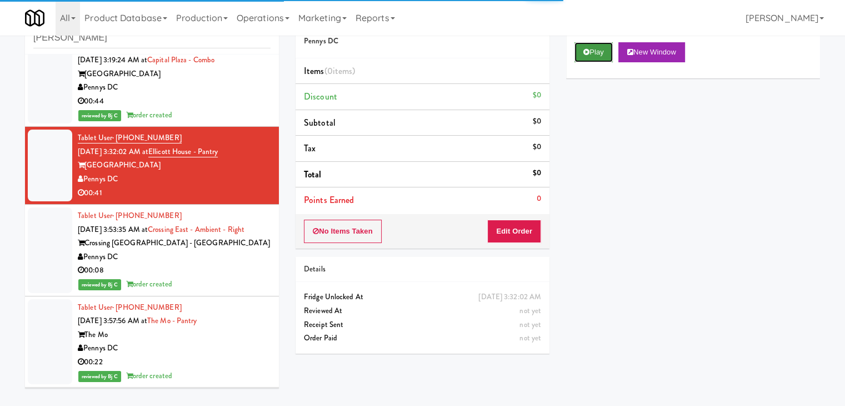
click at [589, 48] on icon at bounding box center [587, 51] width 6 height 7
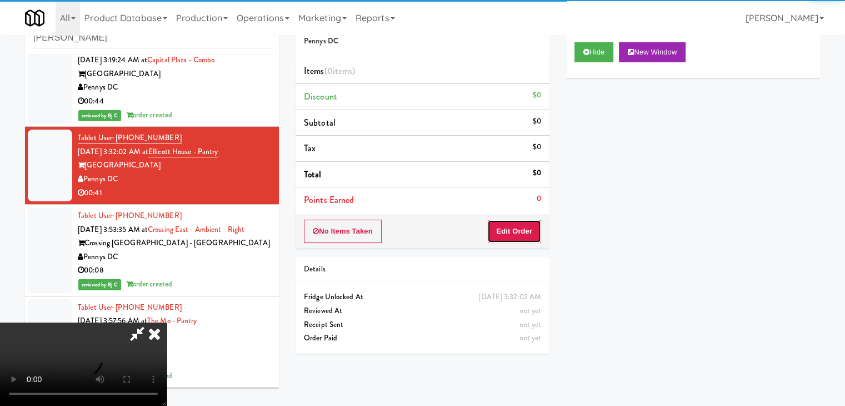
click at [524, 230] on button "Edit Order" at bounding box center [514, 231] width 54 height 23
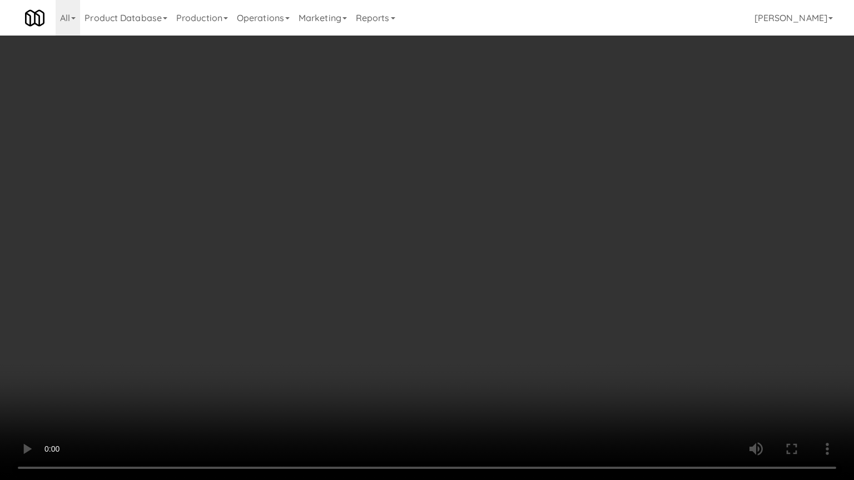
click at [486, 271] on video at bounding box center [427, 240] width 854 height 480
click at [482, 278] on video at bounding box center [427, 240] width 854 height 480
click at [482, 275] on video at bounding box center [427, 240] width 854 height 480
click at [482, 278] on video at bounding box center [427, 240] width 854 height 480
click at [552, 196] on video at bounding box center [427, 240] width 854 height 480
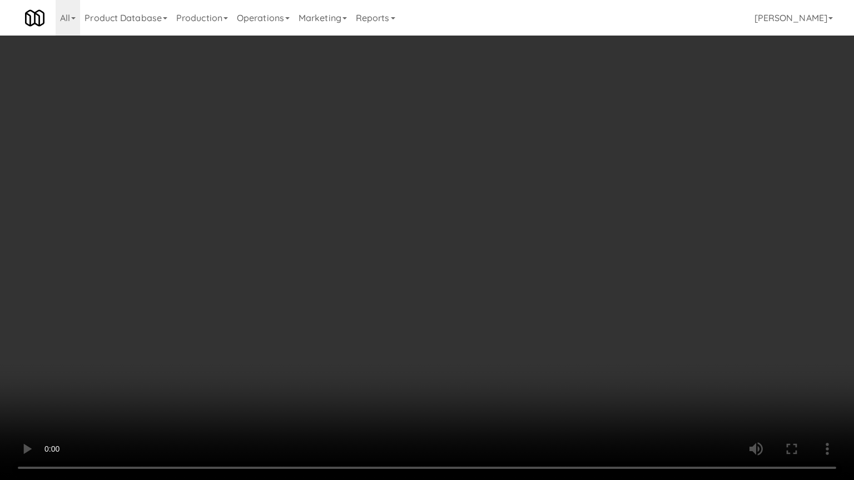
click at [552, 196] on video at bounding box center [427, 240] width 854 height 480
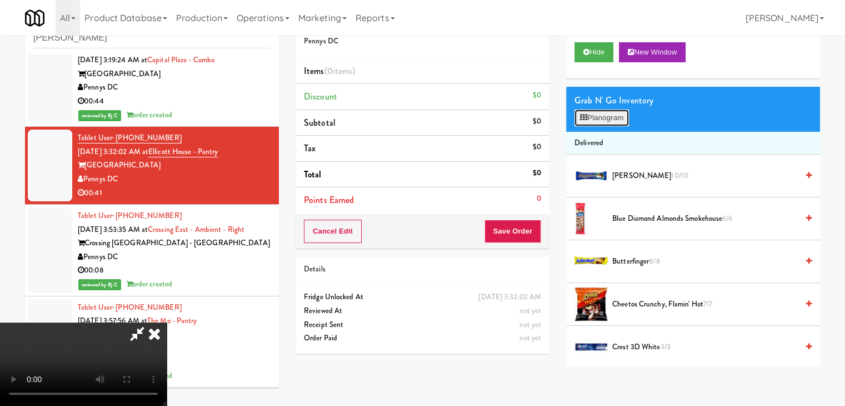
click at [613, 113] on button "Planogram" at bounding box center [602, 117] width 54 height 17
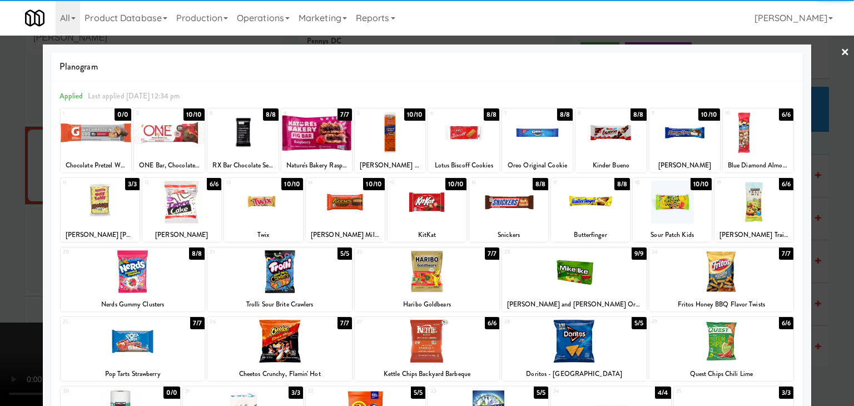
click at [397, 263] on div at bounding box center [427, 271] width 145 height 43
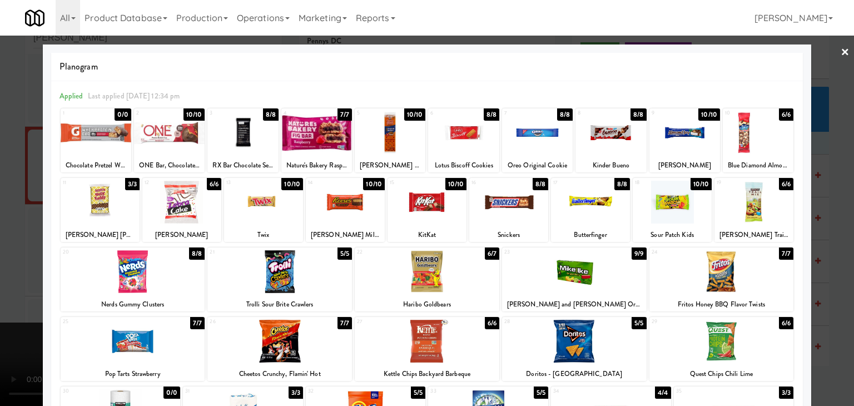
click at [265, 196] on div at bounding box center [263, 202] width 79 height 43
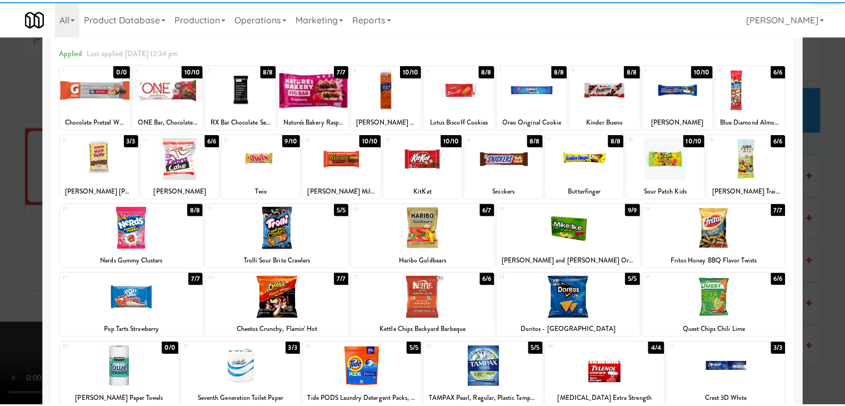
scroll to position [111, 0]
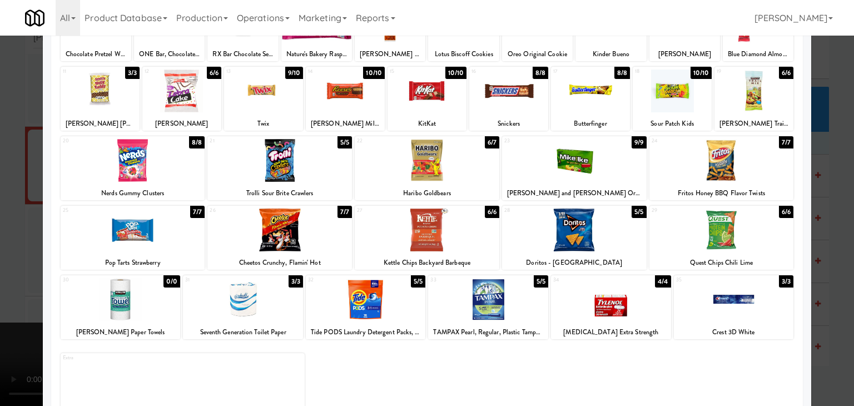
click at [437, 225] on div at bounding box center [427, 229] width 145 height 43
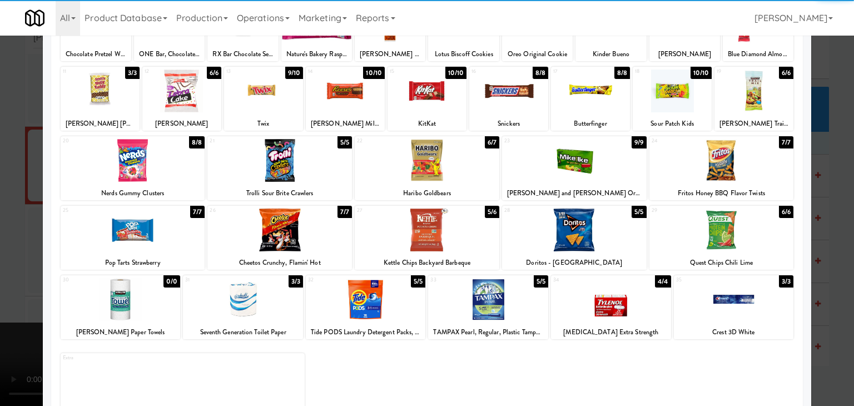
drag, startPoint x: 0, startPoint y: 245, endPoint x: 155, endPoint y: 251, distance: 155.2
click at [3, 247] on div at bounding box center [427, 203] width 854 height 406
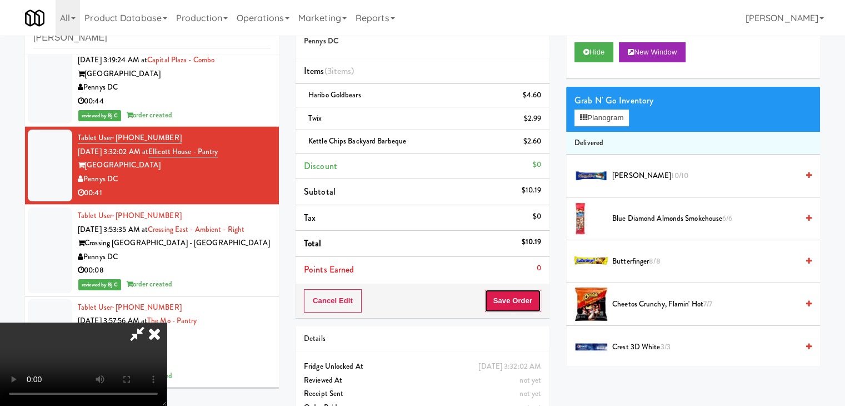
drag, startPoint x: 512, startPoint y: 300, endPoint x: 531, endPoint y: 301, distance: 18.9
click at [516, 301] on button "Save Order" at bounding box center [513, 300] width 57 height 23
click at [531, 301] on button "Save Order" at bounding box center [513, 300] width 57 height 23
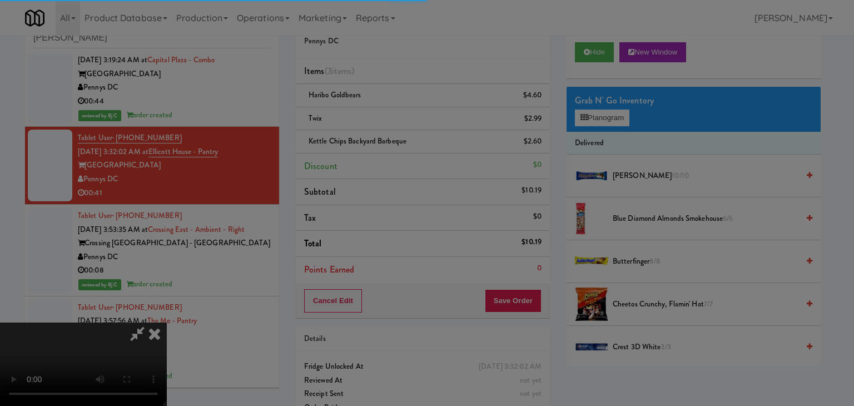
click at [531, 301] on div at bounding box center [427, 203] width 854 height 406
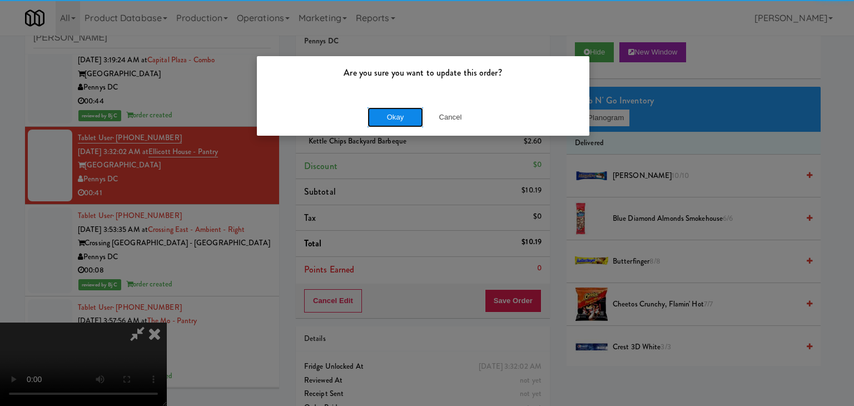
click at [396, 118] on button "Okay" at bounding box center [395, 117] width 56 height 20
click at [396, 118] on div "Okay Cancel" at bounding box center [423, 116] width 332 height 37
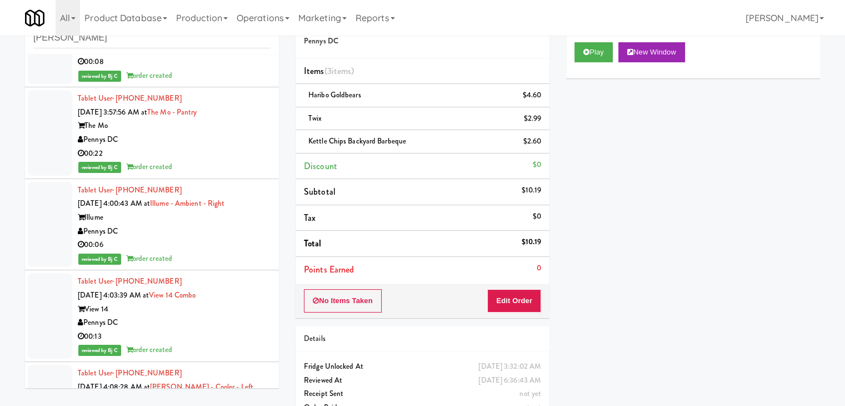
click at [220, 245] on div "00:06" at bounding box center [174, 245] width 193 height 14
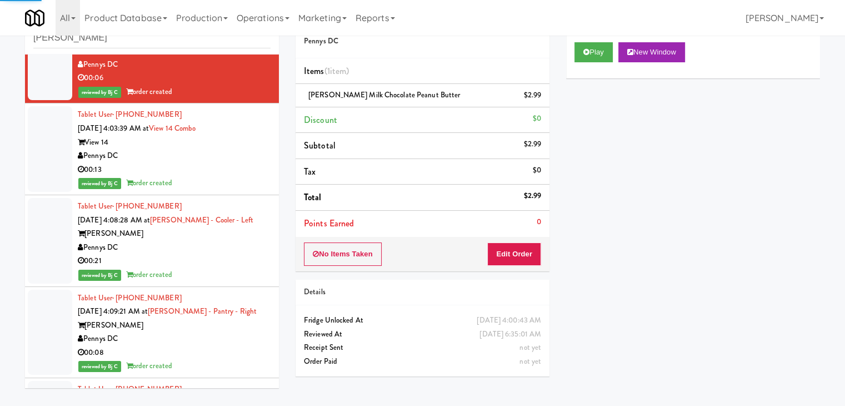
click at [223, 238] on div "[PERSON_NAME]" at bounding box center [174, 234] width 193 height 14
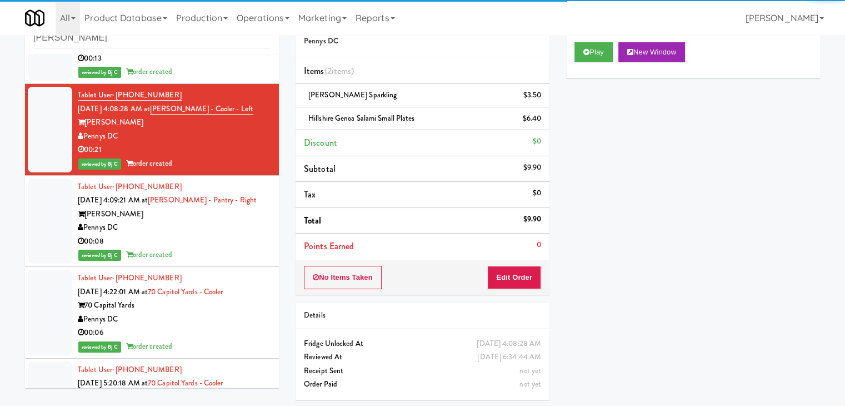
click at [218, 316] on div "Pennys DC" at bounding box center [174, 319] width 193 height 14
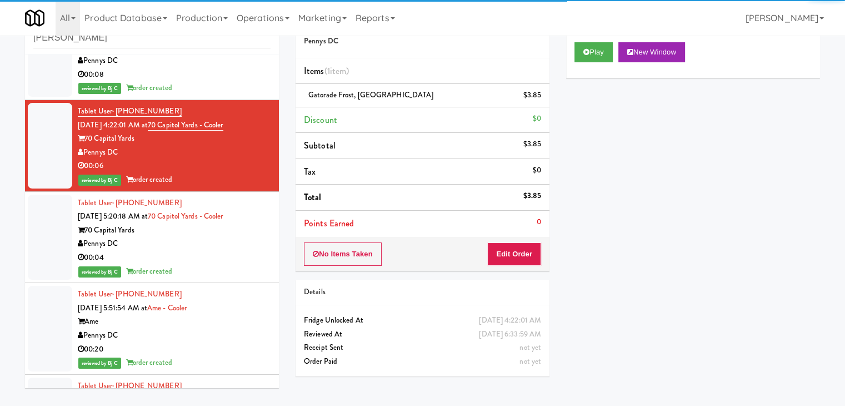
click at [223, 313] on div "Tablet User · (301) 500-8338 [DATE] 5:51:54 AM at Ame - Cooler Ame Pennys DC 00…" at bounding box center [174, 328] width 193 height 82
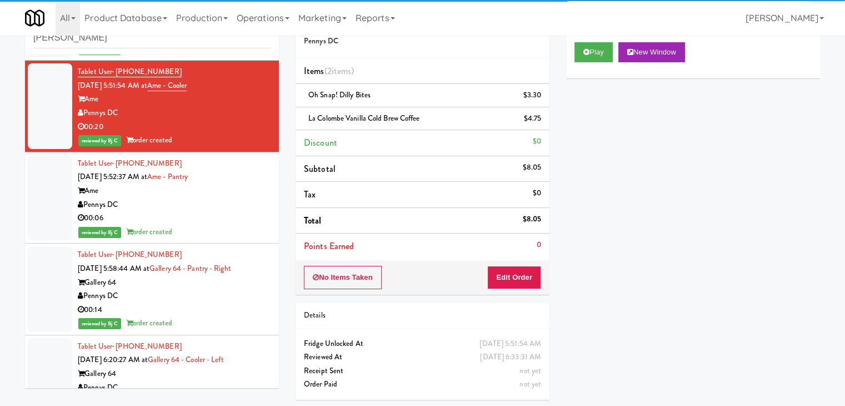
click at [222, 298] on div "Pennys DC" at bounding box center [174, 296] width 193 height 14
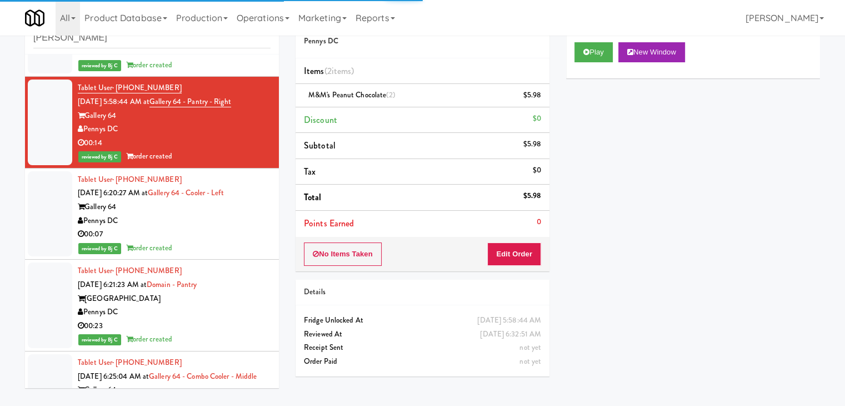
click at [227, 294] on div "[GEOGRAPHIC_DATA]" at bounding box center [174, 299] width 193 height 14
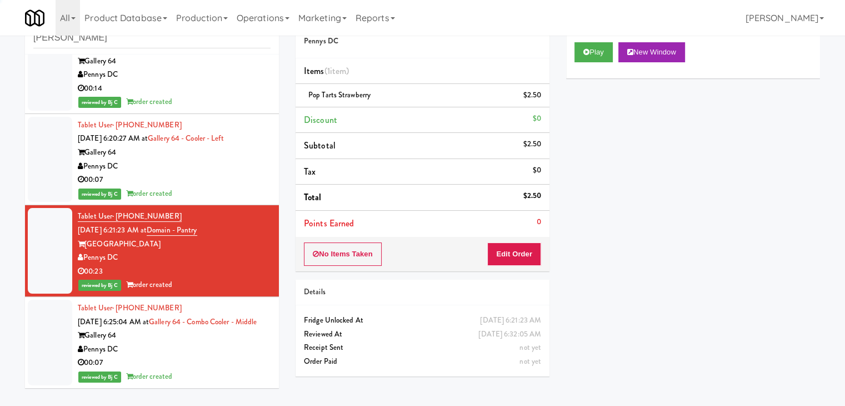
scroll to position [1650, 0]
drag, startPoint x: 24, startPoint y: 33, endPoint x: 0, endPoint y: 34, distance: 24.5
click at [0, 34] on body "Are you sure you want to update this order? Okay Cancel Okay Are you sure you w…" at bounding box center [422, 203] width 845 height 406
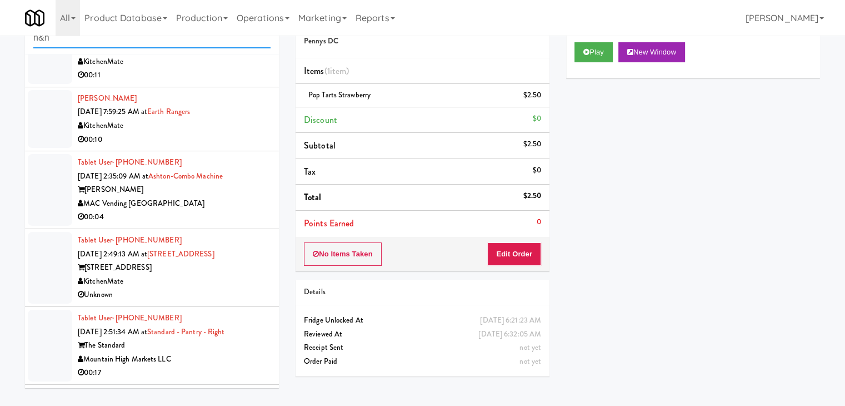
scroll to position [111, 0]
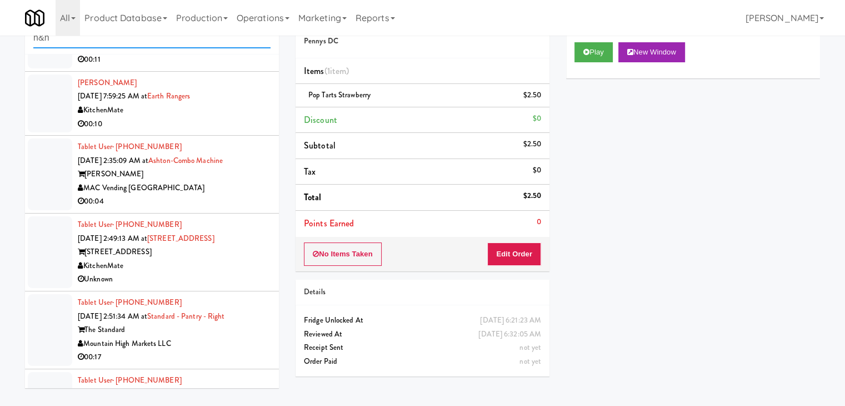
type input "h&h"
click at [174, 119] on div "00:10" at bounding box center [174, 124] width 193 height 14
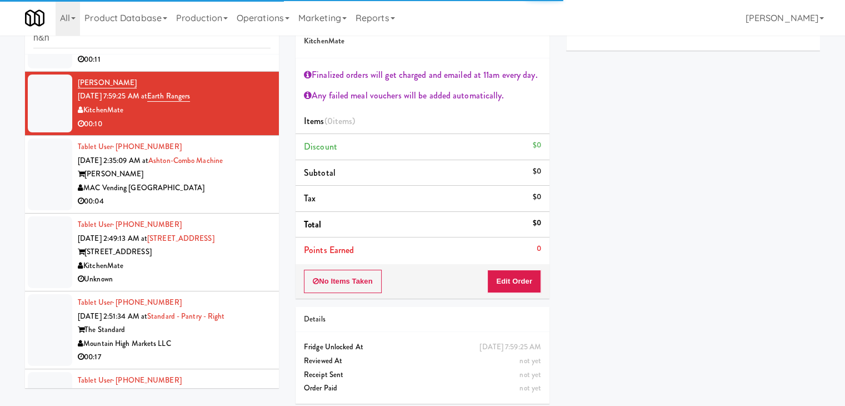
scroll to position [389, 0]
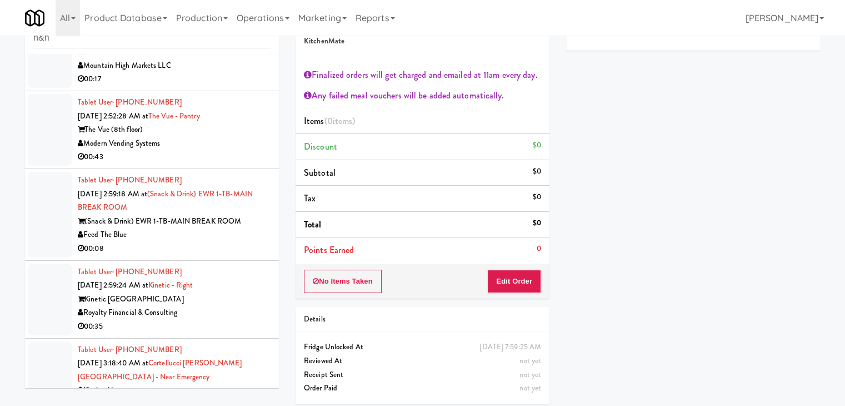
click at [196, 141] on div "Modern Vending Systems" at bounding box center [174, 144] width 193 height 14
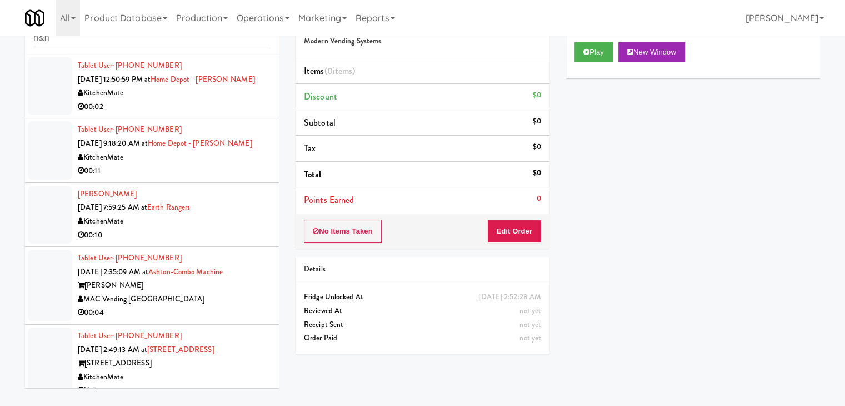
click at [198, 161] on div "KitchenMate" at bounding box center [174, 158] width 193 height 14
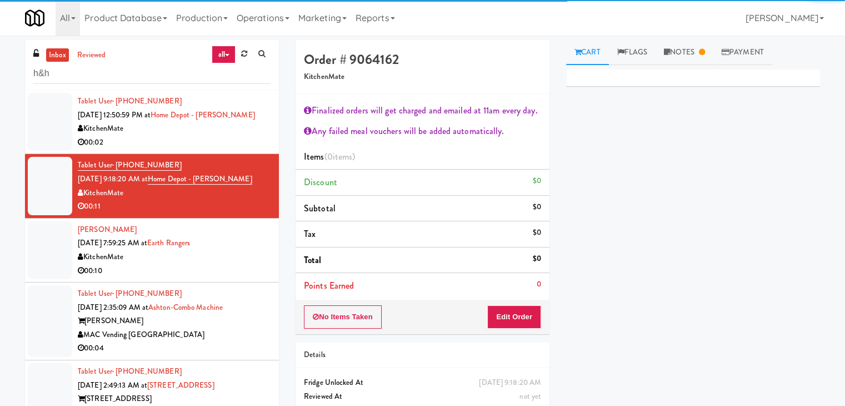
click at [207, 136] on div "00:02" at bounding box center [174, 143] width 193 height 14
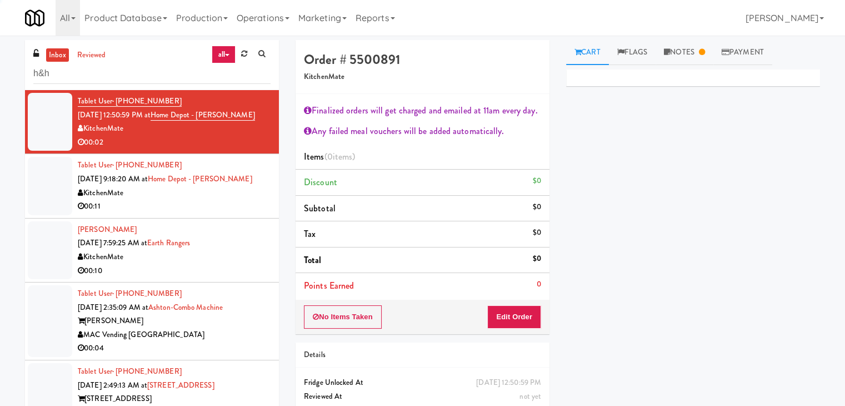
click at [205, 207] on div "00:11" at bounding box center [174, 207] width 193 height 14
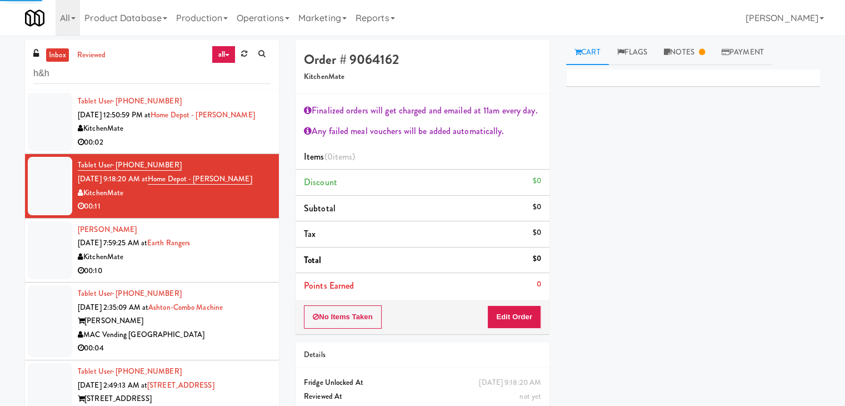
click at [237, 244] on div "[PERSON_NAME] [DATE] 7:59:25 AM at Earth Rangers KitchenMate 00:10" at bounding box center [174, 250] width 193 height 54
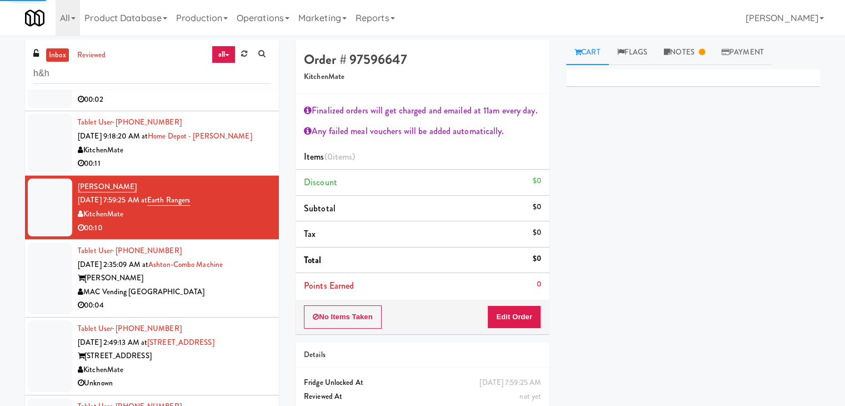
scroll to position [56, 0]
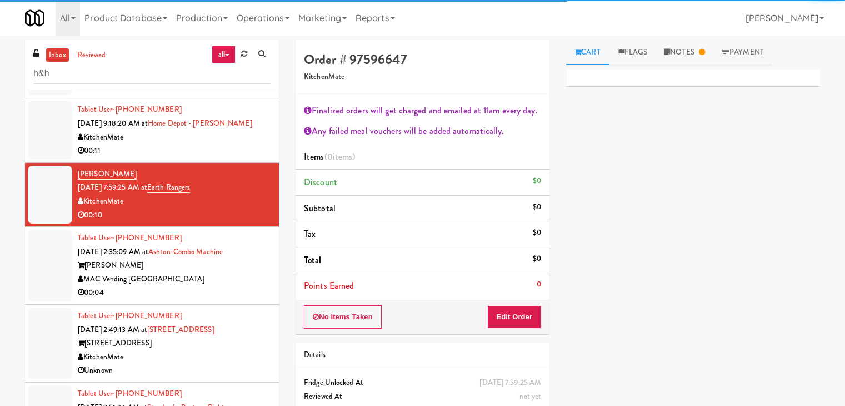
click at [231, 272] on div "MAC Vending [GEOGRAPHIC_DATA]" at bounding box center [174, 279] width 193 height 14
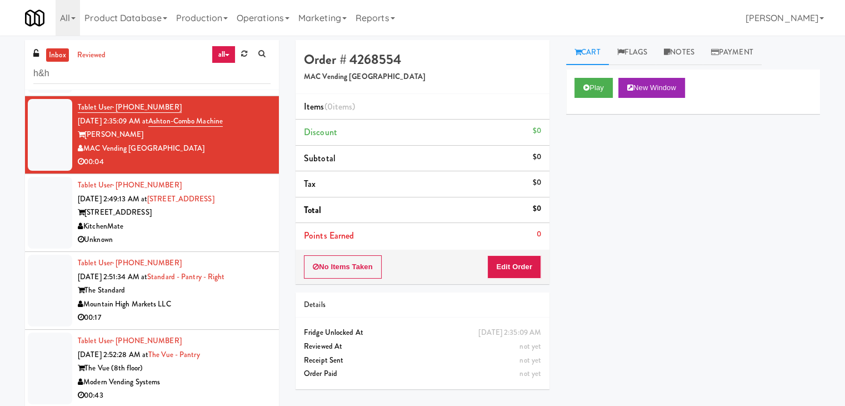
scroll to position [167, 0]
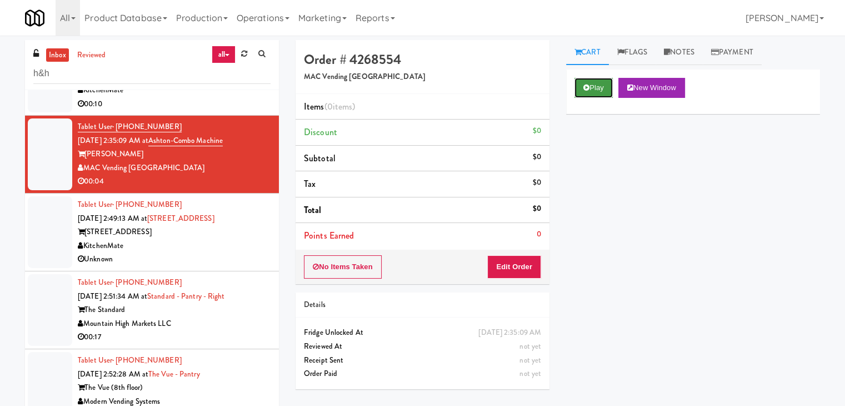
click at [594, 92] on button "Play" at bounding box center [594, 88] width 38 height 20
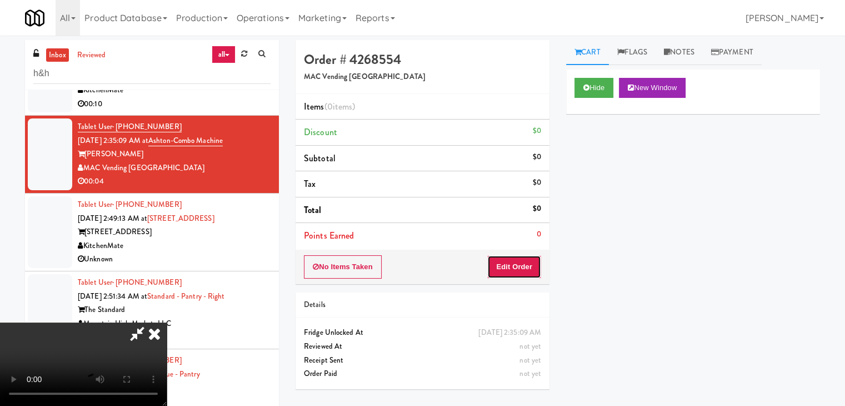
click at [516, 261] on button "Edit Order" at bounding box center [514, 266] width 54 height 23
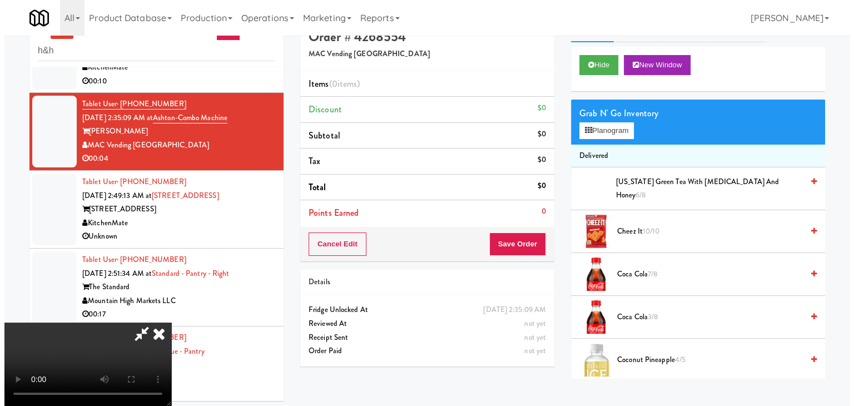
scroll to position [36, 0]
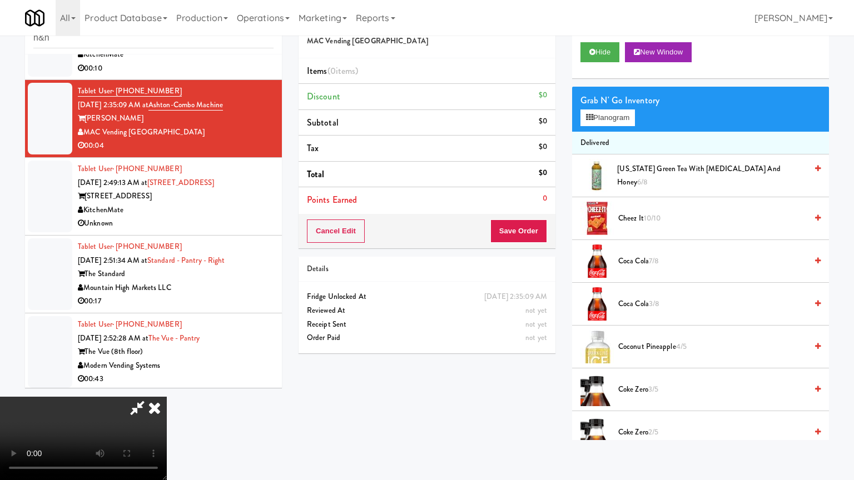
click at [167, 397] on video at bounding box center [83, 438] width 167 height 83
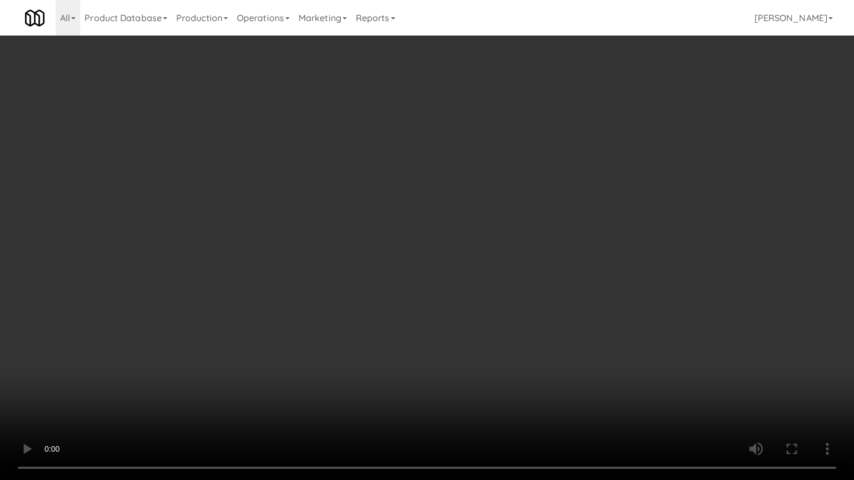
click at [570, 277] on video at bounding box center [427, 240] width 854 height 480
click at [568, 270] on video at bounding box center [427, 240] width 854 height 480
click at [565, 267] on video at bounding box center [427, 240] width 854 height 480
click at [570, 259] on video at bounding box center [427, 240] width 854 height 480
drag, startPoint x: 569, startPoint y: 258, endPoint x: 595, endPoint y: 159, distance: 102.3
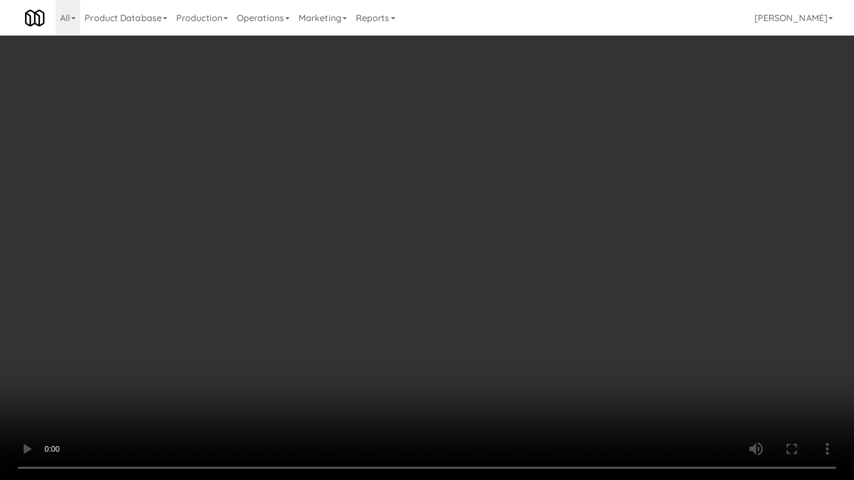
click at [569, 252] on video at bounding box center [427, 240] width 854 height 480
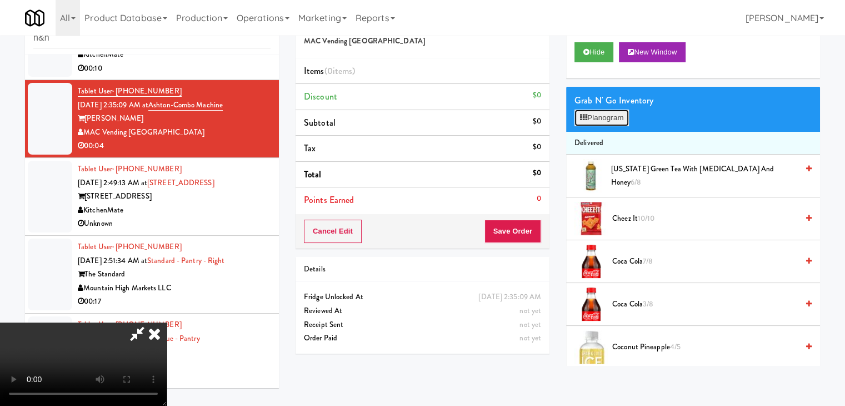
click at [612, 118] on button "Planogram" at bounding box center [602, 117] width 54 height 17
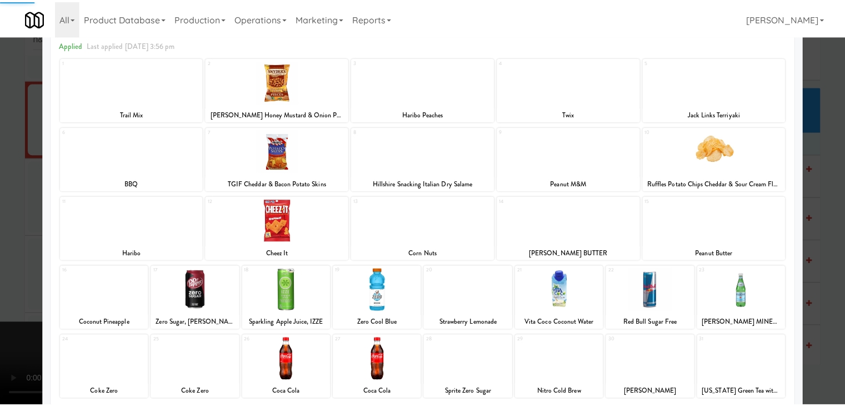
scroll to position [140, 0]
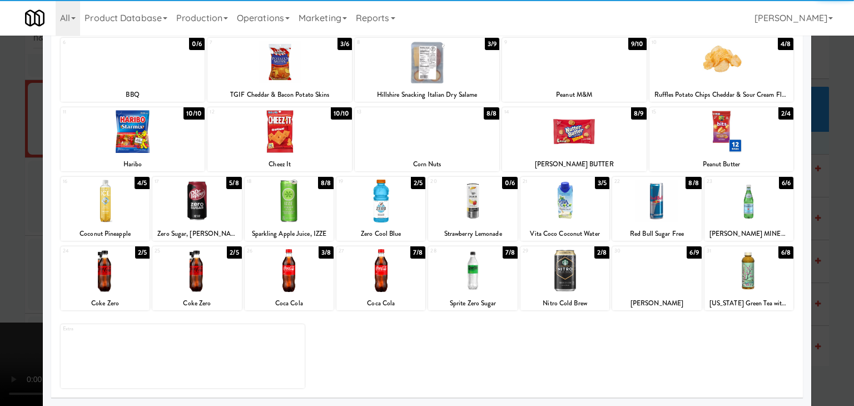
click at [204, 267] on div at bounding box center [196, 270] width 89 height 43
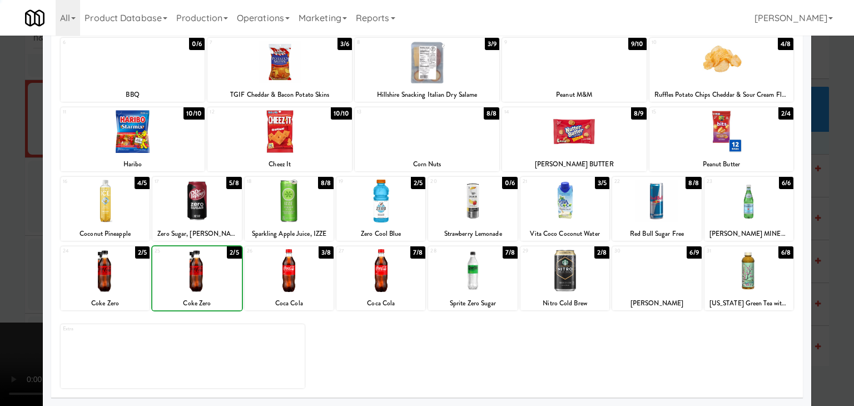
click at [1, 246] on div at bounding box center [427, 203] width 854 height 406
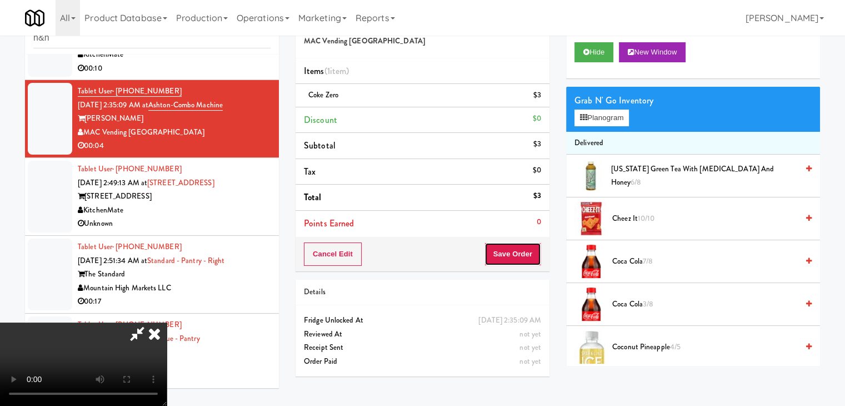
click at [528, 251] on button "Save Order" at bounding box center [513, 253] width 57 height 23
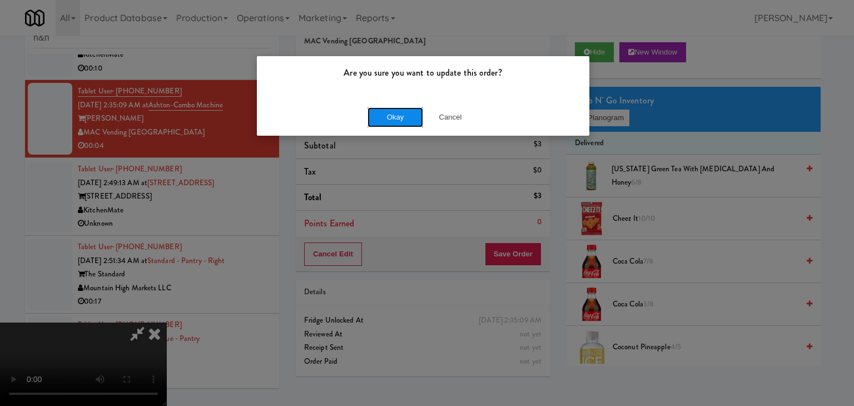
click at [378, 107] on button "Okay" at bounding box center [395, 117] width 56 height 20
click at [380, 106] on body "Are you sure you want to update this order? Okay Cancel Okay Are you sure you w…" at bounding box center [427, 203] width 854 height 406
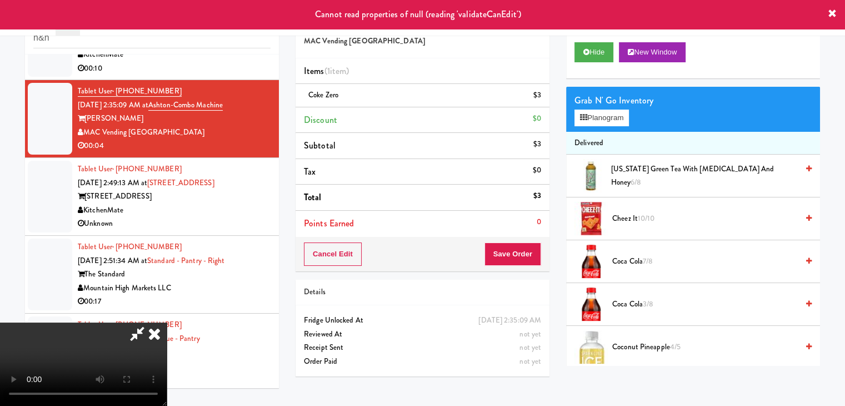
click at [150, 322] on icon at bounding box center [137, 333] width 26 height 22
click at [217, 210] on div "KitchenMate" at bounding box center [174, 210] width 193 height 14
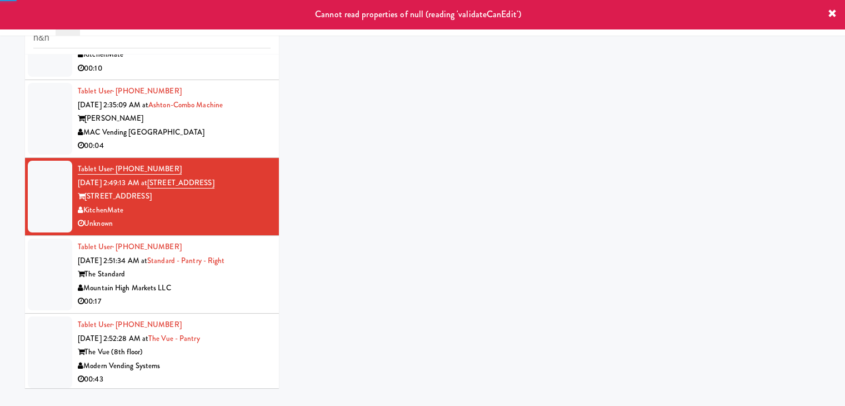
click at [231, 146] on div "00:04" at bounding box center [174, 146] width 193 height 14
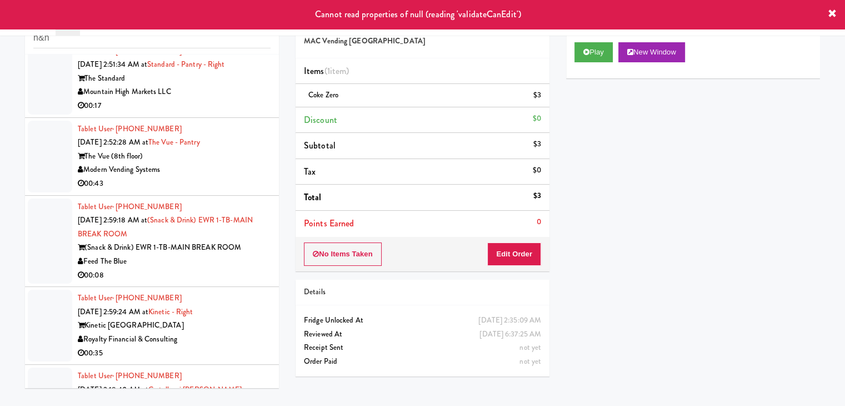
scroll to position [389, 0]
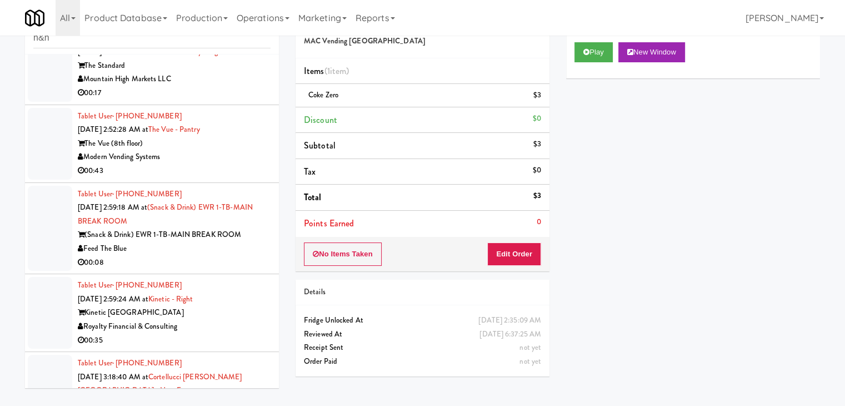
click at [205, 268] on li "Tablet User · (848) 333-4276 [DATE] 2:59:18 AM at (Snack & Drink) EWR 1-TB-MAIN…" at bounding box center [152, 229] width 254 height 92
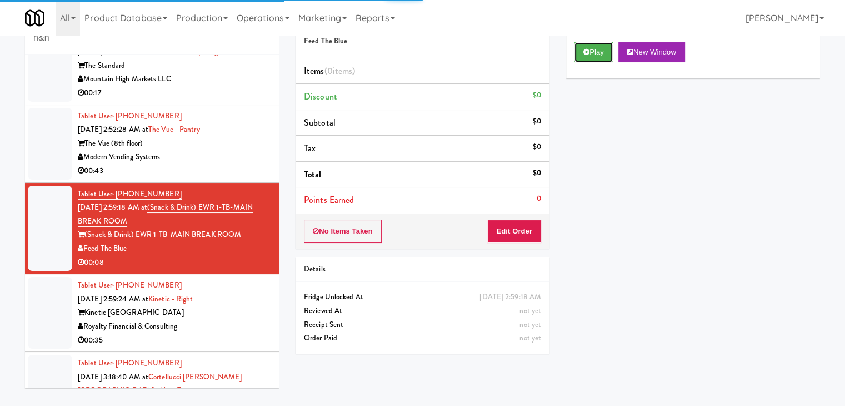
click at [591, 56] on button "Play" at bounding box center [594, 52] width 38 height 20
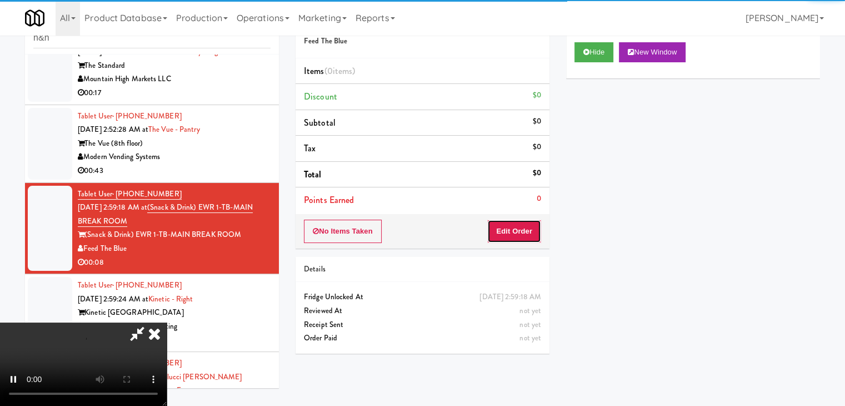
click at [517, 236] on button "Edit Order" at bounding box center [514, 231] width 54 height 23
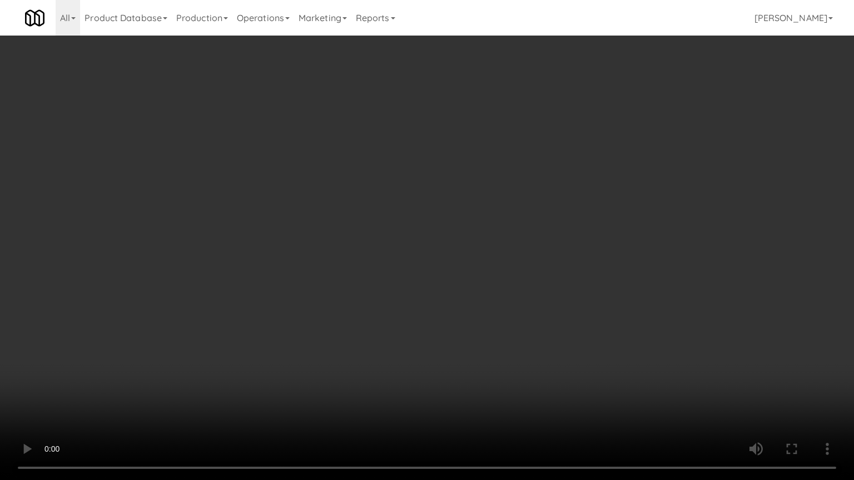
click at [580, 225] on video at bounding box center [427, 240] width 854 height 480
click at [578, 232] on video at bounding box center [427, 240] width 854 height 480
click at [580, 226] on video at bounding box center [427, 240] width 854 height 480
drag, startPoint x: 580, startPoint y: 226, endPoint x: 579, endPoint y: 174, distance: 52.2
click at [579, 226] on video at bounding box center [427, 240] width 854 height 480
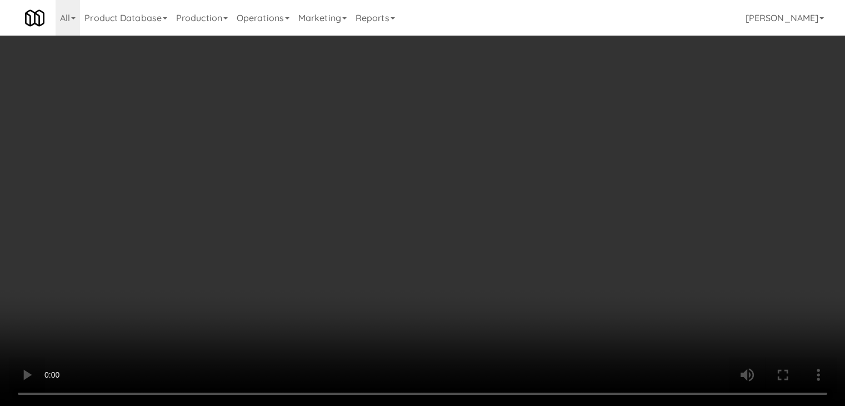
click at [605, 116] on button "Planogram" at bounding box center [602, 117] width 54 height 17
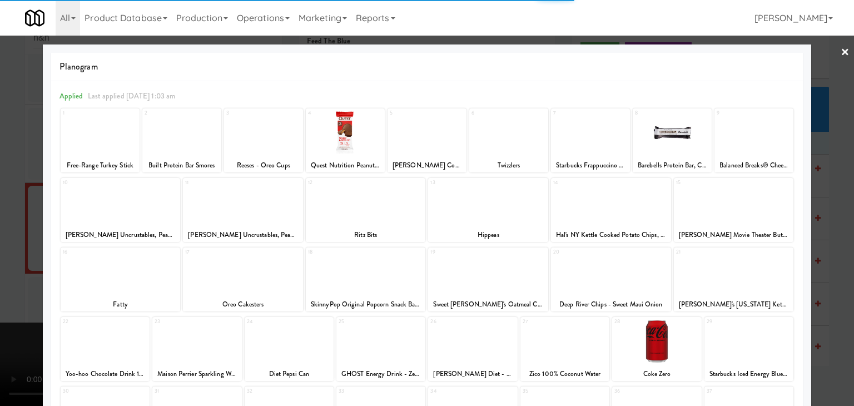
click at [571, 128] on div at bounding box center [590, 132] width 79 height 43
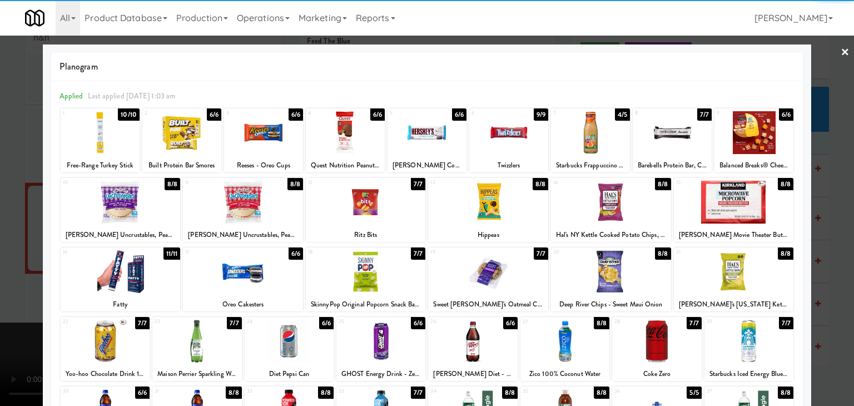
click at [134, 186] on div at bounding box center [121, 202] width 120 height 43
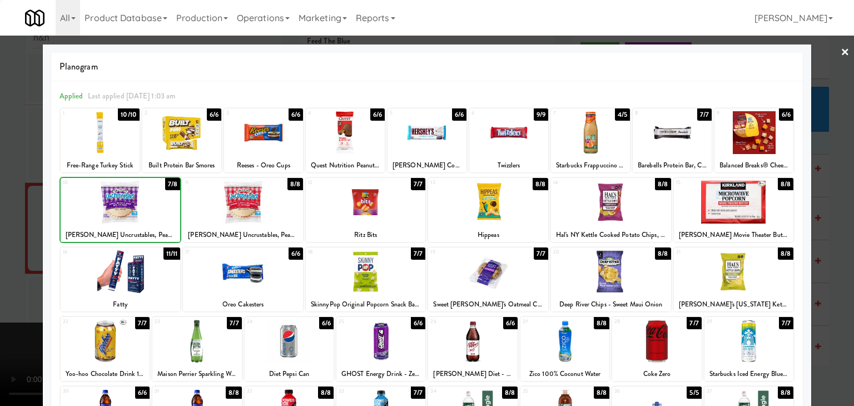
drag, startPoint x: 0, startPoint y: 210, endPoint x: 52, endPoint y: 216, distance: 52.5
click at [7, 210] on div at bounding box center [427, 203] width 854 height 406
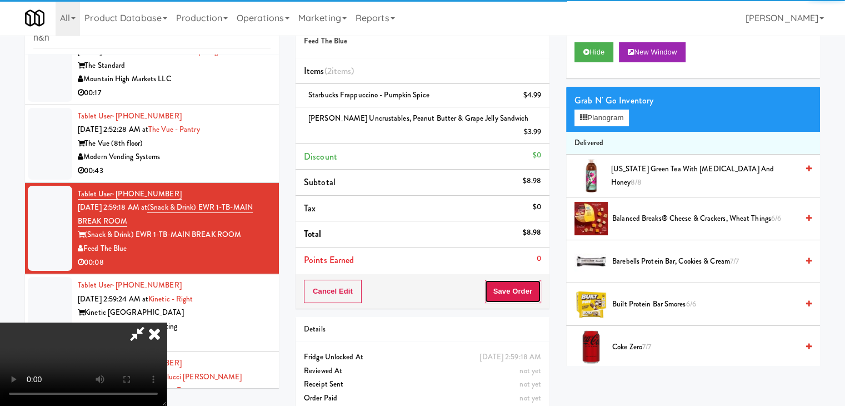
click at [522, 280] on button "Save Order" at bounding box center [513, 291] width 57 height 23
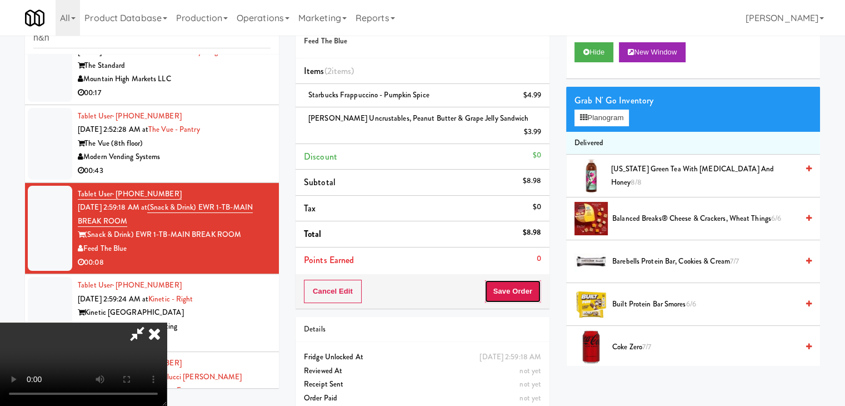
click at [522, 280] on button "Save Order" at bounding box center [513, 291] width 57 height 23
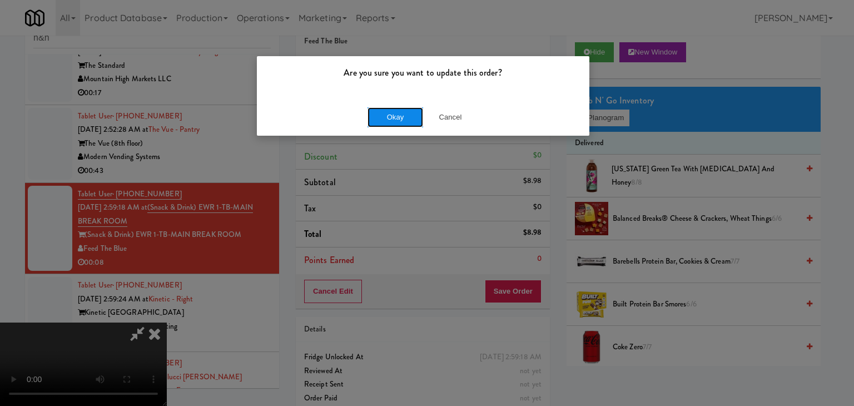
click at [395, 125] on button "Okay" at bounding box center [395, 117] width 56 height 20
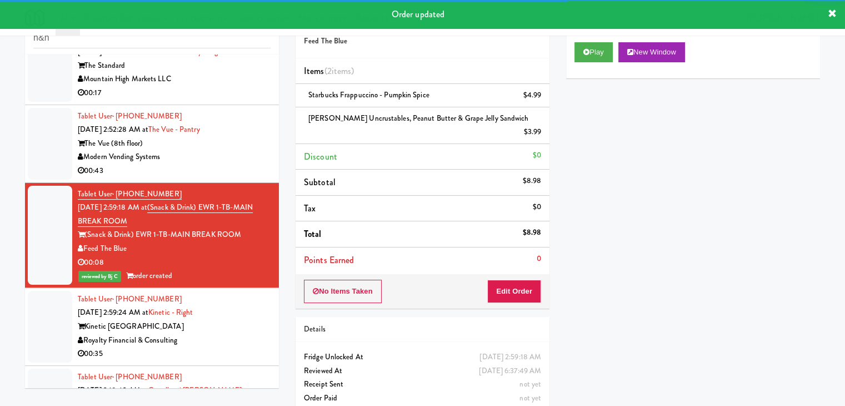
scroll to position [445, 0]
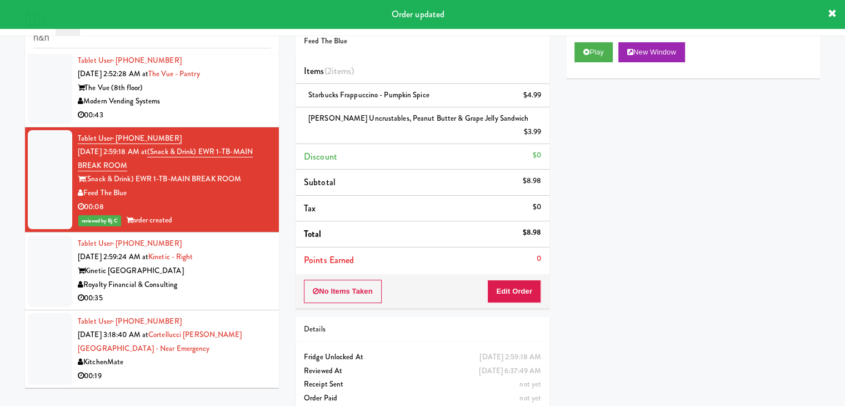
click at [232, 274] on div "Kinetic [GEOGRAPHIC_DATA]" at bounding box center [174, 271] width 193 height 14
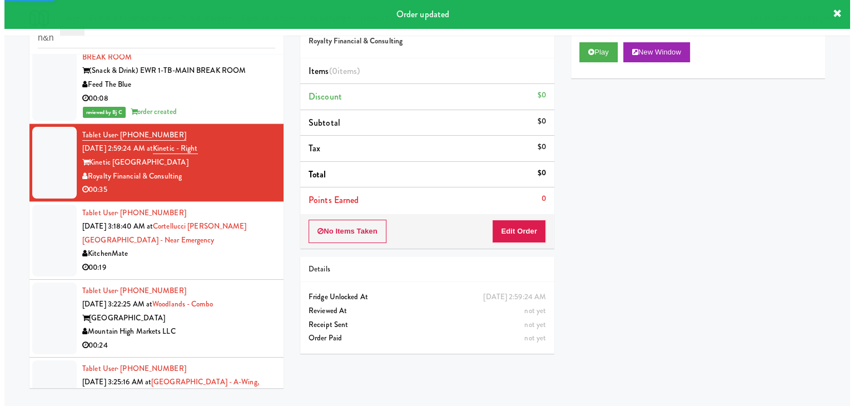
scroll to position [556, 0]
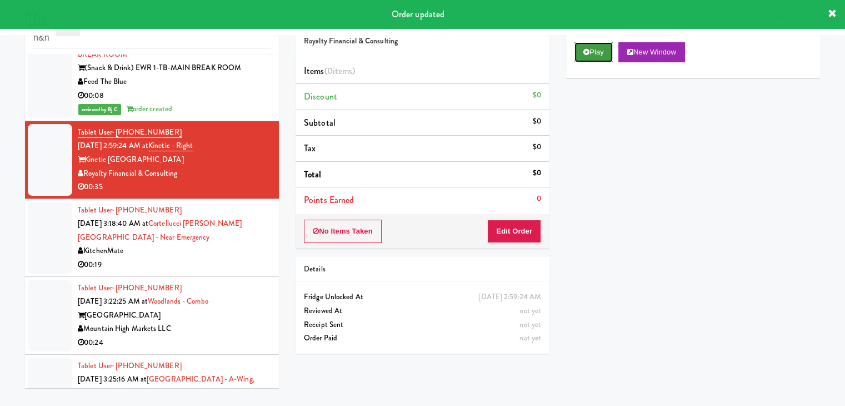
click at [591, 61] on button "Play" at bounding box center [594, 52] width 38 height 20
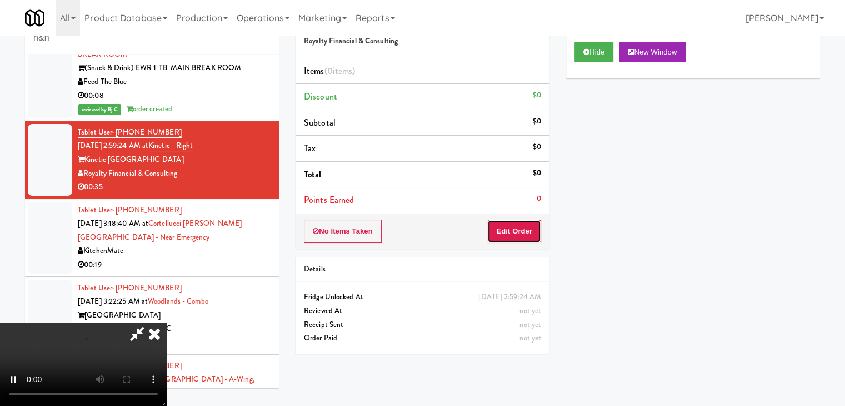
click at [536, 230] on button "Edit Order" at bounding box center [514, 231] width 54 height 23
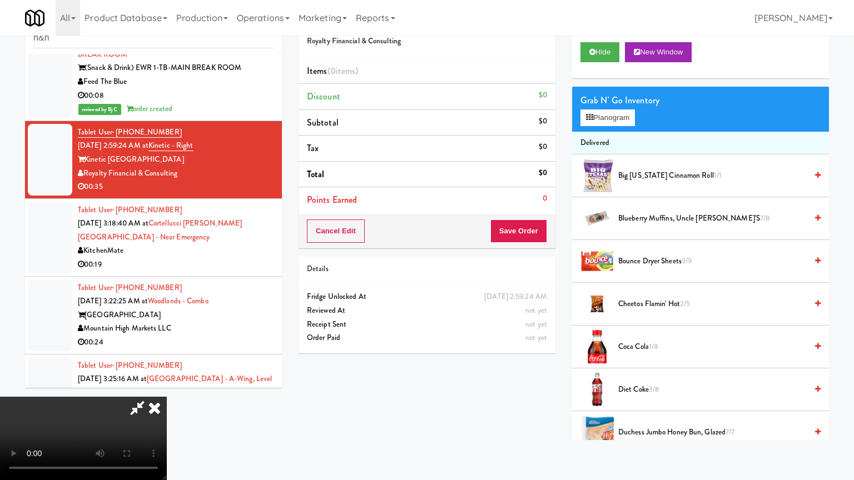
click at [167, 397] on video at bounding box center [83, 438] width 167 height 83
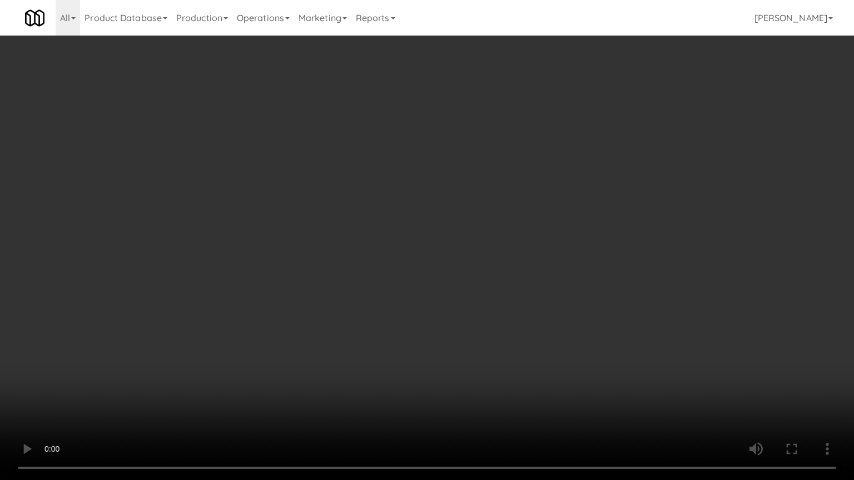
drag, startPoint x: 512, startPoint y: 316, endPoint x: 500, endPoint y: 266, distance: 51.0
click at [507, 315] on video at bounding box center [427, 240] width 854 height 480
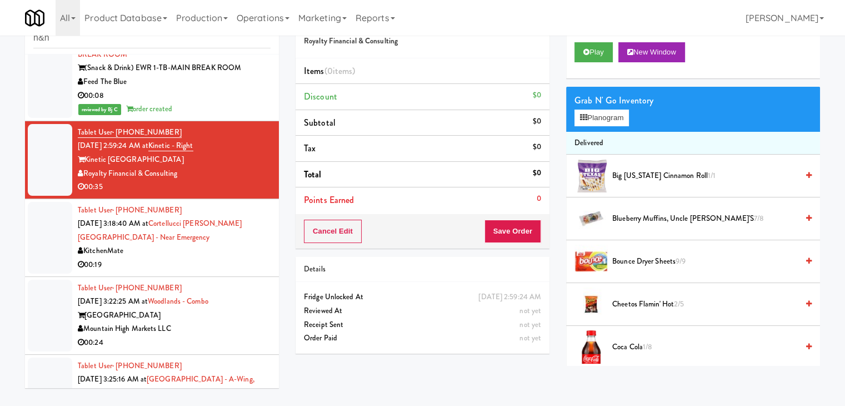
drag, startPoint x: 176, startPoint y: 265, endPoint x: 198, endPoint y: 237, distance: 36.4
click at [177, 262] on div "00:19" at bounding box center [174, 265] width 193 height 14
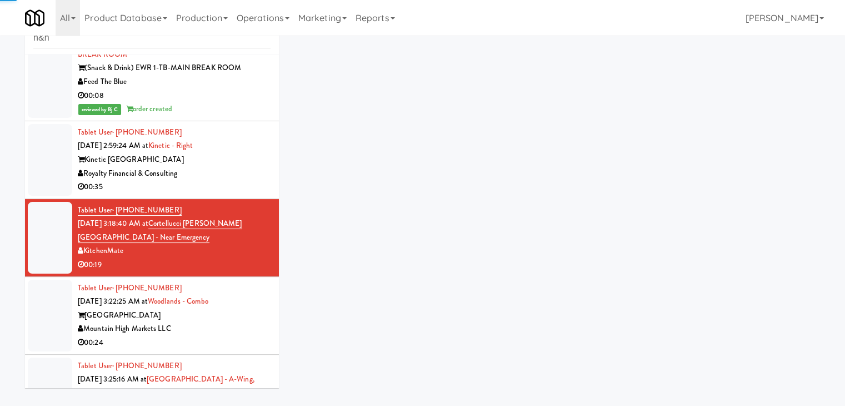
click at [241, 178] on div "Royalty Financial & Consulting" at bounding box center [174, 174] width 193 height 14
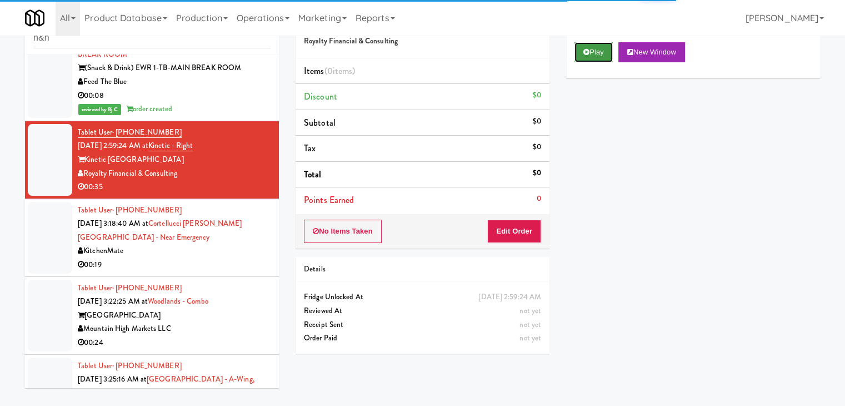
click at [591, 51] on button "Play" at bounding box center [594, 52] width 38 height 20
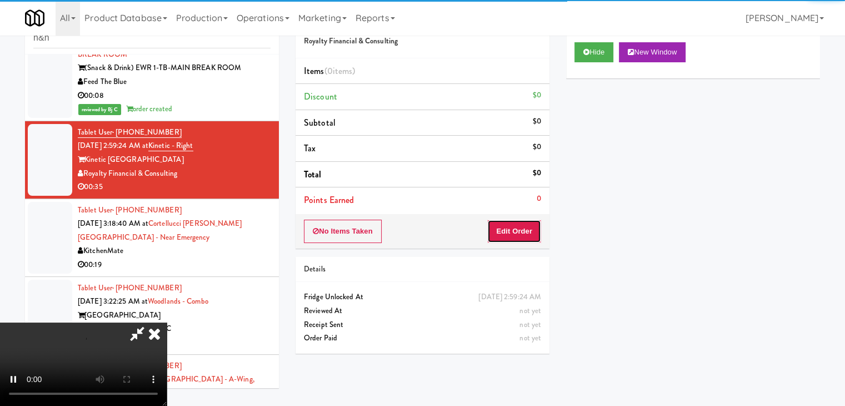
click at [524, 229] on button "Edit Order" at bounding box center [514, 231] width 54 height 23
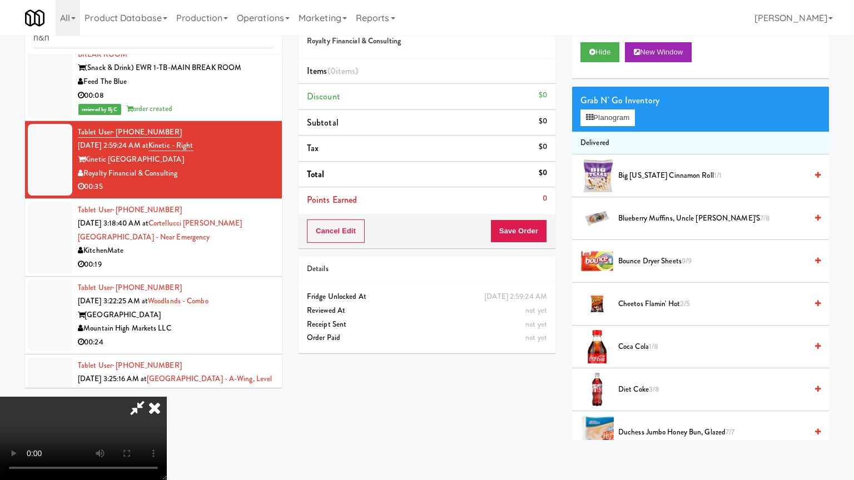
click at [167, 397] on video at bounding box center [83, 438] width 167 height 83
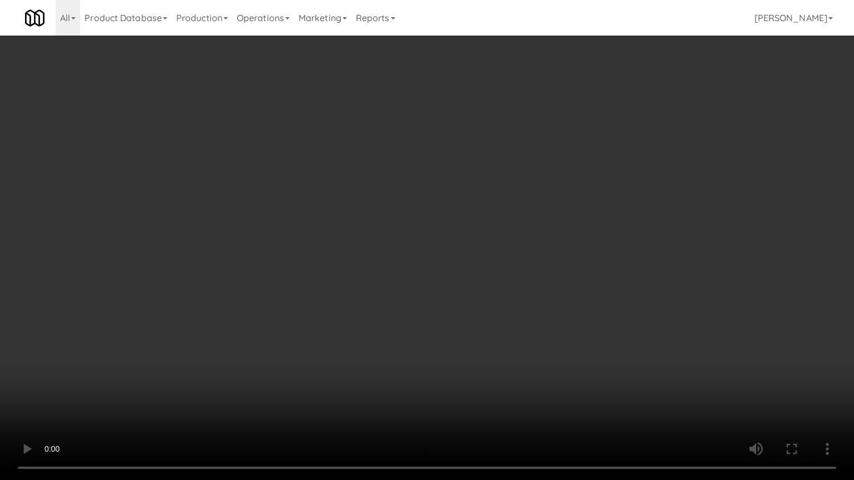
click at [525, 300] on video at bounding box center [427, 240] width 854 height 480
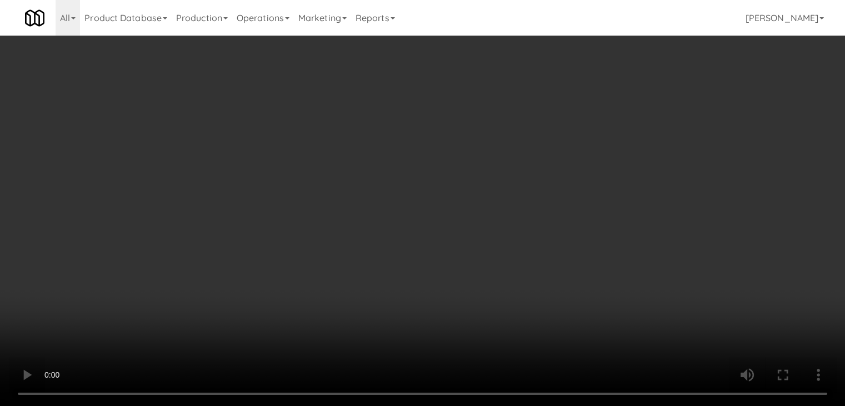
click at [615, 117] on button "Planogram" at bounding box center [602, 117] width 54 height 17
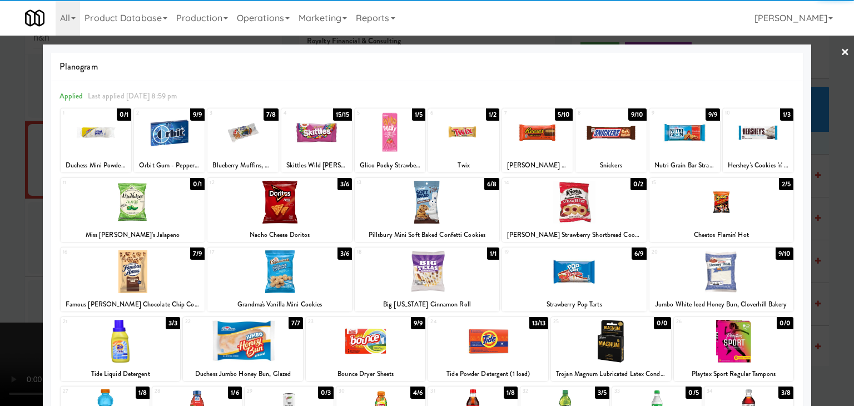
click at [122, 274] on div at bounding box center [133, 271] width 145 height 43
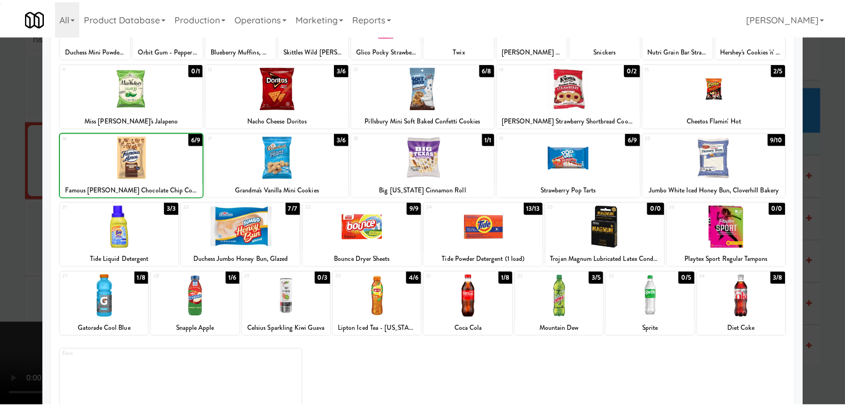
scroll to position [140, 0]
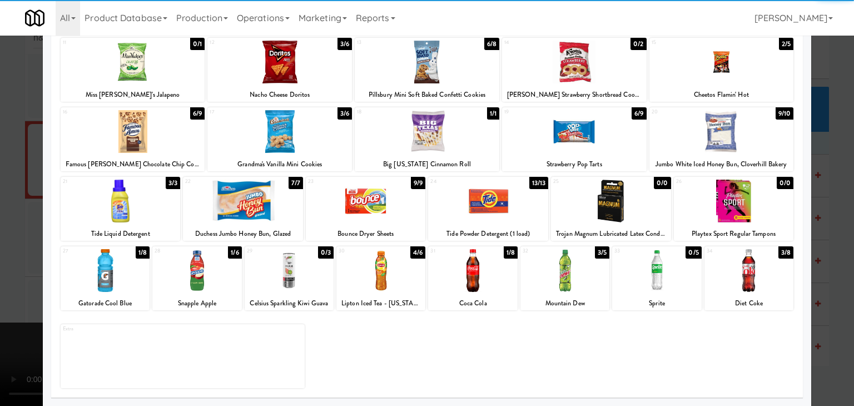
click at [385, 280] on div at bounding box center [380, 270] width 89 height 43
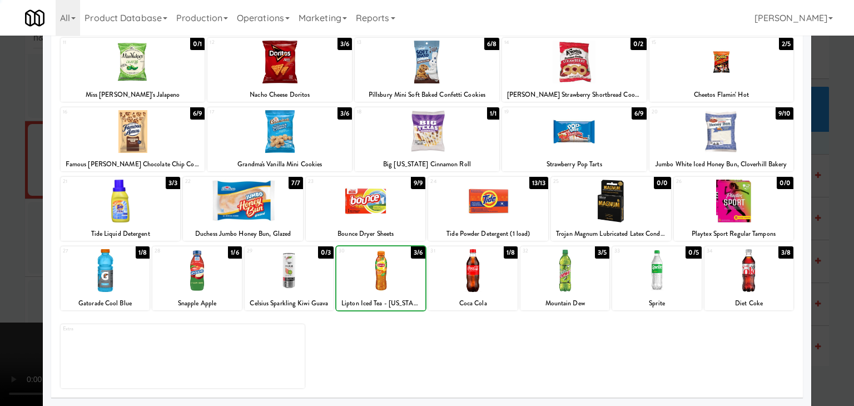
drag, startPoint x: 0, startPoint y: 255, endPoint x: 24, endPoint y: 255, distance: 24.5
click at [2, 255] on div at bounding box center [427, 203] width 854 height 406
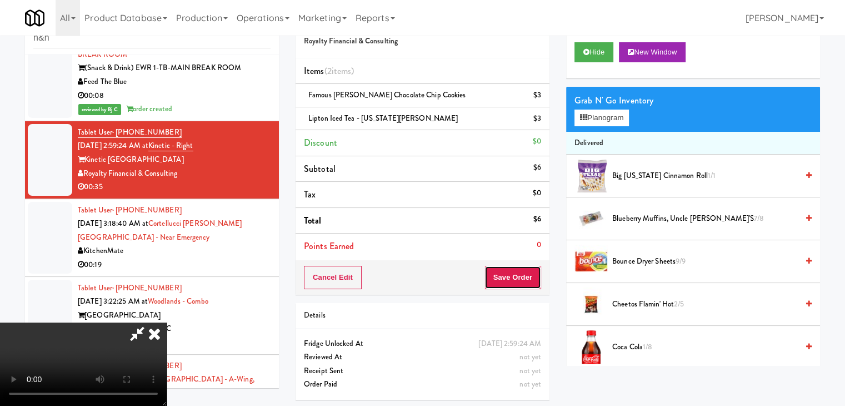
click at [516, 277] on button "Save Order" at bounding box center [513, 277] width 57 height 23
click at [518, 277] on button "Save Order" at bounding box center [513, 277] width 57 height 23
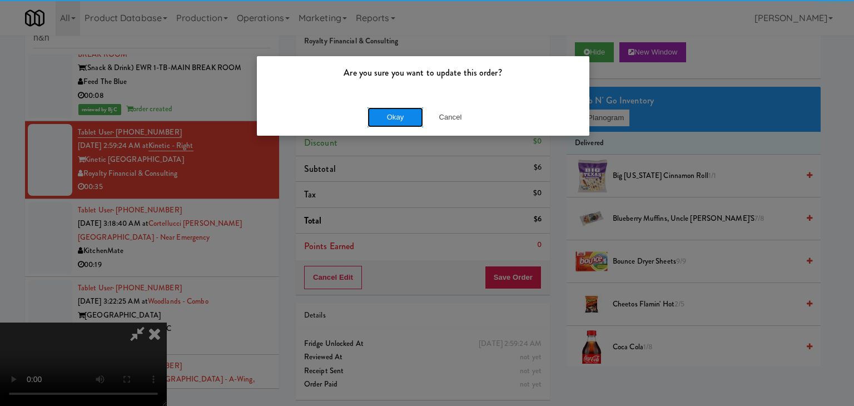
click at [405, 112] on button "Okay" at bounding box center [395, 117] width 56 height 20
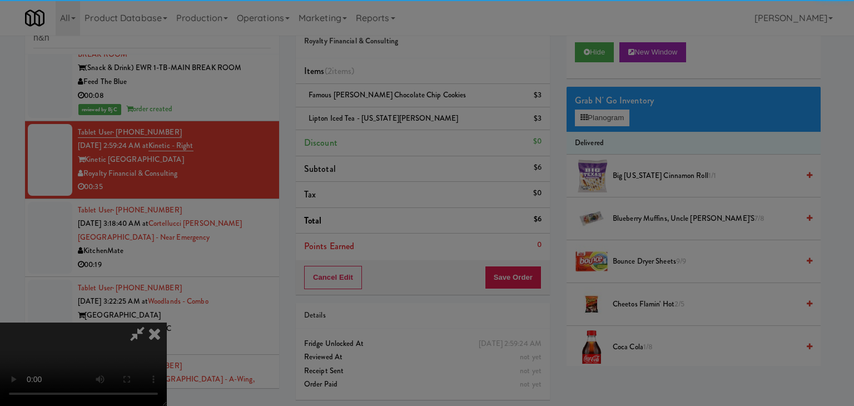
click at [405, 107] on button "Okay" at bounding box center [395, 97] width 56 height 20
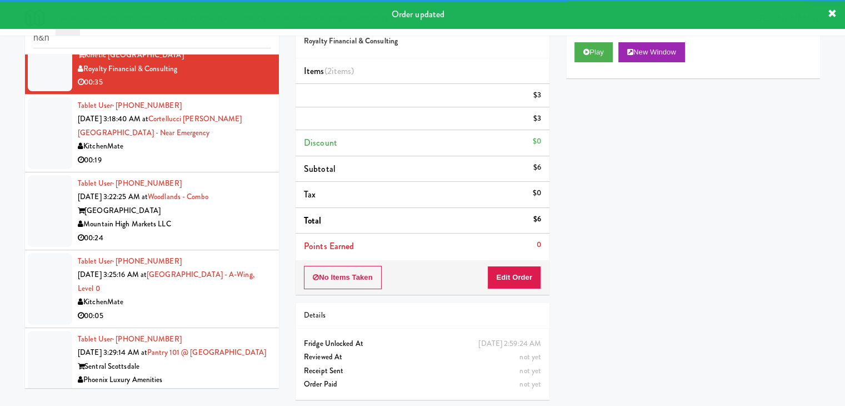
scroll to position [667, 0]
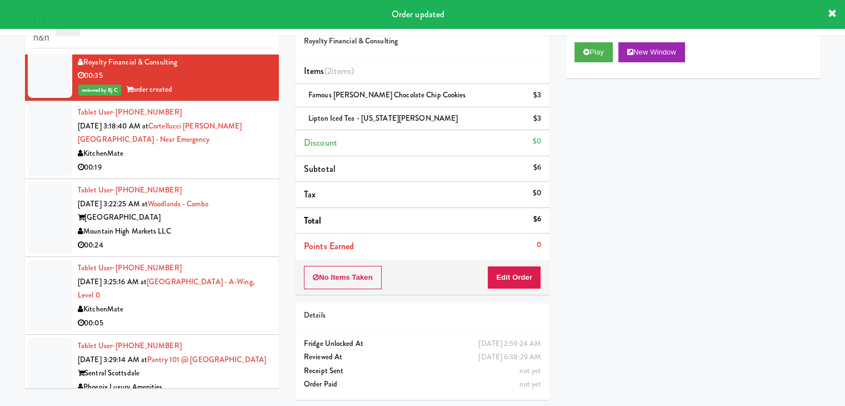
drag, startPoint x: 218, startPoint y: 154, endPoint x: 220, endPoint y: 167, distance: 13.5
click at [220, 156] on div "KitchenMate" at bounding box center [174, 154] width 193 height 14
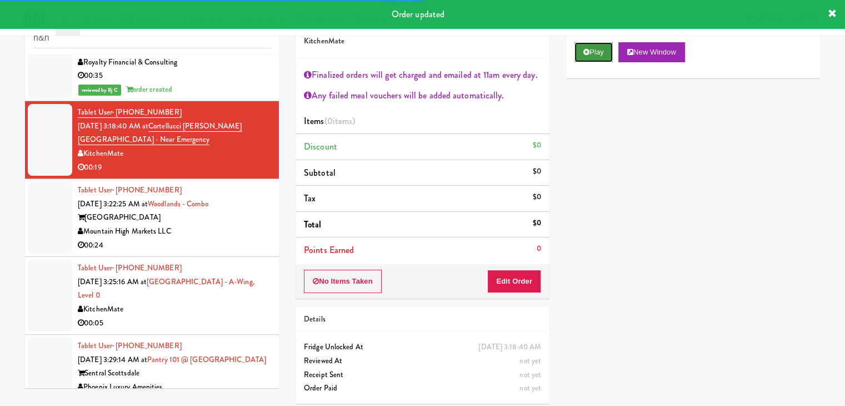
click at [590, 54] on button "Play" at bounding box center [594, 52] width 38 height 20
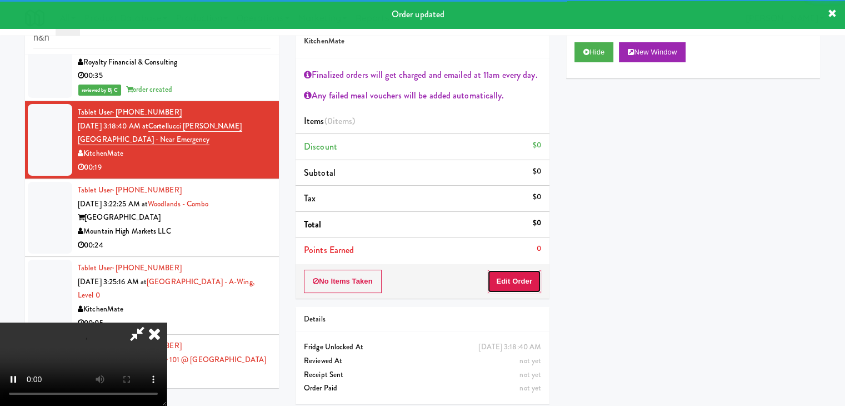
click at [519, 279] on button "Edit Order" at bounding box center [514, 281] width 54 height 23
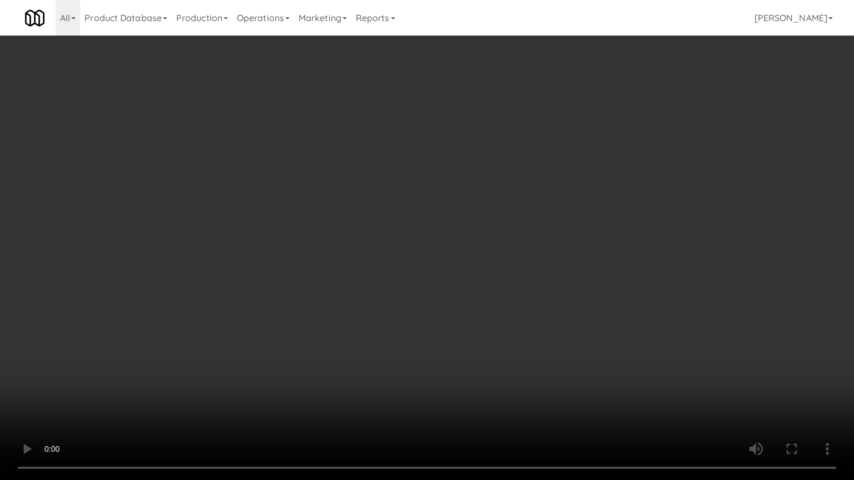
click at [485, 302] on video at bounding box center [427, 240] width 854 height 480
drag, startPoint x: 485, startPoint y: 302, endPoint x: 476, endPoint y: 307, distance: 10.4
click at [485, 304] on video at bounding box center [427, 240] width 854 height 480
click at [502, 265] on video at bounding box center [427, 240] width 854 height 480
click at [497, 268] on video at bounding box center [427, 240] width 854 height 480
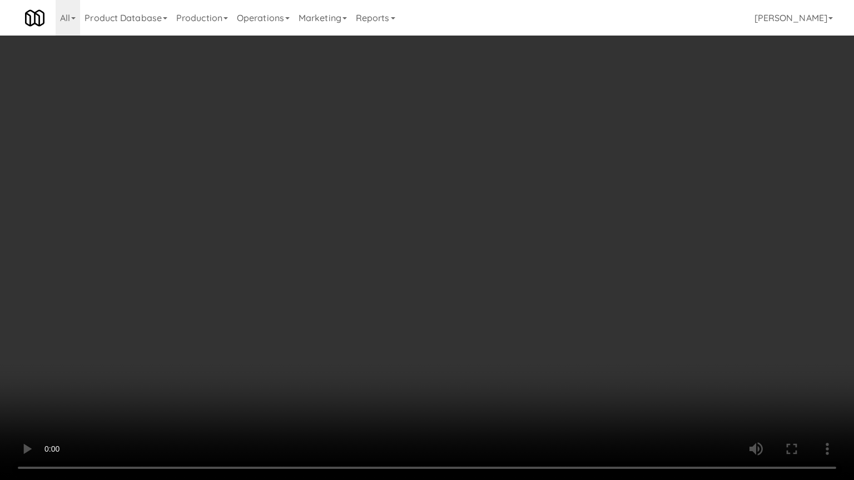
click at [503, 262] on video at bounding box center [427, 240] width 854 height 480
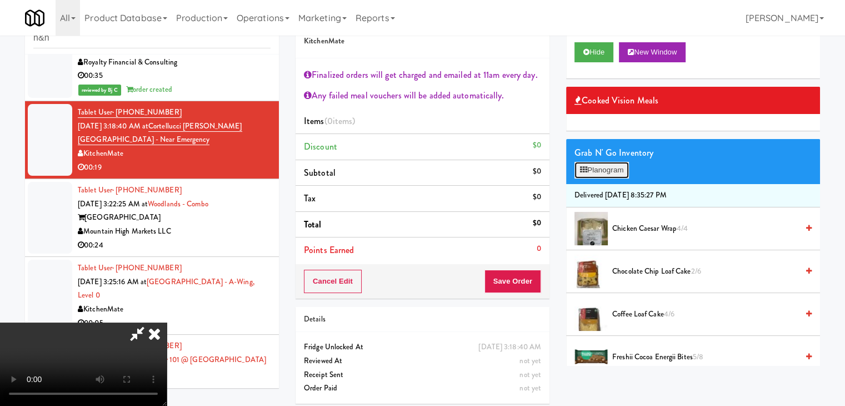
click at [607, 172] on button "Planogram" at bounding box center [602, 170] width 54 height 17
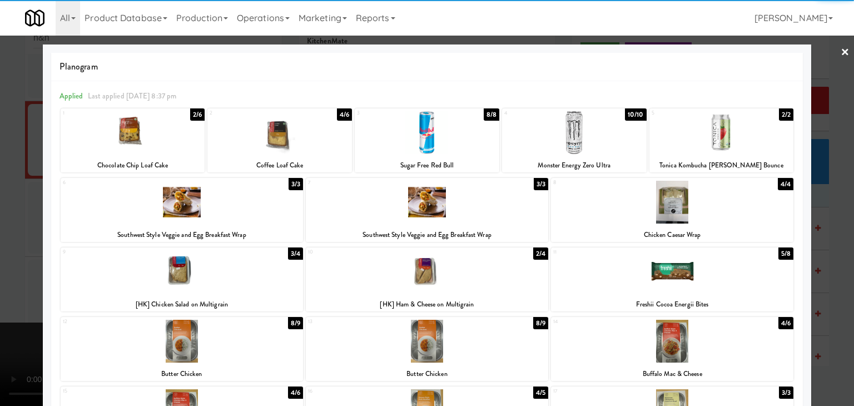
click at [657, 276] on div at bounding box center [672, 271] width 242 height 43
click at [207, 221] on div at bounding box center [182, 202] width 242 height 43
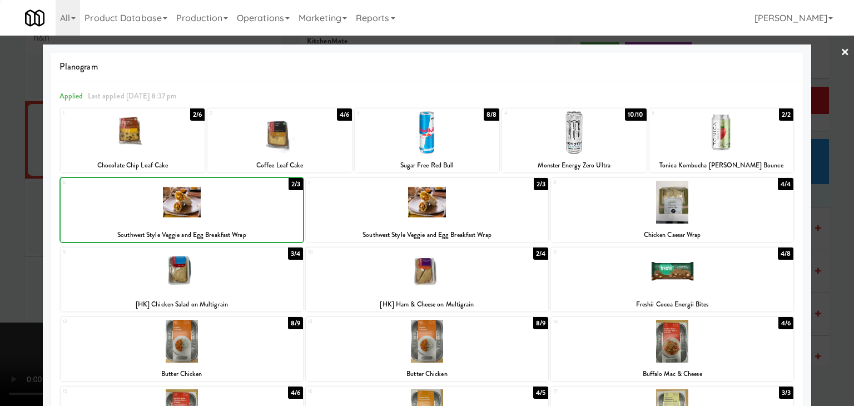
click at [1, 222] on div at bounding box center [427, 203] width 854 height 406
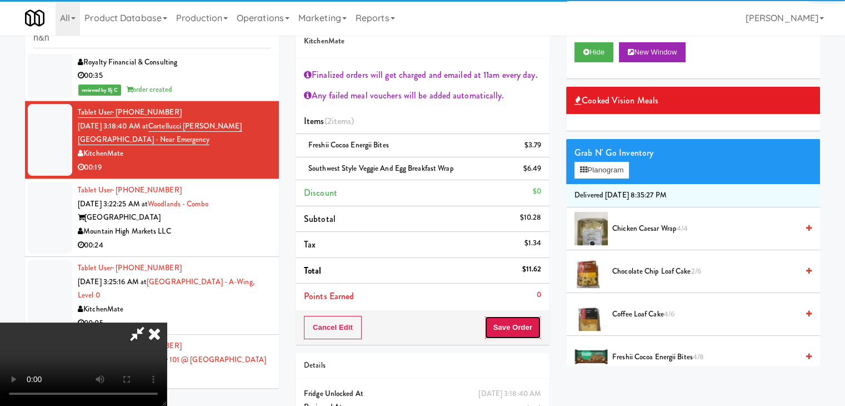
click at [520, 320] on button "Save Order" at bounding box center [513, 327] width 57 height 23
click at [520, 323] on button "Save Order" at bounding box center [513, 327] width 57 height 23
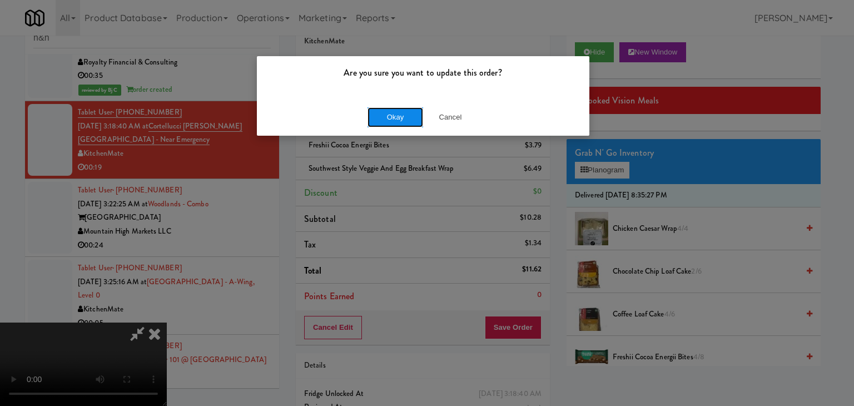
click at [399, 117] on button "Okay" at bounding box center [395, 117] width 56 height 20
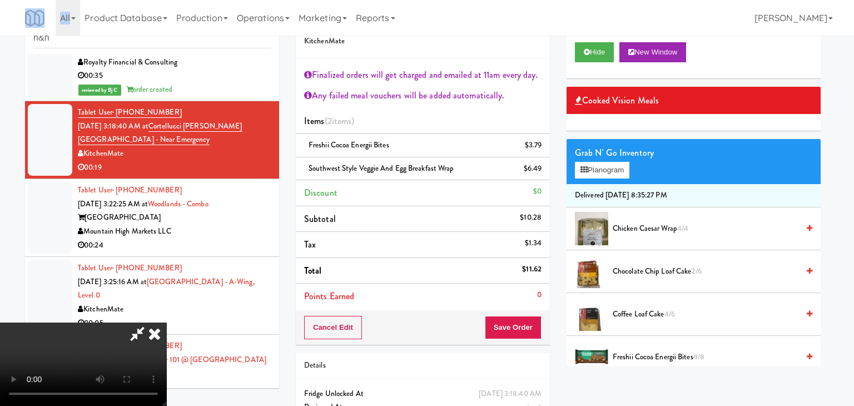
click at [399, 117] on body "Are you sure you want to update this order? Okay Cancel Okay Are you sure you w…" at bounding box center [427, 203] width 854 height 406
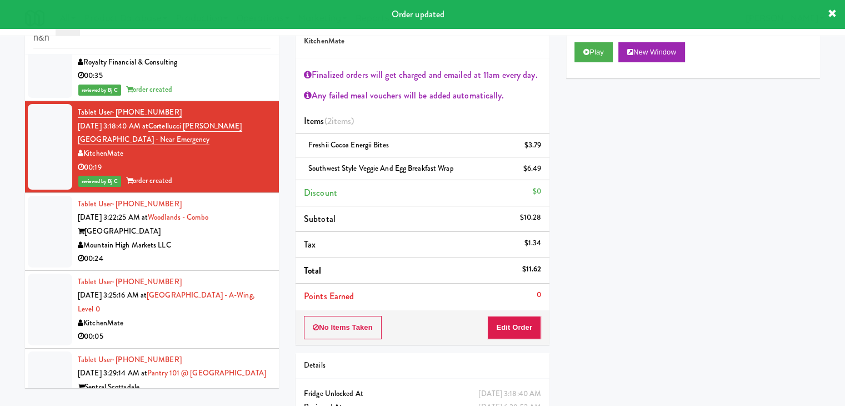
click at [233, 254] on div "00:24" at bounding box center [174, 259] width 193 height 14
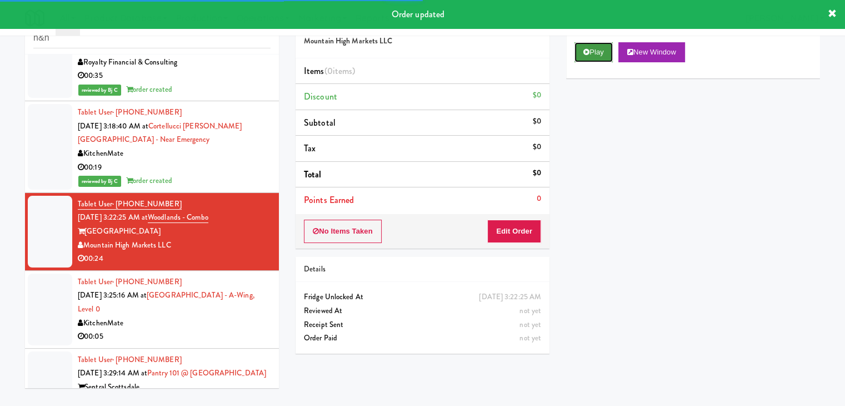
click at [589, 47] on button "Play" at bounding box center [594, 52] width 38 height 20
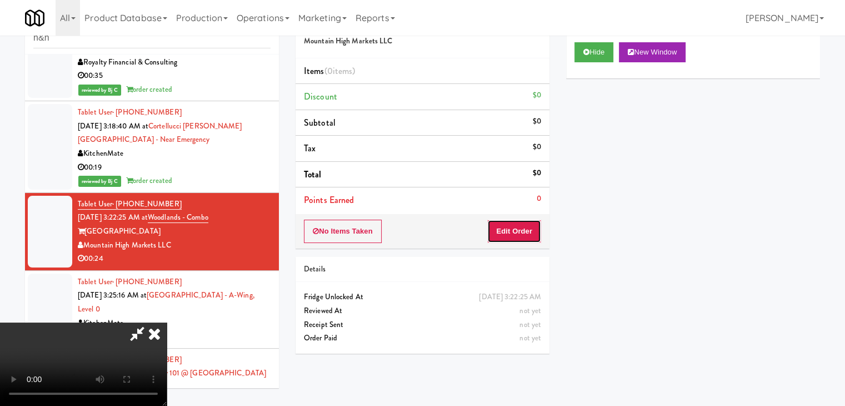
click at [515, 223] on button "Edit Order" at bounding box center [514, 231] width 54 height 23
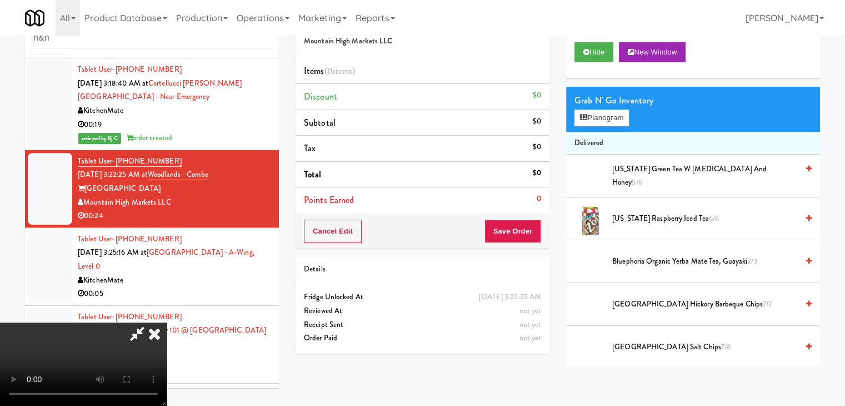
scroll to position [834, 0]
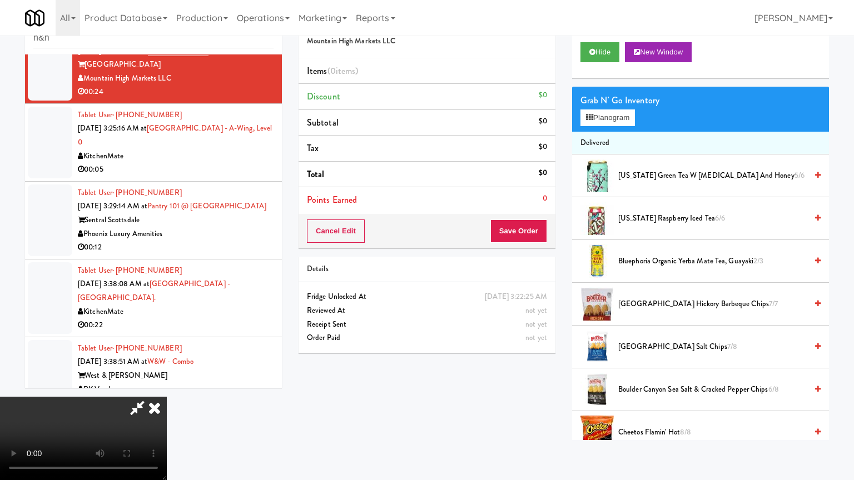
click at [167, 397] on video at bounding box center [83, 438] width 167 height 83
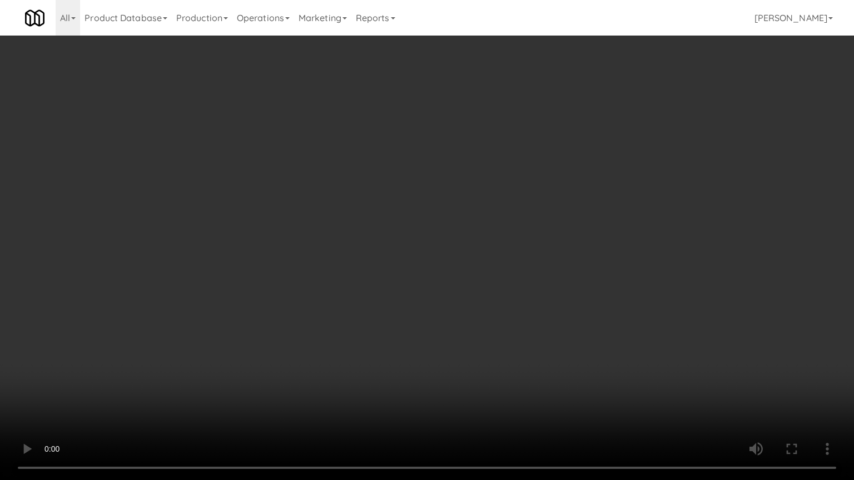
drag, startPoint x: 472, startPoint y: 320, endPoint x: 470, endPoint y: 331, distance: 10.7
click at [472, 324] on video at bounding box center [427, 240] width 854 height 480
click at [474, 318] on video at bounding box center [427, 240] width 854 height 480
drag, startPoint x: 476, startPoint y: 318, endPoint x: 557, endPoint y: 213, distance: 132.7
click at [492, 303] on video at bounding box center [427, 240] width 854 height 480
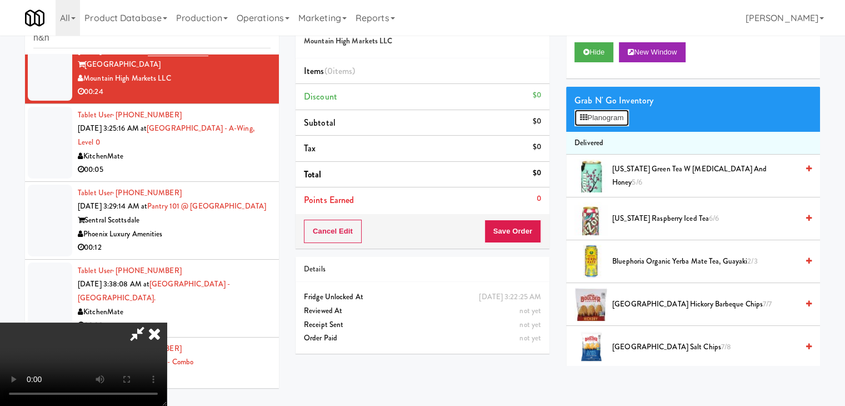
drag, startPoint x: 605, startPoint y: 115, endPoint x: 438, endPoint y: 205, distance: 189.5
click at [438, 205] on div "Order # 3892310 Mountain High Markets LLC Items (0 items ) Discount $0 Subtotal…" at bounding box center [558, 184] width 525 height 361
click at [167, 322] on video at bounding box center [83, 363] width 167 height 83
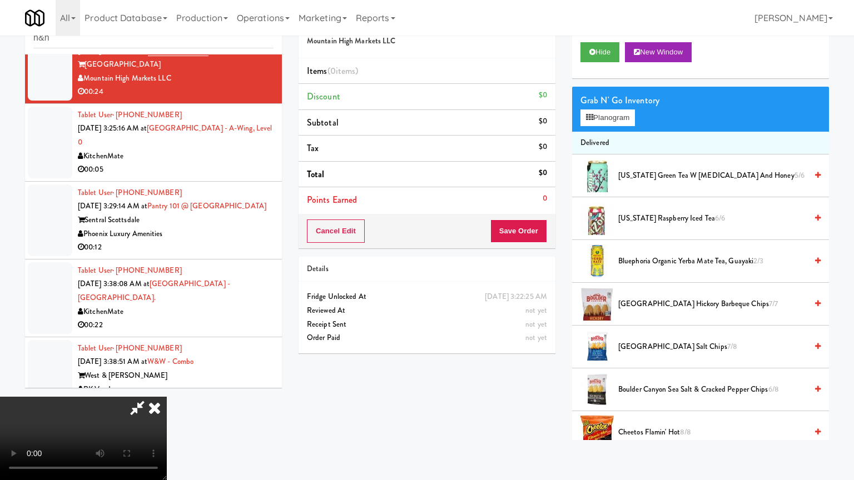
click at [167, 397] on video at bounding box center [83, 438] width 167 height 83
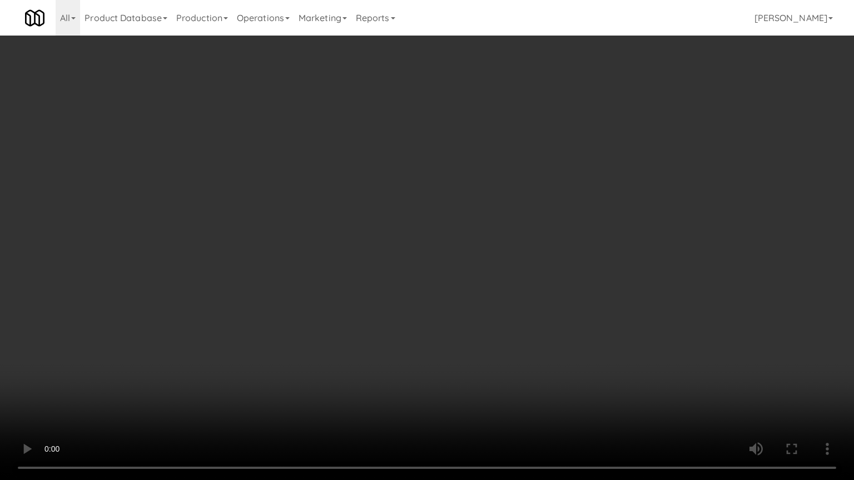
drag, startPoint x: 495, startPoint y: 227, endPoint x: 502, endPoint y: 232, distance: 9.6
click at [496, 227] on video at bounding box center [427, 240] width 854 height 480
click at [508, 229] on video at bounding box center [427, 240] width 854 height 480
click at [509, 230] on video at bounding box center [427, 240] width 854 height 480
click at [514, 224] on video at bounding box center [427, 240] width 854 height 480
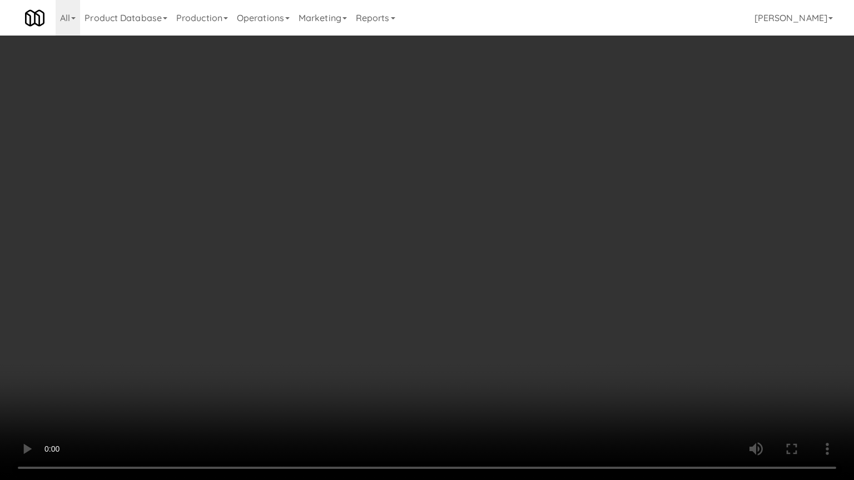
click at [516, 223] on video at bounding box center [427, 240] width 854 height 480
click at [517, 214] on video at bounding box center [427, 240] width 854 height 480
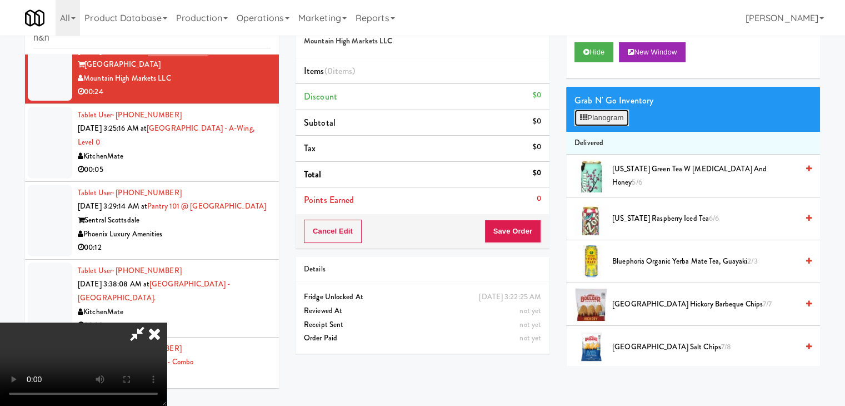
click at [607, 118] on button "Planogram" at bounding box center [602, 117] width 54 height 17
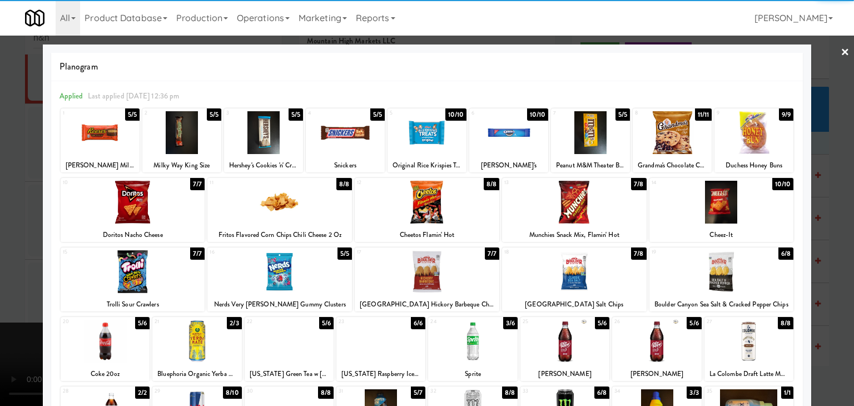
click at [467, 337] on div at bounding box center [472, 341] width 89 height 43
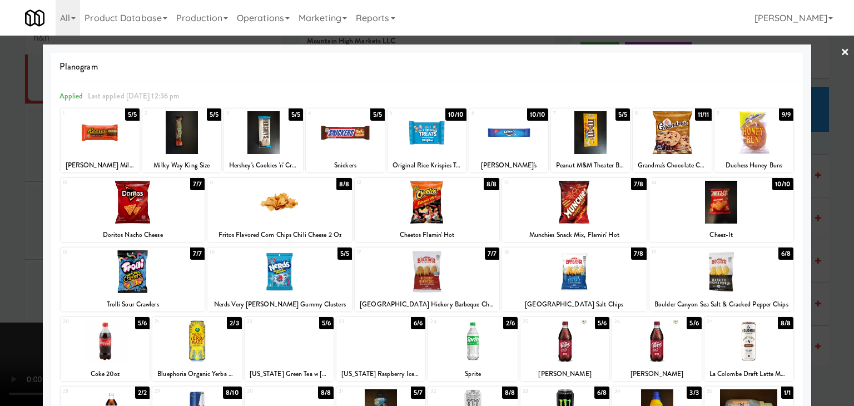
drag, startPoint x: 431, startPoint y: 132, endPoint x: 367, endPoint y: 136, distance: 64.6
click at [431, 132] on div at bounding box center [426, 132] width 79 height 43
drag, startPoint x: 0, startPoint y: 165, endPoint x: 128, endPoint y: 180, distance: 129.3
click at [1, 165] on div at bounding box center [427, 203] width 854 height 406
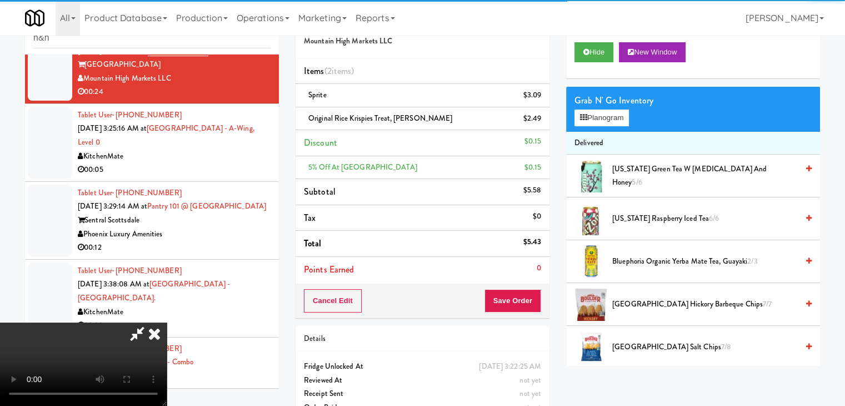
click at [167, 322] on video at bounding box center [83, 363] width 167 height 83
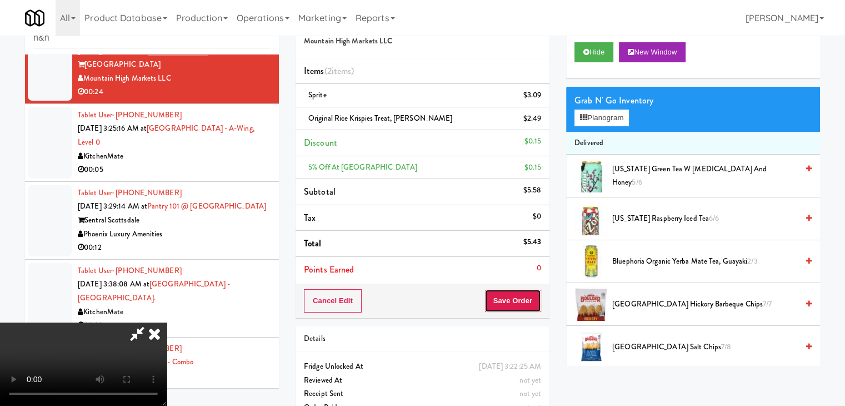
click at [517, 299] on button "Save Order" at bounding box center [513, 300] width 57 height 23
click at [517, 298] on button "Save Order" at bounding box center [513, 300] width 57 height 23
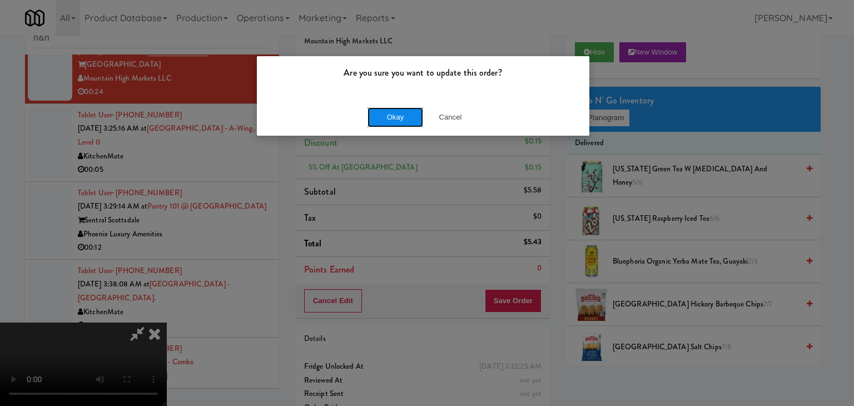
click at [386, 112] on button "Okay" at bounding box center [395, 117] width 56 height 20
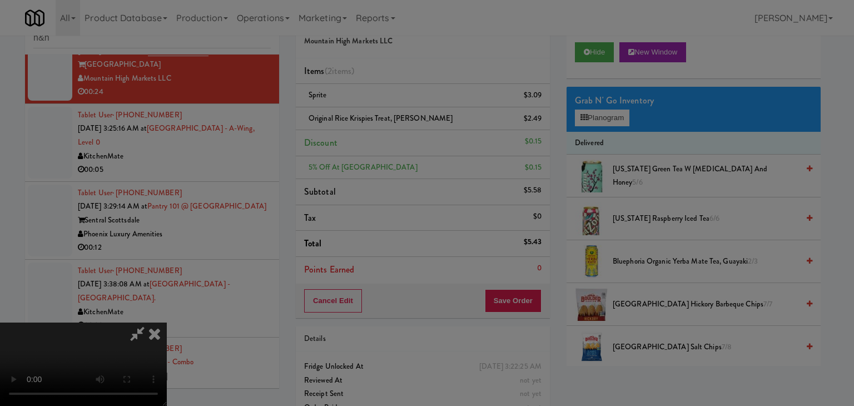
drag, startPoint x: 386, startPoint y: 112, endPoint x: 386, endPoint y: 118, distance: 6.7
click at [386, 107] on button "Okay" at bounding box center [395, 97] width 56 height 20
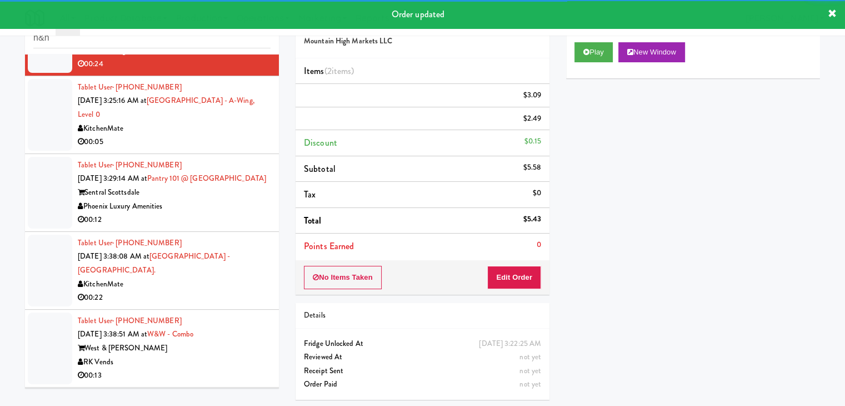
scroll to position [889, 0]
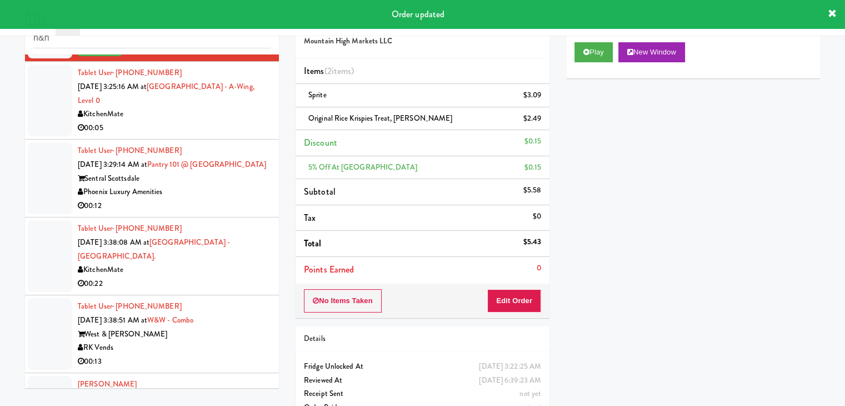
drag, startPoint x: 205, startPoint y: 121, endPoint x: 200, endPoint y: 130, distance: 10.2
click at [205, 121] on div "00:05" at bounding box center [174, 128] width 193 height 14
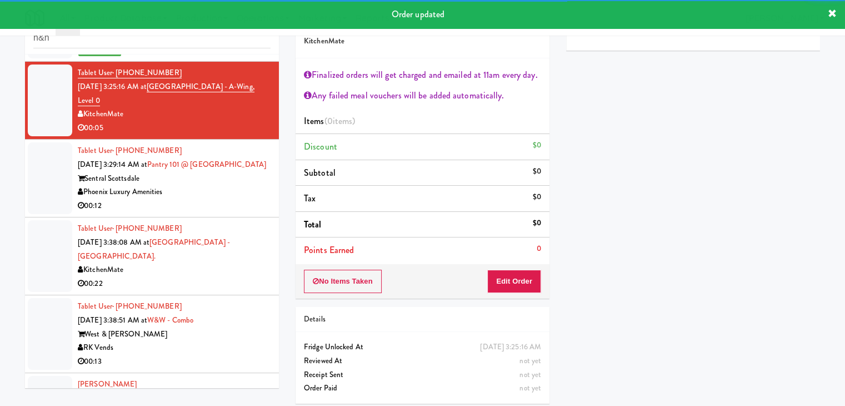
drag, startPoint x: 216, startPoint y: 214, endPoint x: 229, endPoint y: 210, distance: 13.4
click at [216, 214] on li "Tablet User · (347) 583-9565 [DATE] 3:29:14 AM at Pantry 101 @ [GEOGRAPHIC_DATA…" at bounding box center [152, 179] width 254 height 78
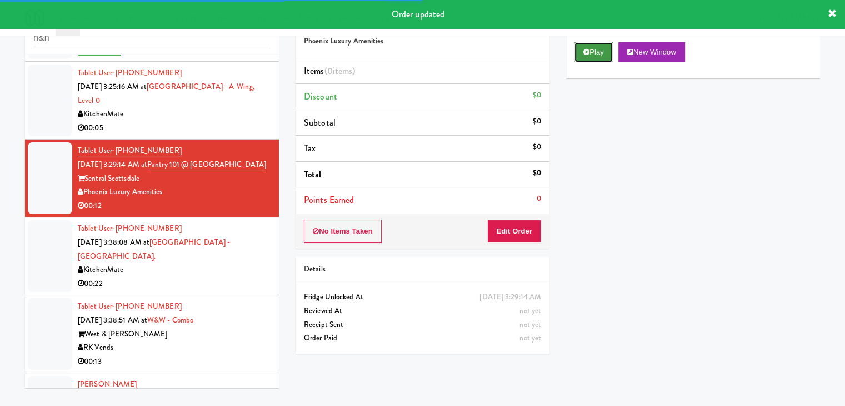
click at [591, 51] on button "Play" at bounding box center [594, 52] width 38 height 20
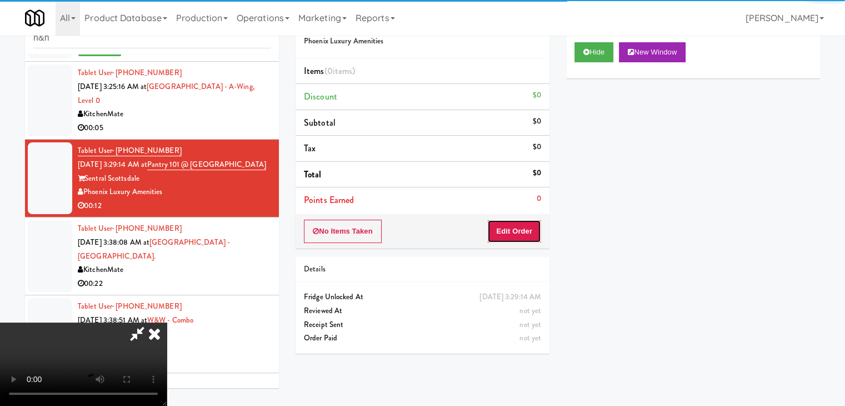
click at [520, 228] on button "Edit Order" at bounding box center [514, 231] width 54 height 23
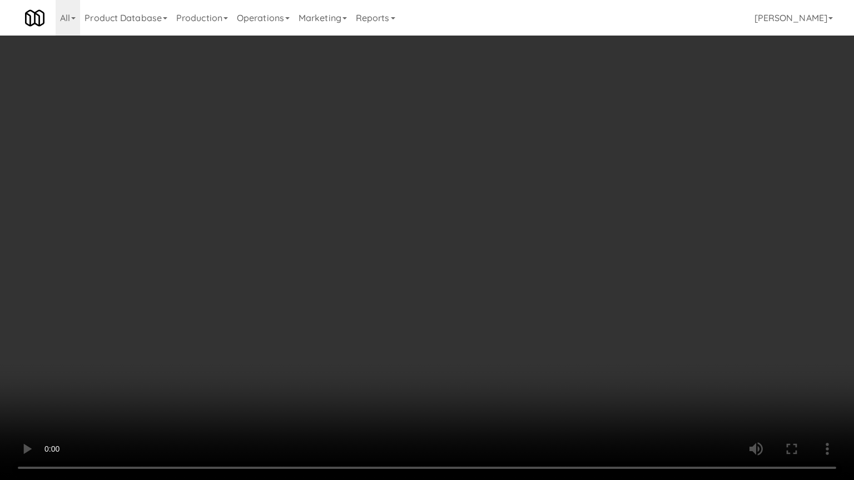
drag, startPoint x: 514, startPoint y: 240, endPoint x: 539, endPoint y: 389, distance: 150.5
click at [537, 370] on video at bounding box center [427, 240] width 854 height 480
click at [482, 285] on video at bounding box center [427, 240] width 854 height 480
click at [481, 283] on video at bounding box center [427, 240] width 854 height 480
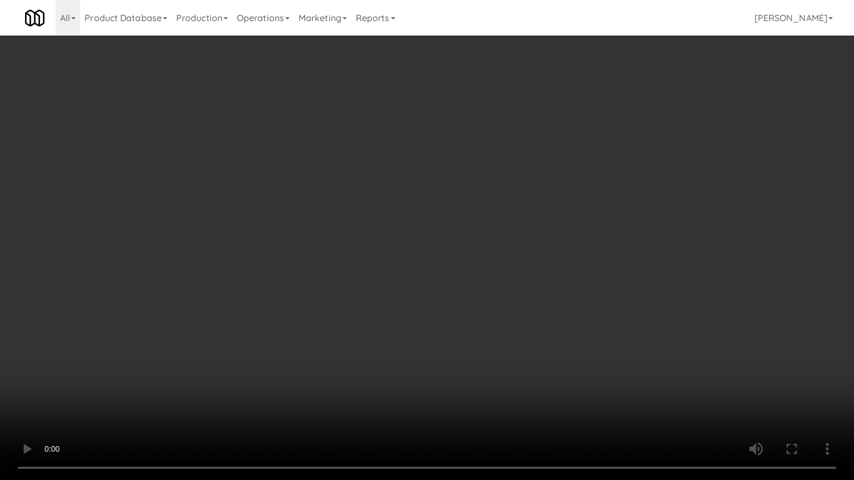
click at [484, 279] on video at bounding box center [427, 240] width 854 height 480
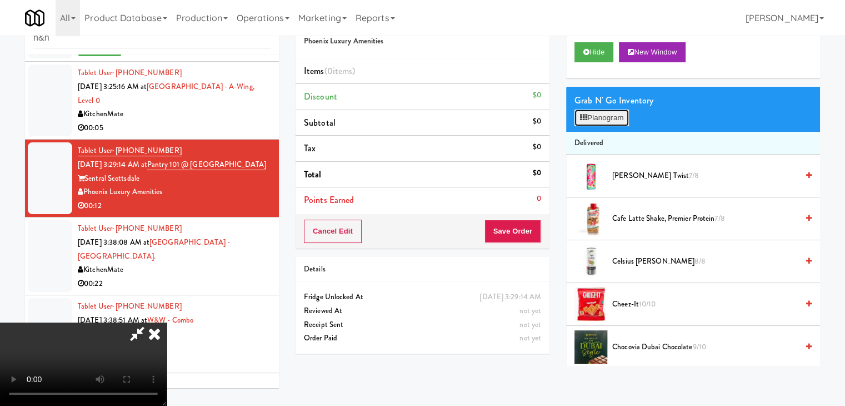
click at [594, 120] on button "Planogram" at bounding box center [602, 117] width 54 height 17
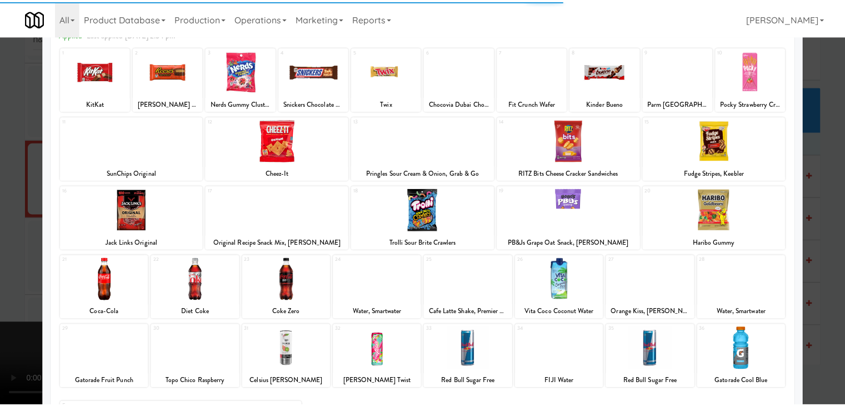
scroll to position [140, 0]
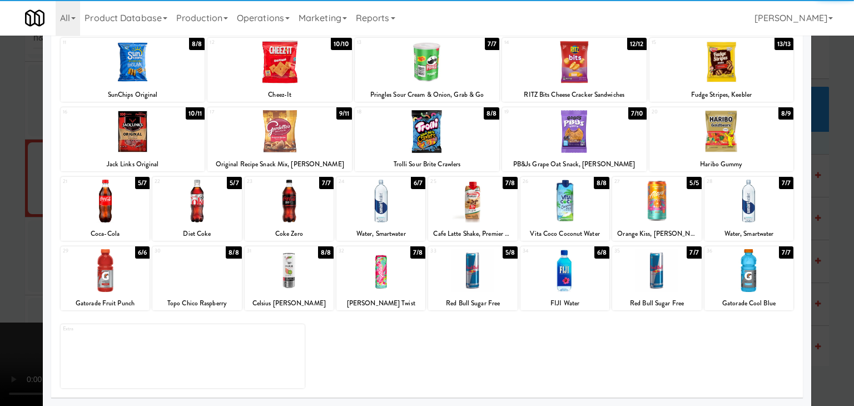
click at [557, 265] on div at bounding box center [564, 270] width 89 height 43
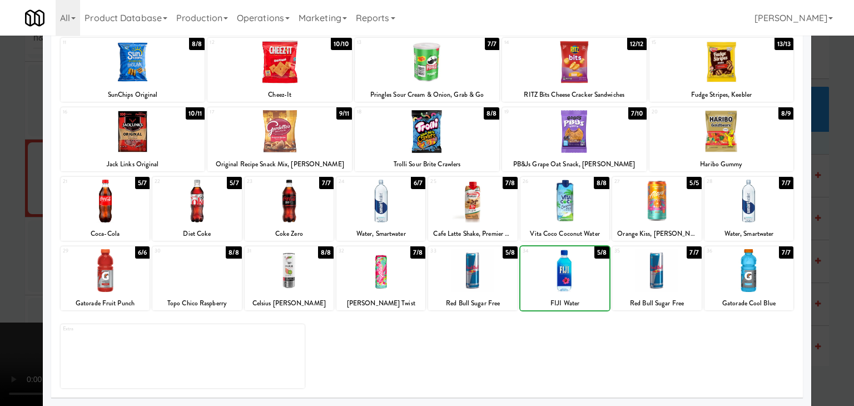
click at [557, 265] on div at bounding box center [564, 270] width 89 height 43
click at [365, 210] on div at bounding box center [380, 201] width 89 height 43
drag, startPoint x: 0, startPoint y: 218, endPoint x: 38, endPoint y: 227, distance: 39.2
click at [2, 218] on div at bounding box center [427, 203] width 854 height 406
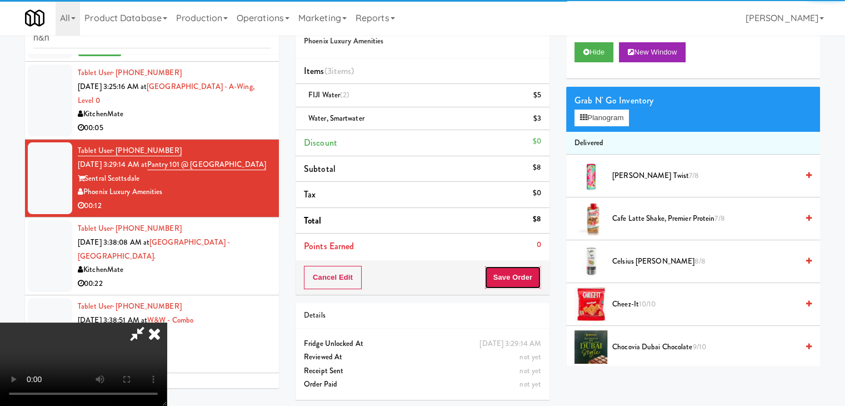
drag, startPoint x: 509, startPoint y: 272, endPoint x: 527, endPoint y: 281, distance: 20.1
click at [510, 273] on button "Save Order" at bounding box center [513, 277] width 57 height 23
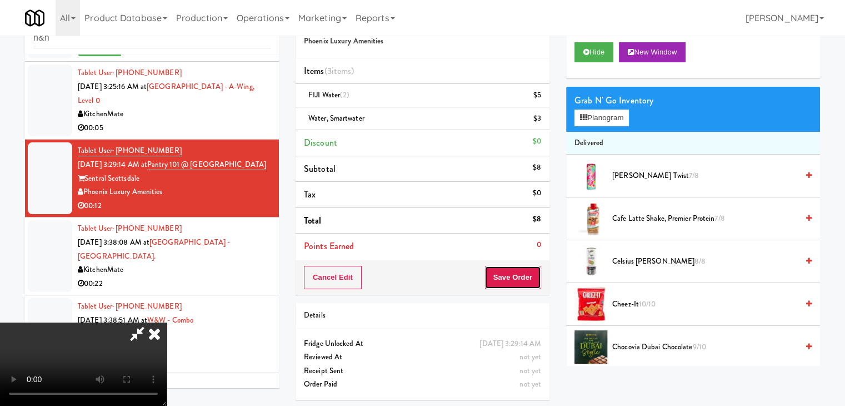
click at [527, 281] on button "Save Order" at bounding box center [513, 277] width 57 height 23
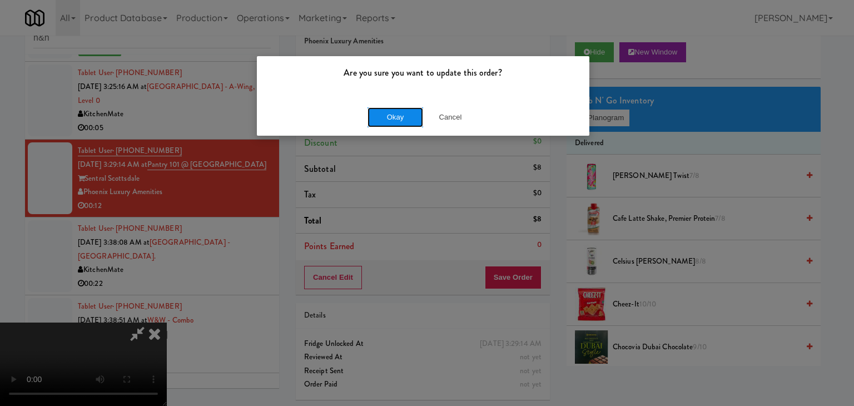
click at [400, 113] on button "Okay" at bounding box center [395, 117] width 56 height 20
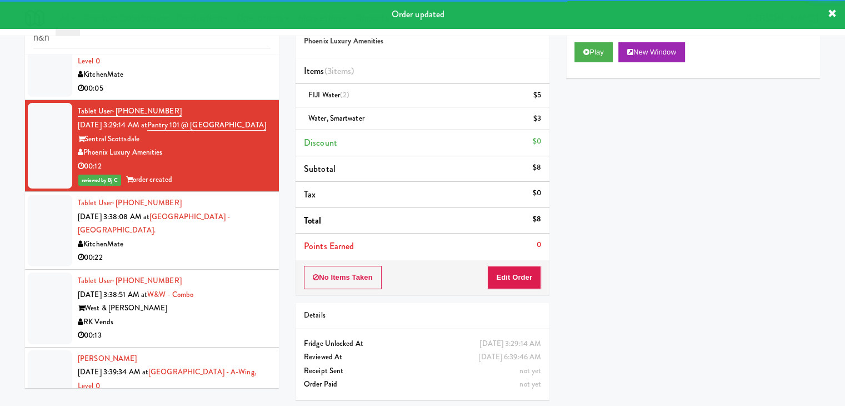
scroll to position [1000, 0]
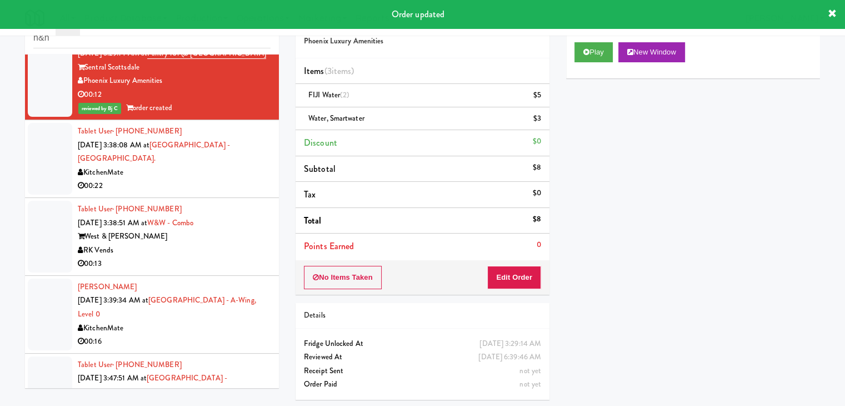
click at [218, 179] on div "00:22" at bounding box center [174, 186] width 193 height 14
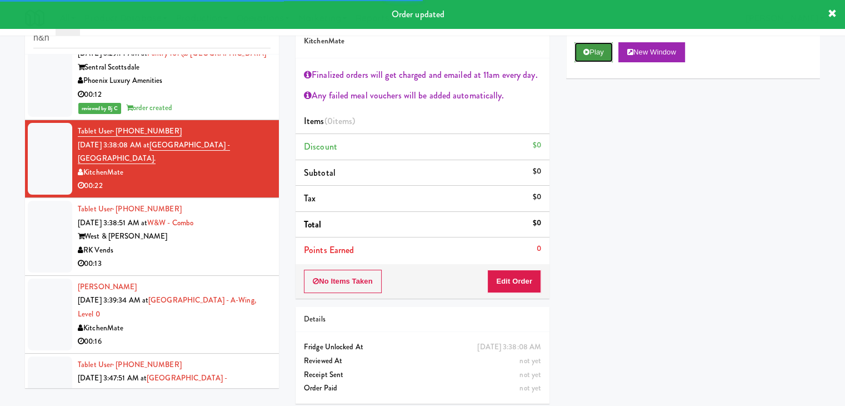
click at [599, 52] on button "Play" at bounding box center [594, 52] width 38 height 20
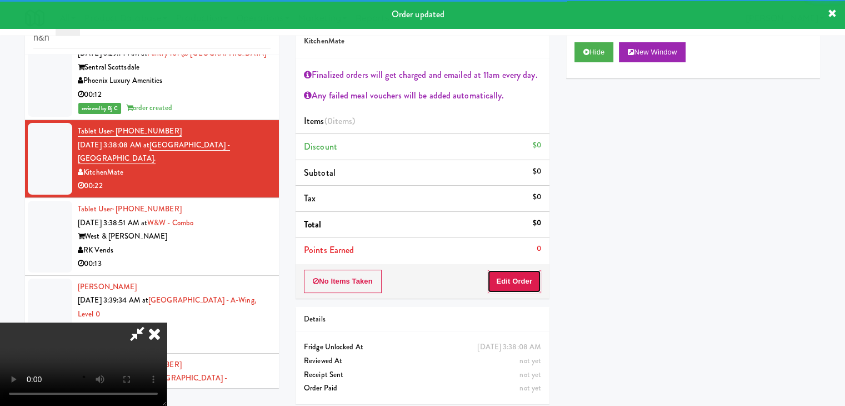
click at [524, 278] on button "Edit Order" at bounding box center [514, 281] width 54 height 23
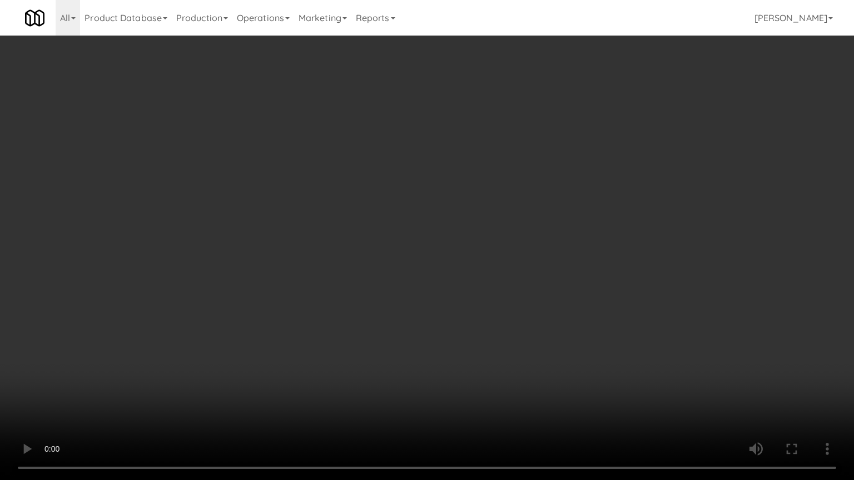
click at [508, 303] on video at bounding box center [427, 240] width 854 height 480
click at [489, 297] on video at bounding box center [427, 240] width 854 height 480
click at [491, 280] on video at bounding box center [427, 240] width 854 height 480
click at [479, 279] on video at bounding box center [427, 240] width 854 height 480
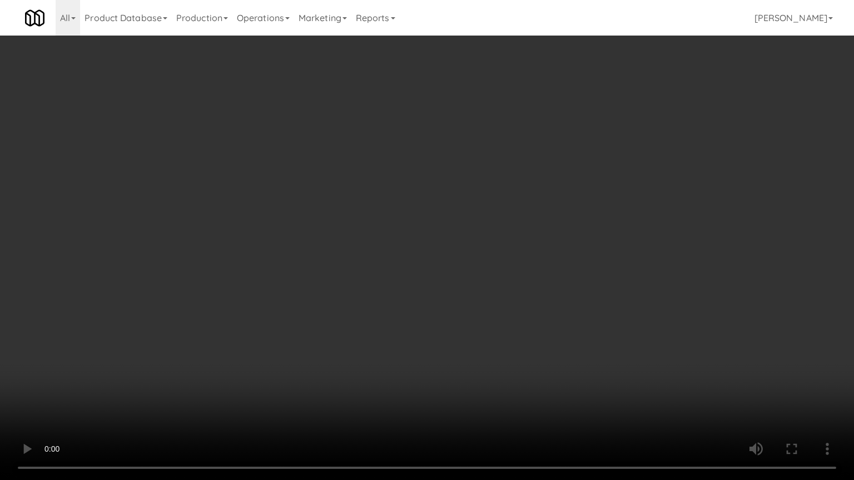
click at [479, 281] on video at bounding box center [427, 240] width 854 height 480
click at [486, 262] on video at bounding box center [427, 240] width 854 height 480
drag, startPoint x: 486, startPoint y: 263, endPoint x: 529, endPoint y: 171, distance: 101.7
click at [487, 258] on video at bounding box center [427, 240] width 854 height 480
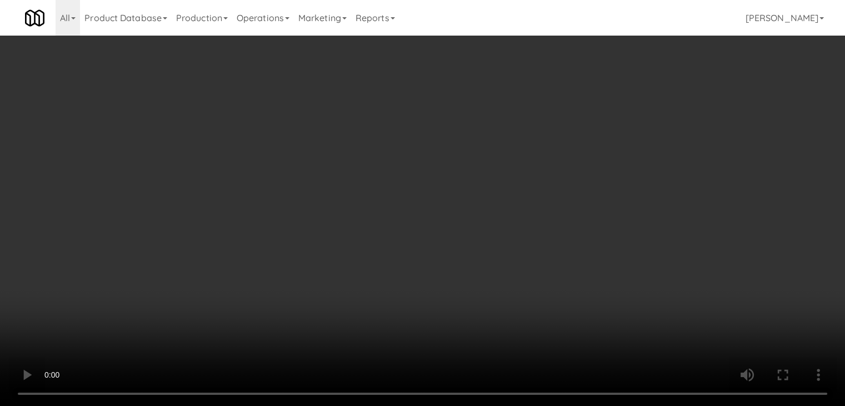
click at [422, 187] on video at bounding box center [422, 203] width 845 height 406
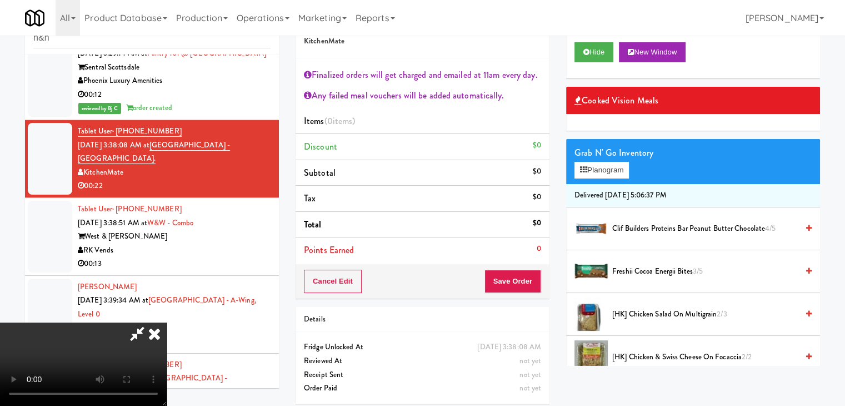
click at [629, 316] on span "[HK] Chicken Salad on Multigrain 2/3" at bounding box center [705, 314] width 186 height 14
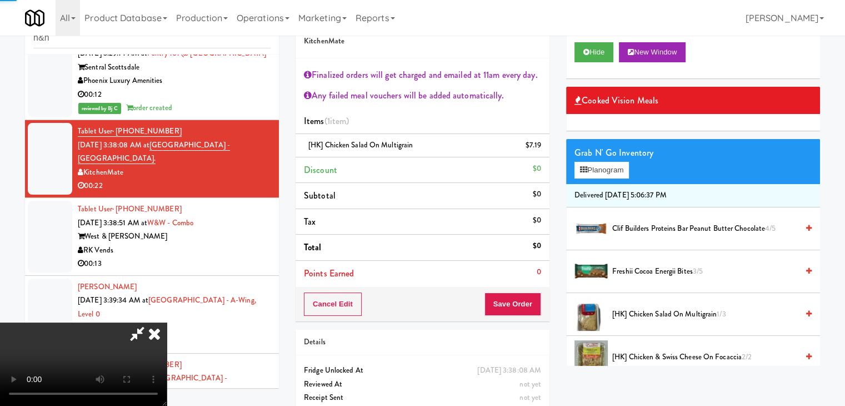
click at [167, 322] on video at bounding box center [83, 363] width 167 height 83
drag, startPoint x: 429, startPoint y: 203, endPoint x: 541, endPoint y: 173, distance: 116.1
click at [167, 322] on video at bounding box center [83, 363] width 167 height 83
click at [612, 173] on button "Planogram" at bounding box center [602, 170] width 54 height 17
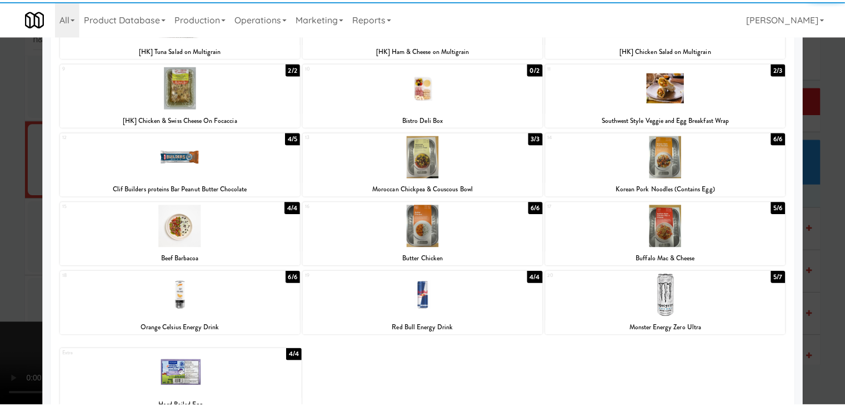
scroll to position [210, 0]
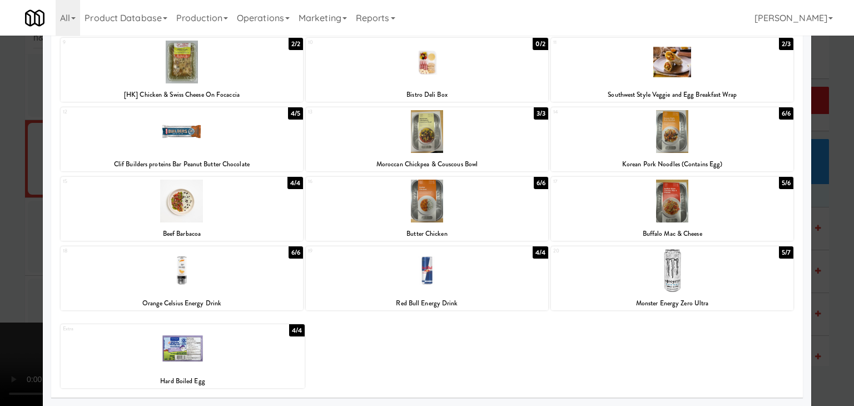
drag, startPoint x: 238, startPoint y: 278, endPoint x: 19, endPoint y: 249, distance: 221.5
click at [231, 276] on div at bounding box center [182, 270] width 242 height 43
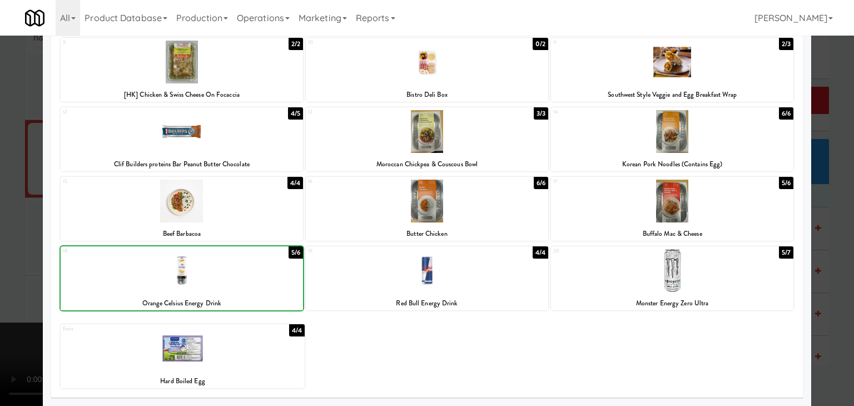
drag, startPoint x: 0, startPoint y: 231, endPoint x: 37, endPoint y: 230, distance: 36.7
click at [4, 230] on div at bounding box center [427, 203] width 854 height 406
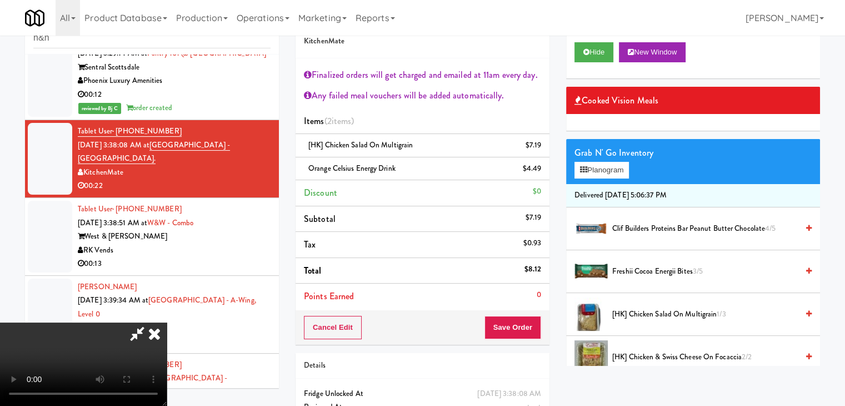
drag, startPoint x: 252, startPoint y: 231, endPoint x: 258, endPoint y: 232, distance: 5.6
click at [167, 322] on video at bounding box center [83, 363] width 167 height 83
click at [521, 333] on button "Save Order" at bounding box center [513, 327] width 57 height 23
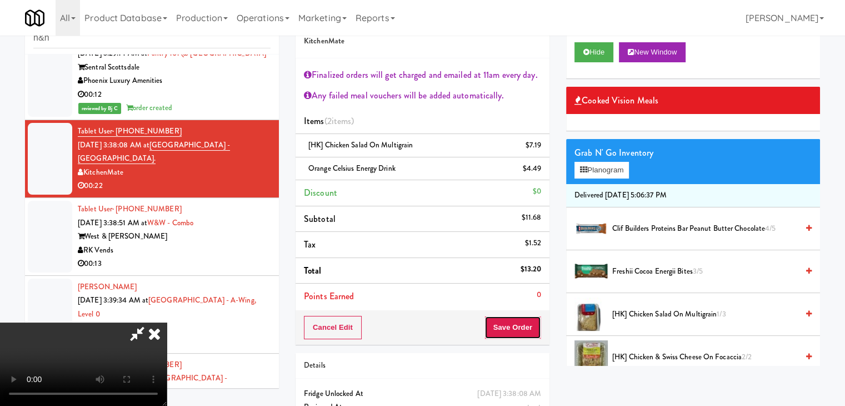
click at [521, 333] on button "Save Order" at bounding box center [513, 327] width 57 height 23
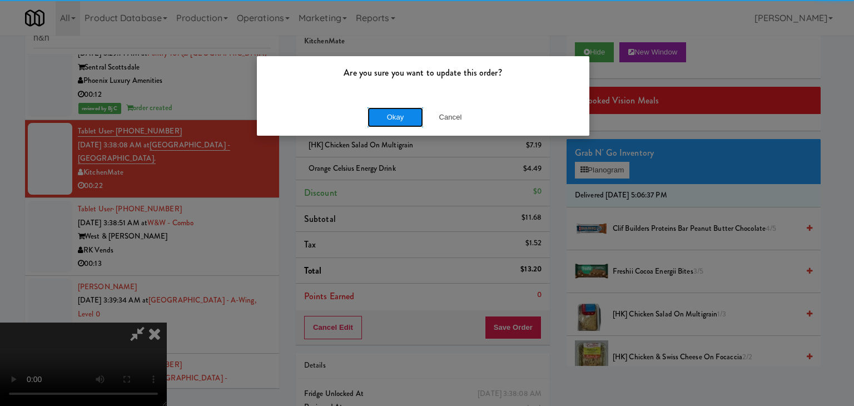
click at [402, 120] on button "Okay" at bounding box center [395, 117] width 56 height 20
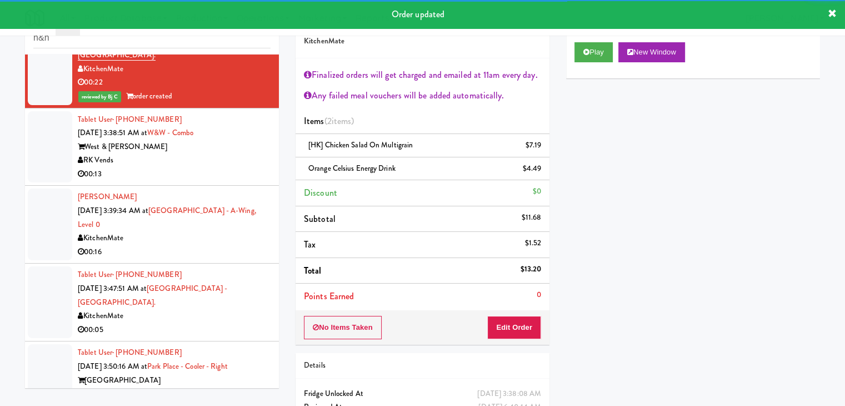
scroll to position [1112, 0]
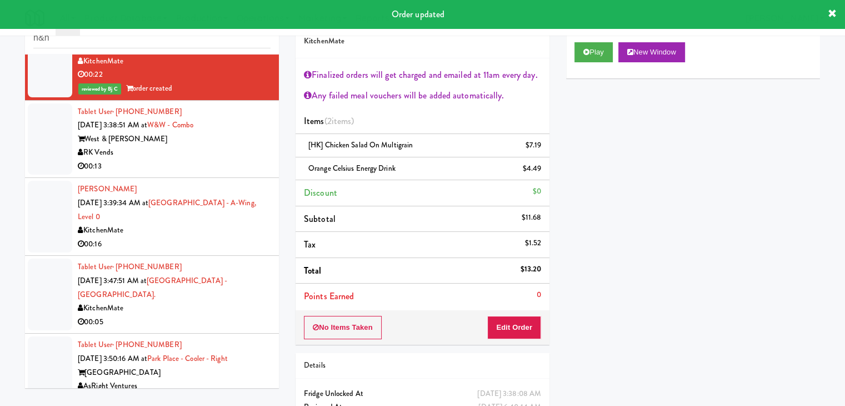
click at [232, 146] on div "RK Vends" at bounding box center [174, 153] width 193 height 14
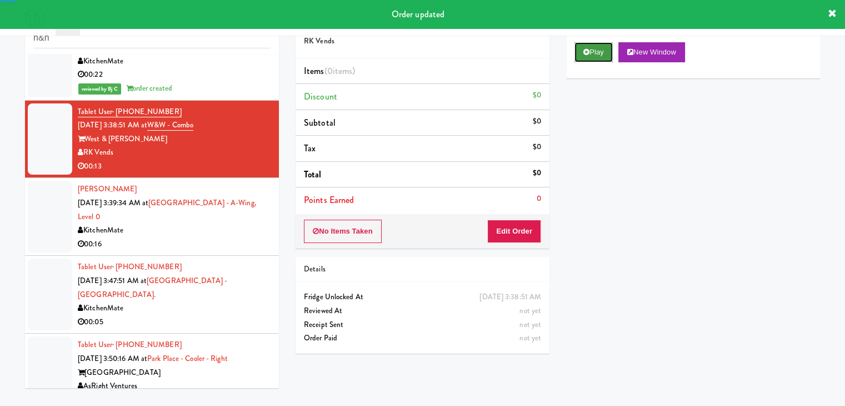
drag, startPoint x: 602, startPoint y: 42, endPoint x: 596, endPoint y: 58, distance: 17.2
click at [600, 44] on button "Play" at bounding box center [594, 52] width 38 height 20
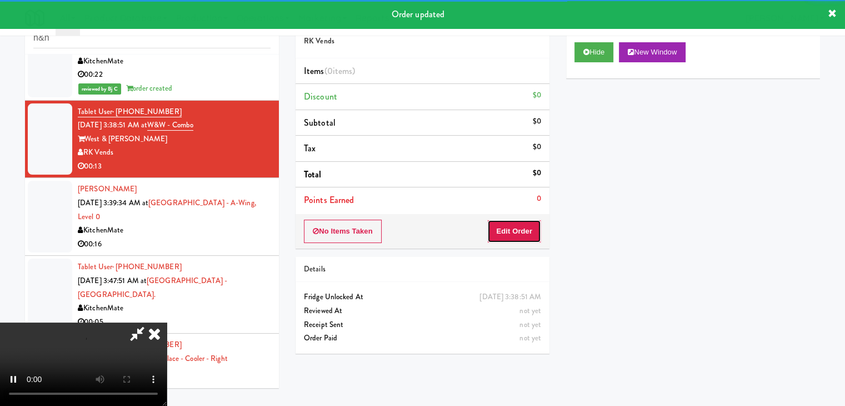
click at [519, 230] on button "Edit Order" at bounding box center [514, 231] width 54 height 23
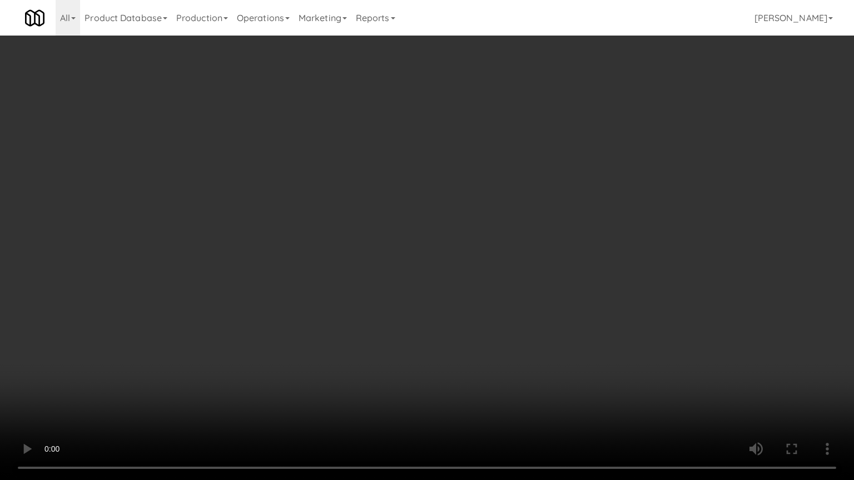
click at [451, 305] on video at bounding box center [427, 240] width 854 height 480
click at [453, 305] on video at bounding box center [427, 240] width 854 height 480
click at [482, 276] on video at bounding box center [427, 240] width 854 height 480
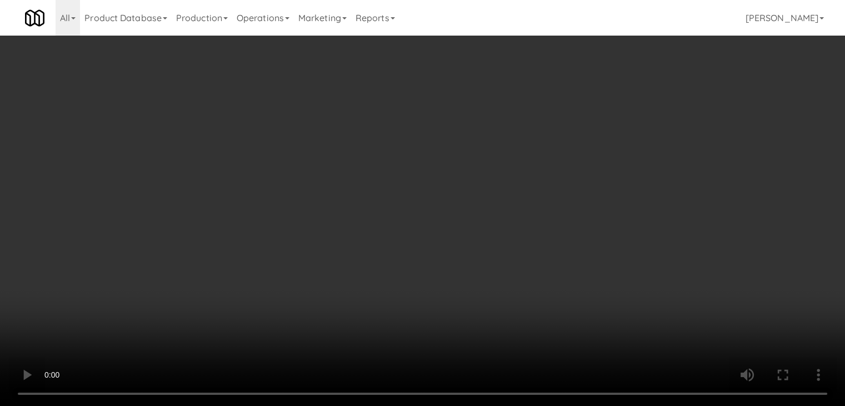
click at [482, 228] on video at bounding box center [422, 203] width 845 height 406
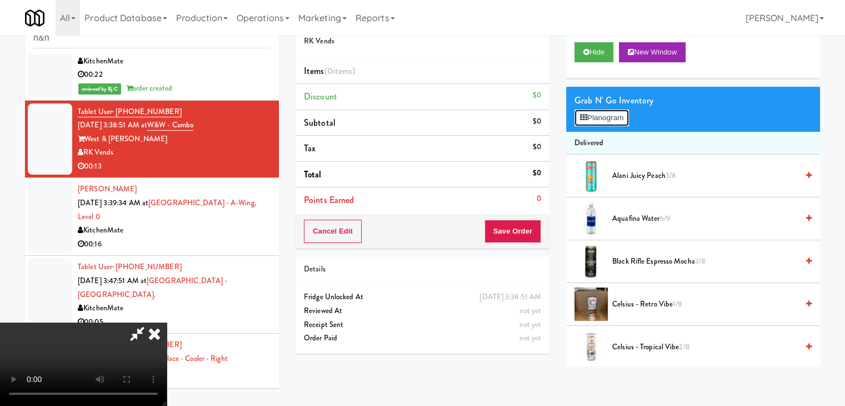
click at [610, 124] on button "Planogram" at bounding box center [602, 117] width 54 height 17
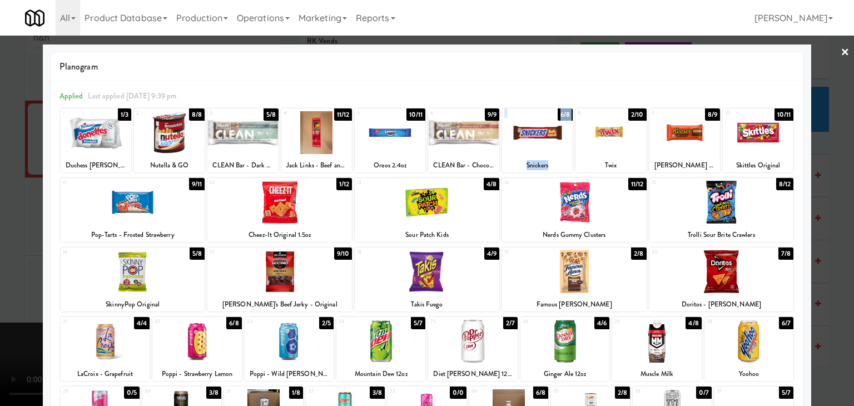
drag, startPoint x: 539, startPoint y: 134, endPoint x: 597, endPoint y: 133, distance: 58.4
click at [597, 133] on div "1 1/3 Duchess Powdered Donuts 2 8/8 Nutella & GO 3 5/8 CLEAN Bar - Dark Chocola…" at bounding box center [427, 140] width 733 height 64
click at [597, 133] on div at bounding box center [610, 132] width 71 height 43
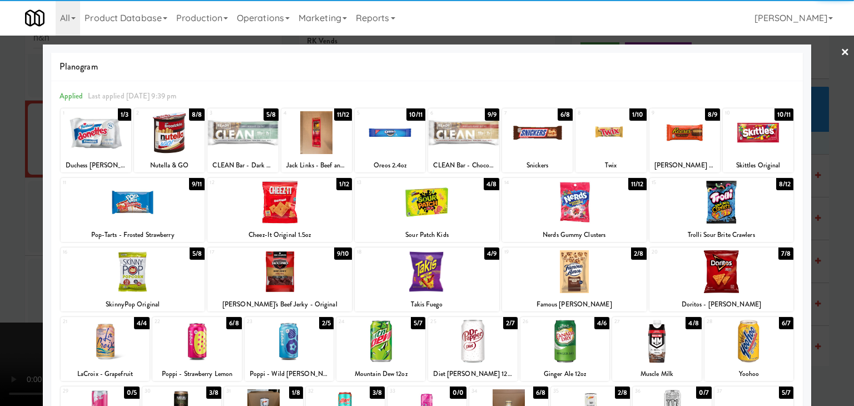
click at [0, 168] on div at bounding box center [427, 203] width 854 height 406
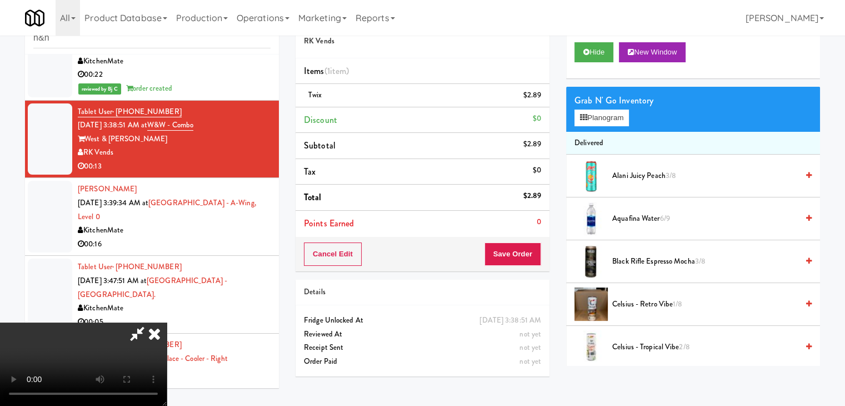
click at [167, 322] on video at bounding box center [83, 363] width 167 height 83
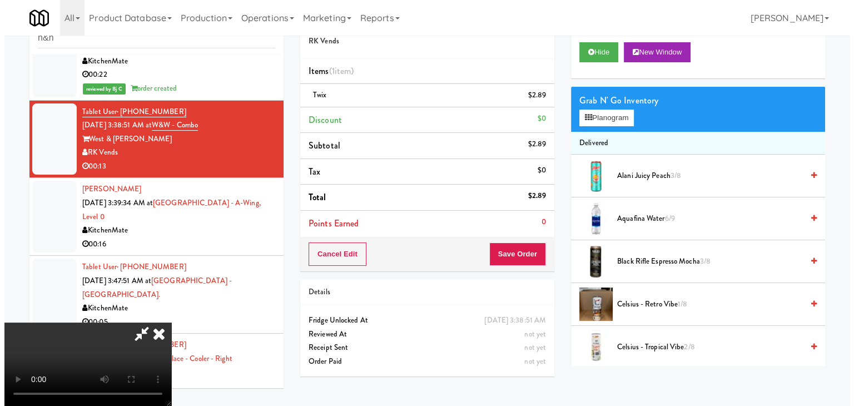
scroll to position [45, 0]
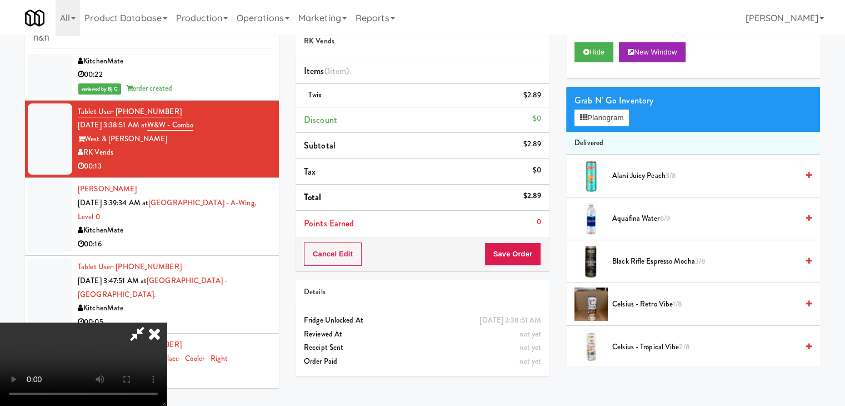
click at [167, 322] on video at bounding box center [83, 363] width 167 height 83
click at [606, 121] on button "Planogram" at bounding box center [602, 117] width 54 height 17
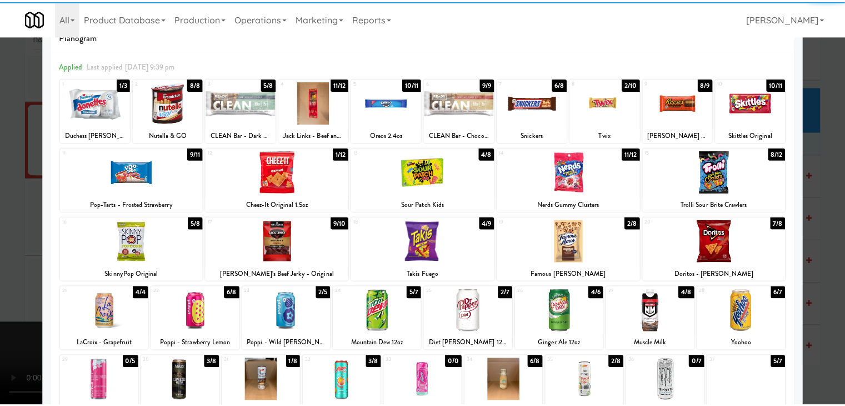
scroll to position [56, 0]
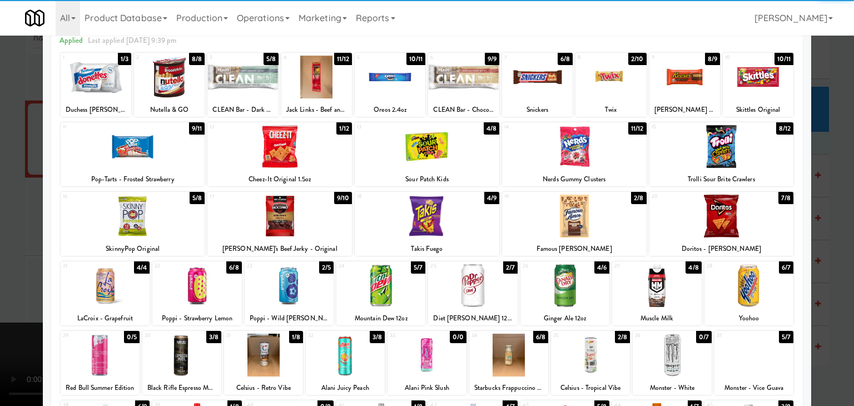
click at [474, 292] on div at bounding box center [472, 285] width 89 height 43
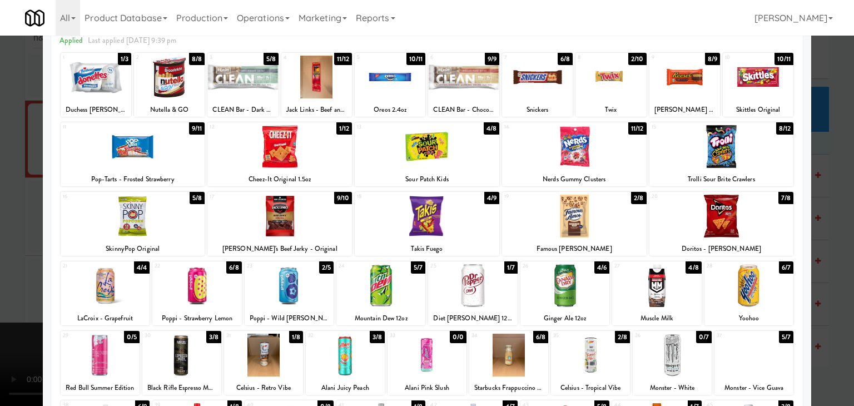
drag, startPoint x: 0, startPoint y: 302, endPoint x: 24, endPoint y: 310, distance: 25.0
click at [1, 303] on div at bounding box center [427, 203] width 854 height 406
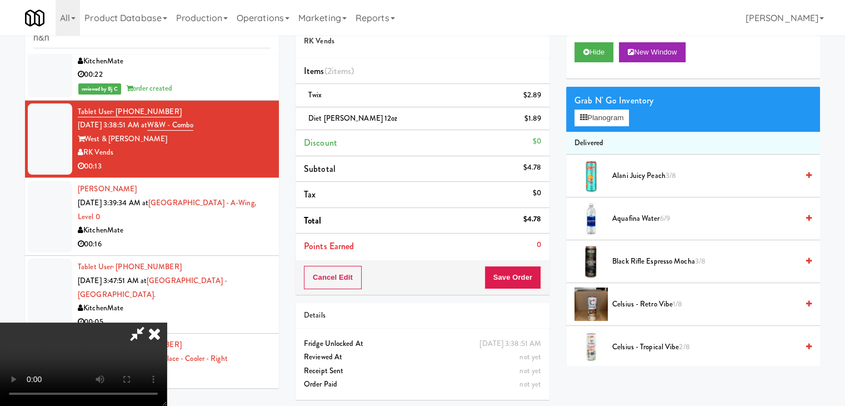
click at [167, 322] on video at bounding box center [83, 363] width 167 height 83
drag, startPoint x: 341, startPoint y: 315, endPoint x: 358, endPoint y: 311, distance: 17.5
click at [167, 322] on video at bounding box center [83, 363] width 167 height 83
drag, startPoint x: 435, startPoint y: 292, endPoint x: 441, endPoint y: 289, distance: 6.2
click at [167, 322] on video at bounding box center [83, 363] width 167 height 83
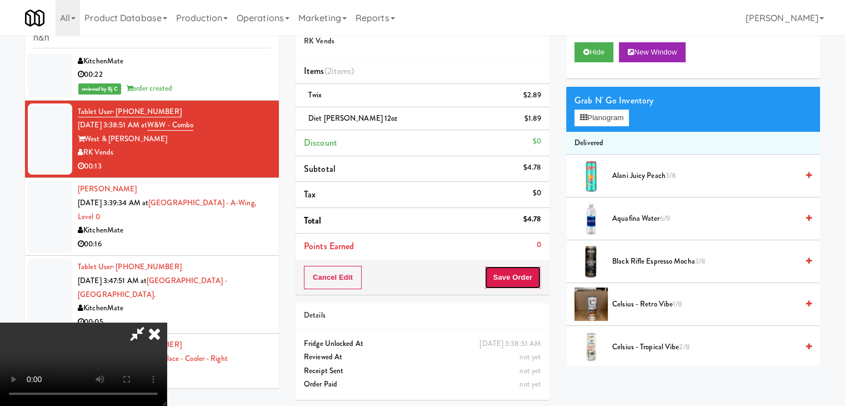
click at [526, 271] on button "Save Order" at bounding box center [513, 277] width 57 height 23
click at [526, 272] on button "Save Order" at bounding box center [513, 277] width 57 height 23
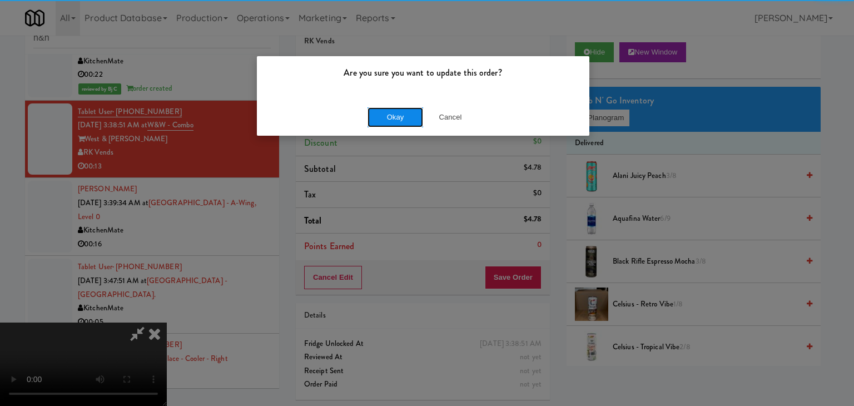
drag, startPoint x: 419, startPoint y: 110, endPoint x: 411, endPoint y: 109, distance: 7.3
click at [412, 109] on button "Okay" at bounding box center [395, 117] width 56 height 20
click at [411, 109] on button "Okay" at bounding box center [395, 117] width 56 height 20
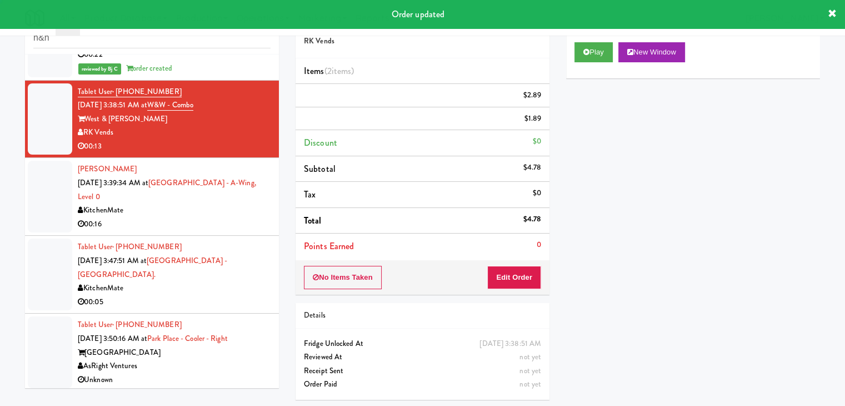
scroll to position [1167, 0]
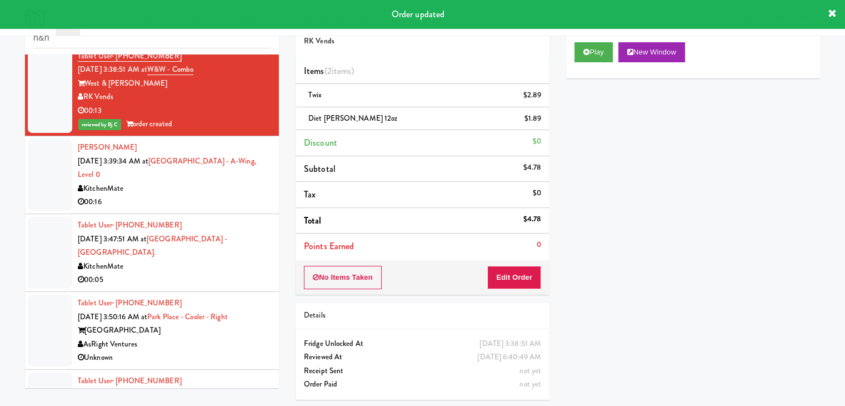
click at [193, 182] on div "KitchenMate" at bounding box center [174, 189] width 193 height 14
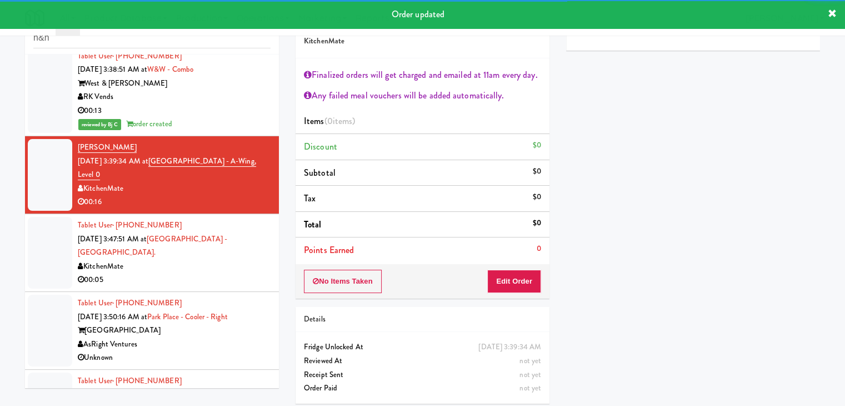
click at [238, 273] on div "00:05" at bounding box center [174, 280] width 193 height 14
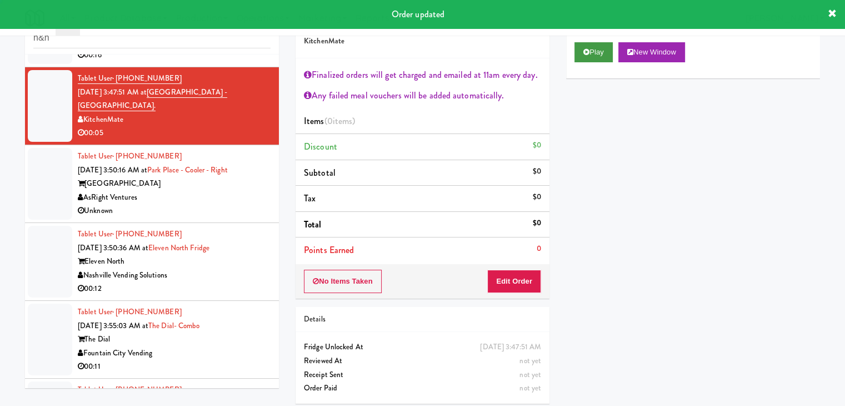
scroll to position [1334, 0]
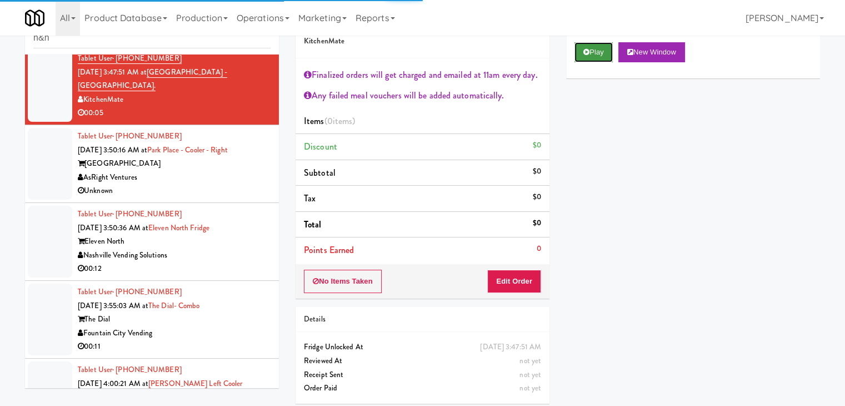
click at [600, 52] on button "Play" at bounding box center [594, 52] width 38 height 20
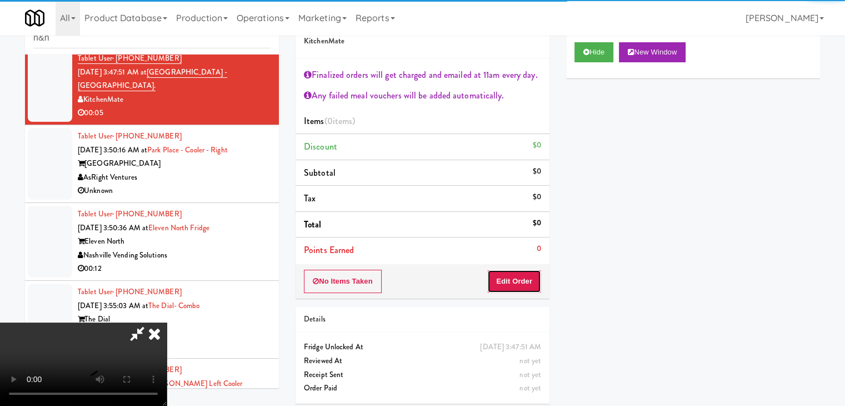
click at [508, 285] on button "Edit Order" at bounding box center [514, 281] width 54 height 23
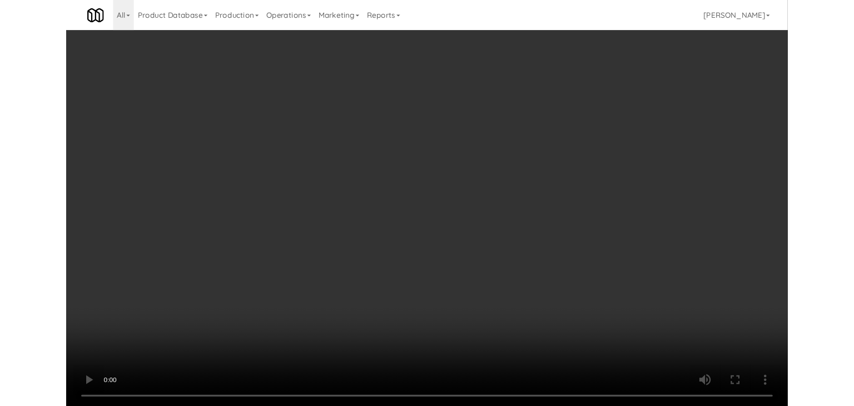
scroll to position [0, 0]
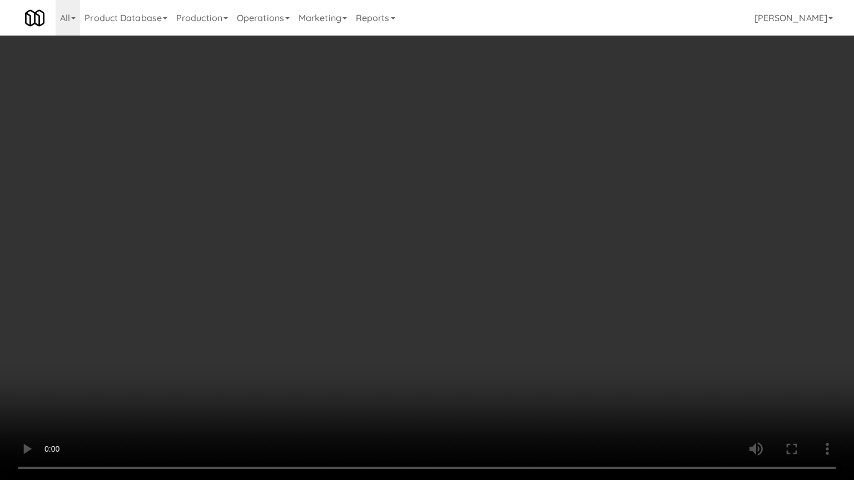
click at [469, 313] on video at bounding box center [427, 240] width 854 height 480
click at [470, 307] on video at bounding box center [427, 240] width 854 height 480
click at [472, 306] on video at bounding box center [427, 240] width 854 height 480
click at [478, 308] on video at bounding box center [427, 240] width 854 height 480
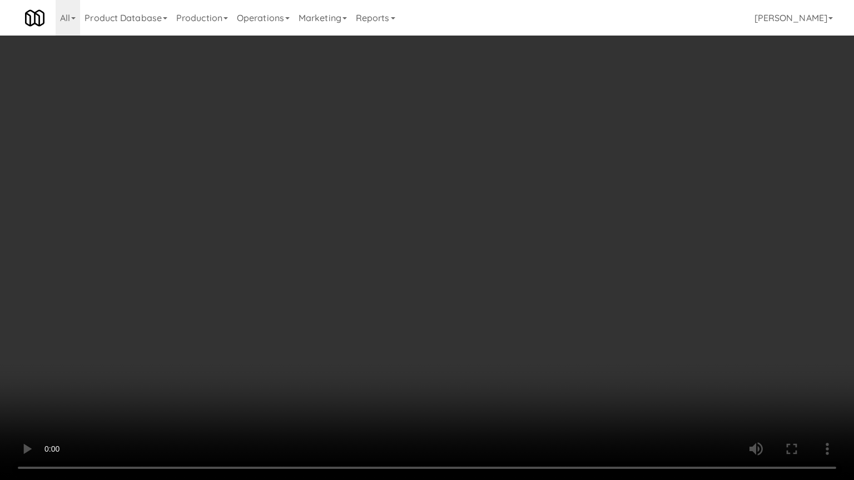
click at [478, 308] on video at bounding box center [427, 240] width 854 height 480
click at [484, 300] on video at bounding box center [427, 240] width 854 height 480
click at [490, 288] on video at bounding box center [427, 240] width 854 height 480
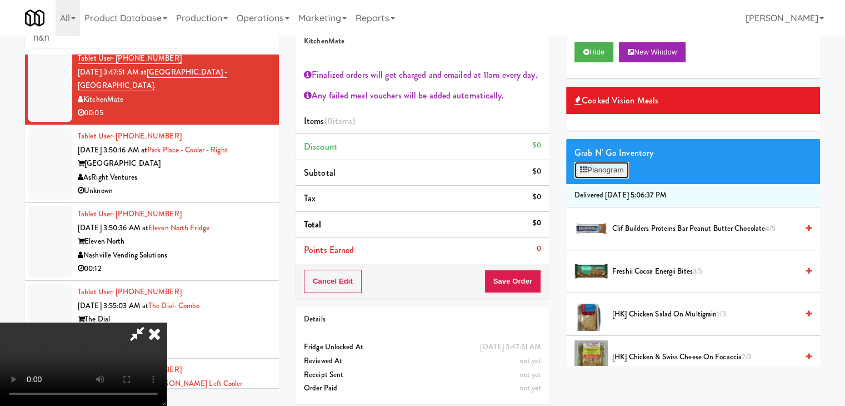
click at [614, 166] on button "Planogram" at bounding box center [602, 170] width 54 height 17
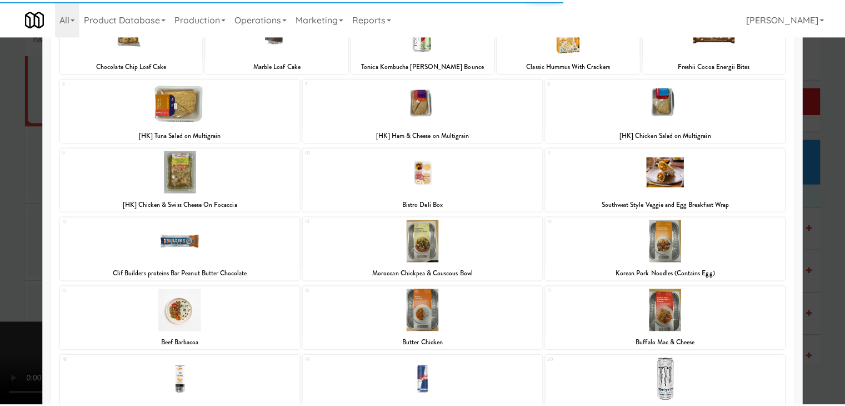
scroll to position [210, 0]
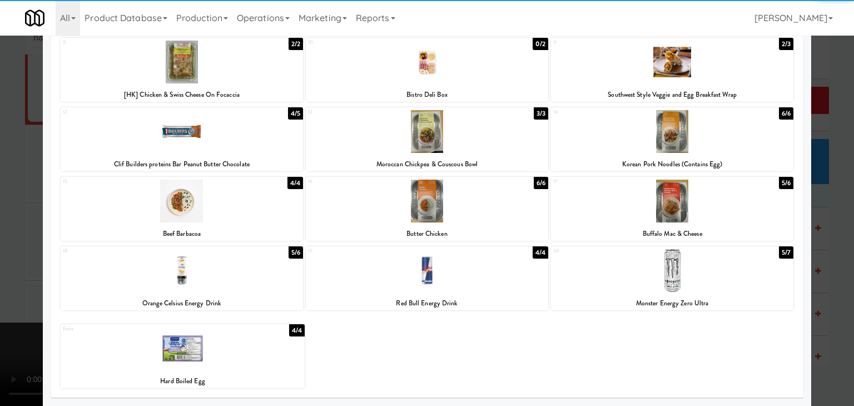
click at [615, 267] on div at bounding box center [672, 270] width 242 height 43
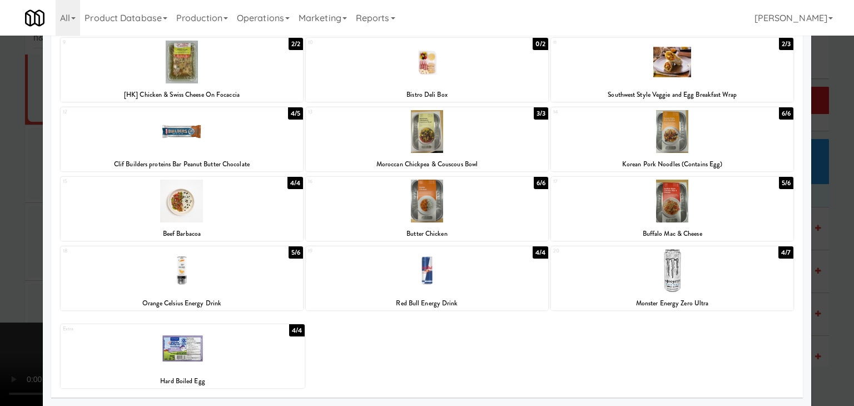
drag, startPoint x: 0, startPoint y: 232, endPoint x: 170, endPoint y: 246, distance: 170.6
click at [5, 232] on div at bounding box center [427, 203] width 854 height 406
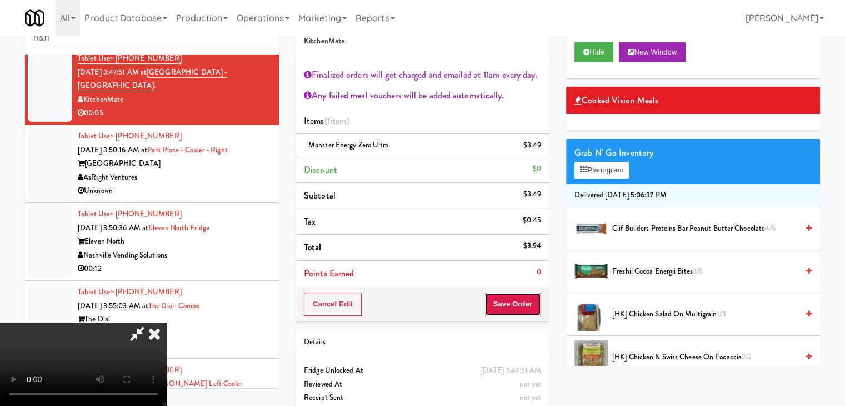
click at [531, 306] on button "Save Order" at bounding box center [513, 303] width 57 height 23
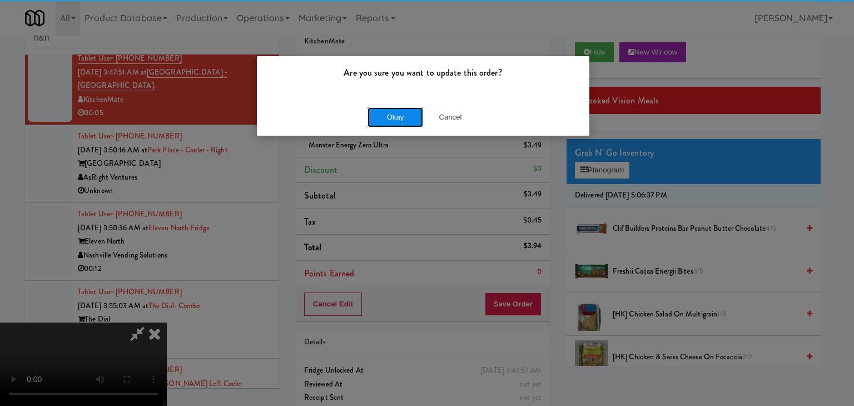
click at [387, 117] on button "Okay" at bounding box center [395, 117] width 56 height 20
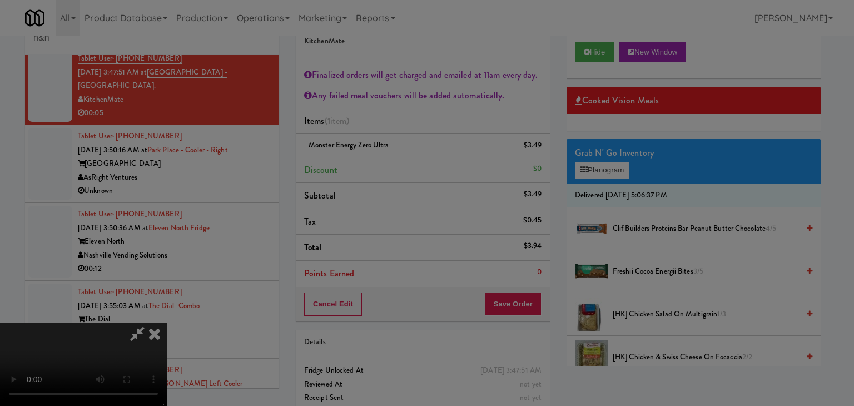
click at [387, 117] on body "Are you sure you want to update this order? Okay Cancel Okay Are you sure you w…" at bounding box center [427, 203] width 854 height 406
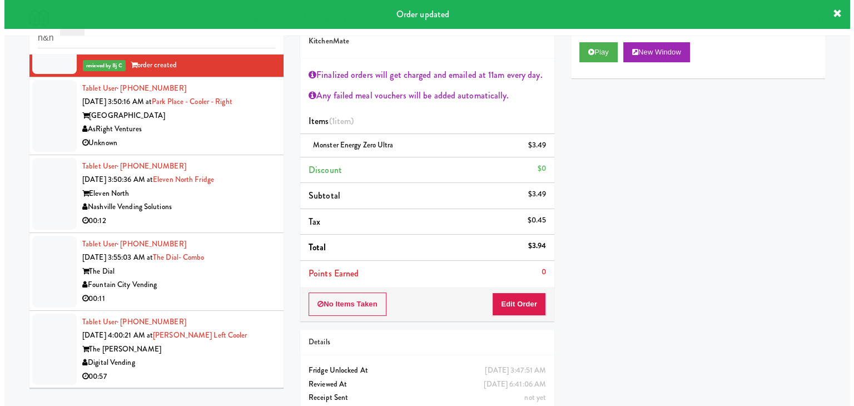
scroll to position [1347, 0]
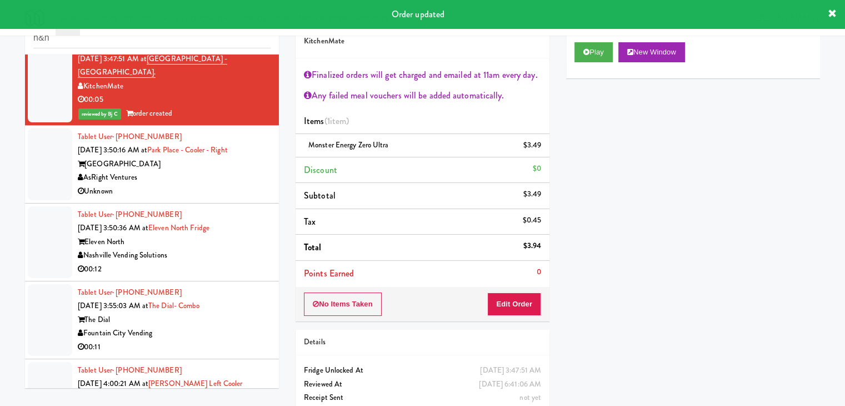
click at [221, 185] on div "Unknown" at bounding box center [174, 192] width 193 height 14
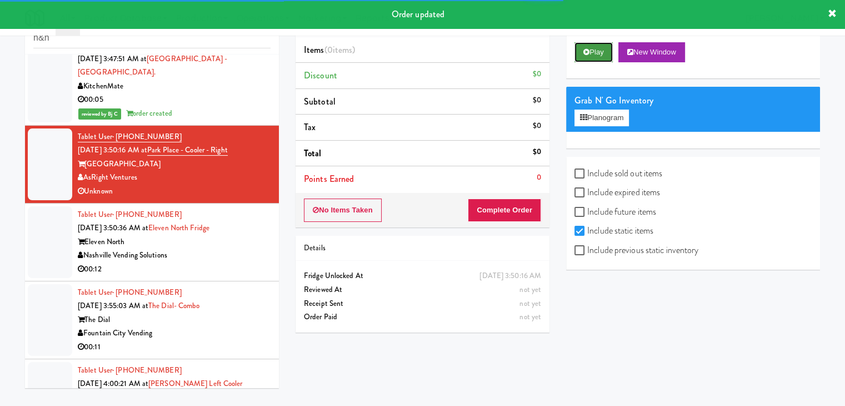
click at [598, 56] on button "Play" at bounding box center [594, 52] width 38 height 20
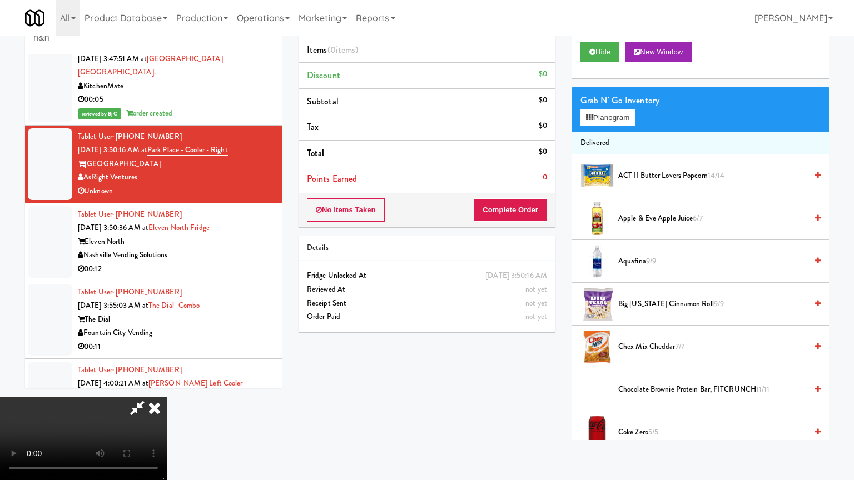
click at [167, 397] on video at bounding box center [83, 438] width 167 height 83
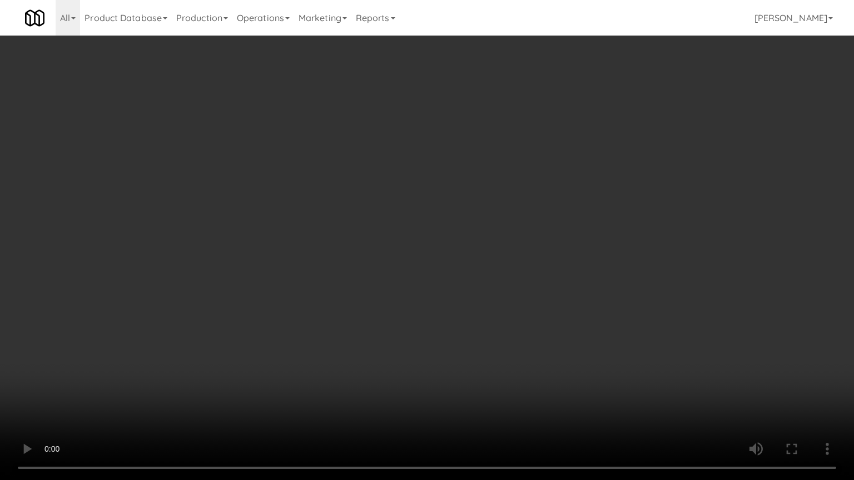
click at [496, 305] on video at bounding box center [427, 240] width 854 height 480
click at [492, 323] on video at bounding box center [427, 240] width 854 height 480
click at [498, 321] on video at bounding box center [427, 240] width 854 height 480
click at [516, 296] on video at bounding box center [427, 240] width 854 height 480
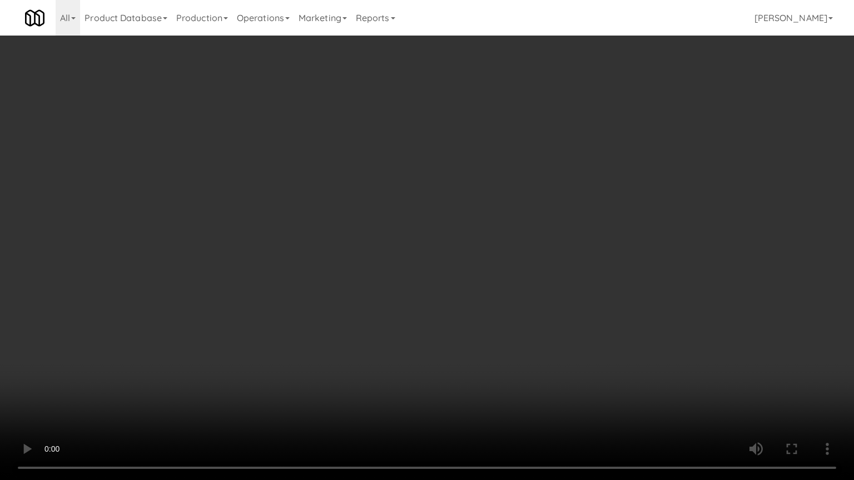
click at [514, 297] on video at bounding box center [427, 240] width 854 height 480
click at [514, 300] on video at bounding box center [427, 240] width 854 height 480
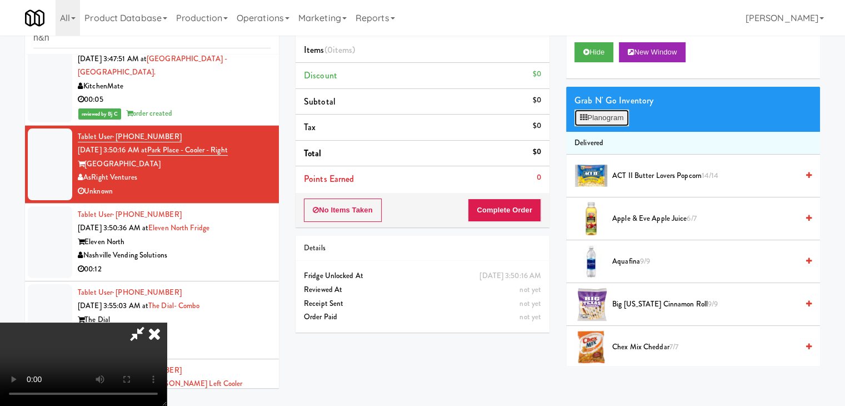
click at [622, 119] on button "Planogram" at bounding box center [602, 117] width 54 height 17
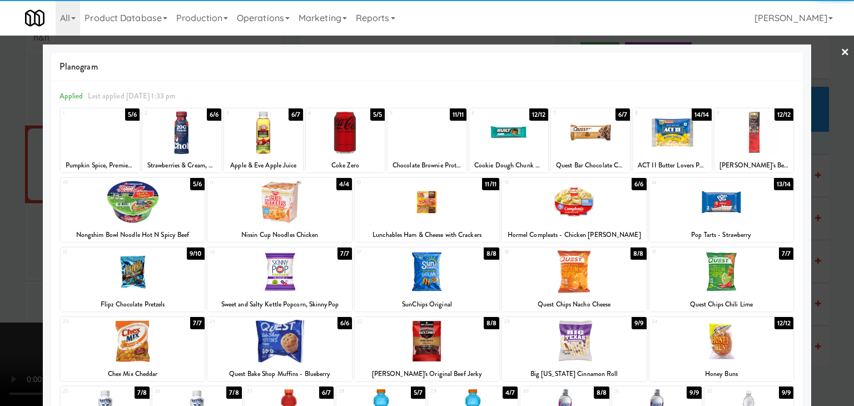
click at [499, 140] on div at bounding box center [508, 132] width 79 height 43
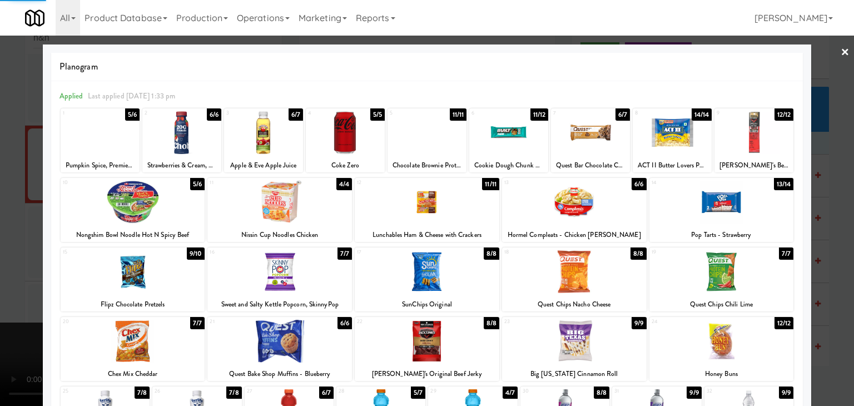
click at [0, 190] on div at bounding box center [427, 203] width 854 height 406
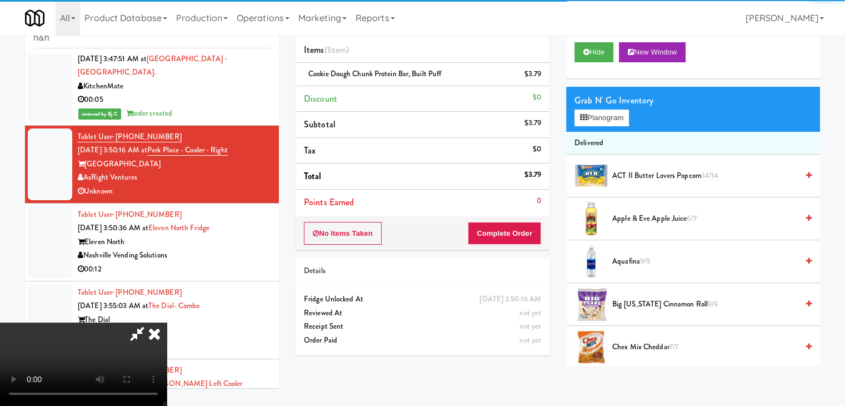
click at [167, 322] on video at bounding box center [83, 363] width 167 height 83
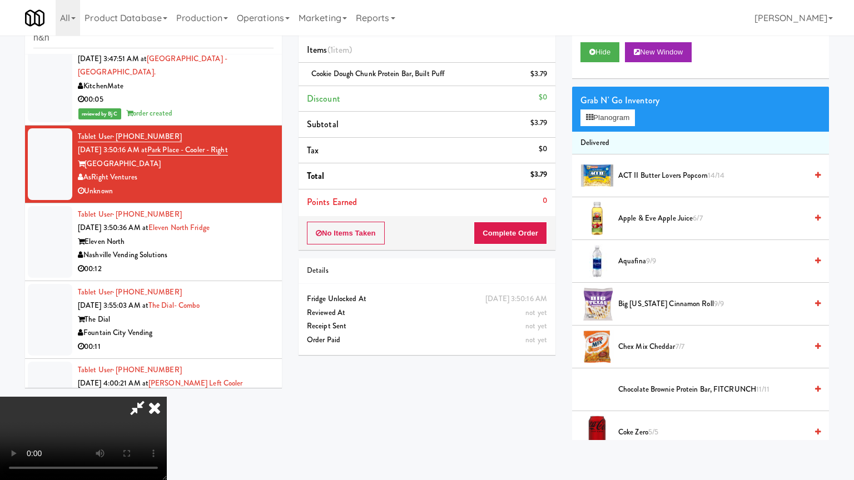
click at [167, 397] on video at bounding box center [83, 438] width 167 height 83
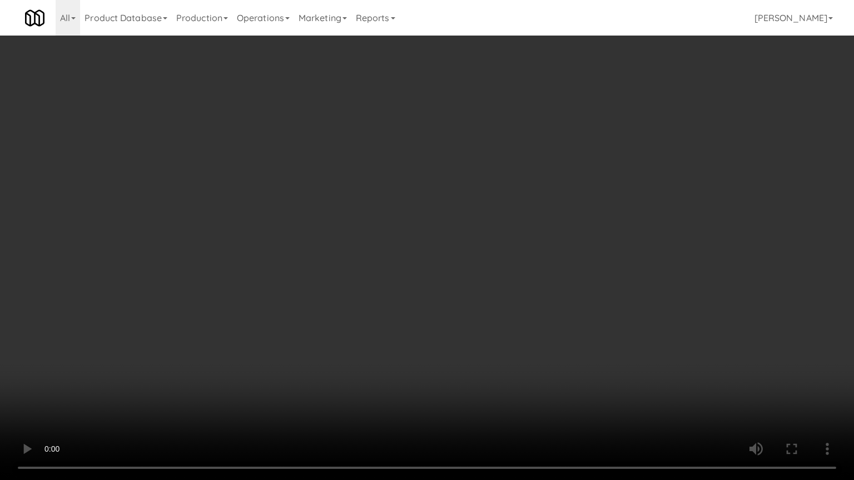
click at [363, 287] on video at bounding box center [427, 240] width 854 height 480
click at [362, 291] on video at bounding box center [427, 240] width 854 height 480
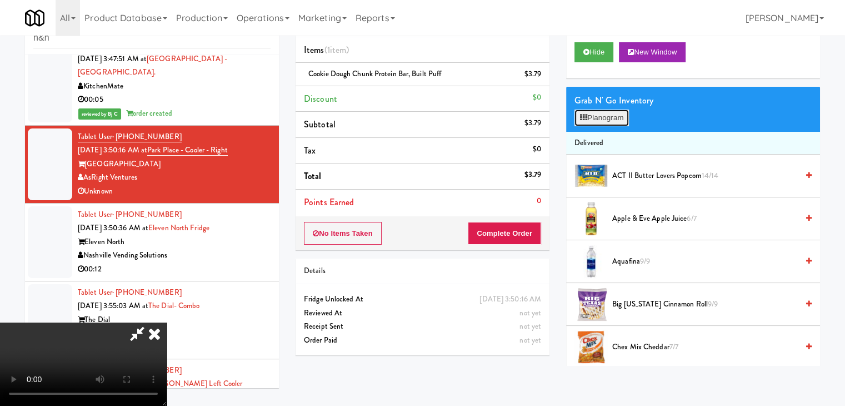
click at [593, 121] on button "Planogram" at bounding box center [602, 117] width 54 height 17
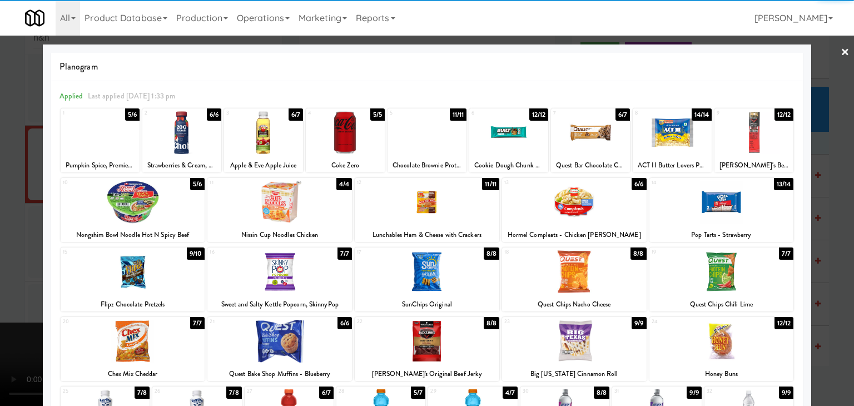
click at [574, 140] on div at bounding box center [590, 132] width 79 height 43
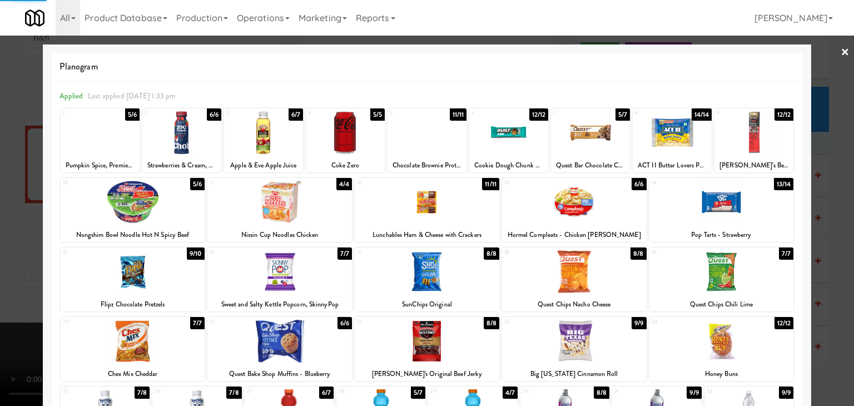
drag, startPoint x: 0, startPoint y: 210, endPoint x: 191, endPoint y: 227, distance: 192.0
click at [0, 211] on div at bounding box center [427, 203] width 854 height 406
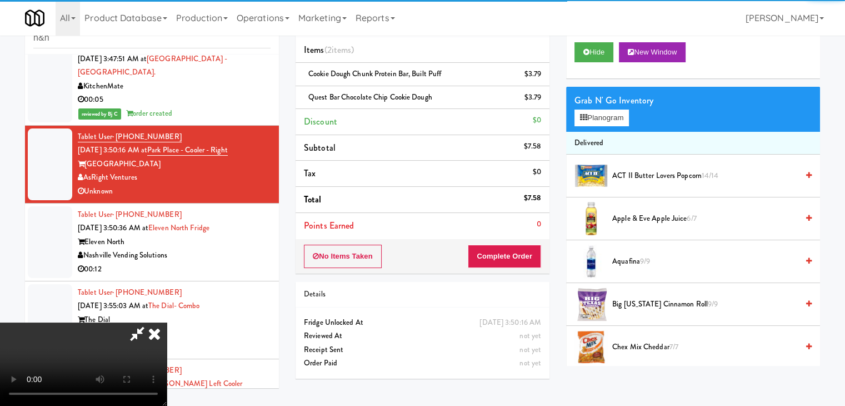
click at [167, 322] on video at bounding box center [83, 363] width 167 height 83
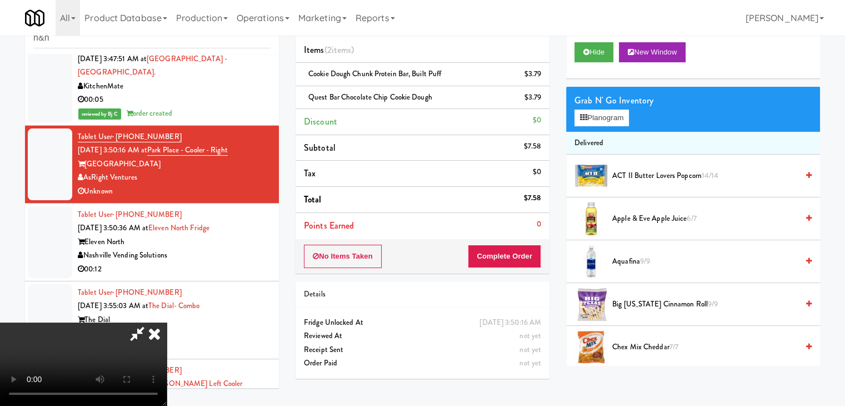
click at [167, 357] on video at bounding box center [83, 363] width 167 height 83
drag, startPoint x: 454, startPoint y: 357, endPoint x: 455, endPoint y: 411, distance: 53.9
click at [167, 358] on video at bounding box center [83, 363] width 167 height 83
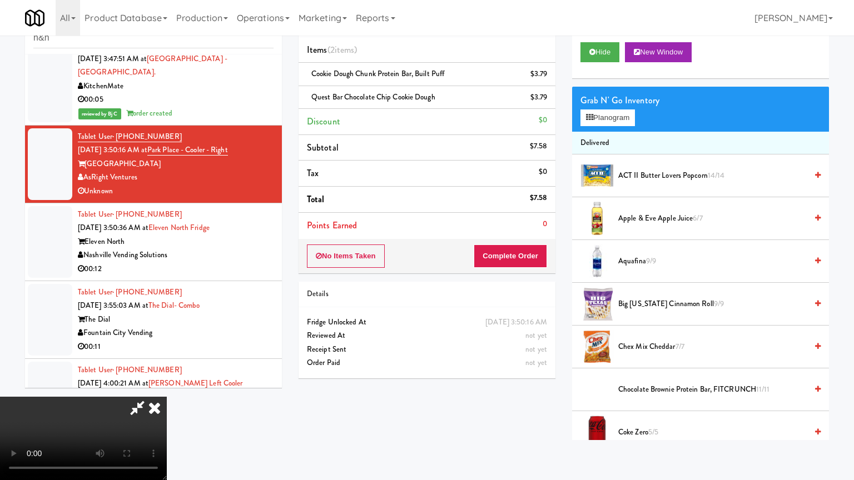
click at [167, 405] on video at bounding box center [83, 438] width 167 height 83
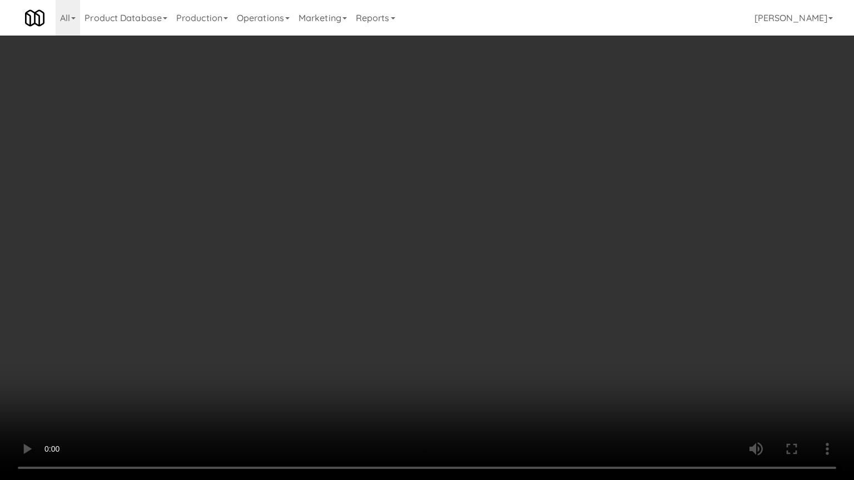
click at [666, 344] on video at bounding box center [427, 240] width 854 height 480
drag, startPoint x: 666, startPoint y: 344, endPoint x: 666, endPoint y: 301, distance: 43.4
click at [666, 345] on video at bounding box center [427, 240] width 854 height 480
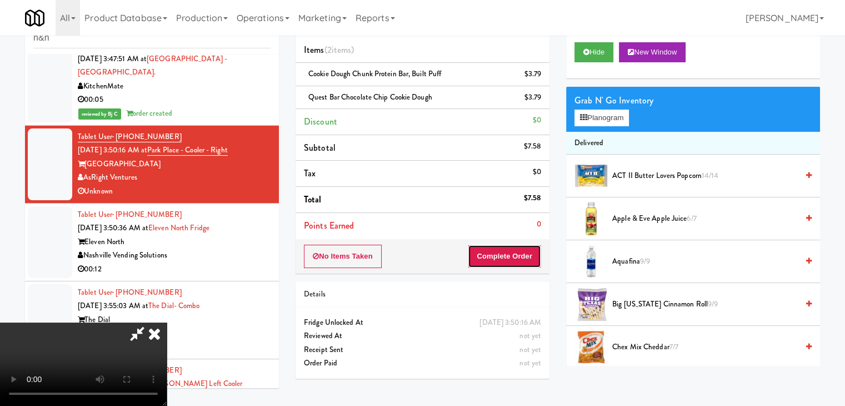
click at [530, 262] on button "Complete Order" at bounding box center [504, 256] width 73 height 23
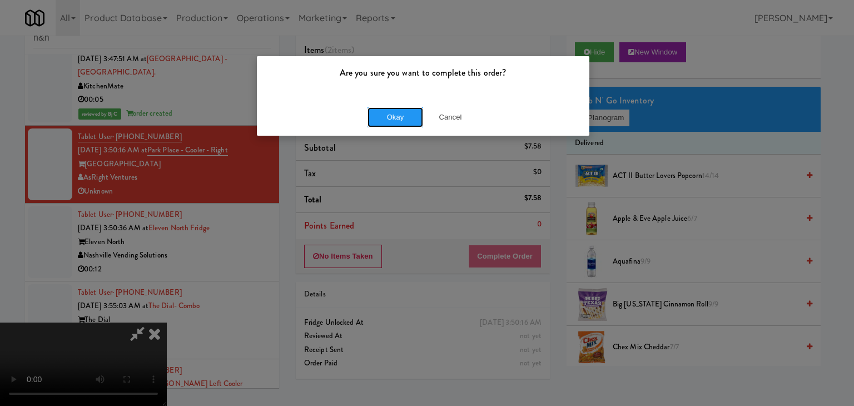
drag, startPoint x: 402, startPoint y: 109, endPoint x: 607, endPoint y: 99, distance: 205.3
click at [402, 109] on button "Okay" at bounding box center [395, 117] width 56 height 20
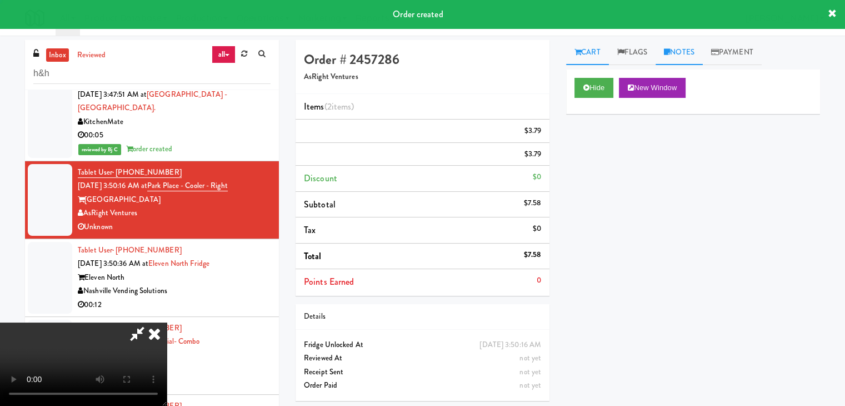
click at [681, 55] on link "Notes" at bounding box center [679, 52] width 47 height 25
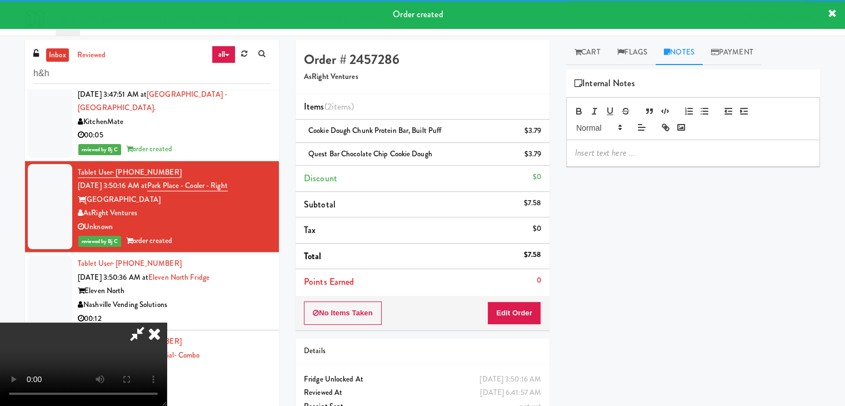
drag, startPoint x: 641, startPoint y: 143, endPoint x: 618, endPoint y: 176, distance: 39.5
click at [640, 143] on div at bounding box center [693, 153] width 253 height 26
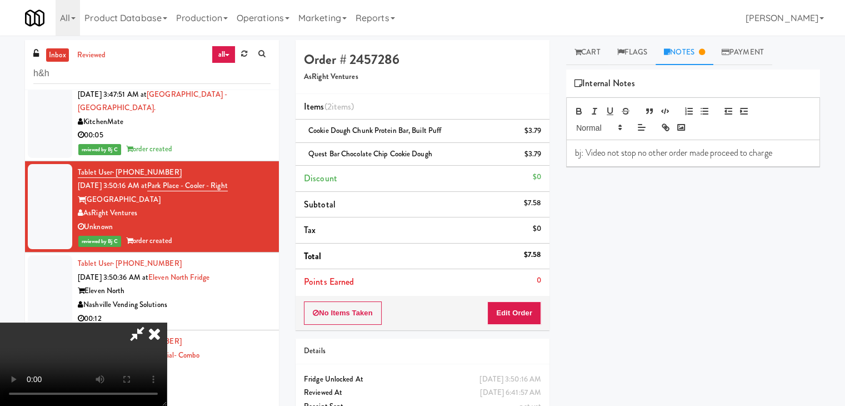
click at [167, 322] on icon at bounding box center [154, 333] width 24 height 22
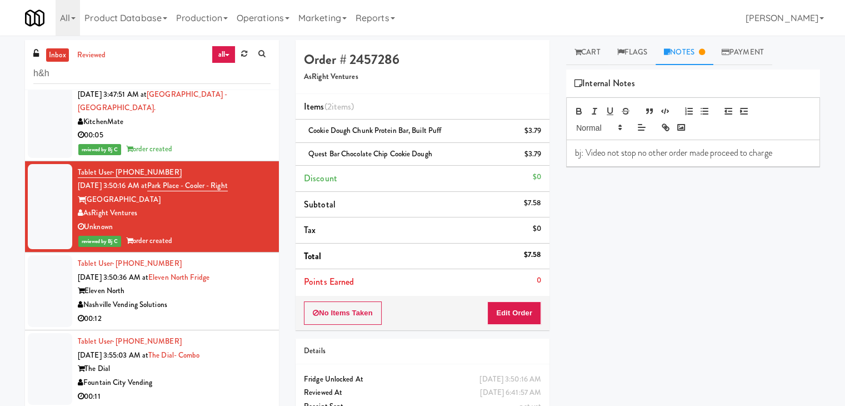
click at [218, 298] on div "Nashville Vending Solutions" at bounding box center [174, 305] width 193 height 14
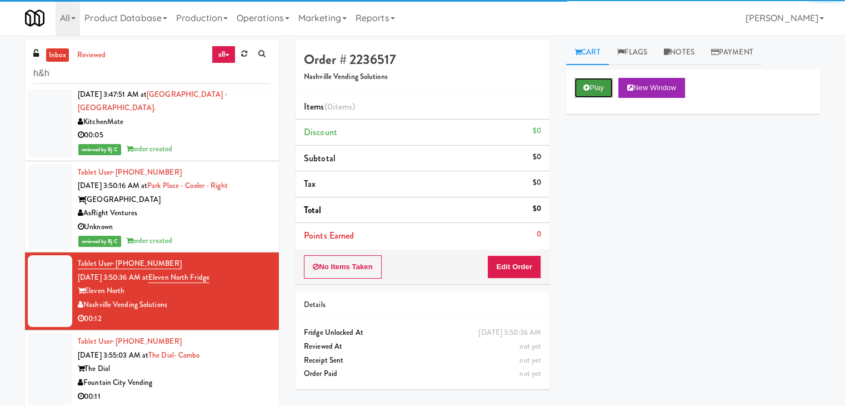
click at [591, 92] on button "Play" at bounding box center [594, 88] width 38 height 20
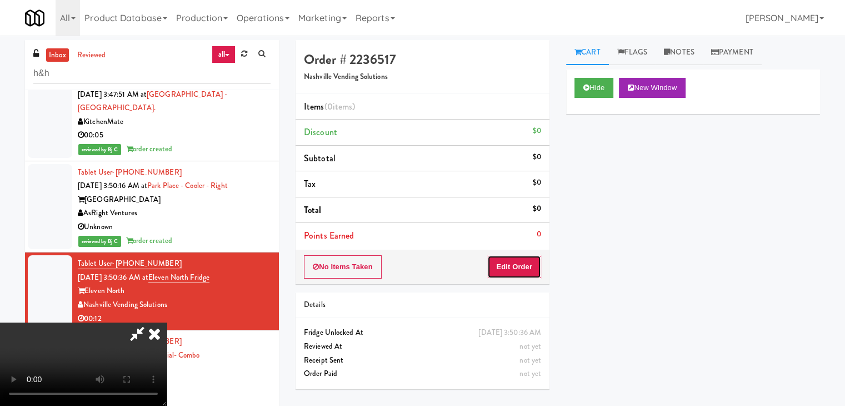
click at [523, 262] on button "Edit Order" at bounding box center [514, 266] width 54 height 23
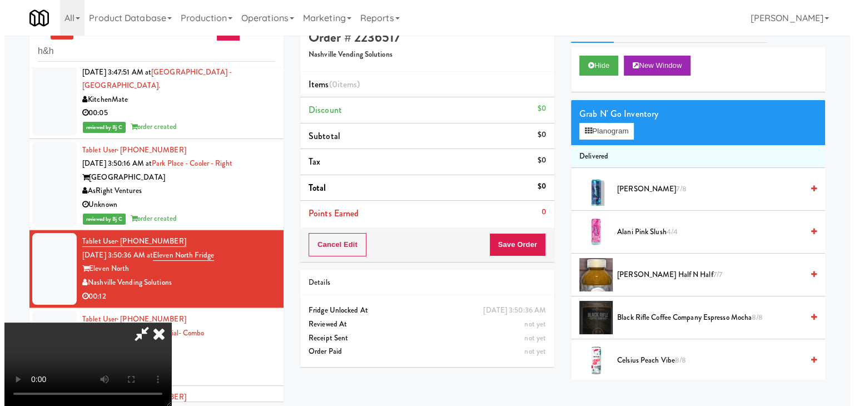
scroll to position [36, 0]
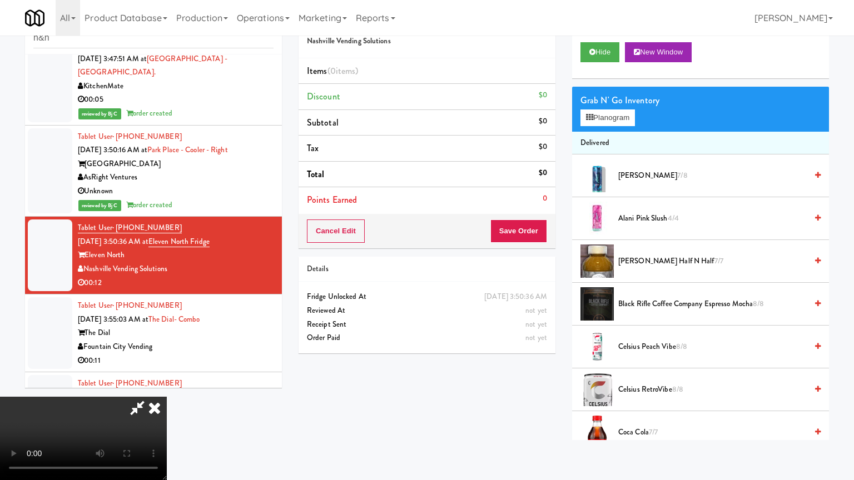
click at [167, 397] on video at bounding box center [83, 438] width 167 height 83
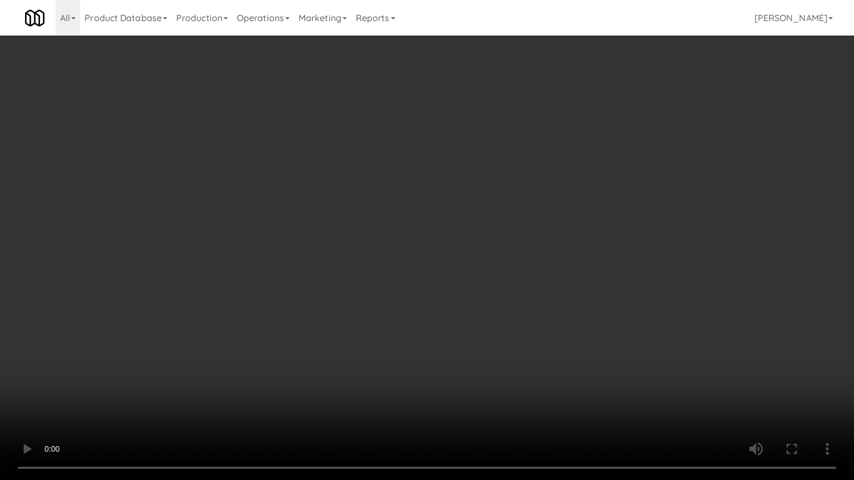
click at [532, 222] on video at bounding box center [427, 240] width 854 height 480
click at [542, 205] on video at bounding box center [427, 240] width 854 height 480
click at [561, 192] on video at bounding box center [427, 240] width 854 height 480
drag, startPoint x: 562, startPoint y: 190, endPoint x: 622, endPoint y: 38, distance: 163.4
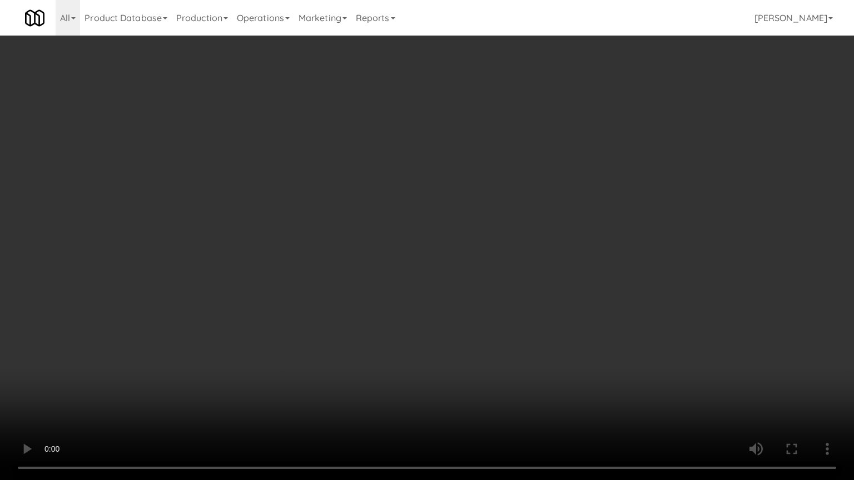
click at [564, 184] on video at bounding box center [427, 240] width 854 height 480
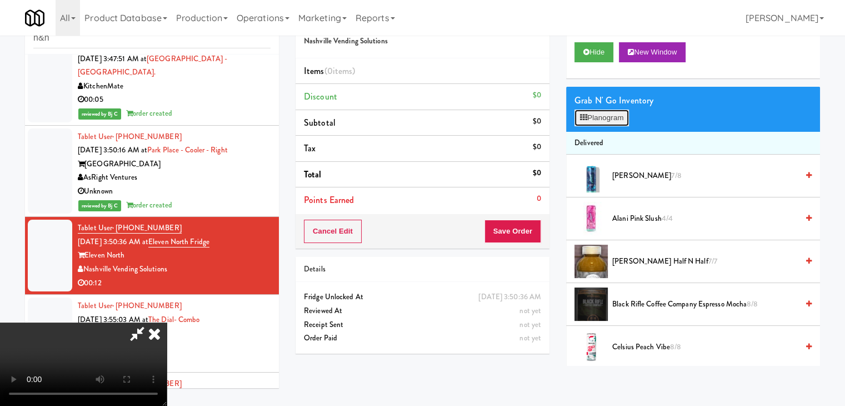
click at [602, 114] on button "Planogram" at bounding box center [602, 117] width 54 height 17
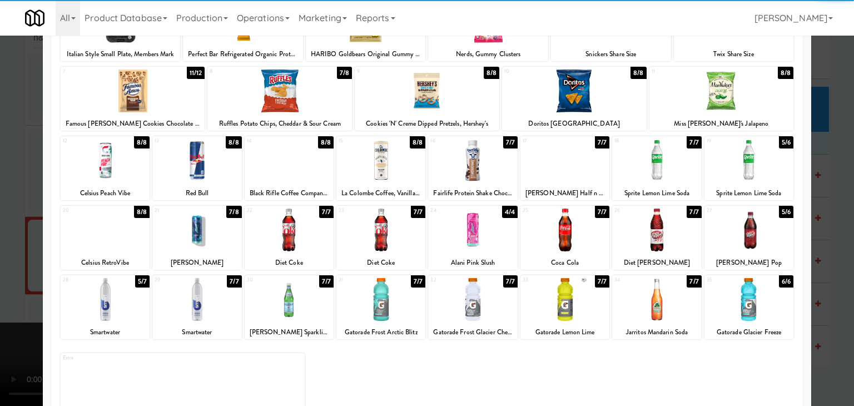
click at [146, 107] on div at bounding box center [133, 90] width 145 height 43
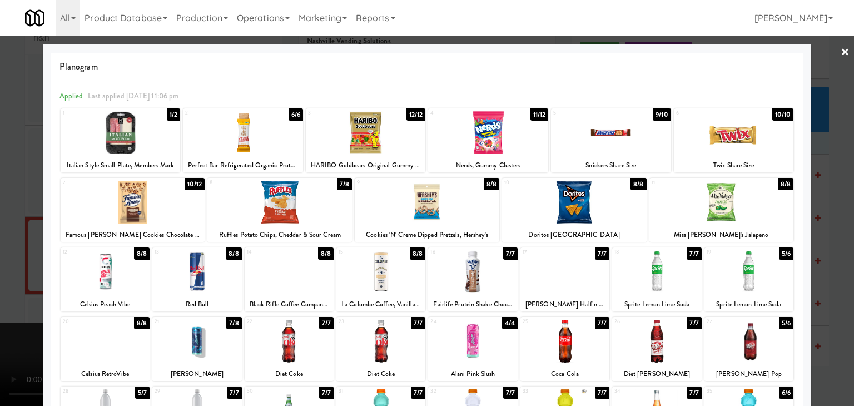
click at [354, 128] on div at bounding box center [366, 132] width 120 height 43
drag, startPoint x: 0, startPoint y: 172, endPoint x: 57, endPoint y: 192, distance: 59.9
click at [3, 174] on div at bounding box center [427, 203] width 854 height 406
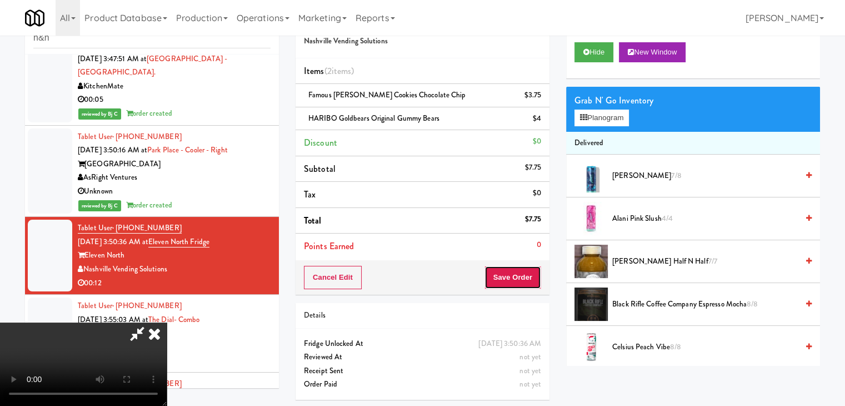
click at [524, 275] on button "Save Order" at bounding box center [513, 277] width 57 height 23
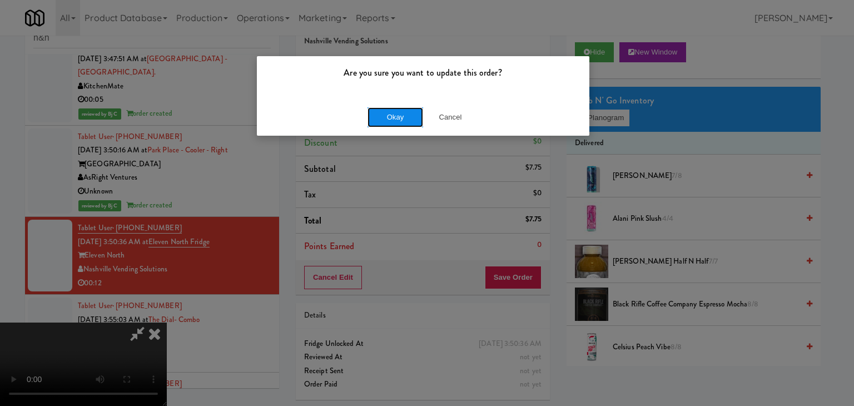
click at [399, 121] on button "Okay" at bounding box center [395, 117] width 56 height 20
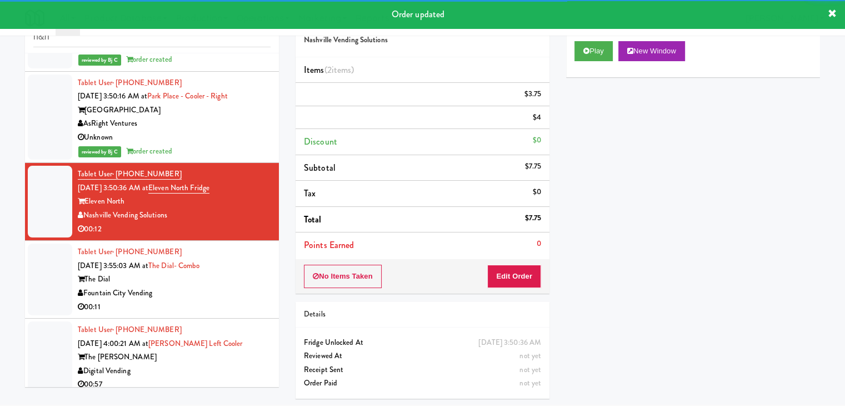
scroll to position [1514, 0]
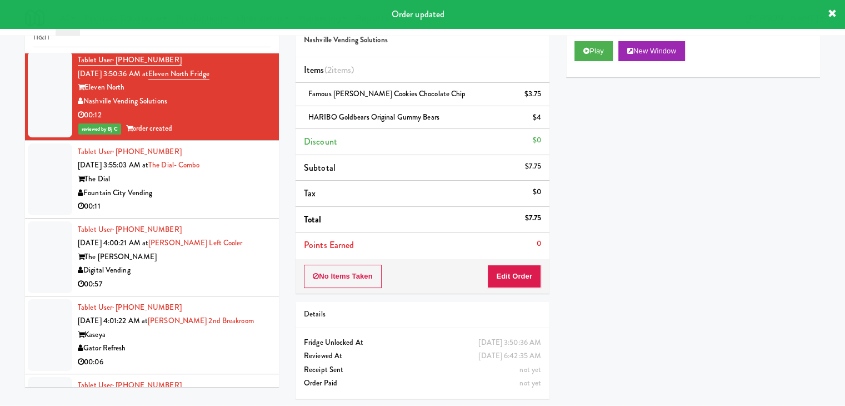
click at [197, 172] on div "The Dial" at bounding box center [174, 179] width 193 height 14
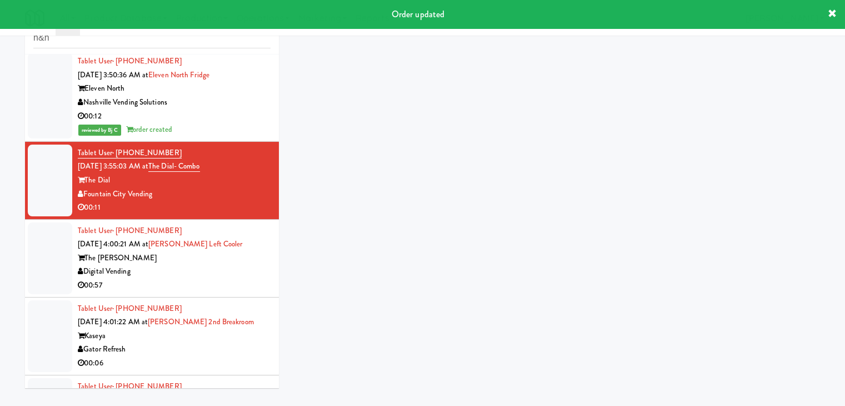
scroll to position [36, 0]
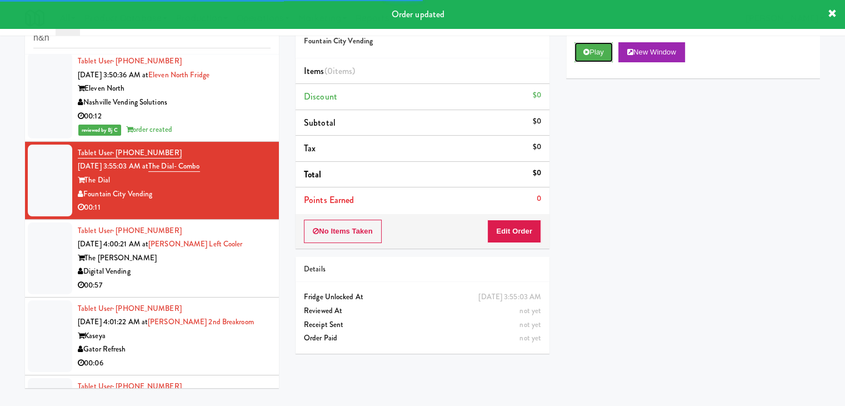
click at [590, 53] on button "Play" at bounding box center [594, 52] width 38 height 20
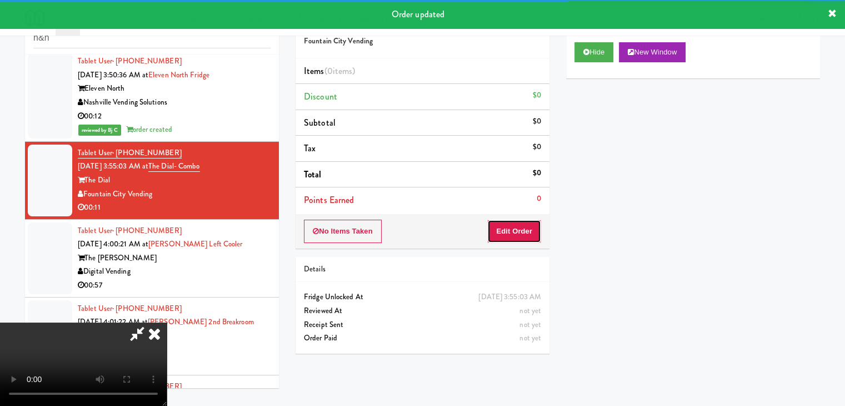
click at [528, 225] on button "Edit Order" at bounding box center [514, 231] width 54 height 23
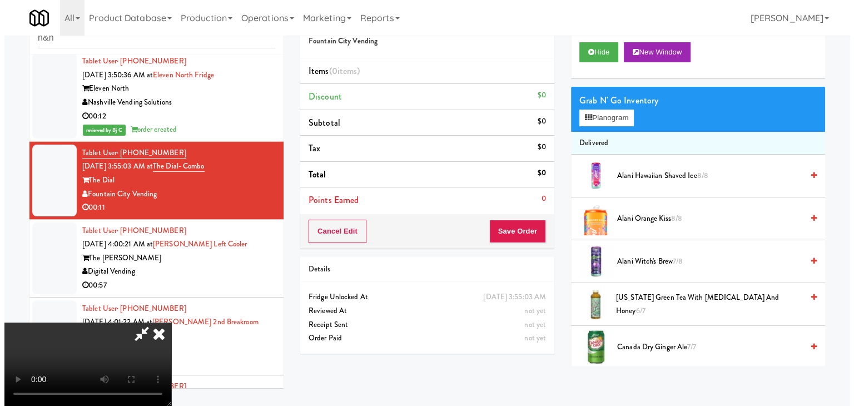
scroll to position [0, 0]
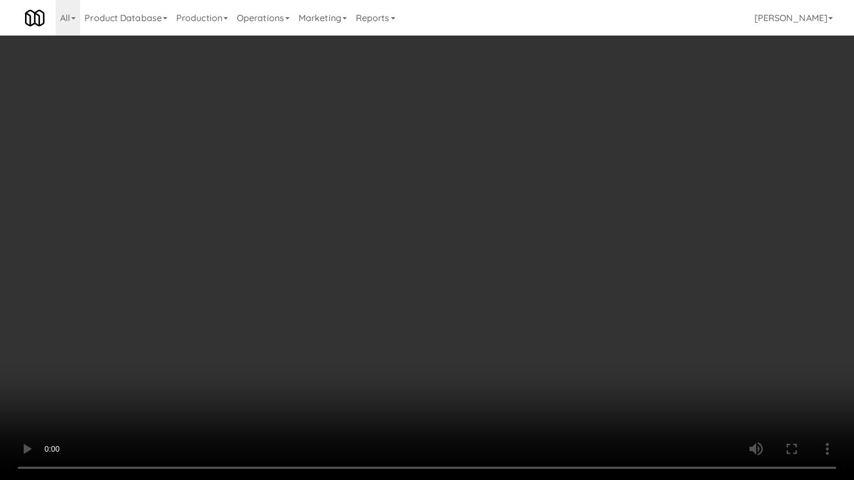
click at [511, 308] on video at bounding box center [427, 240] width 854 height 480
click at [506, 299] on video at bounding box center [427, 240] width 854 height 480
click at [505, 298] on video at bounding box center [427, 240] width 854 height 480
click at [527, 278] on video at bounding box center [427, 240] width 854 height 480
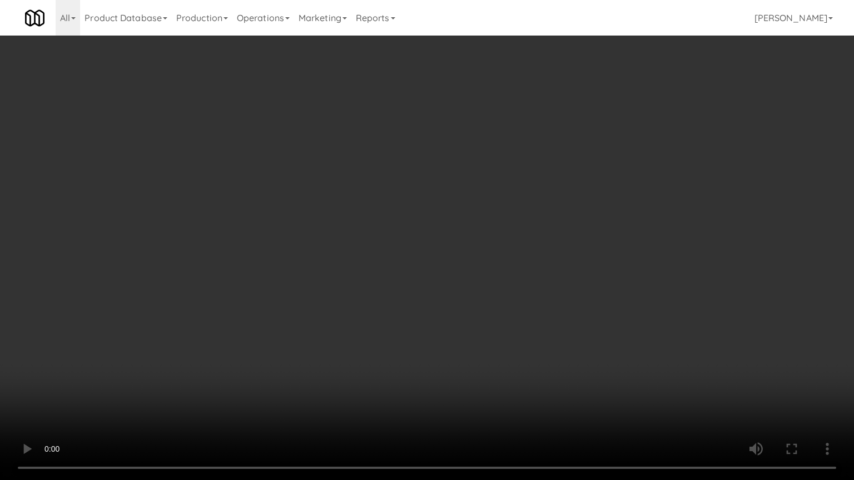
drag, startPoint x: 525, startPoint y: 278, endPoint x: 547, endPoint y: 210, distance: 71.4
click at [529, 271] on video at bounding box center [427, 240] width 854 height 480
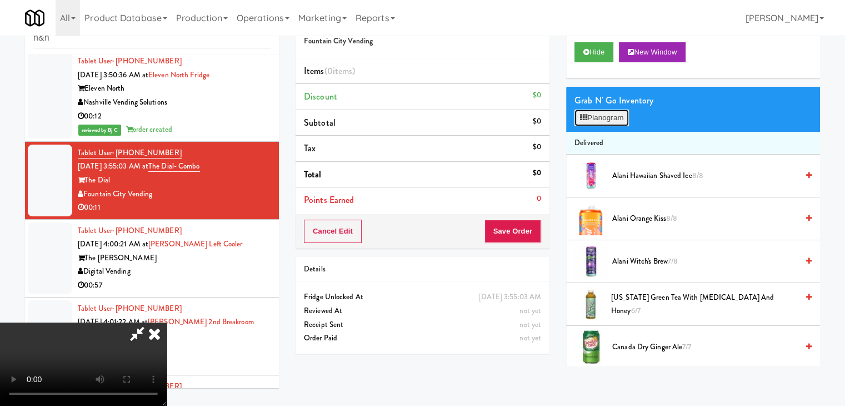
click at [616, 119] on button "Planogram" at bounding box center [602, 117] width 54 height 17
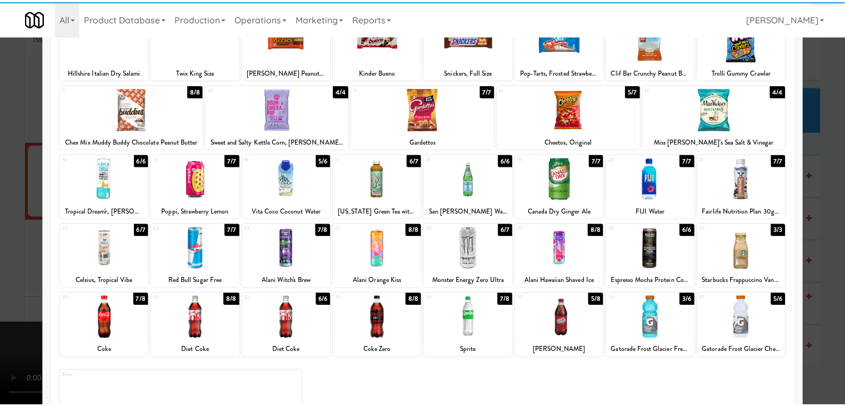
scroll to position [111, 0]
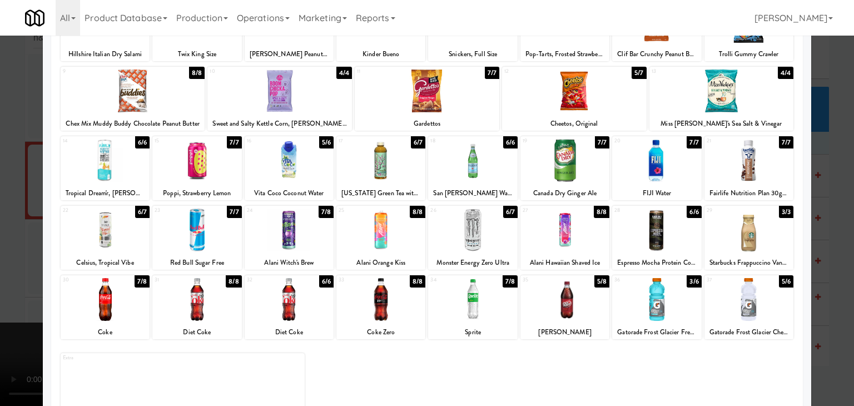
click at [285, 249] on div at bounding box center [289, 229] width 89 height 43
drag, startPoint x: 0, startPoint y: 276, endPoint x: 153, endPoint y: 281, distance: 153.5
click at [2, 276] on div at bounding box center [427, 203] width 854 height 406
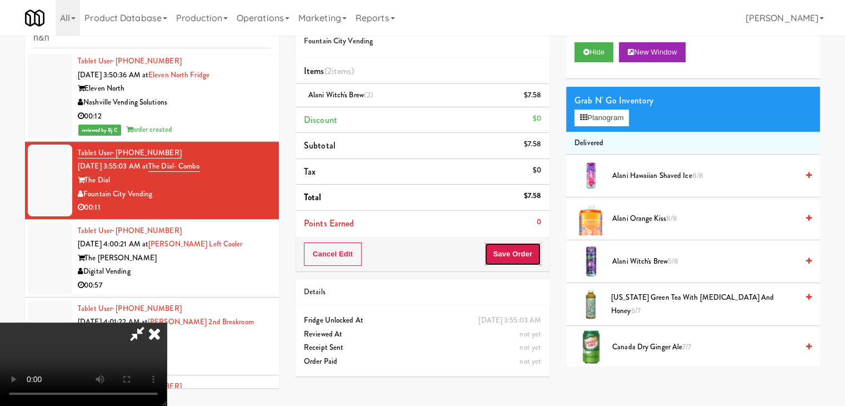
click at [522, 255] on button "Save Order" at bounding box center [513, 253] width 57 height 23
click at [527, 250] on button "Save Order" at bounding box center [513, 253] width 57 height 23
click at [529, 250] on body "Are you sure you want to update this order? Okay Cancel Okay Are you sure you w…" at bounding box center [422, 203] width 845 height 406
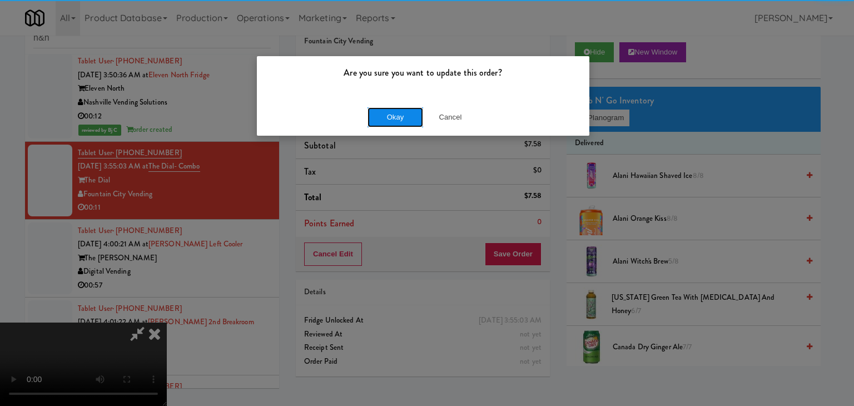
click at [405, 113] on button "Okay" at bounding box center [395, 117] width 56 height 20
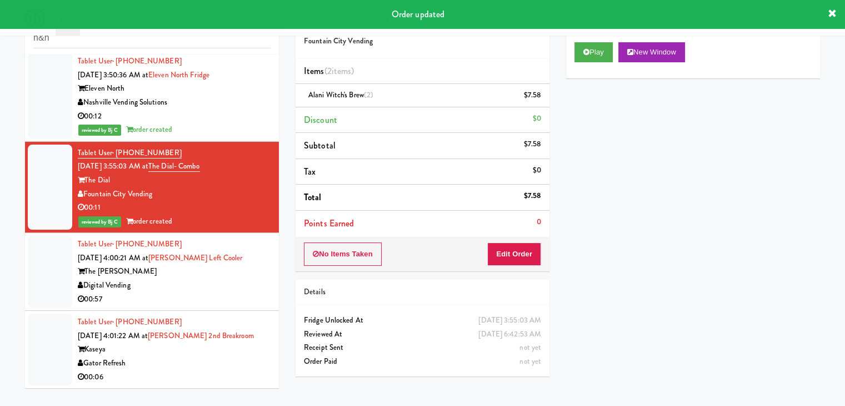
click at [197, 278] on div "Digital Vending" at bounding box center [174, 285] width 193 height 14
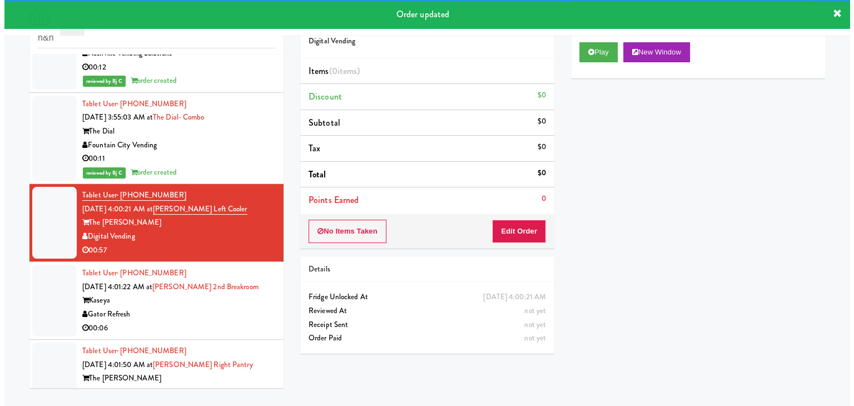
scroll to position [1736, 0]
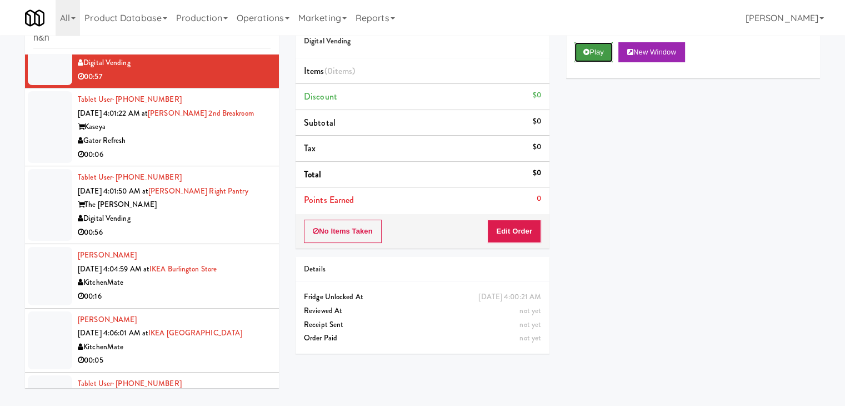
click at [585, 53] on icon at bounding box center [587, 51] width 6 height 7
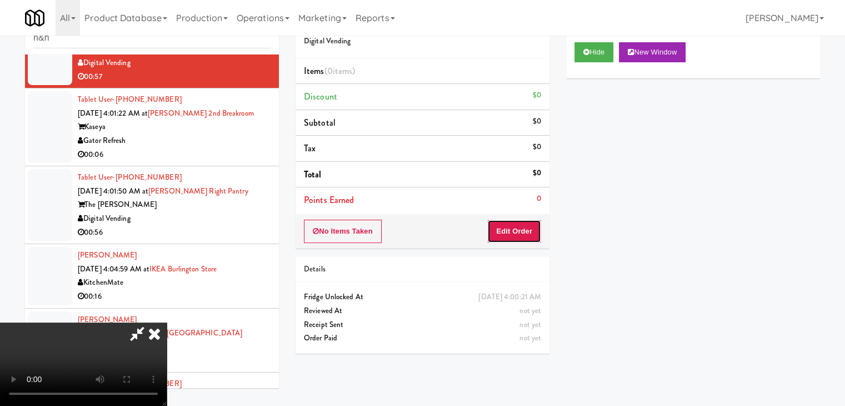
click at [530, 231] on button "Edit Order" at bounding box center [514, 231] width 54 height 23
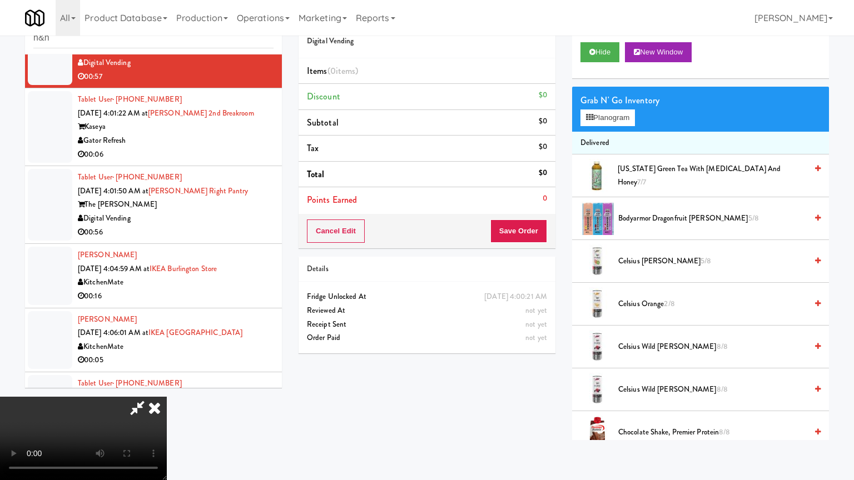
click at [167, 397] on video at bounding box center [83, 438] width 167 height 83
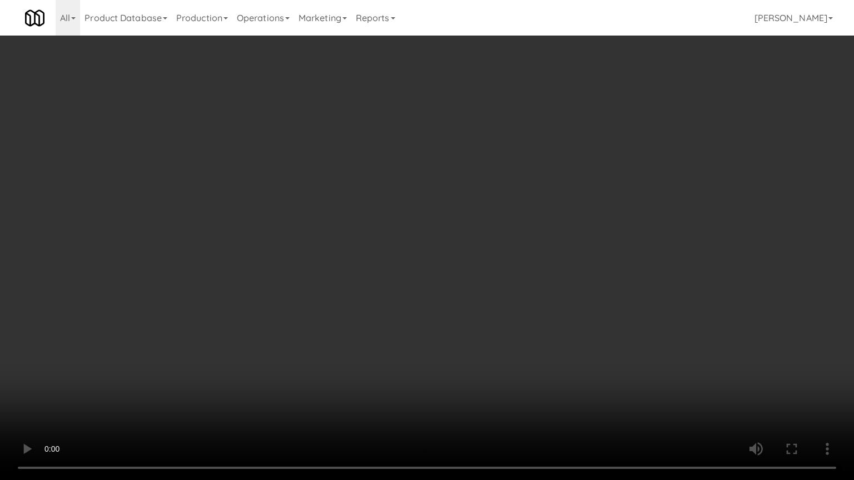
click at [405, 361] on video at bounding box center [427, 240] width 854 height 480
click at [405, 362] on video at bounding box center [427, 240] width 854 height 480
drag, startPoint x: 331, startPoint y: 406, endPoint x: 270, endPoint y: 436, distance: 68.6
click at [331, 405] on video at bounding box center [427, 240] width 854 height 480
click at [382, 341] on video at bounding box center [427, 240] width 854 height 480
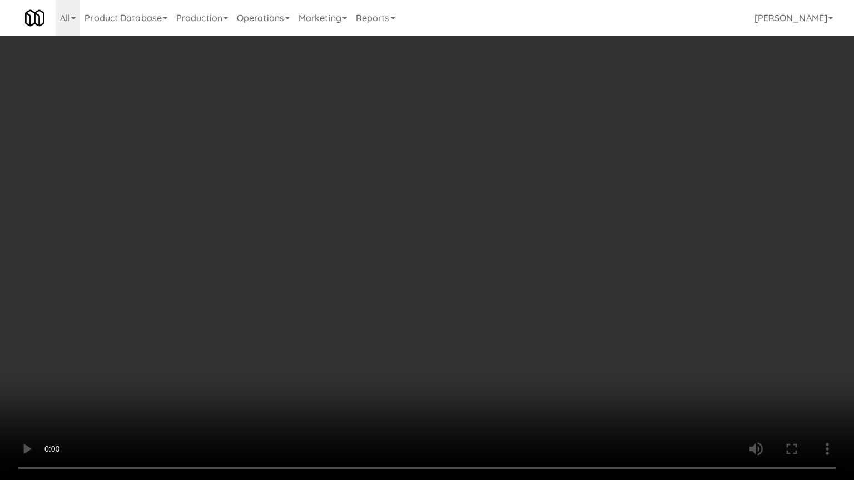
drag, startPoint x: 384, startPoint y: 342, endPoint x: 388, endPoint y: 336, distance: 8.0
click at [386, 337] on video at bounding box center [427, 240] width 854 height 480
click at [400, 334] on video at bounding box center [427, 240] width 854 height 480
click at [391, 338] on video at bounding box center [427, 240] width 854 height 480
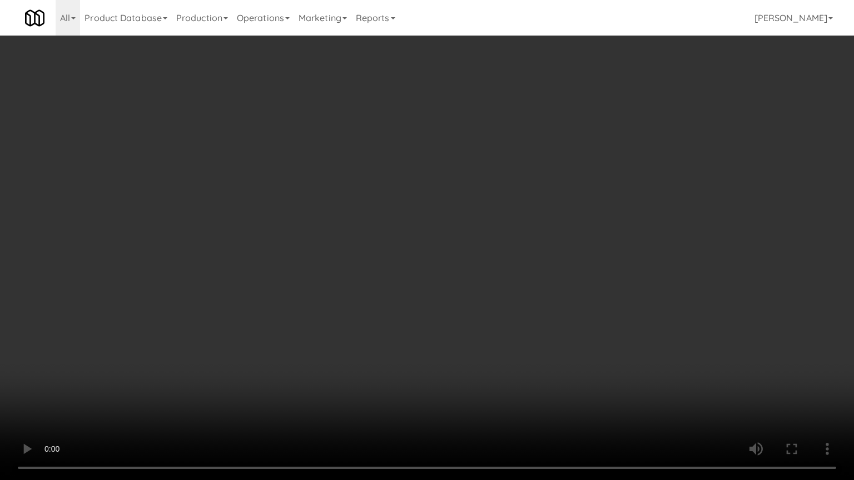
click at [391, 336] on video at bounding box center [427, 240] width 854 height 480
click at [392, 326] on video at bounding box center [427, 240] width 854 height 480
click at [400, 325] on video at bounding box center [427, 240] width 854 height 480
click at [401, 326] on video at bounding box center [427, 240] width 854 height 480
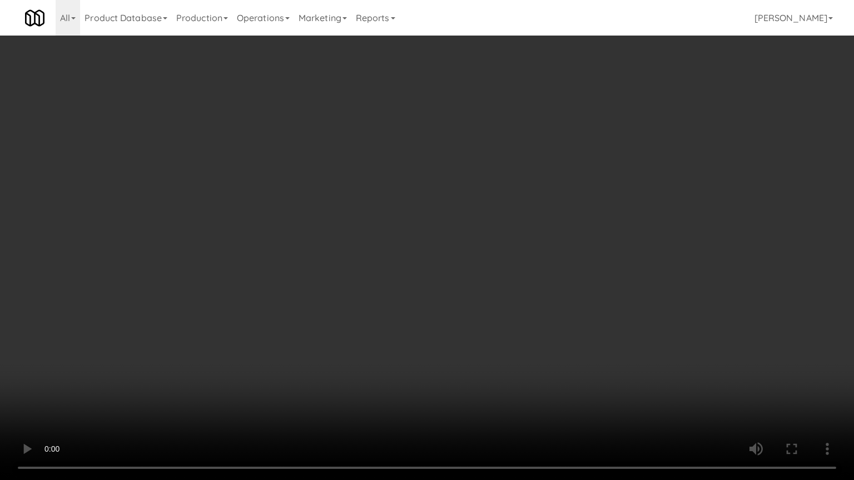
click at [401, 326] on video at bounding box center [427, 240] width 854 height 480
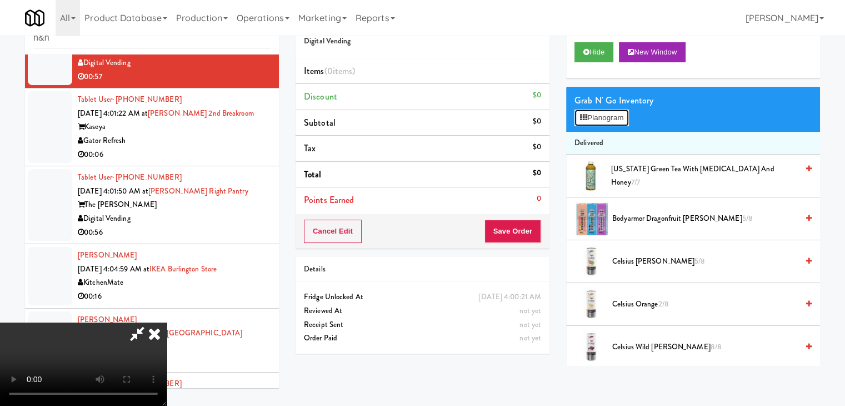
click at [587, 118] on button "Planogram" at bounding box center [602, 117] width 54 height 17
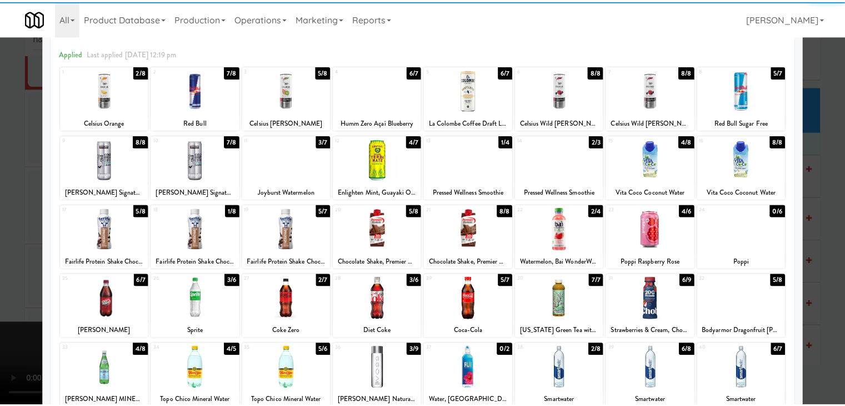
scroll to position [56, 0]
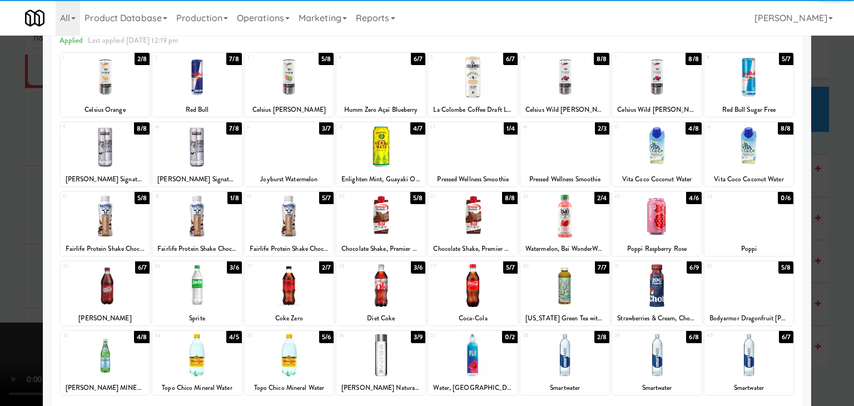
click at [659, 290] on div at bounding box center [656, 285] width 89 height 43
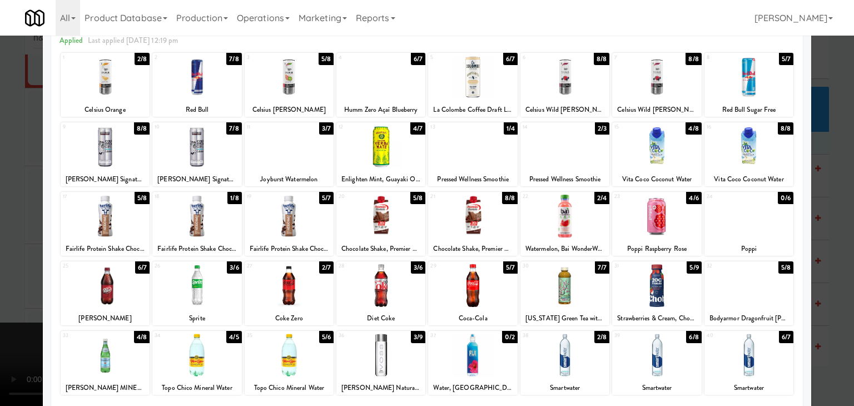
click at [749, 205] on div at bounding box center [748, 216] width 89 height 43
click at [0, 293] on div at bounding box center [427, 203] width 854 height 406
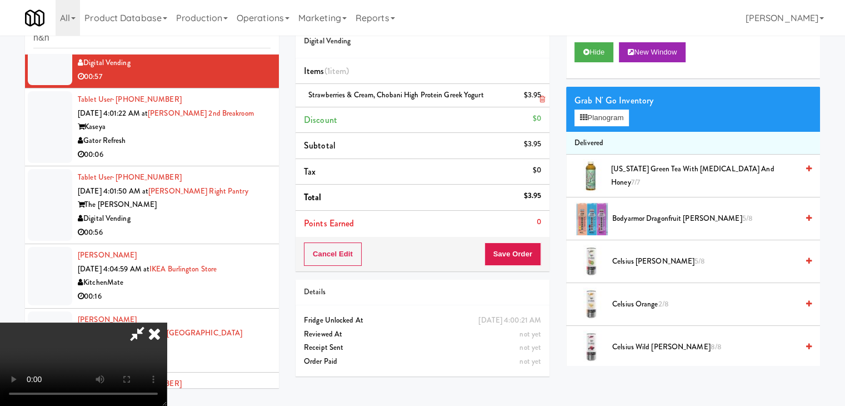
click at [545, 99] on li "Strawberries & Cream, Chobani High Protein Greek Yogurt $3.95" at bounding box center [423, 95] width 254 height 23
click at [545, 101] on li "Strawberries & Cream, Chobani High Protein Greek Yogurt $3.95" at bounding box center [423, 95] width 254 height 23
click at [541, 98] on icon at bounding box center [543, 99] width 6 height 7
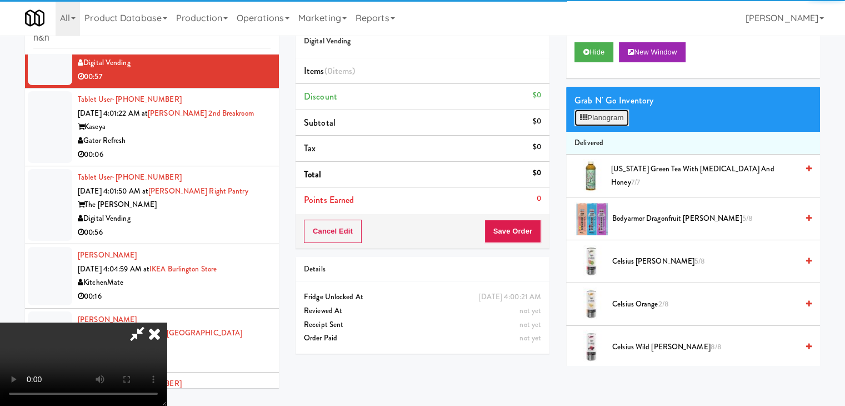
click at [600, 112] on button "Planogram" at bounding box center [602, 117] width 54 height 17
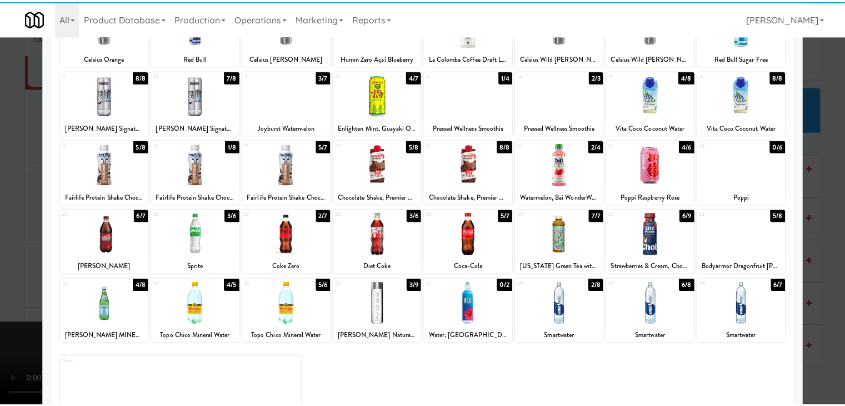
scroll to position [111, 0]
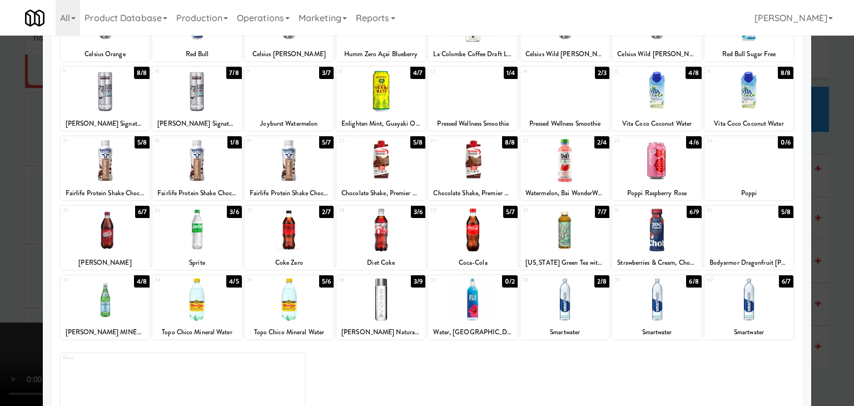
click at [651, 235] on div at bounding box center [656, 229] width 89 height 43
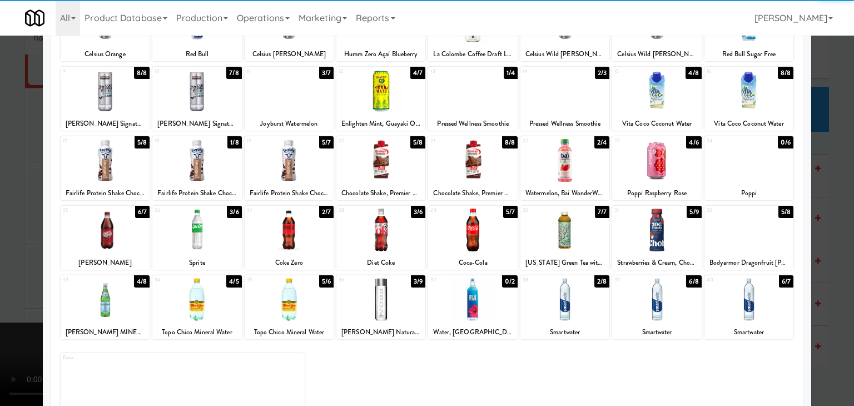
drag, startPoint x: 0, startPoint y: 234, endPoint x: 166, endPoint y: 237, distance: 165.7
click at [0, 234] on div at bounding box center [427, 203] width 854 height 406
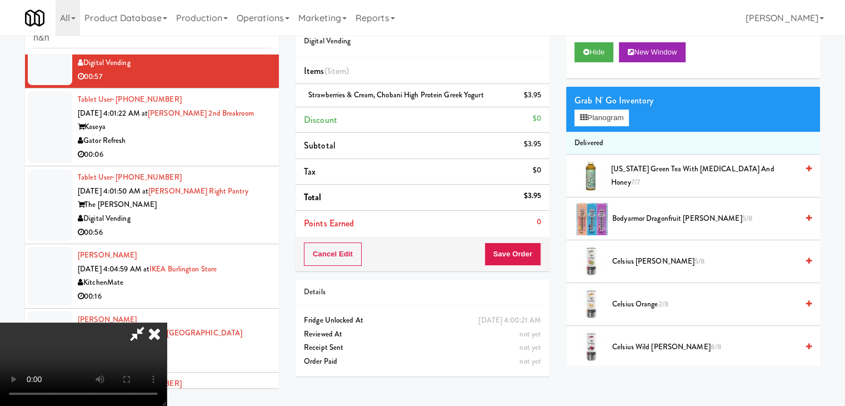
click at [167, 322] on video at bounding box center [83, 363] width 167 height 83
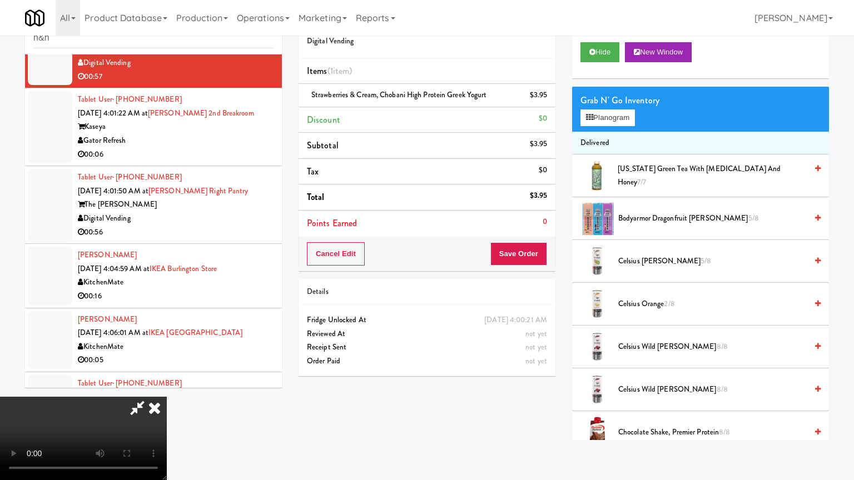
click at [167, 397] on video at bounding box center [83, 438] width 167 height 83
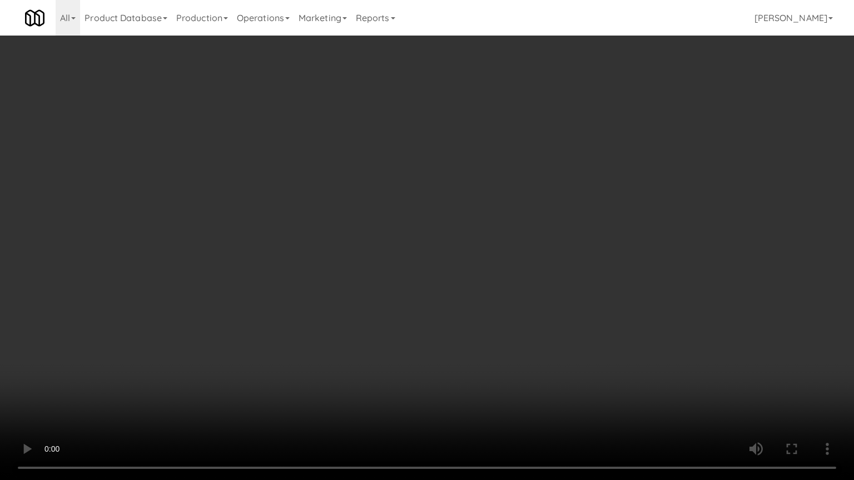
click at [360, 377] on video at bounding box center [427, 240] width 854 height 480
click at [360, 379] on video at bounding box center [427, 240] width 854 height 480
click
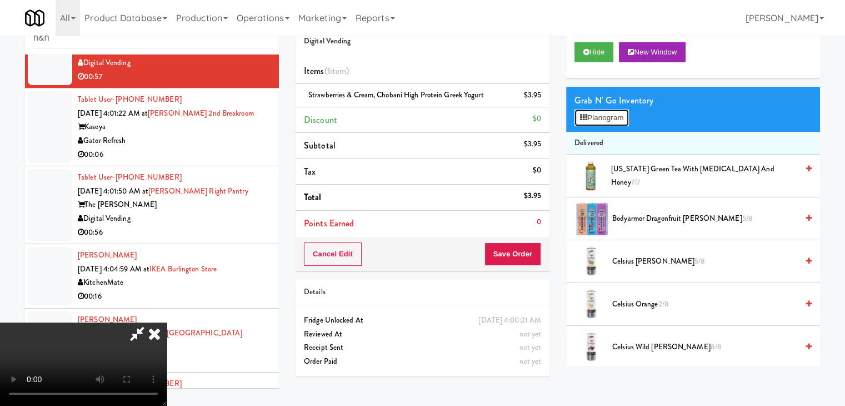
drag, startPoint x: 605, startPoint y: 119, endPoint x: 524, endPoint y: 261, distance: 163.3
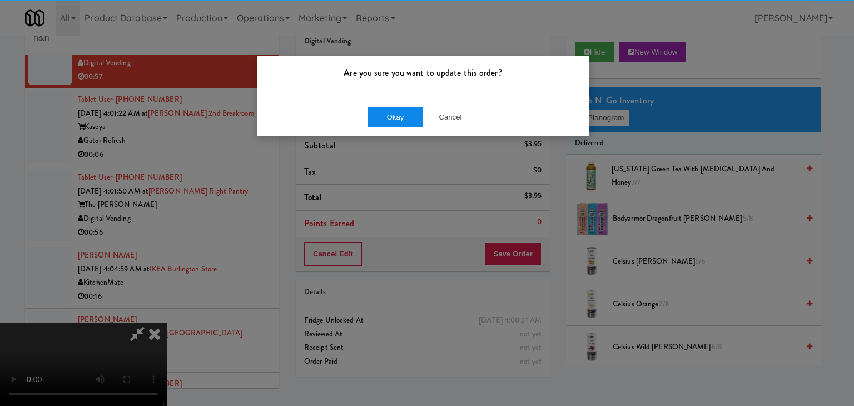
drag, startPoint x: 396, startPoint y: 103, endPoint x: 393, endPoint y: 112, distance: 9.3
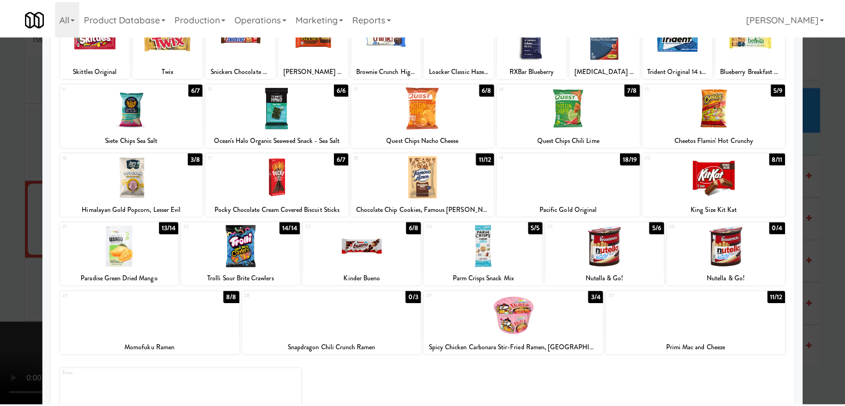
scroll to position [140, 0]
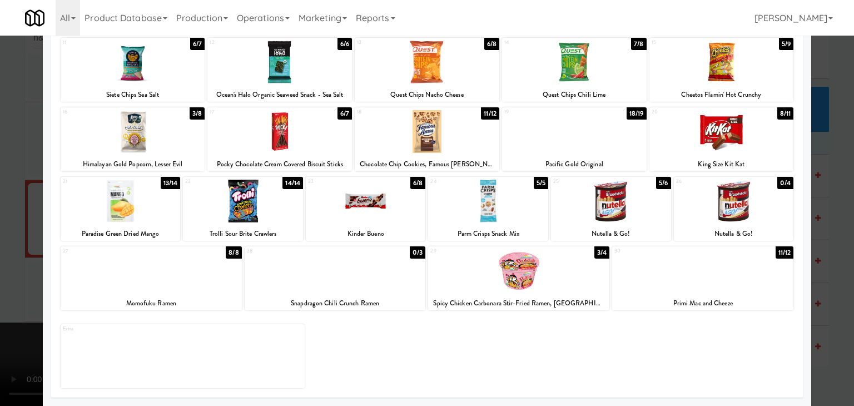
drag, startPoint x: 709, startPoint y: 280, endPoint x: 734, endPoint y: 282, distance: 25.1
drag, startPoint x: 831, startPoint y: 277, endPoint x: 804, endPoint y: 271, distance: 27.8
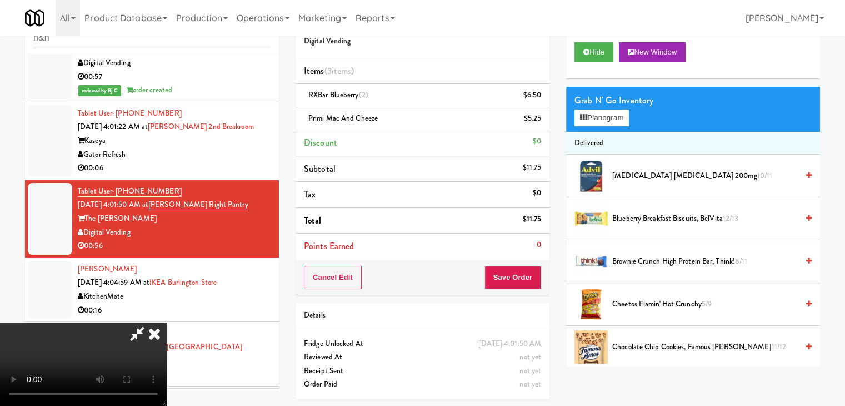
drag, startPoint x: 440, startPoint y: 155, endPoint x: 550, endPoint y: 130, distance: 112.9
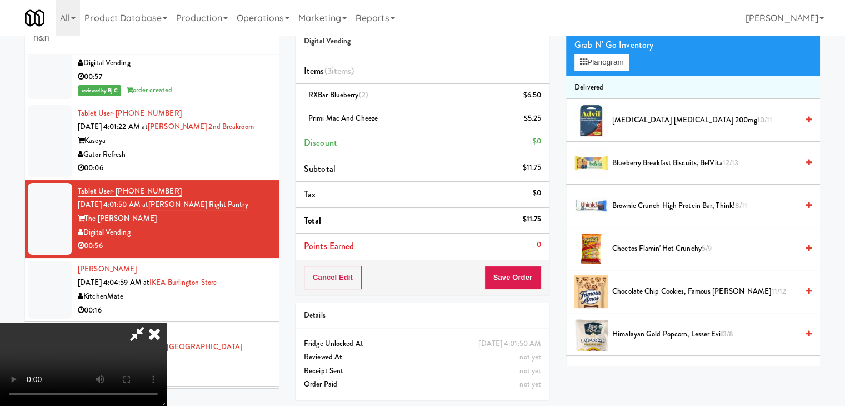
drag, startPoint x: 640, startPoint y: 290, endPoint x: 431, endPoint y: 267, distance: 210.3
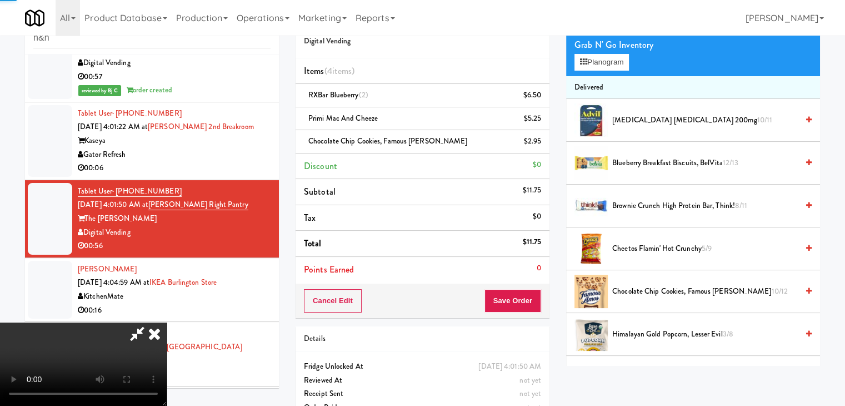
drag, startPoint x: 309, startPoint y: 250, endPoint x: 324, endPoint y: 246, distance: 15.5
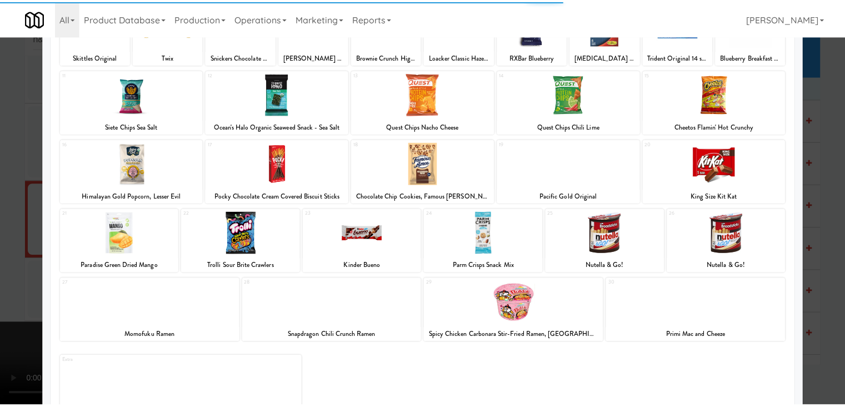
scroll to position [111, 0]
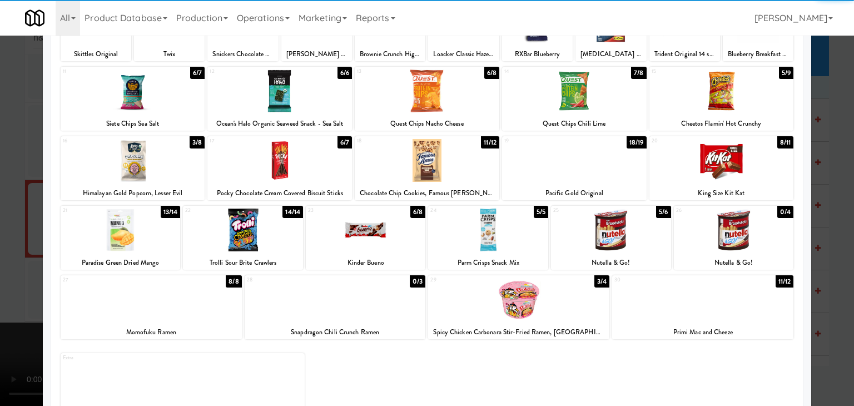
drag, startPoint x: 162, startPoint y: 157, endPoint x: 59, endPoint y: 158, distance: 102.8
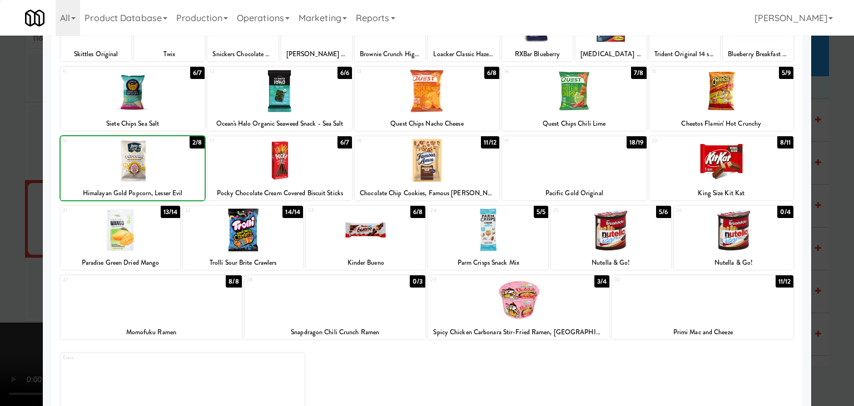
drag, startPoint x: 0, startPoint y: 158, endPoint x: 21, endPoint y: 161, distance: 21.3
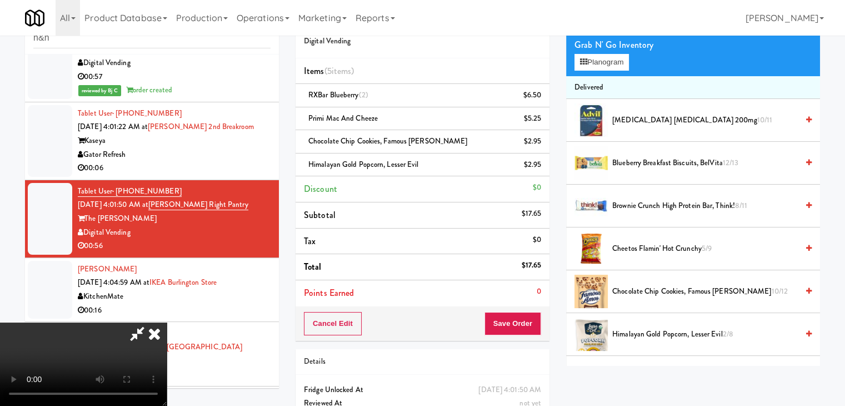
drag, startPoint x: 520, startPoint y: 305, endPoint x: 525, endPoint y: 318, distance: 14.6
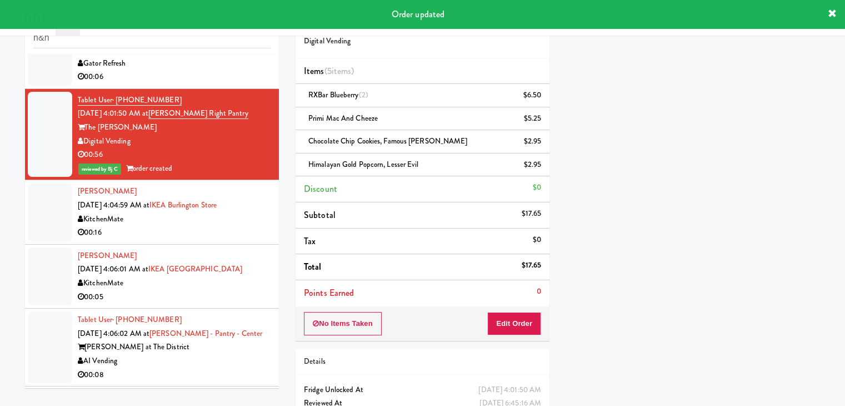
scroll to position [1736, 0]
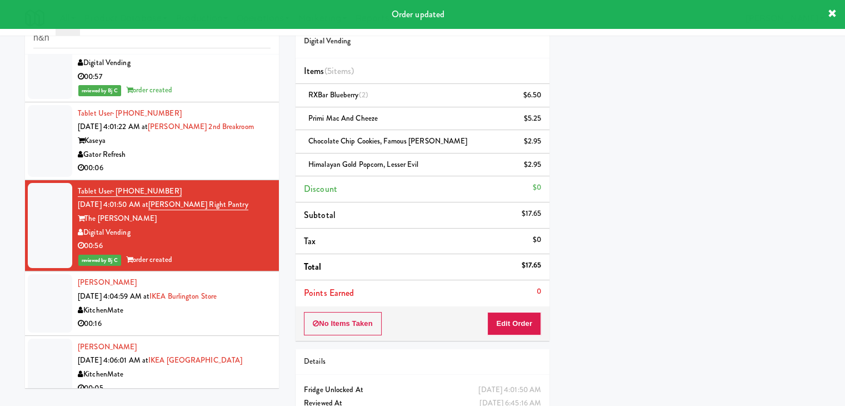
drag, startPoint x: 233, startPoint y: 128, endPoint x: 235, endPoint y: 135, distance: 6.3
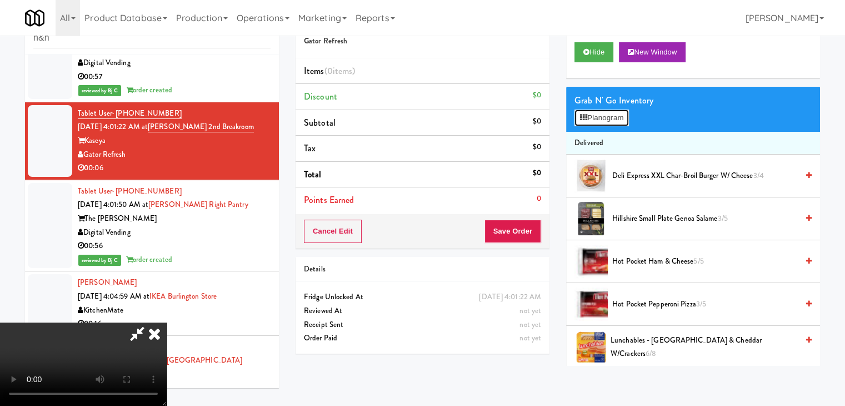
drag, startPoint x: 607, startPoint y: 112, endPoint x: 605, endPoint y: 117, distance: 6.0
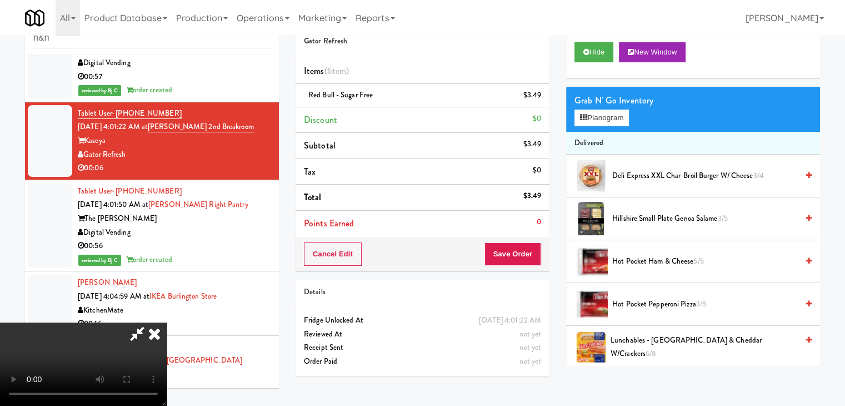
drag, startPoint x: 436, startPoint y: 245, endPoint x: 431, endPoint y: 249, distance: 6.7
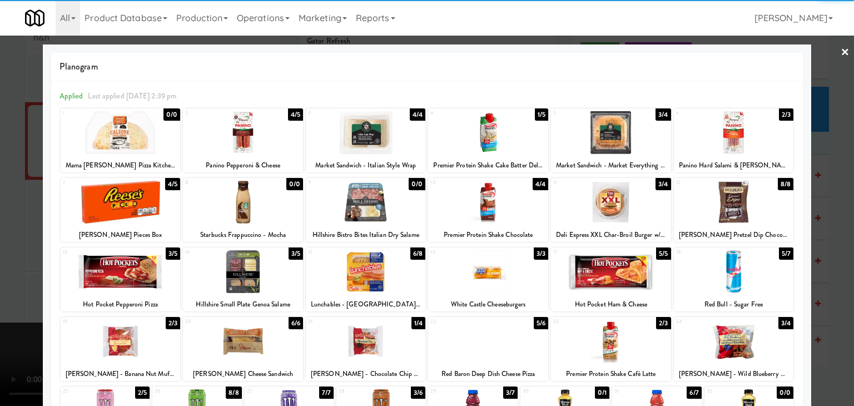
drag, startPoint x: 128, startPoint y: 257, endPoint x: 126, endPoint y: 262, distance: 5.7
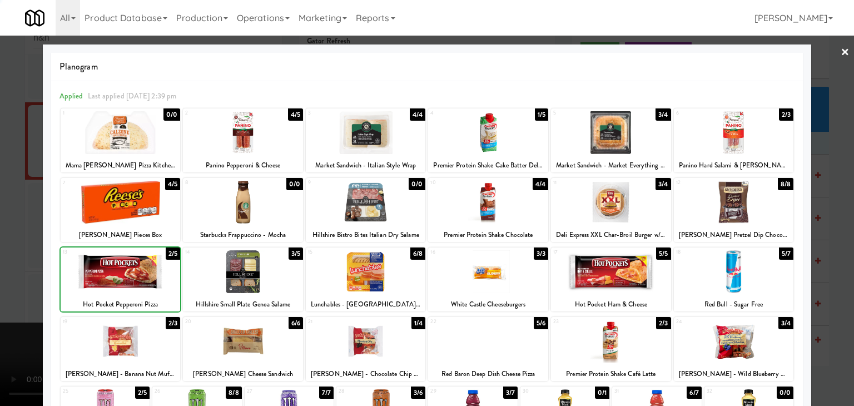
drag, startPoint x: 0, startPoint y: 252, endPoint x: 67, endPoint y: 249, distance: 66.8
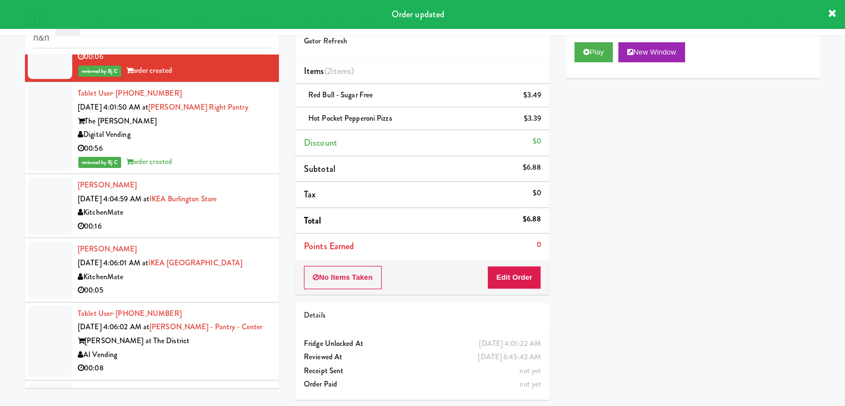
scroll to position [1903, 0]
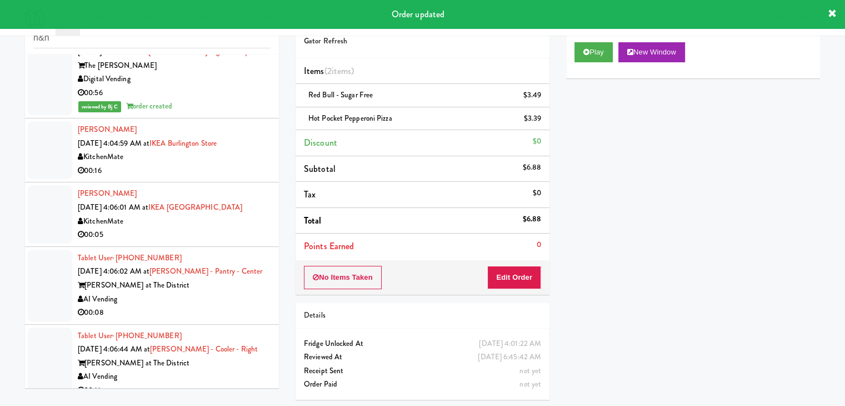
drag, startPoint x: 211, startPoint y: 136, endPoint x: 210, endPoint y: 144, distance: 8.0
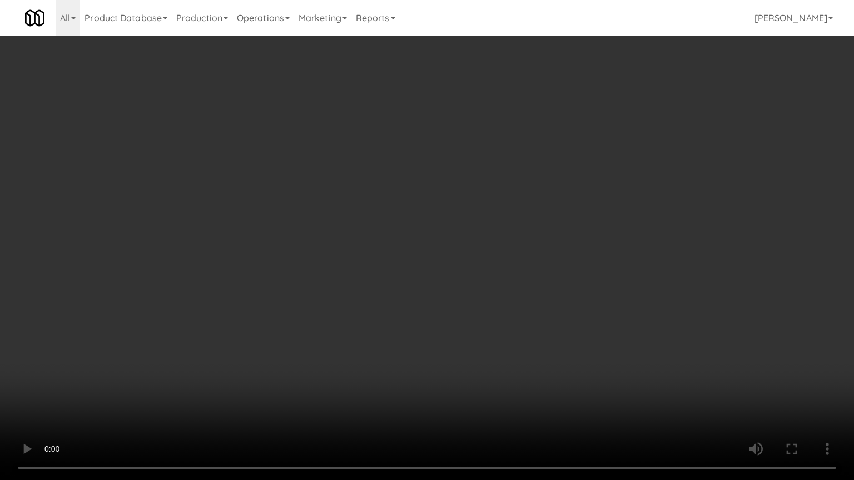
drag, startPoint x: 574, startPoint y: 333, endPoint x: 580, endPoint y: 242, distance: 91.4
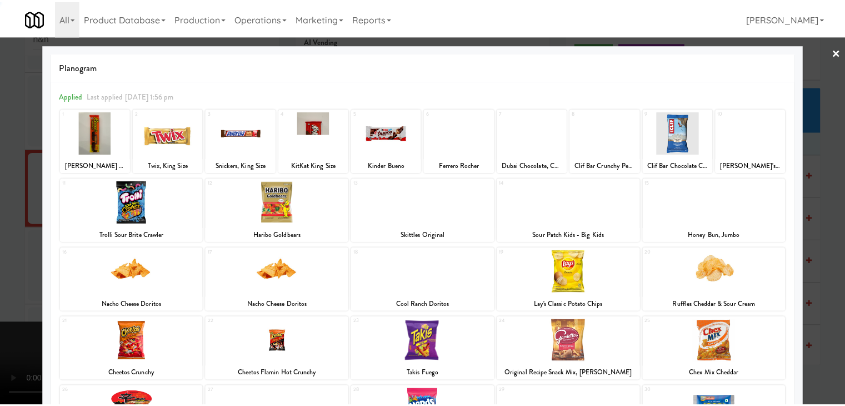
scroll to position [111, 0]
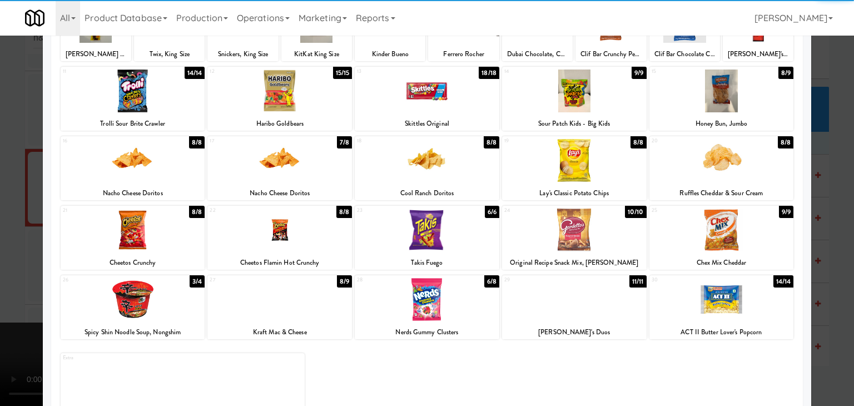
drag, startPoint x: 416, startPoint y: 230, endPoint x: 350, endPoint y: 228, distance: 65.6
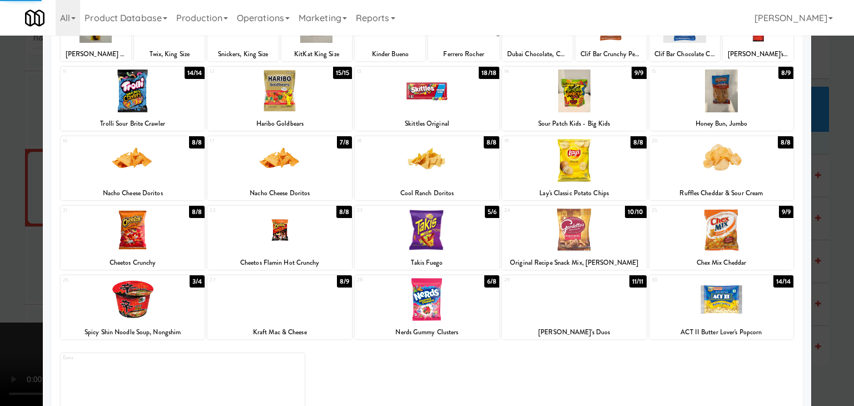
drag, startPoint x: 0, startPoint y: 210, endPoint x: 22, endPoint y: 215, distance: 22.7
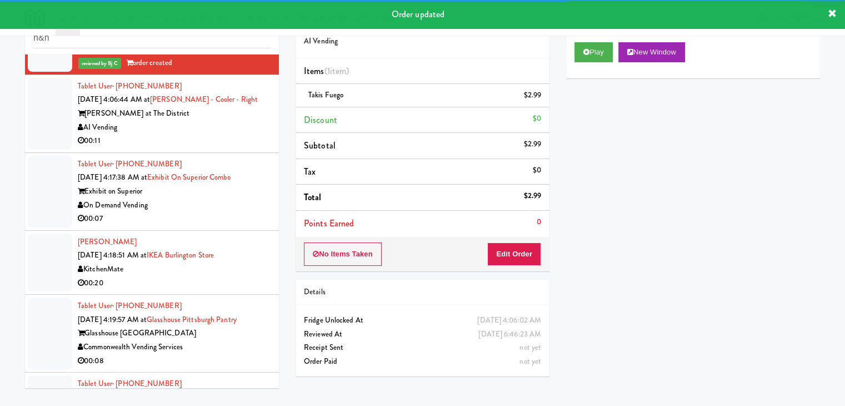
scroll to position [2181, 0]
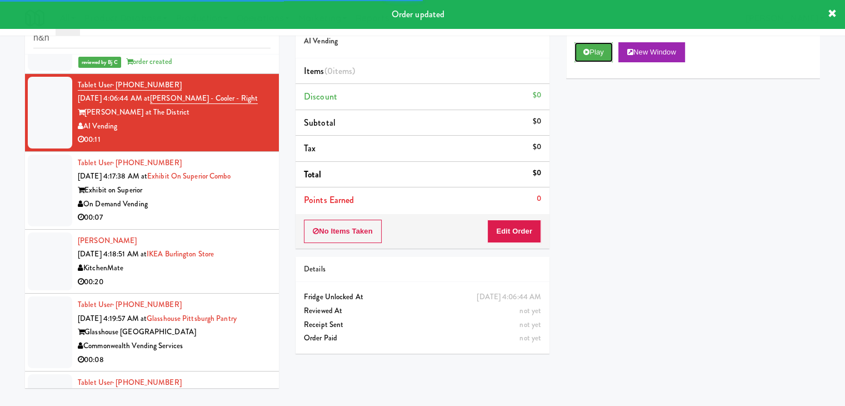
drag, startPoint x: 605, startPoint y: 53, endPoint x: 583, endPoint y: 99, distance: 51.0
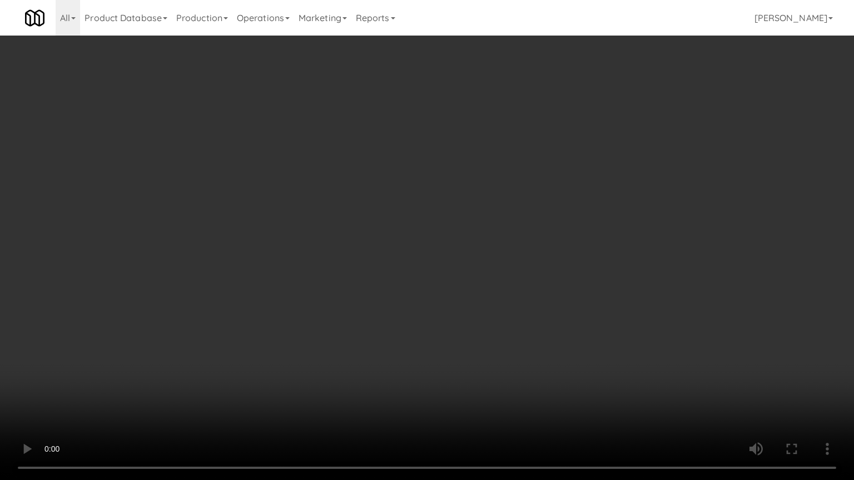
drag, startPoint x: 474, startPoint y: 345, endPoint x: 473, endPoint y: 296, distance: 48.9
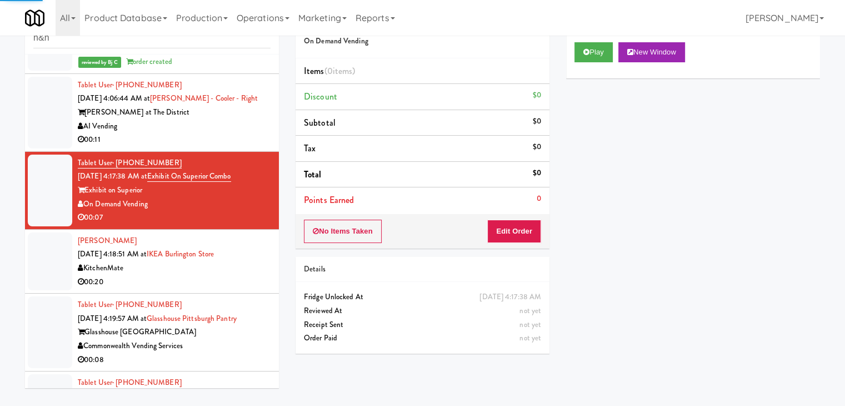
drag, startPoint x: 224, startPoint y: 96, endPoint x: 476, endPoint y: 73, distance: 253.4
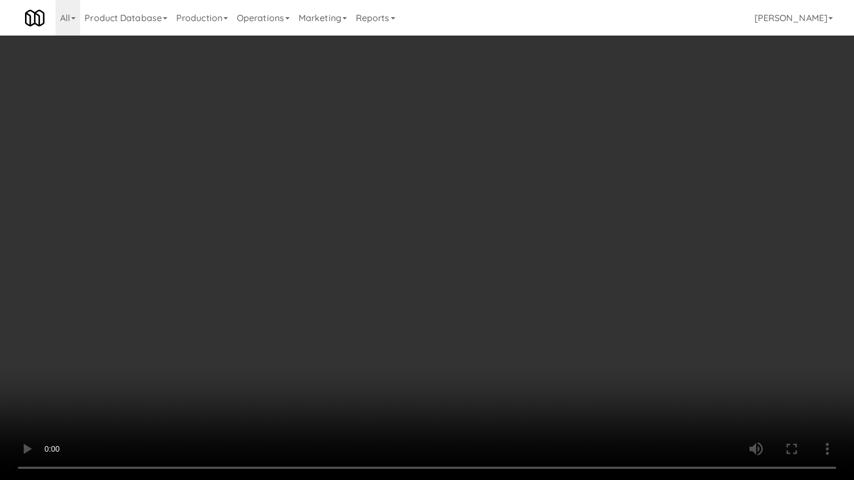
drag, startPoint x: 536, startPoint y: 231, endPoint x: 561, endPoint y: 138, distance: 96.7
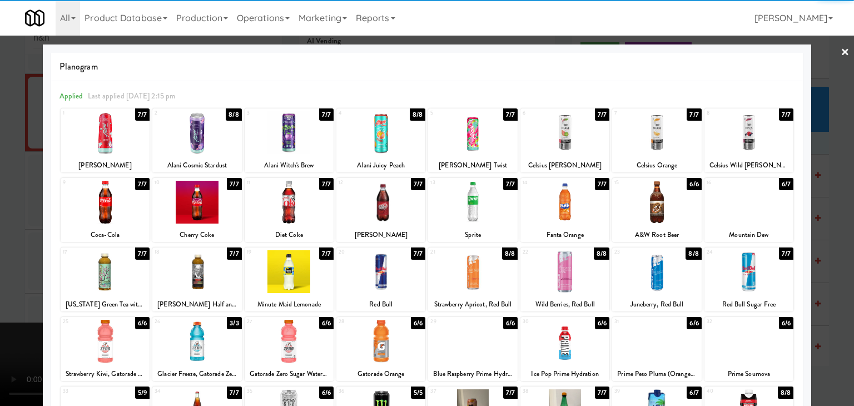
drag, startPoint x: 203, startPoint y: 198, endPoint x: 172, endPoint y: 198, distance: 31.1
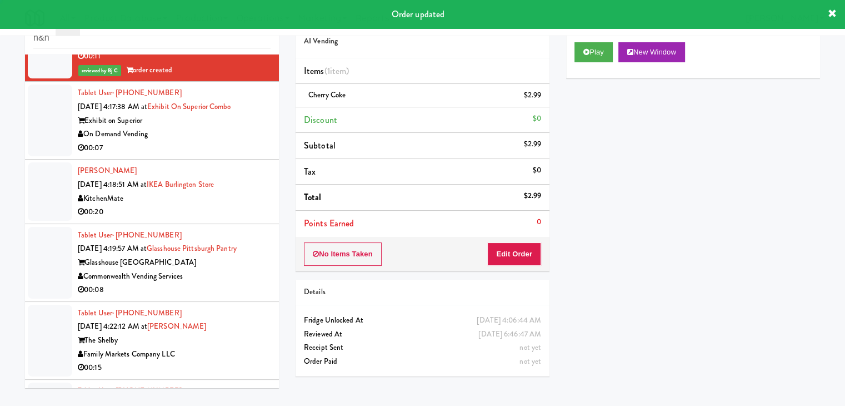
scroll to position [2292, 0]
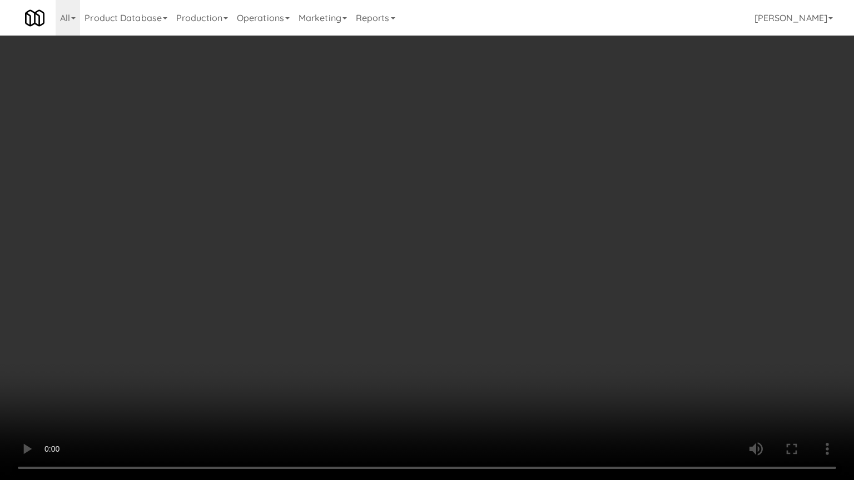
drag, startPoint x: 519, startPoint y: 282, endPoint x: 522, endPoint y: 290, distance: 8.3
drag, startPoint x: 559, startPoint y: 267, endPoint x: 603, endPoint y: 170, distance: 106.2
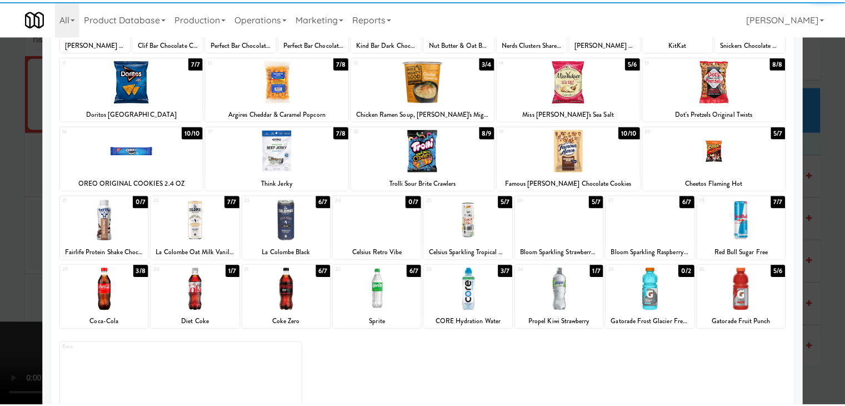
scroll to position [140, 0]
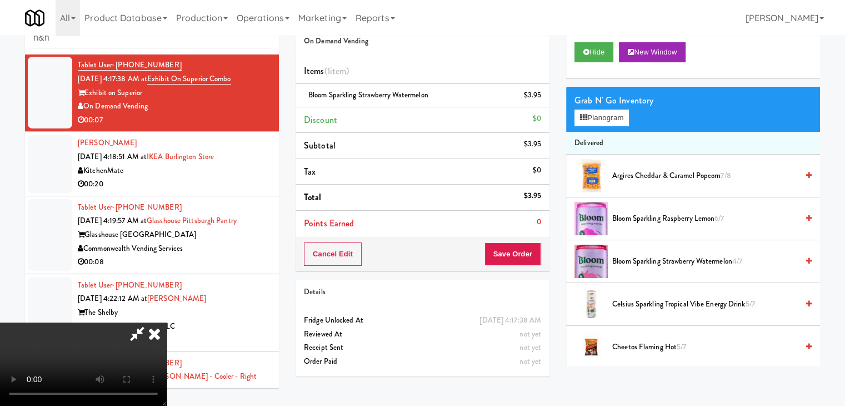
drag, startPoint x: 459, startPoint y: 225, endPoint x: 458, endPoint y: 273, distance: 48.9
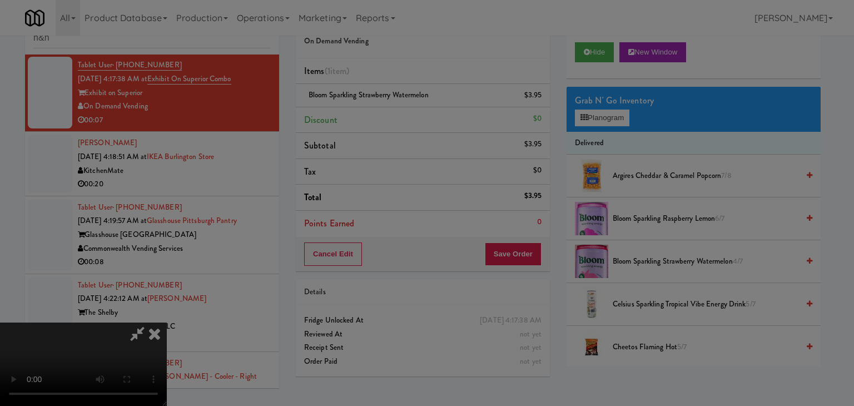
drag, startPoint x: 394, startPoint y: 114, endPoint x: 399, endPoint y: 130, distance: 16.0
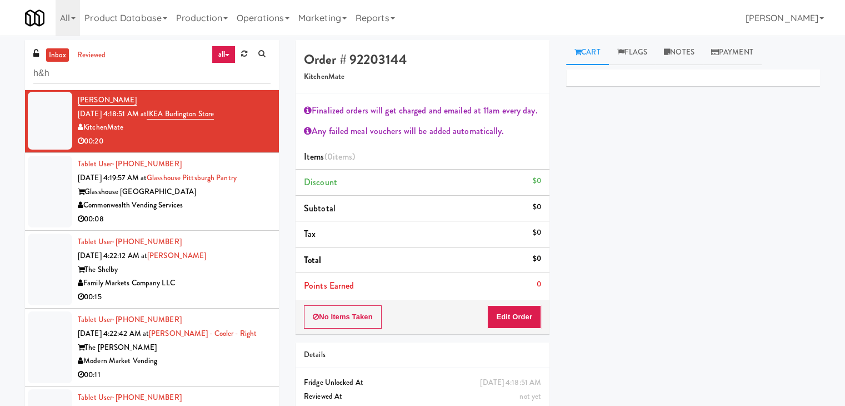
scroll to position [2403, 0]
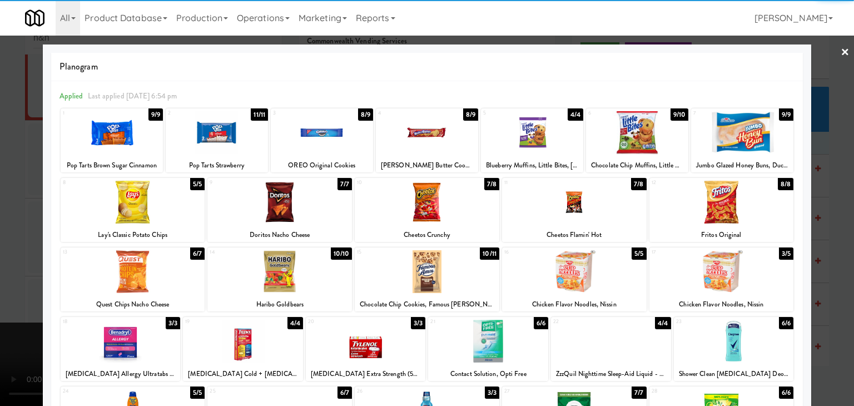
drag, startPoint x: 734, startPoint y: 257, endPoint x: 800, endPoint y: 265, distance: 66.5
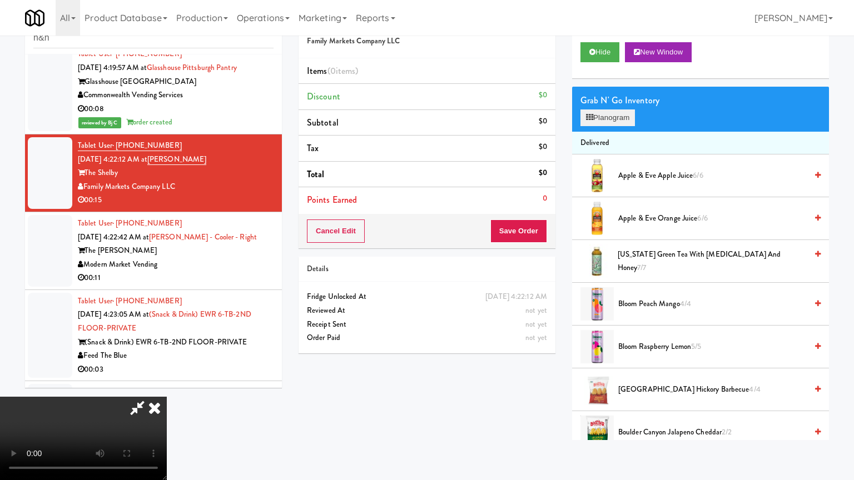
drag, startPoint x: 554, startPoint y: 217, endPoint x: 612, endPoint y: 116, distance: 116.6
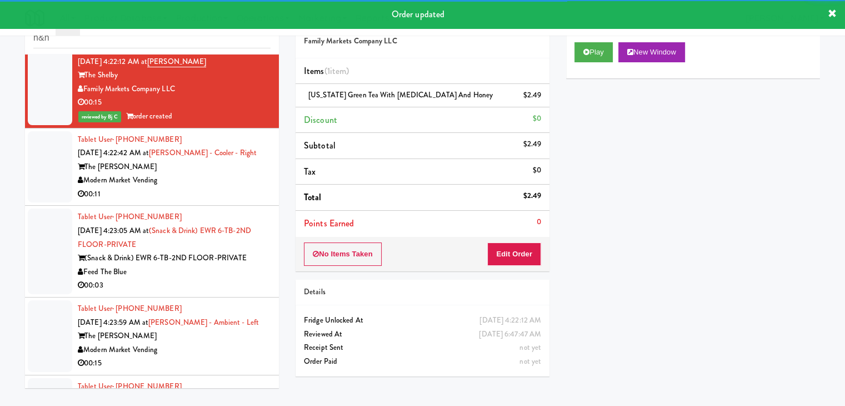
scroll to position [2570, 0]
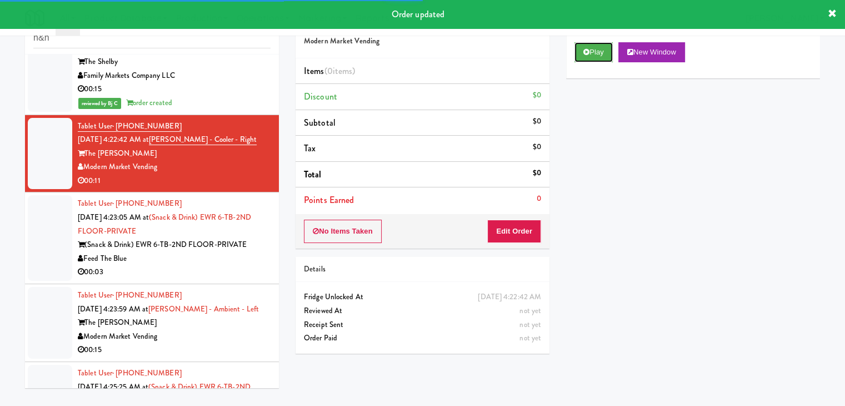
drag, startPoint x: 600, startPoint y: 53, endPoint x: 587, endPoint y: 88, distance: 37.0
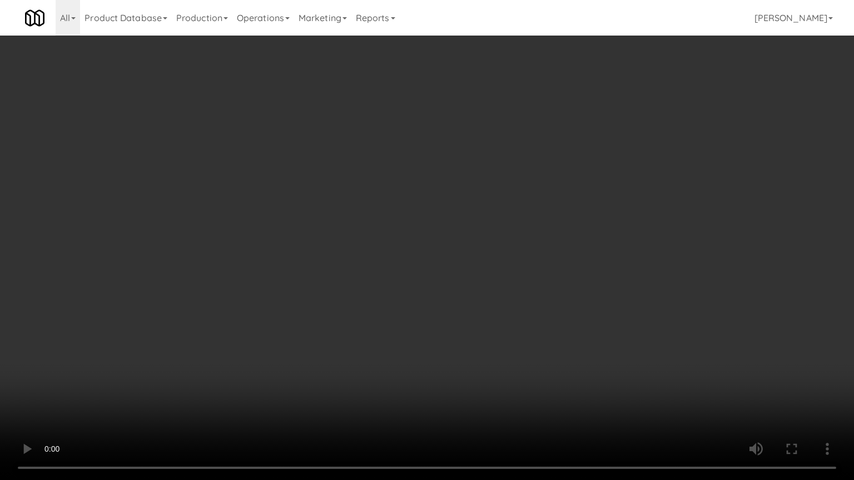
drag, startPoint x: 495, startPoint y: 231, endPoint x: 496, endPoint y: 239, distance: 7.9
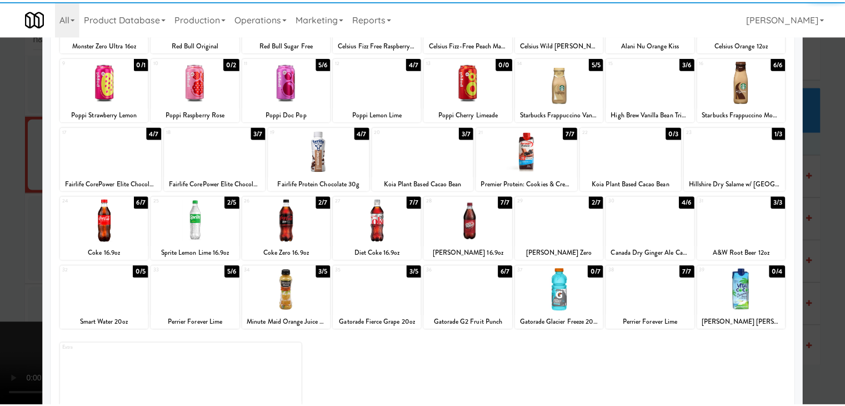
scroll to position [140, 0]
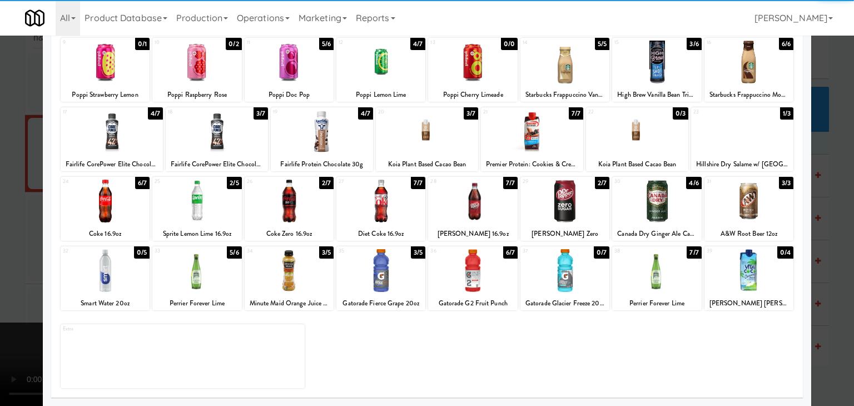
drag, startPoint x: 291, startPoint y: 281, endPoint x: 421, endPoint y: 281, distance: 130.1
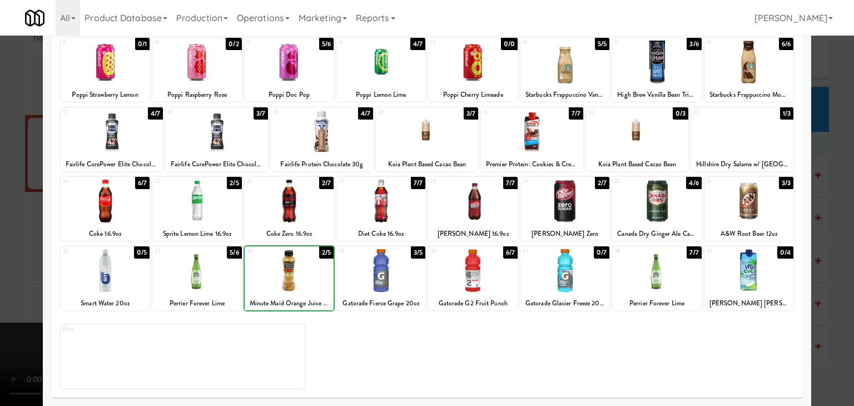
drag, startPoint x: 482, startPoint y: 278, endPoint x: 476, endPoint y: 278, distance: 6.7
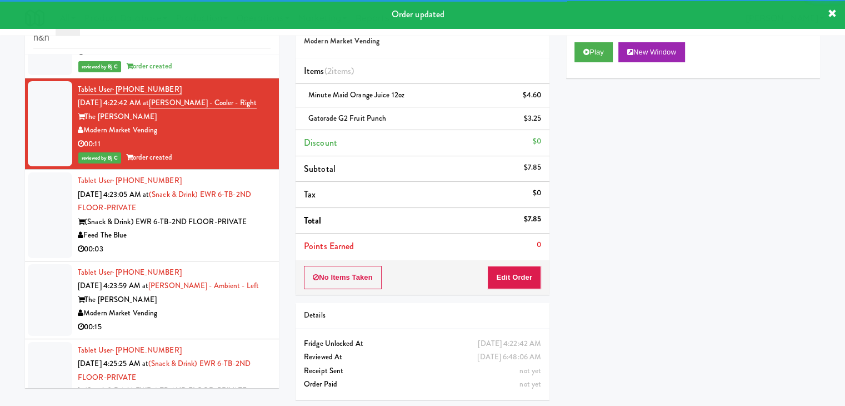
scroll to position [2681, 0]
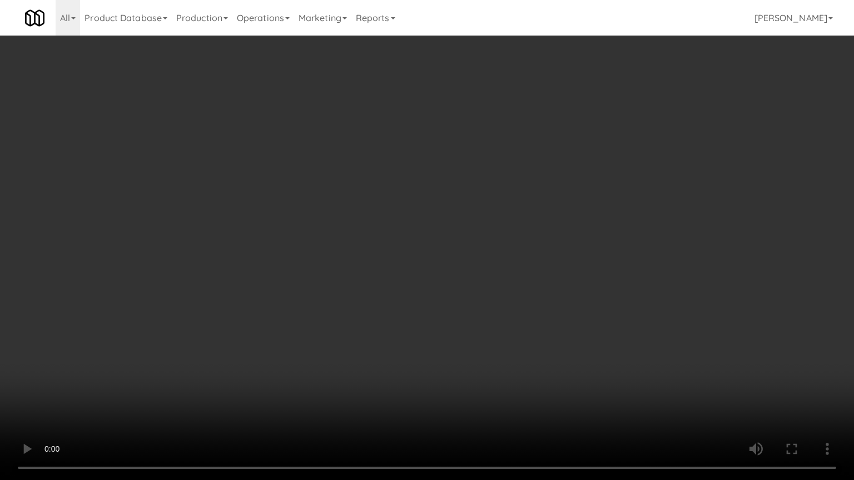
drag, startPoint x: 479, startPoint y: 299, endPoint x: 476, endPoint y: 307, distance: 8.3
drag, startPoint x: 478, startPoint y: 307, endPoint x: 506, endPoint y: 241, distance: 71.4
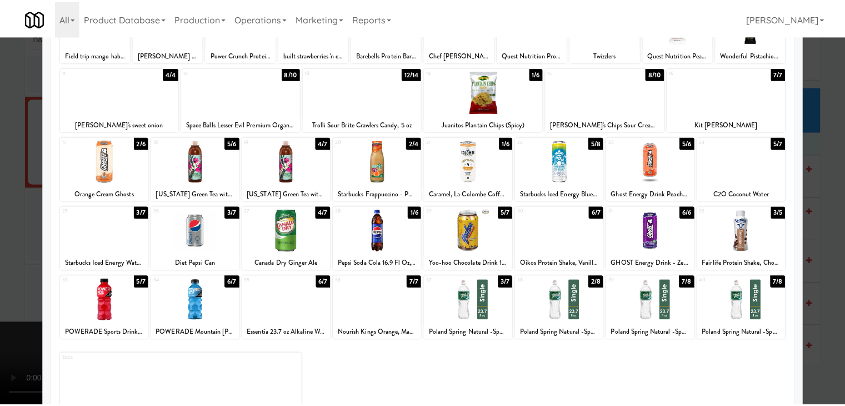
scroll to position [111, 0]
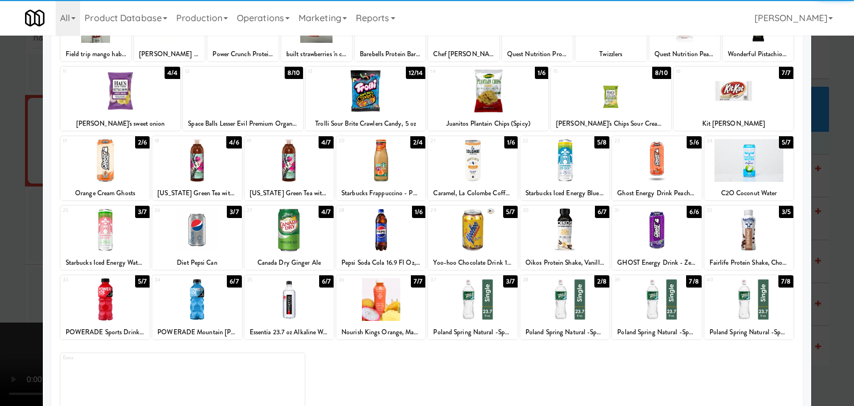
drag, startPoint x: 0, startPoint y: 203, endPoint x: 180, endPoint y: 212, distance: 180.3
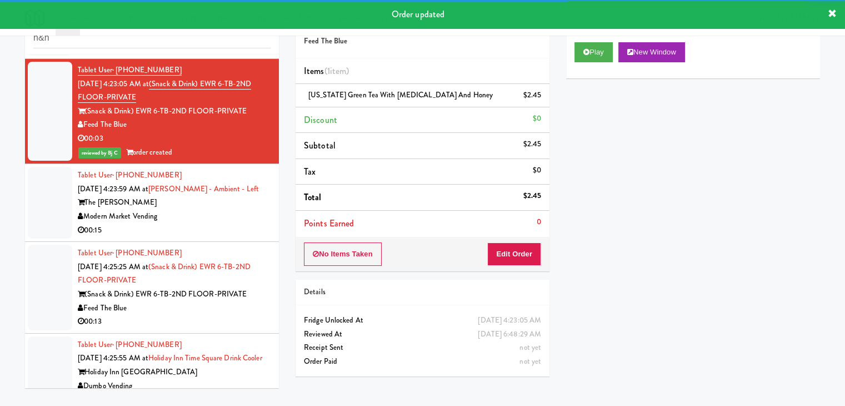
scroll to position [2737, 0]
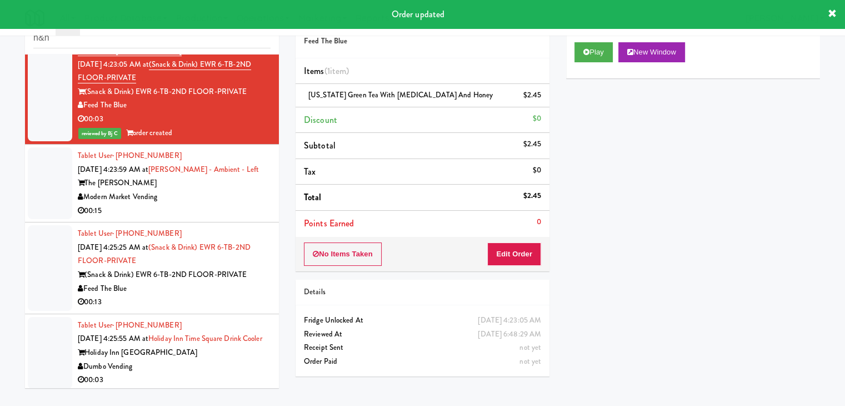
drag, startPoint x: 194, startPoint y: 166, endPoint x: 191, endPoint y: 180, distance: 14.2
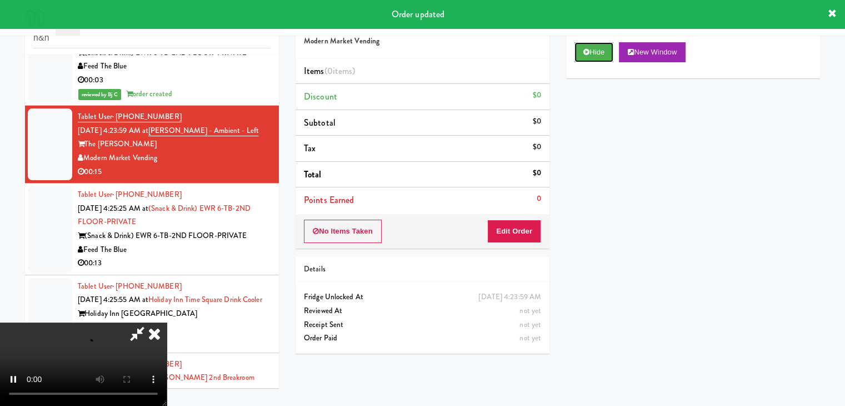
scroll to position [2848, 0]
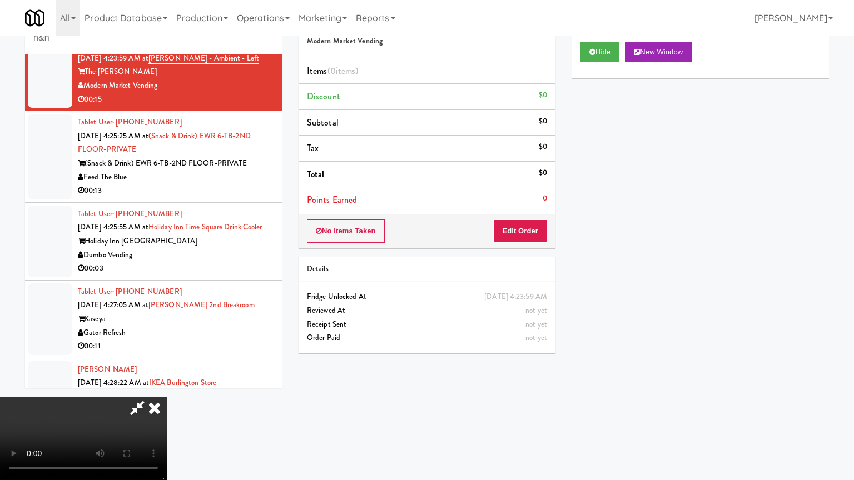
drag, startPoint x: 537, startPoint y: 252, endPoint x: 532, endPoint y: 256, distance: 6.3
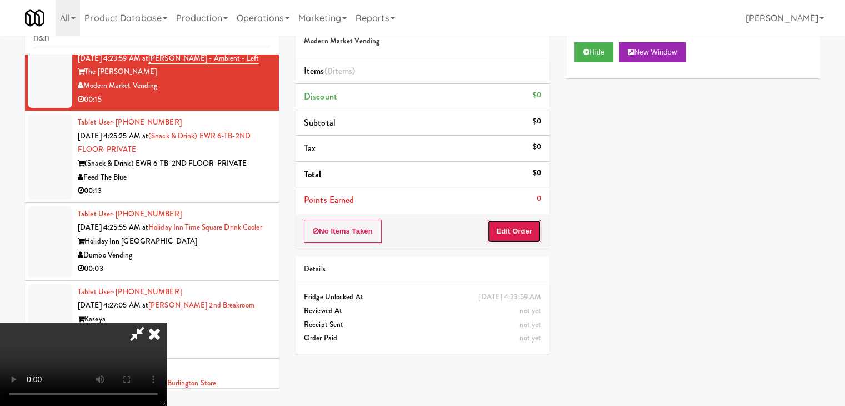
drag, startPoint x: 538, startPoint y: 230, endPoint x: 540, endPoint y: 211, distance: 18.5
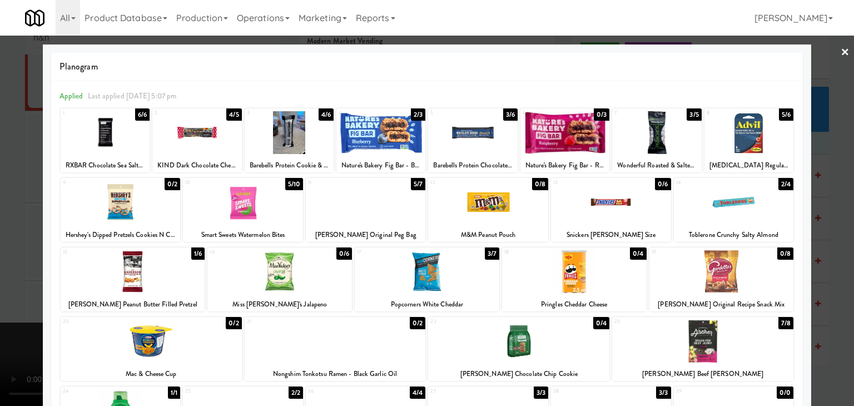
drag, startPoint x: 440, startPoint y: 276, endPoint x: 420, endPoint y: 274, distance: 19.6
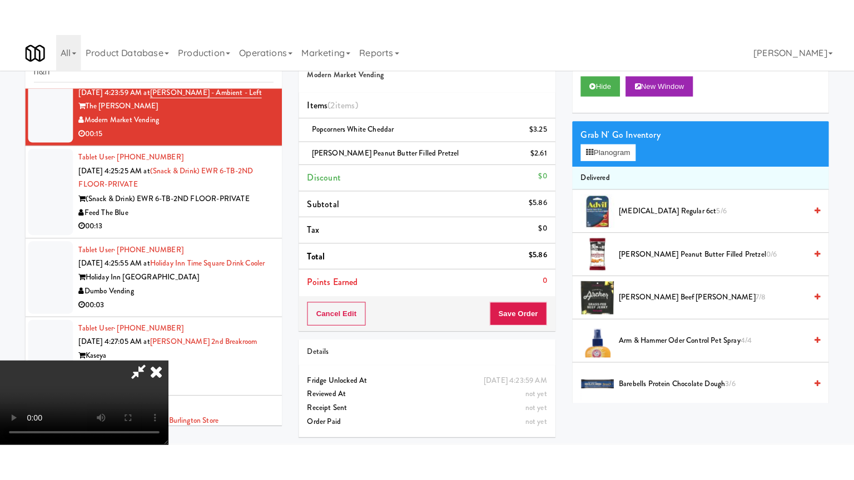
scroll to position [36, 0]
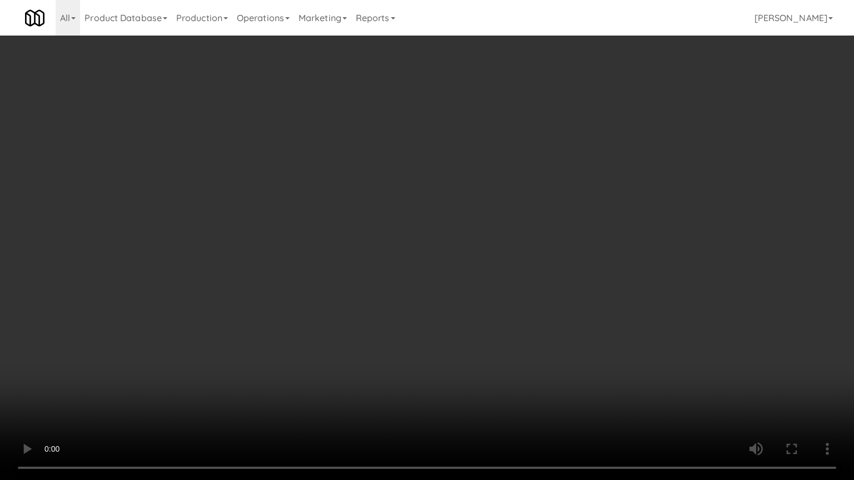
drag, startPoint x: 482, startPoint y: 342, endPoint x: 531, endPoint y: 298, distance: 65.7
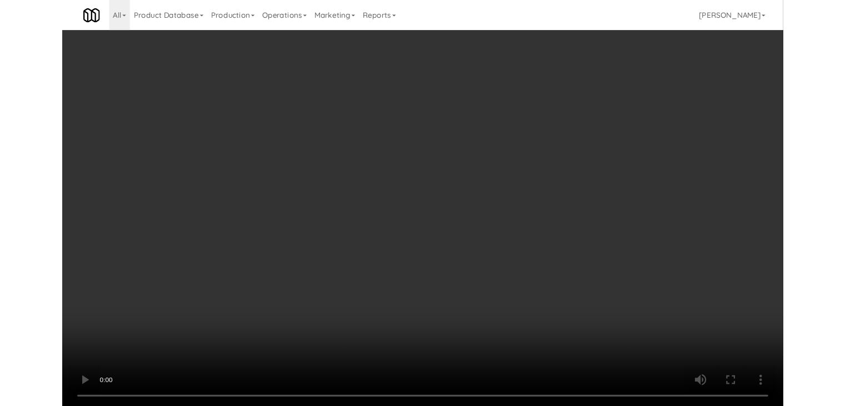
scroll to position [37, 0]
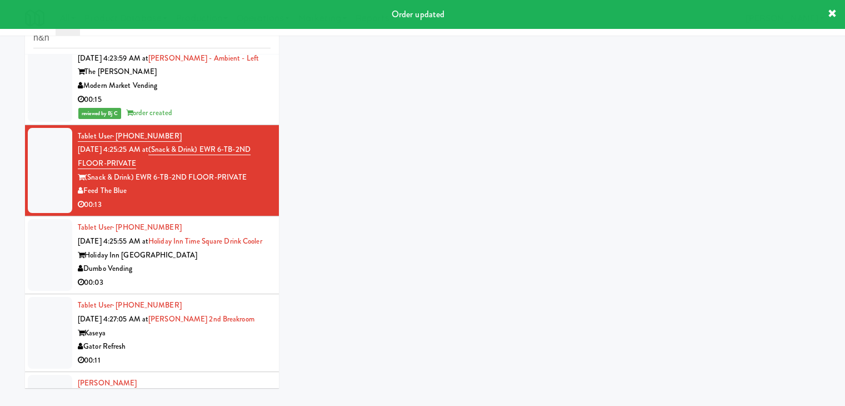
scroll to position [36, 0]
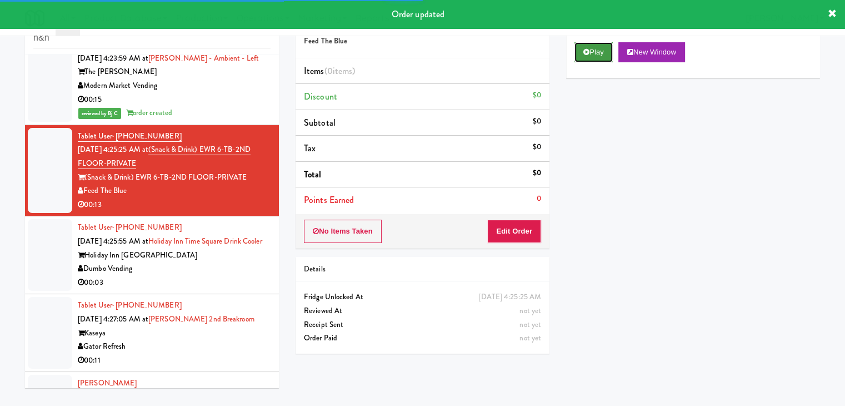
drag, startPoint x: 599, startPoint y: 53, endPoint x: 595, endPoint y: 58, distance: 6.8
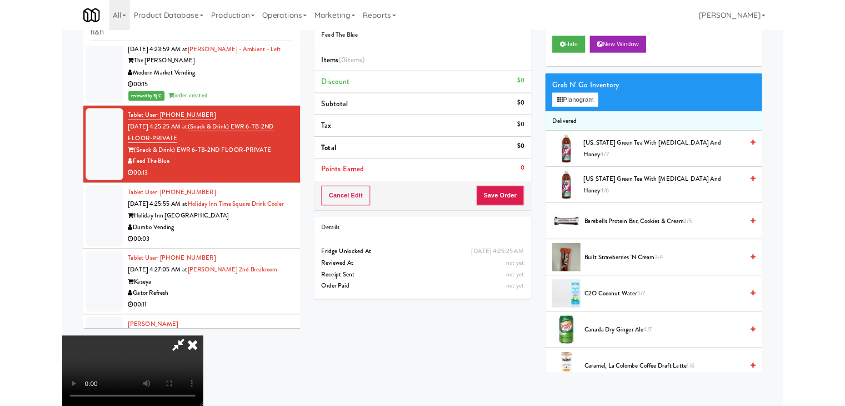
scroll to position [0, 0]
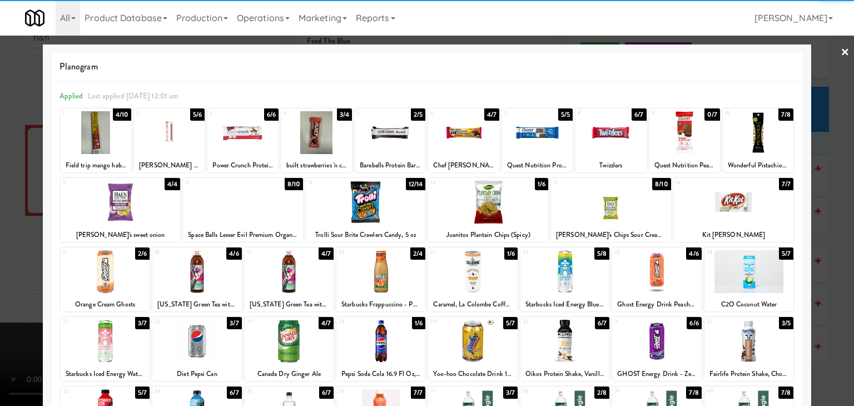
drag, startPoint x: 0, startPoint y: 278, endPoint x: 25, endPoint y: 278, distance: 25.0
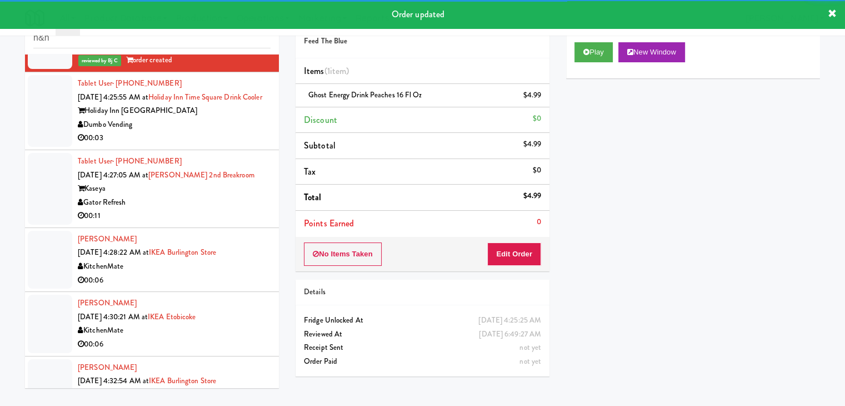
scroll to position [3015, 0]
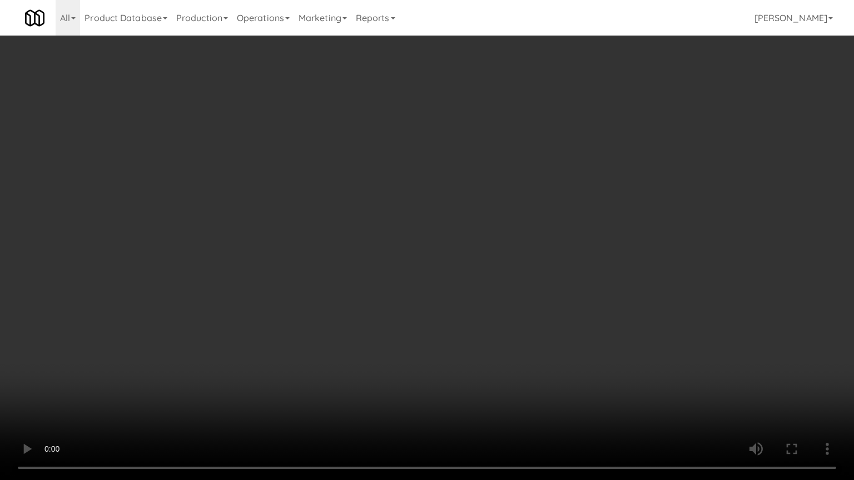
drag, startPoint x: 528, startPoint y: 223, endPoint x: 582, endPoint y: 143, distance: 97.3
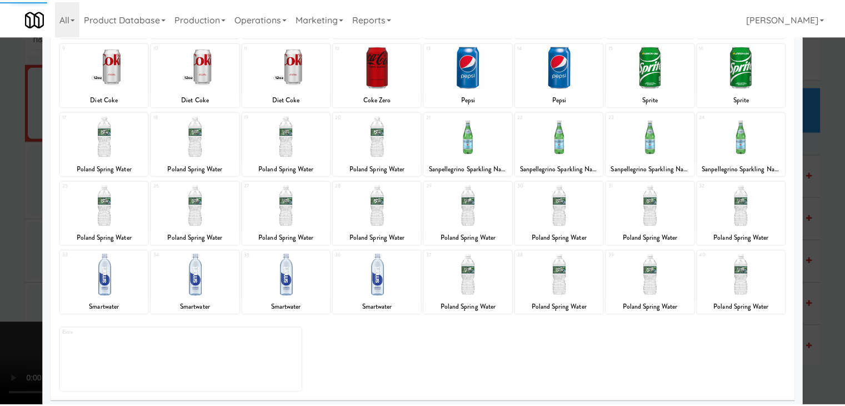
scroll to position [140, 0]
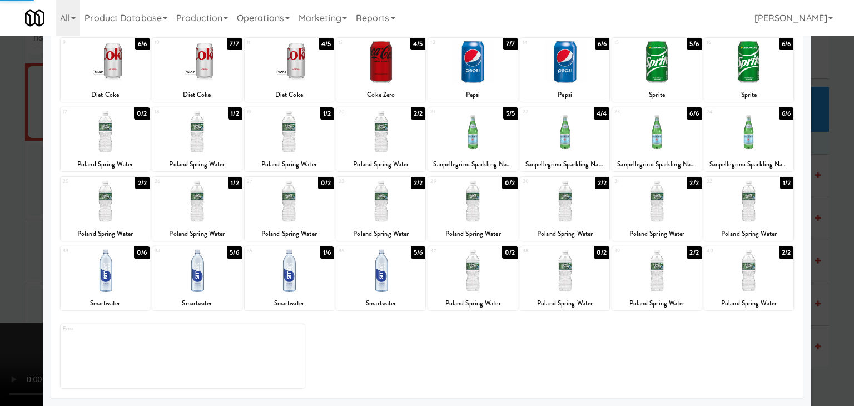
drag, startPoint x: 0, startPoint y: 266, endPoint x: 462, endPoint y: 242, distance: 462.5
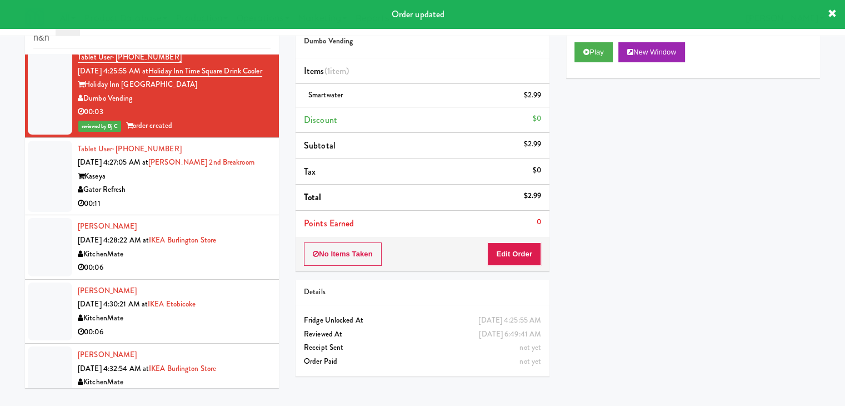
scroll to position [3035, 0]
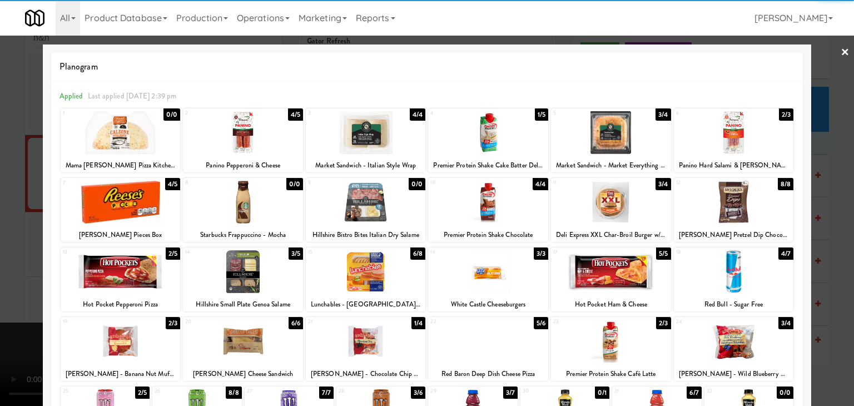
drag, startPoint x: 465, startPoint y: 205, endPoint x: 471, endPoint y: 210, distance: 7.6
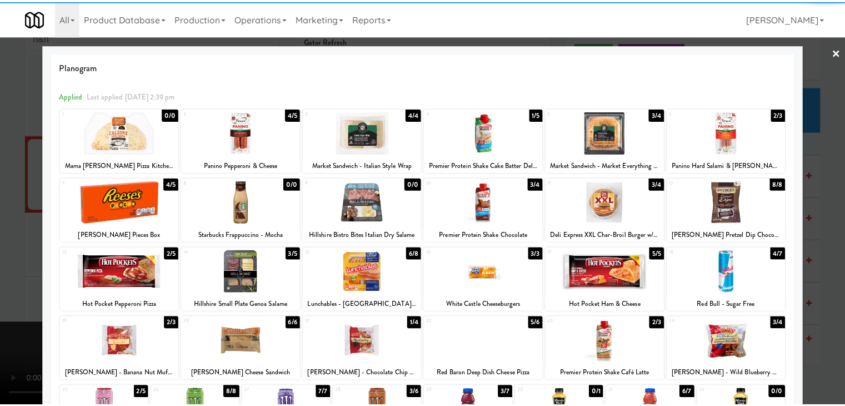
scroll to position [111, 0]
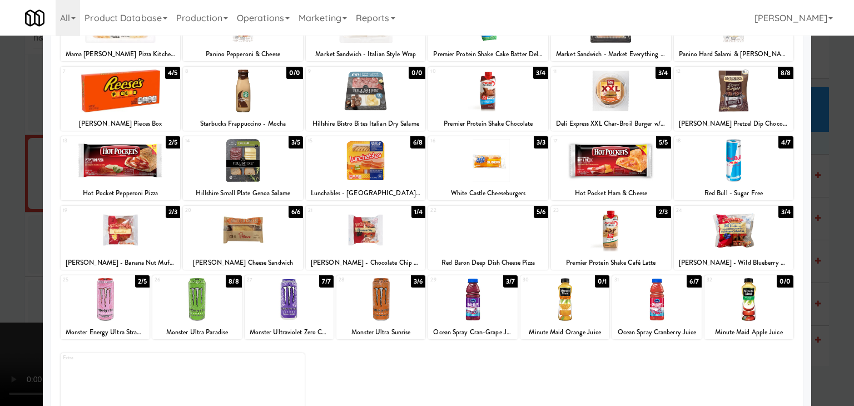
drag, startPoint x: 759, startPoint y: 233, endPoint x: 769, endPoint y: 239, distance: 11.9
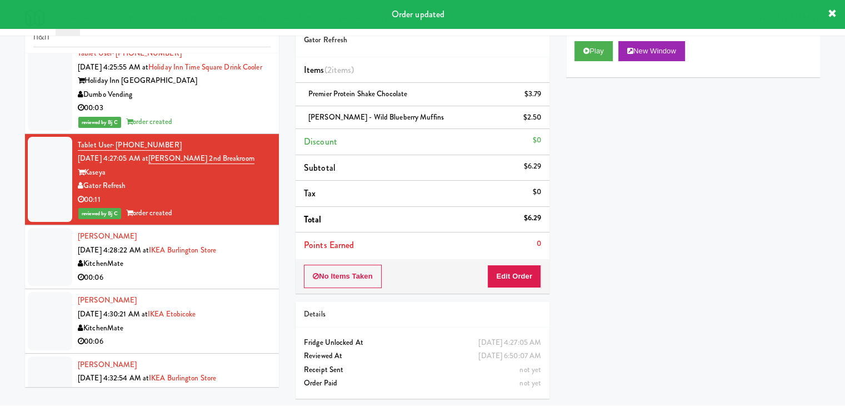
drag, startPoint x: 230, startPoint y: 264, endPoint x: 232, endPoint y: 259, distance: 5.7
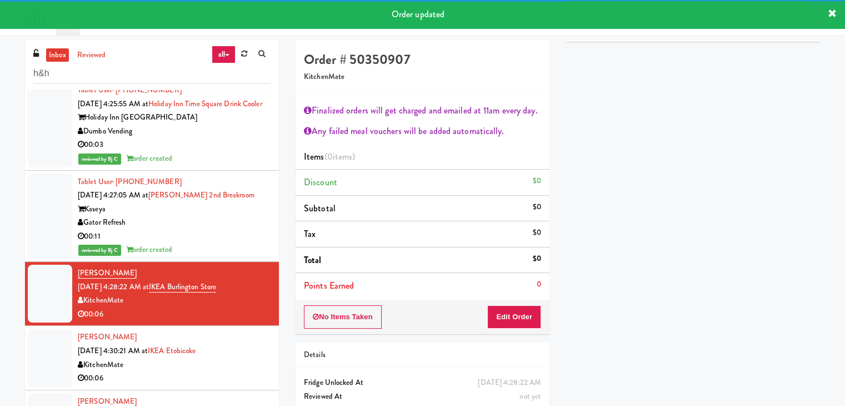
scroll to position [84, 0]
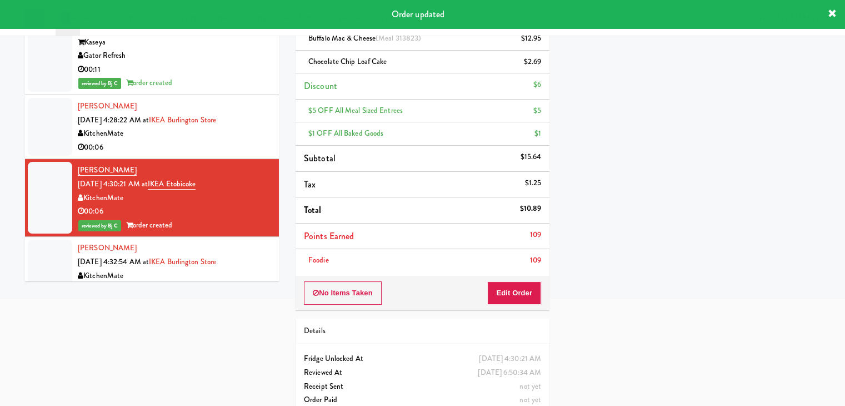
scroll to position [3062, 0]
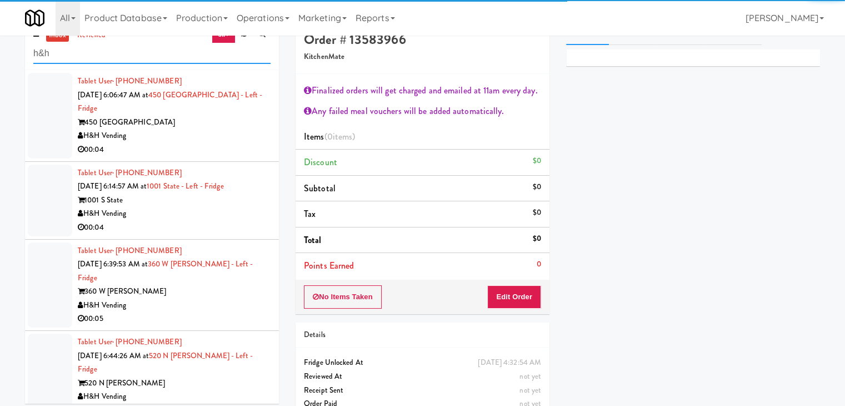
scroll to position [41, 0]
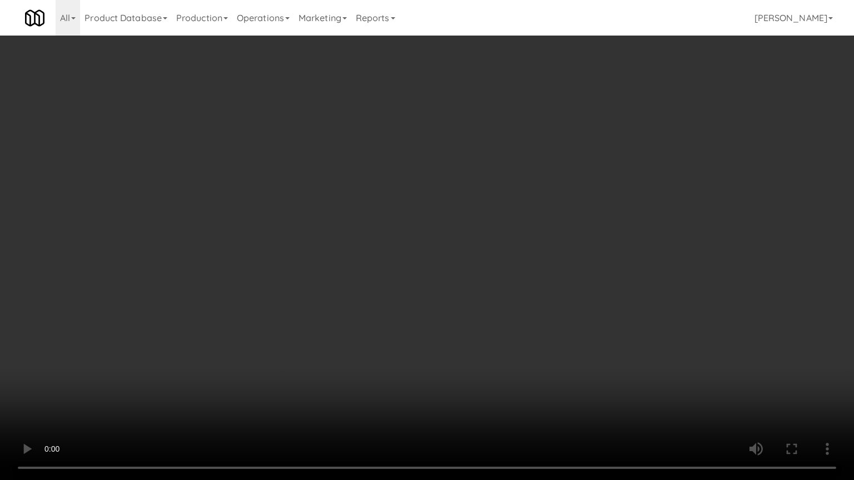
drag, startPoint x: 501, startPoint y: 274, endPoint x: 498, endPoint y: 285, distance: 11.5
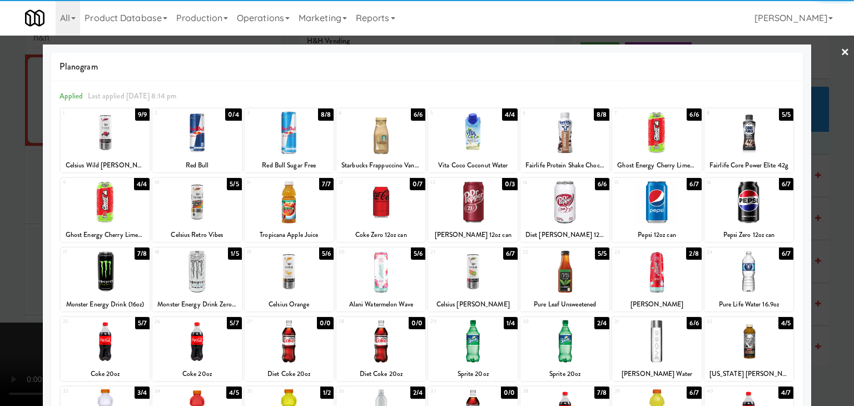
drag, startPoint x: 211, startPoint y: 265, endPoint x: 218, endPoint y: 269, distance: 8.7
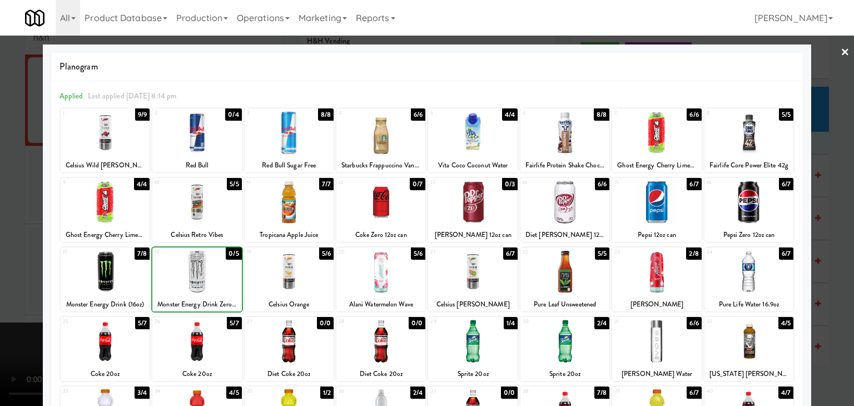
drag, startPoint x: 220, startPoint y: 269, endPoint x: 229, endPoint y: 269, distance: 9.4
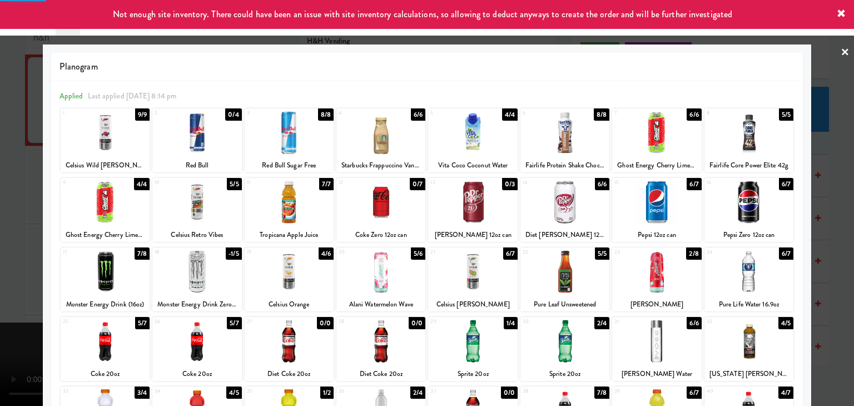
drag, startPoint x: 0, startPoint y: 243, endPoint x: 66, endPoint y: 227, distance: 68.1
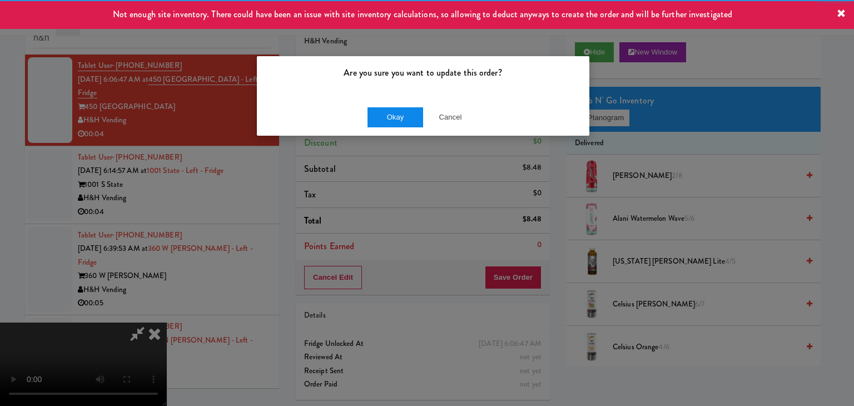
drag, startPoint x: 409, startPoint y: 107, endPoint x: 400, endPoint y: 119, distance: 15.1
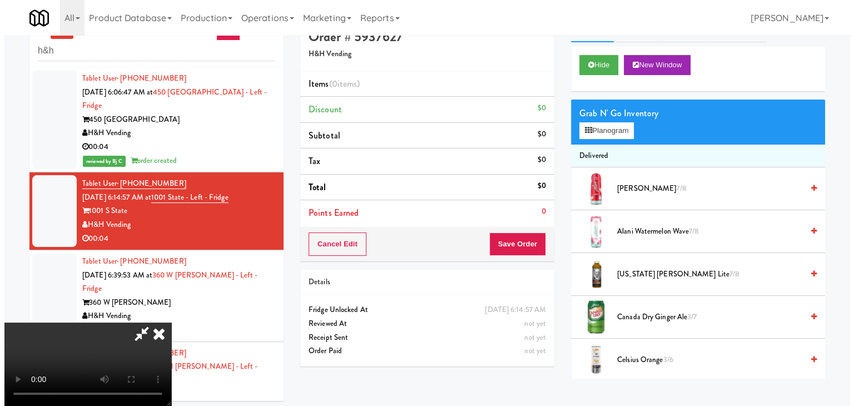
scroll to position [36, 0]
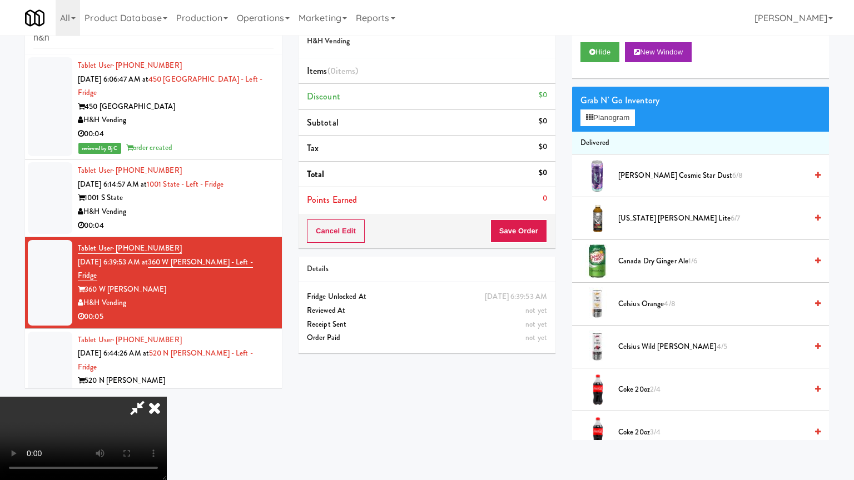
drag, startPoint x: 529, startPoint y: 327, endPoint x: 585, endPoint y: 226, distance: 115.2
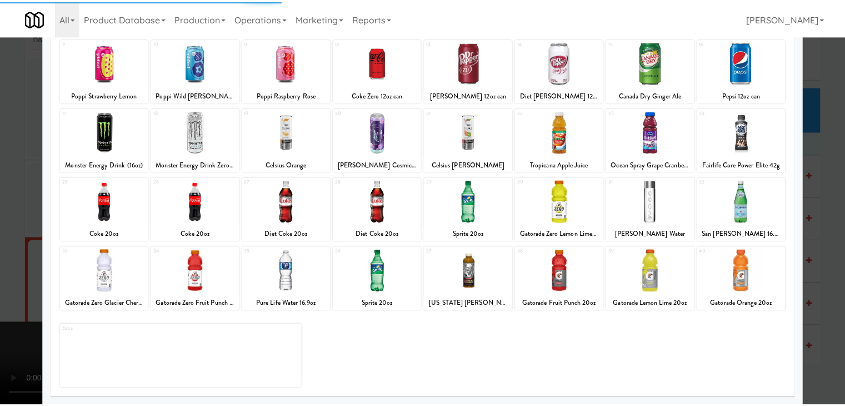
scroll to position [140, 0]
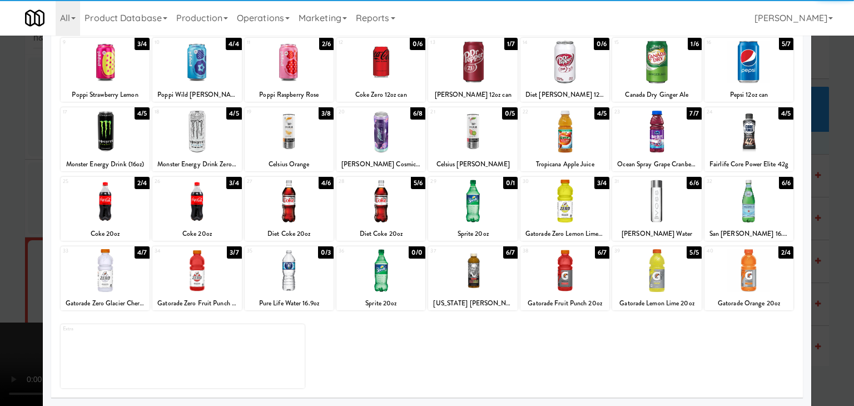
drag, startPoint x: 0, startPoint y: 171, endPoint x: 20, endPoint y: 176, distance: 20.6
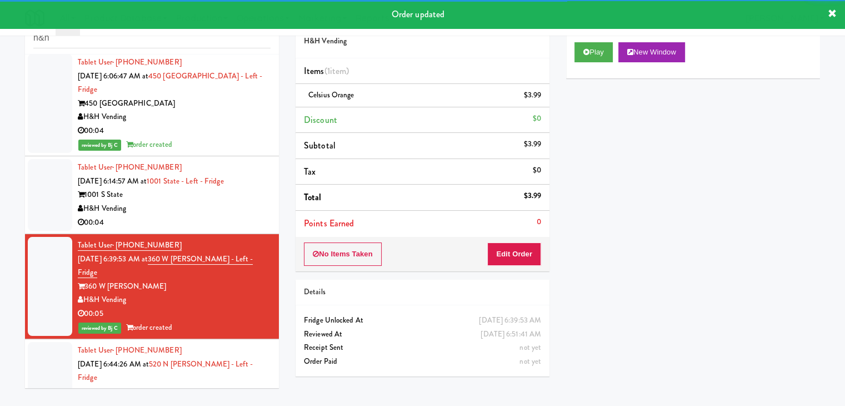
scroll to position [4, 0]
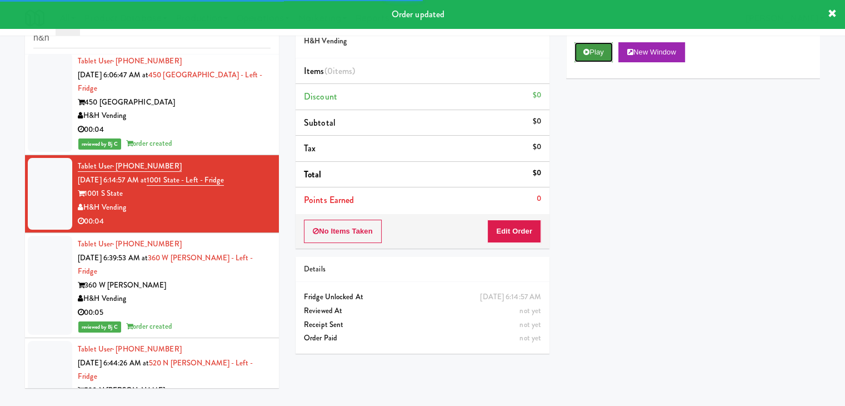
drag, startPoint x: 580, startPoint y: 52, endPoint x: 574, endPoint y: 109, distance: 58.1
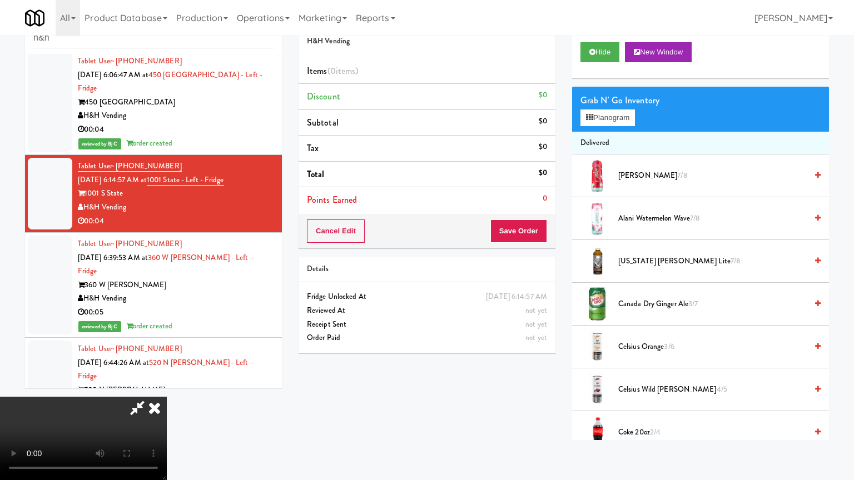
drag, startPoint x: 482, startPoint y: 367, endPoint x: 486, endPoint y: 372, distance: 6.0
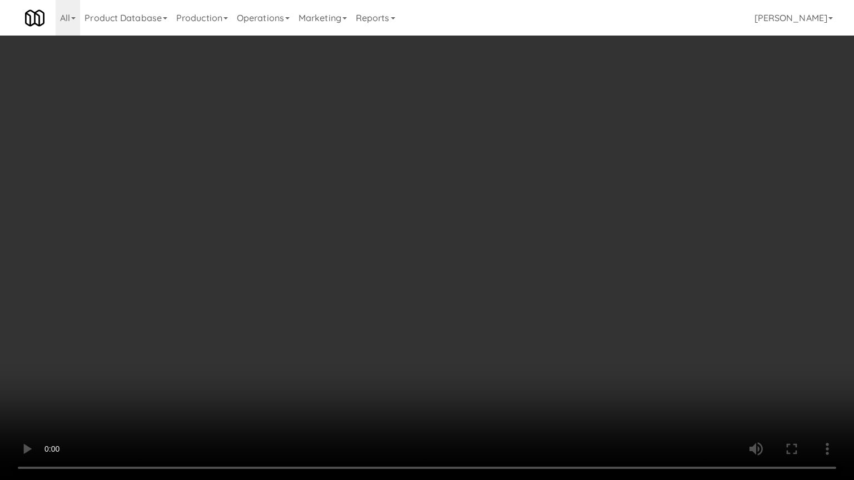
drag, startPoint x: 521, startPoint y: 348, endPoint x: 580, endPoint y: 252, distance: 113.1
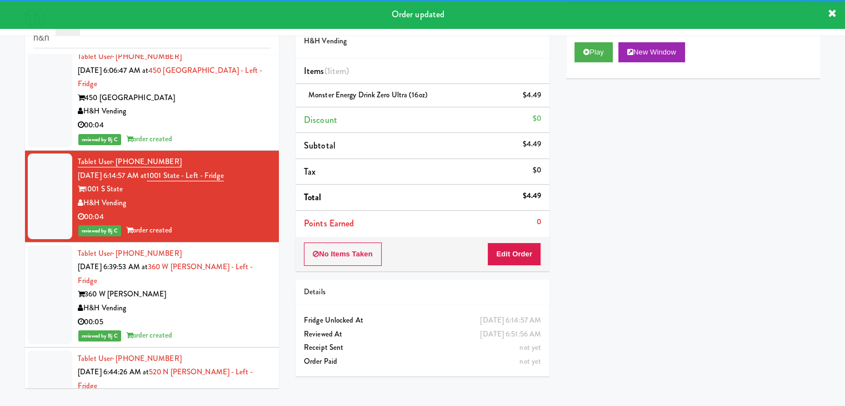
scroll to position [18, 0]
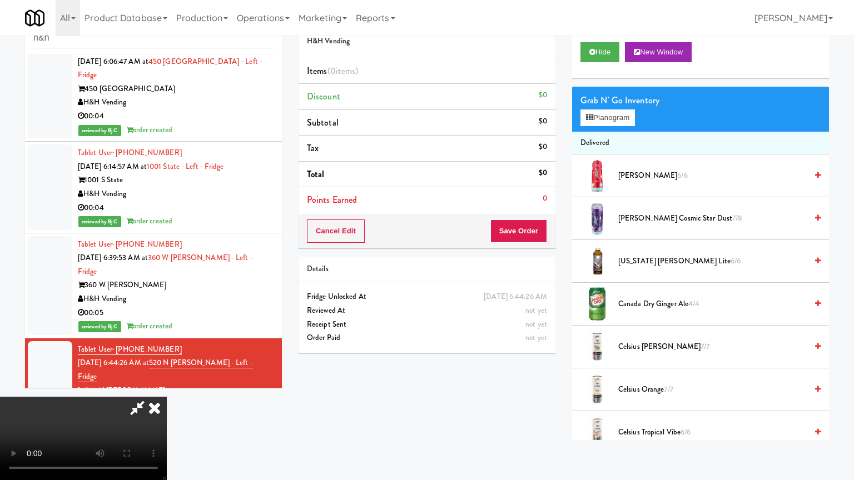
drag, startPoint x: 569, startPoint y: 308, endPoint x: 632, endPoint y: 230, distance: 100.8
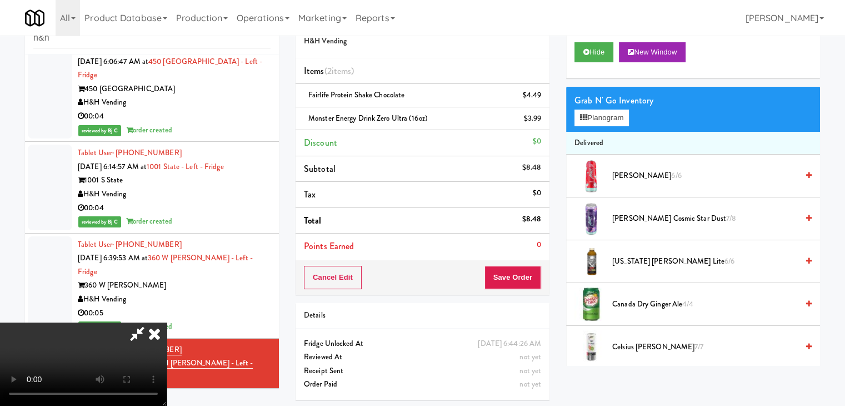
drag, startPoint x: 237, startPoint y: 268, endPoint x: 247, endPoint y: 271, distance: 11.1
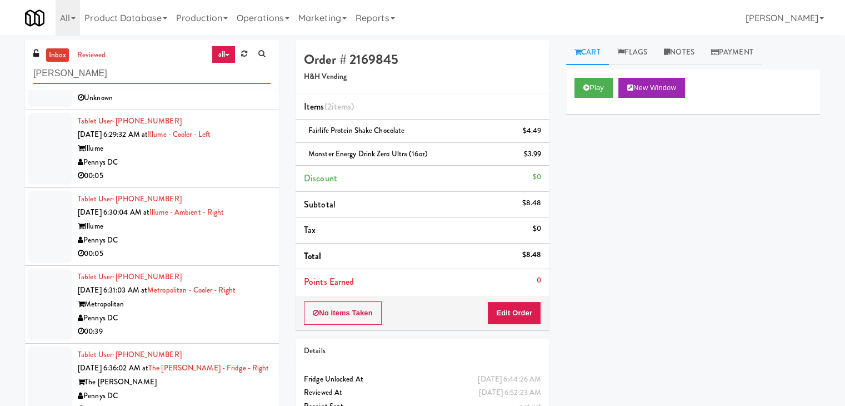
scroll to position [222, 0]
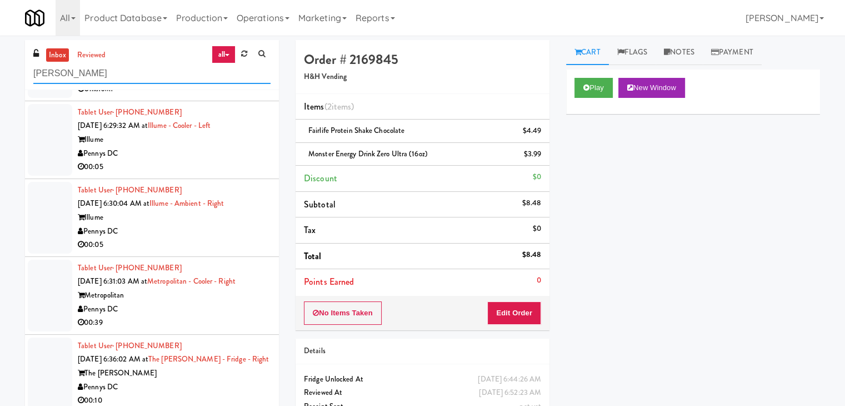
type input "[PERSON_NAME]"
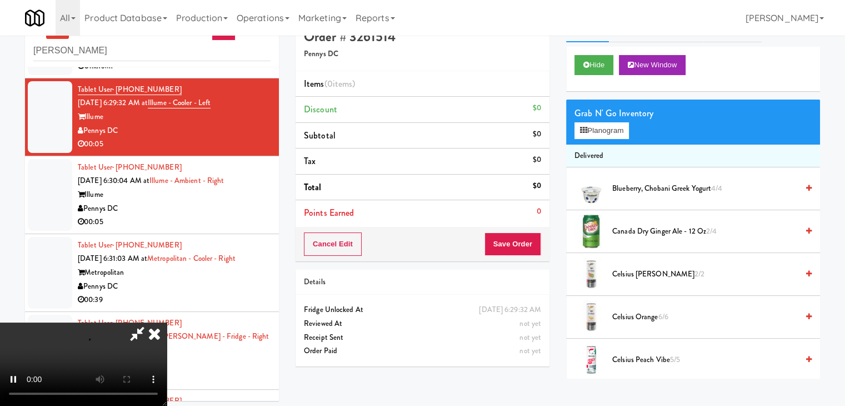
scroll to position [36, 0]
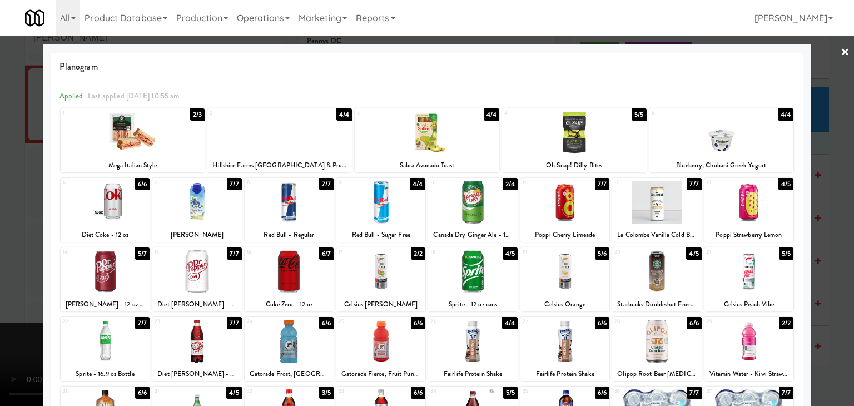
drag, startPoint x: 0, startPoint y: 274, endPoint x: 193, endPoint y: 288, distance: 193.4
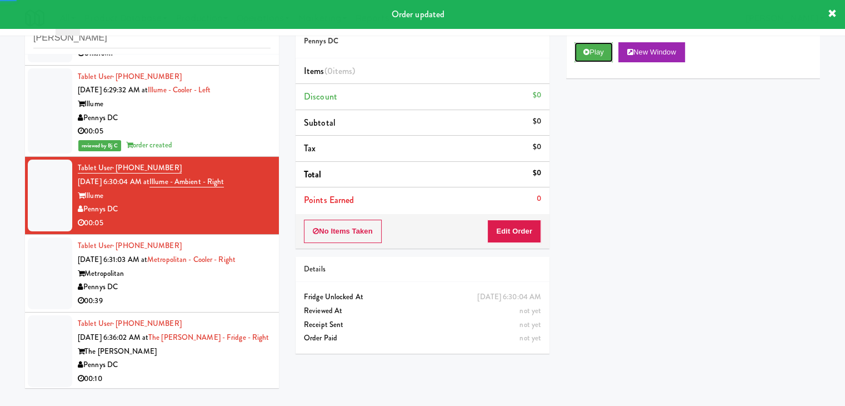
drag, startPoint x: 592, startPoint y: 47, endPoint x: 589, endPoint y: 83, distance: 36.3
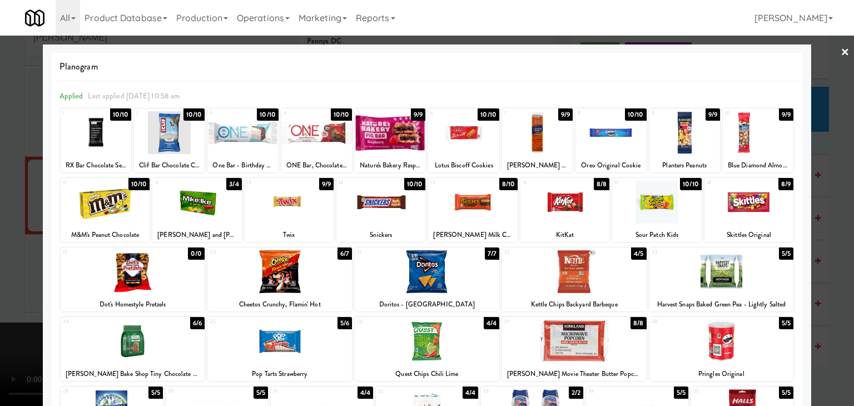
drag, startPoint x: 225, startPoint y: 122, endPoint x: 155, endPoint y: 161, distance: 79.6
drag, startPoint x: 0, startPoint y: 233, endPoint x: 33, endPoint y: 238, distance: 33.6
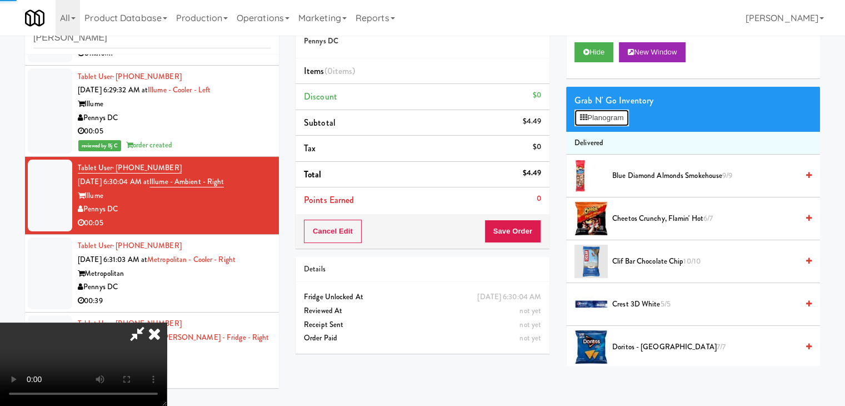
drag, startPoint x: 587, startPoint y: 111, endPoint x: 593, endPoint y: 114, distance: 7.0
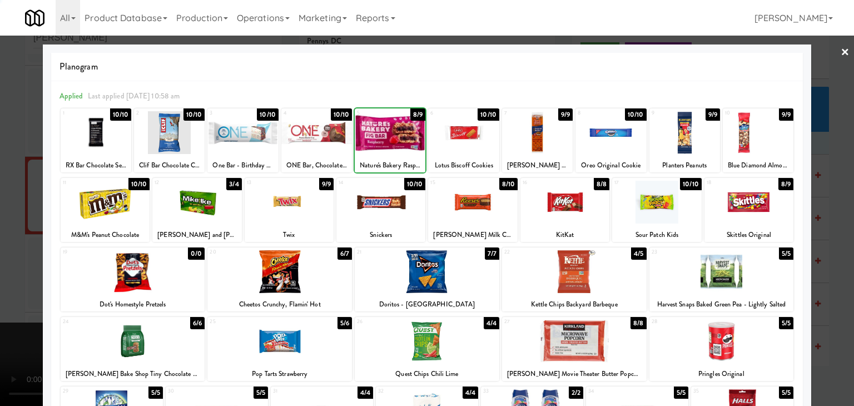
drag, startPoint x: 0, startPoint y: 250, endPoint x: 9, endPoint y: 250, distance: 8.9
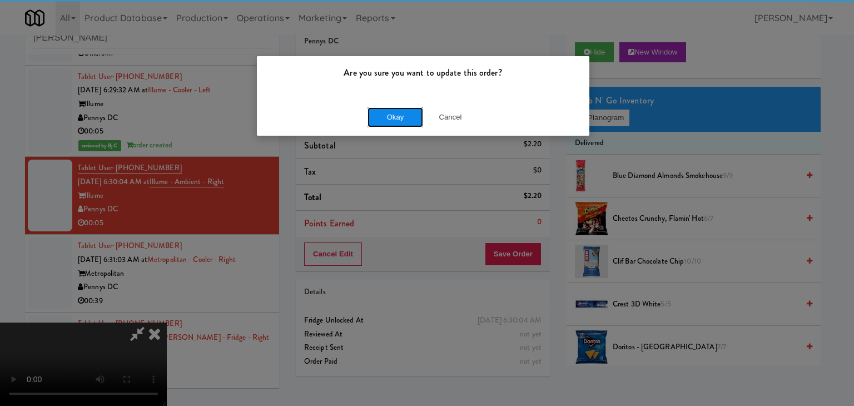
drag, startPoint x: 401, startPoint y: 123, endPoint x: 400, endPoint y: 109, distance: 13.9
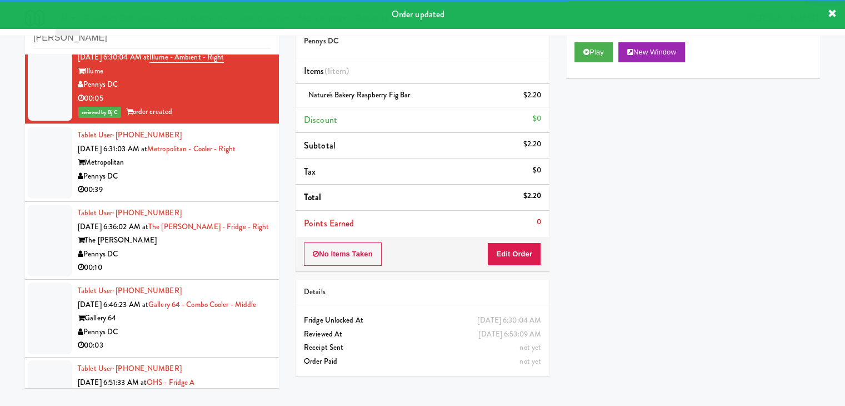
scroll to position [407, 0]
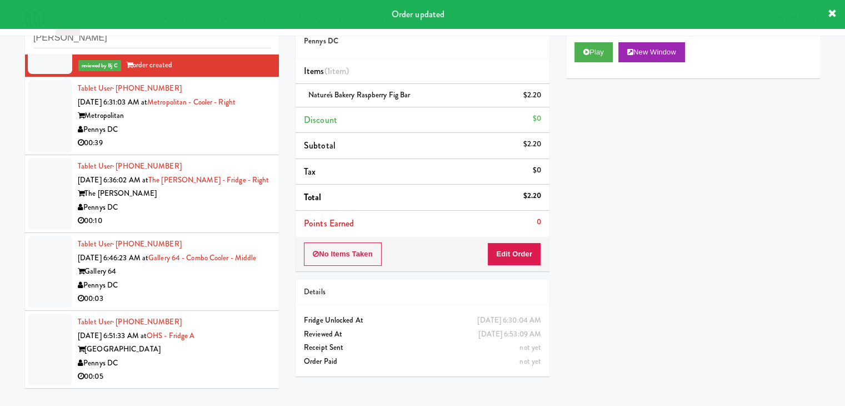
drag, startPoint x: 214, startPoint y: 104, endPoint x: 212, endPoint y: 125, distance: 20.7
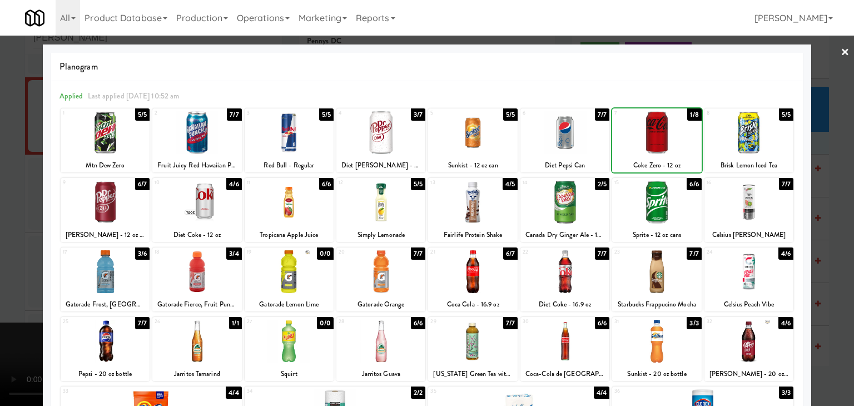
drag, startPoint x: 647, startPoint y: 130, endPoint x: 621, endPoint y: 135, distance: 26.1
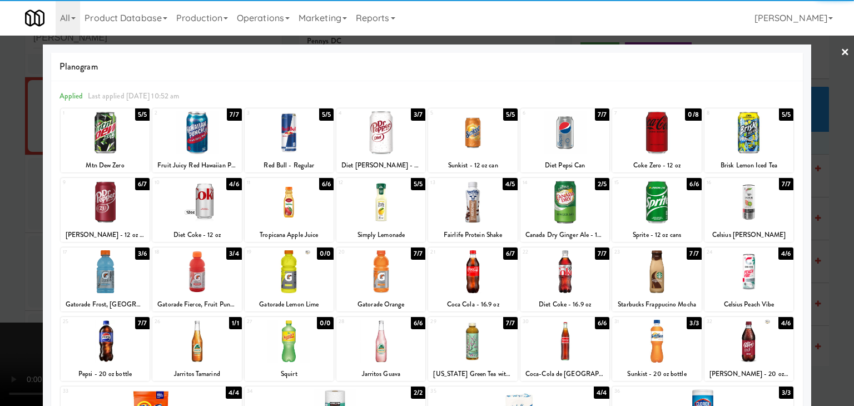
drag, startPoint x: 0, startPoint y: 176, endPoint x: 345, endPoint y: 219, distance: 347.2
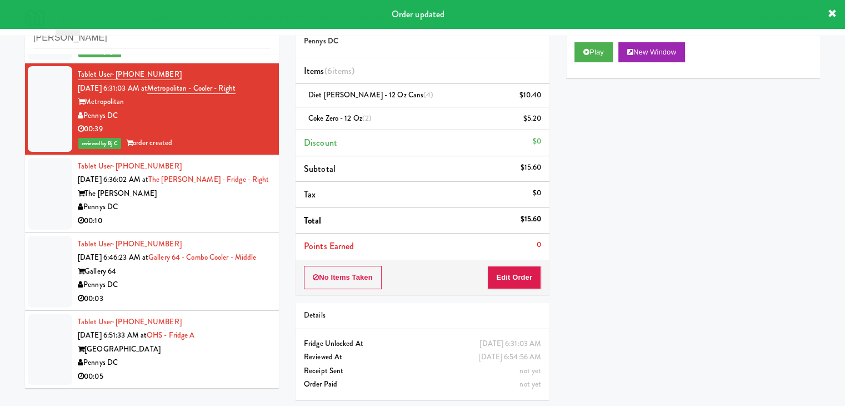
scroll to position [420, 0]
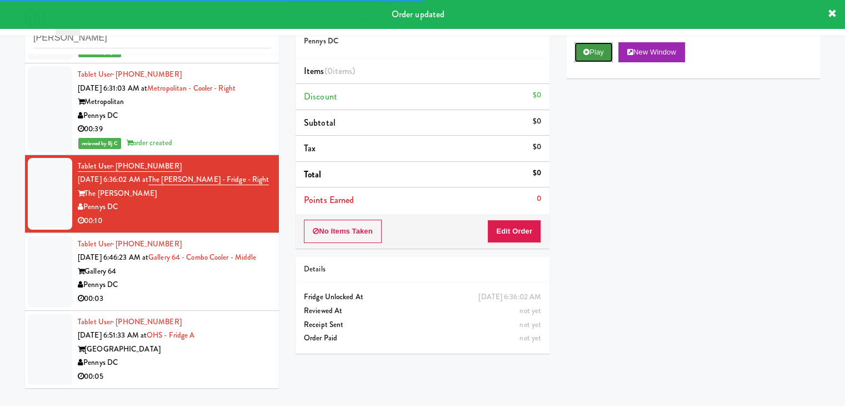
drag, startPoint x: 605, startPoint y: 42, endPoint x: 597, endPoint y: 51, distance: 11.5
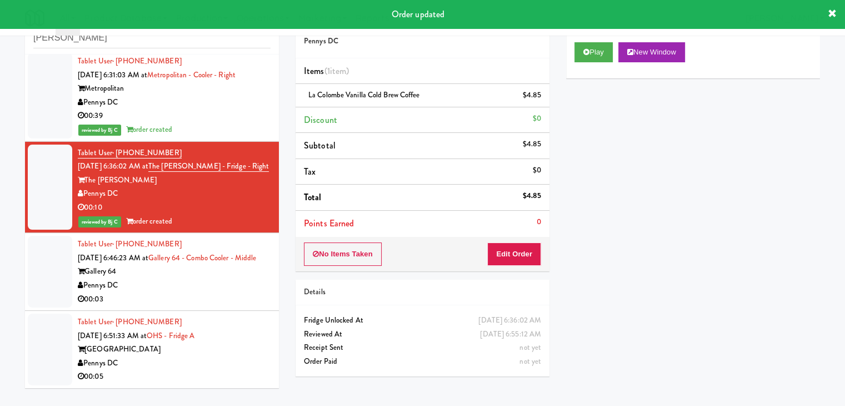
scroll to position [434, 0]
drag, startPoint x: 220, startPoint y: 294, endPoint x: 270, endPoint y: 257, distance: 61.6
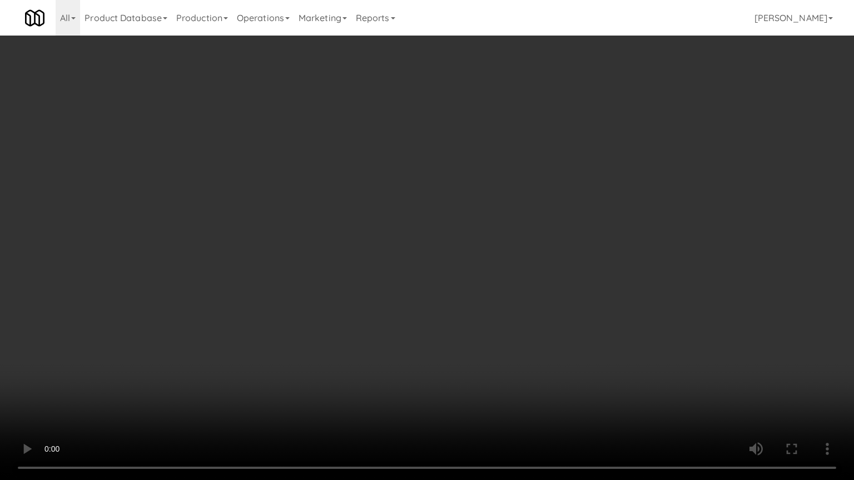
drag, startPoint x: 484, startPoint y: 272, endPoint x: 529, endPoint y: 194, distance: 89.6
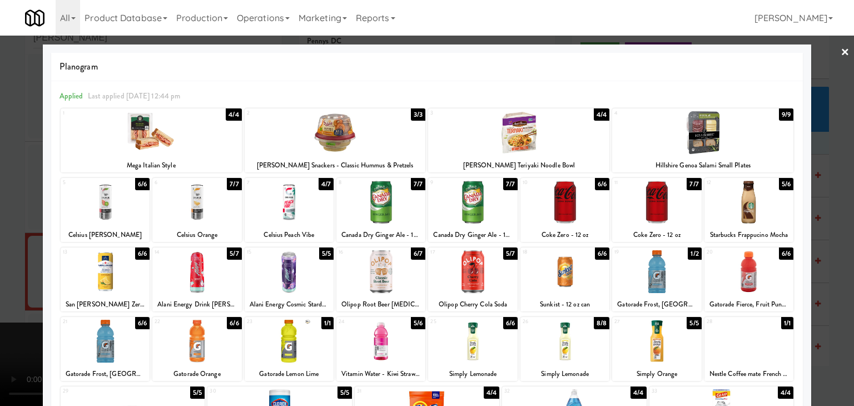
drag, startPoint x: 269, startPoint y: 202, endPoint x: 260, endPoint y: 203, distance: 9.5
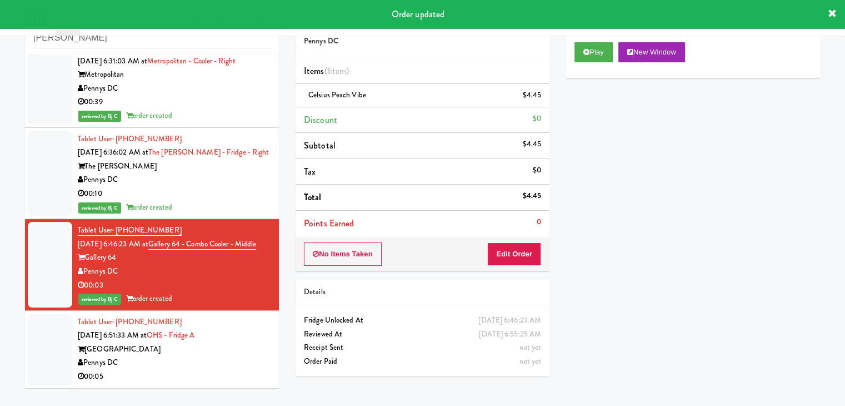
scroll to position [447, 0]
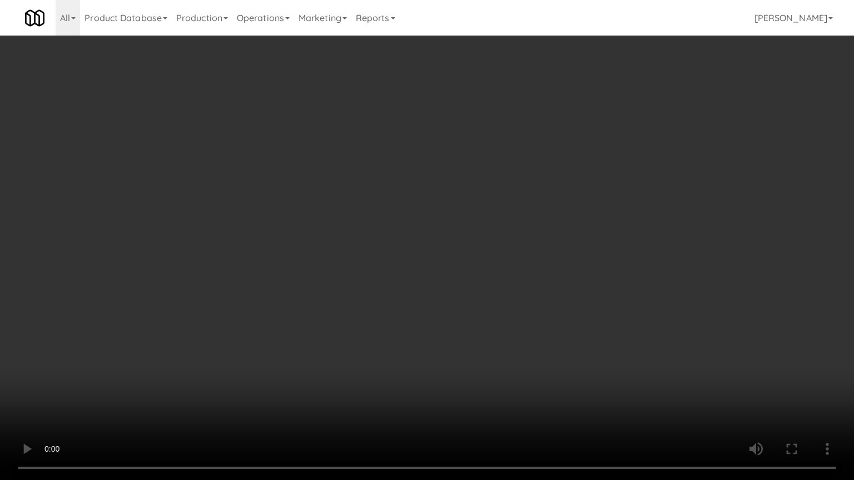
drag, startPoint x: 462, startPoint y: 278, endPoint x: 516, endPoint y: 196, distance: 98.5
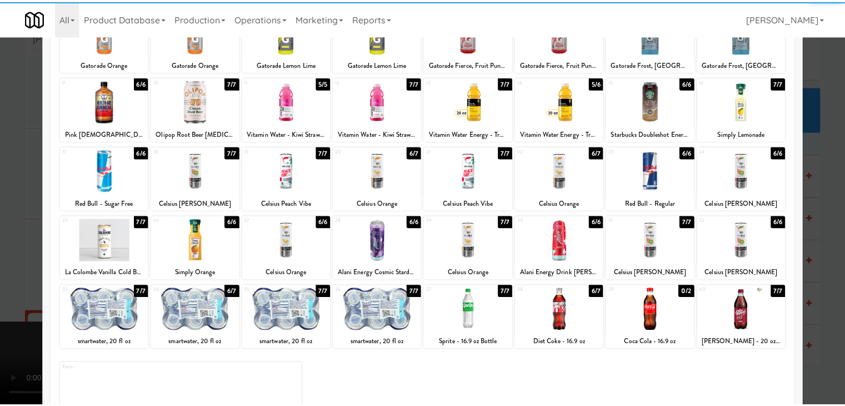
scroll to position [140, 0]
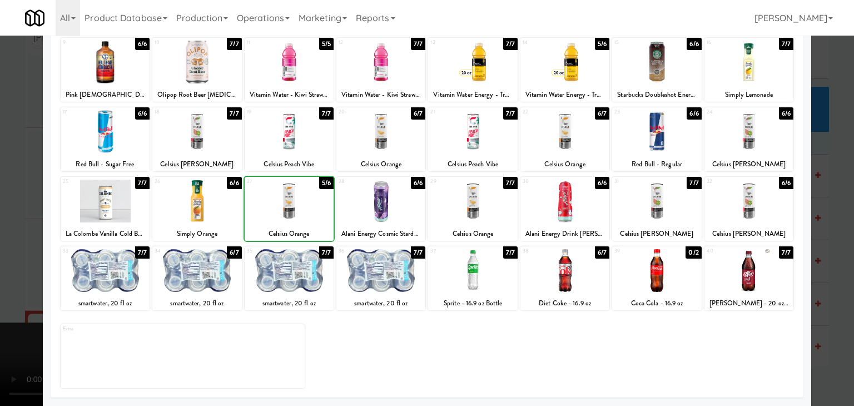
drag, startPoint x: 0, startPoint y: 213, endPoint x: 94, endPoint y: 218, distance: 94.1
